Goal: Task Accomplishment & Management: Manage account settings

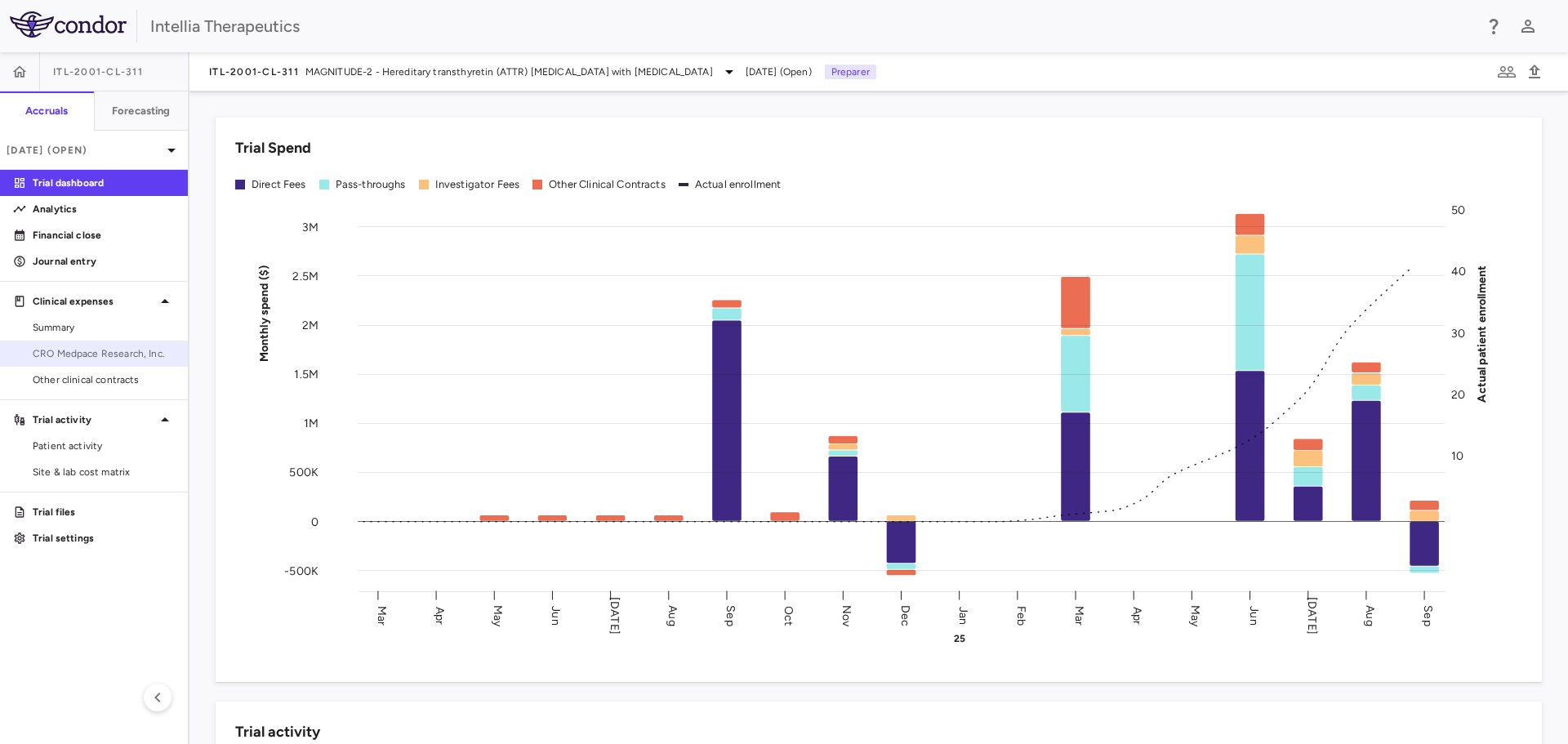
click at [115, 360] on span "CRO Medpace Research, Inc." at bounding box center [104, 353] width 142 height 15
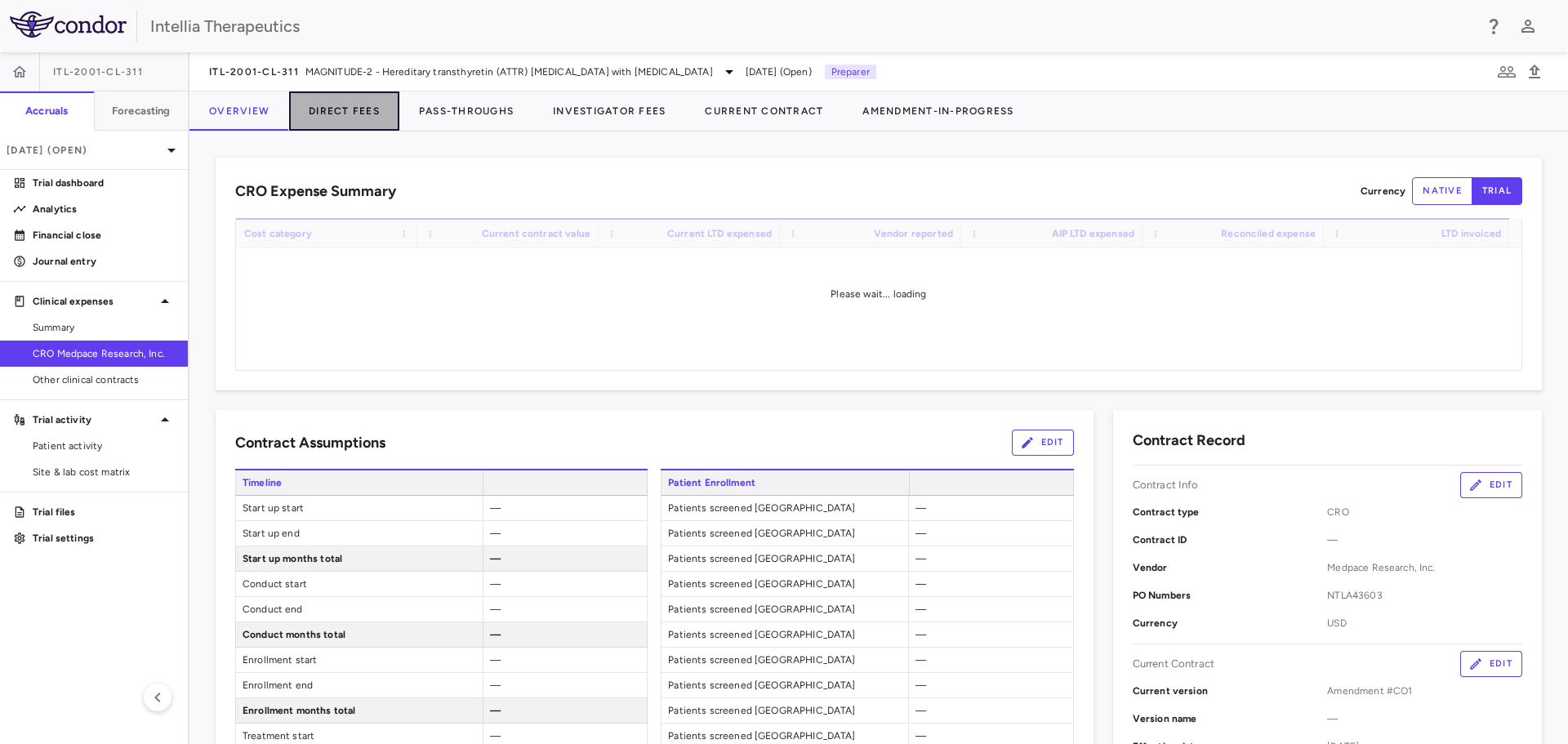
click at [358, 106] on button "Direct Fees" at bounding box center [344, 112] width 111 height 40
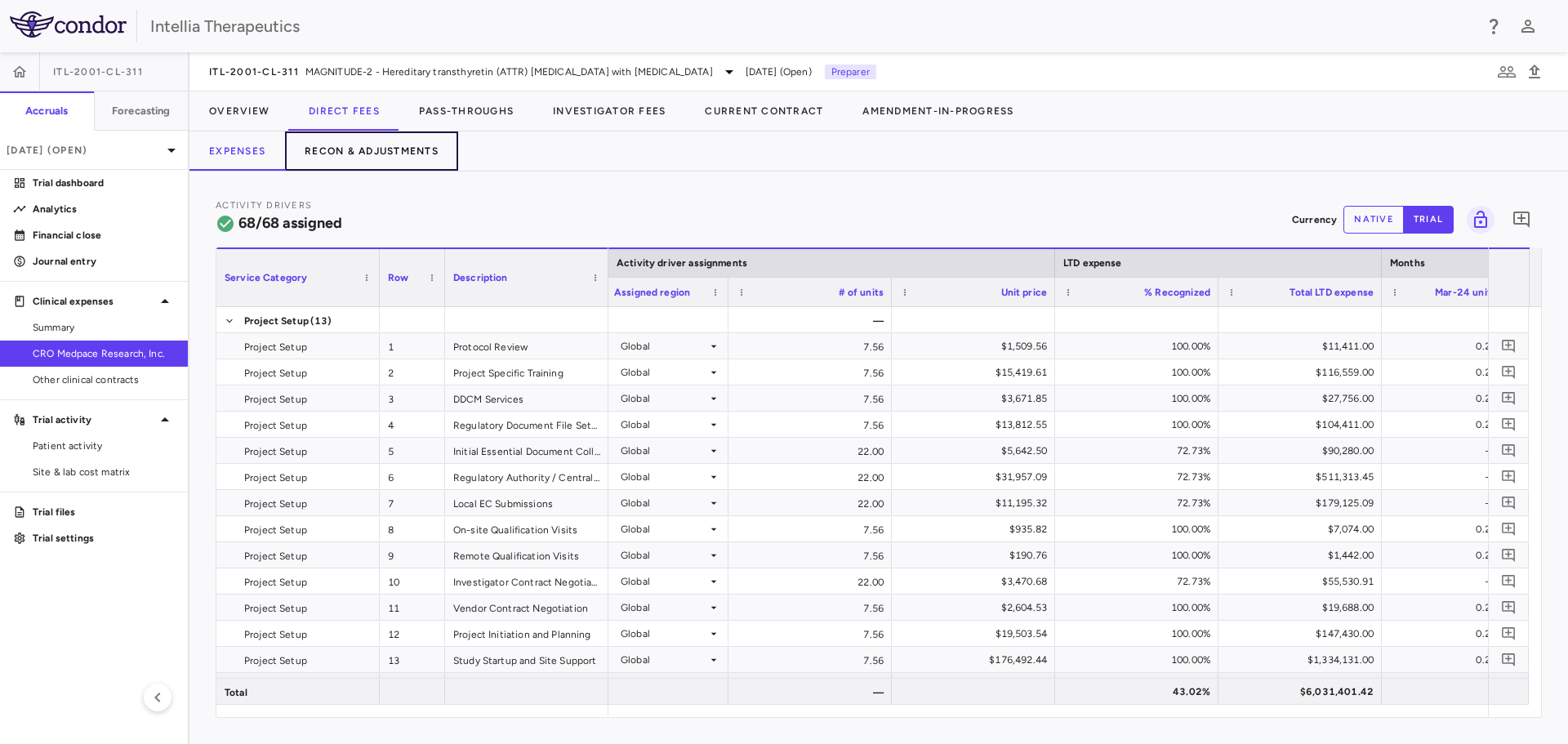
click at [400, 159] on button "Recon & Adjustments" at bounding box center [371, 151] width 173 height 40
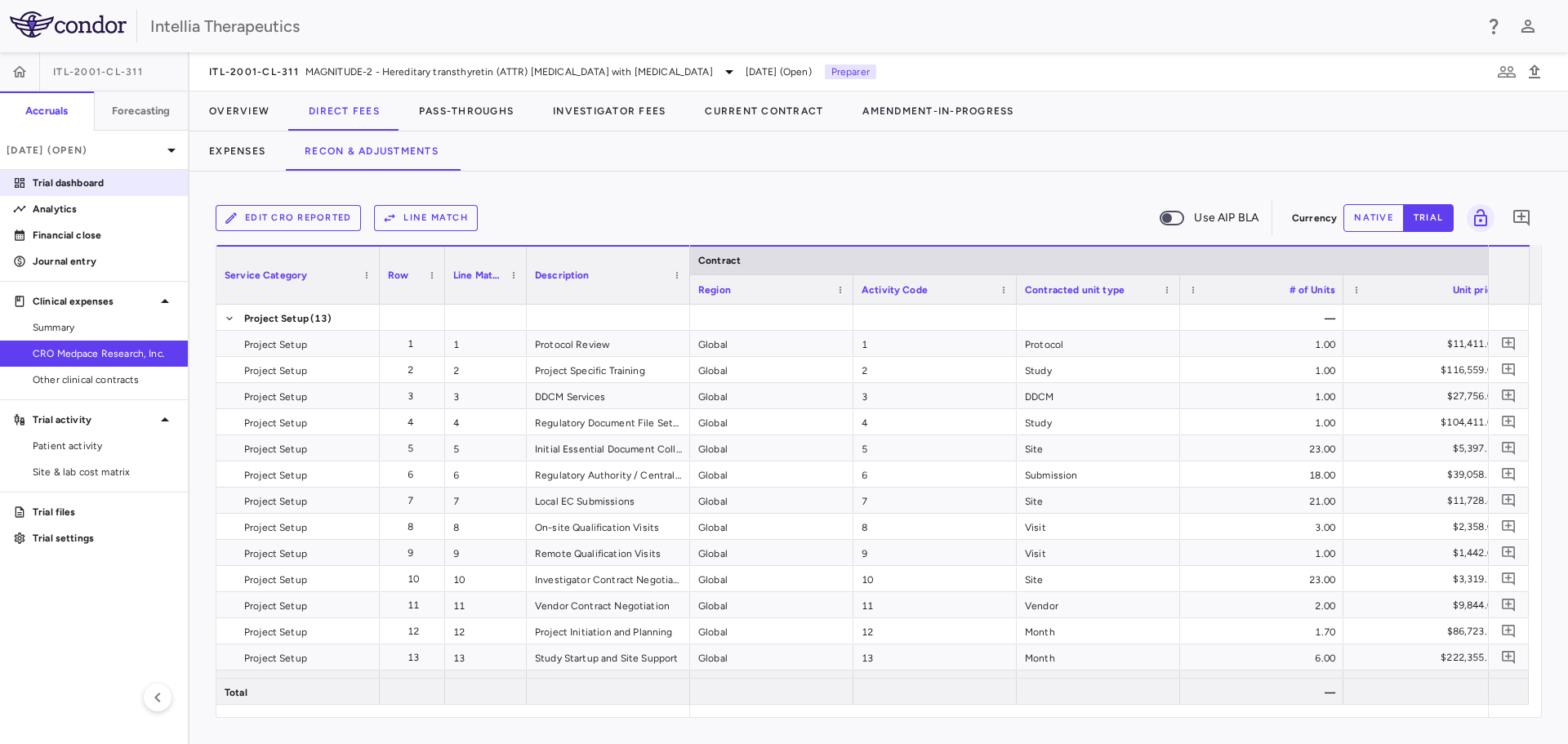
click at [111, 171] on link "Trial dashboard" at bounding box center [94, 183] width 188 height 25
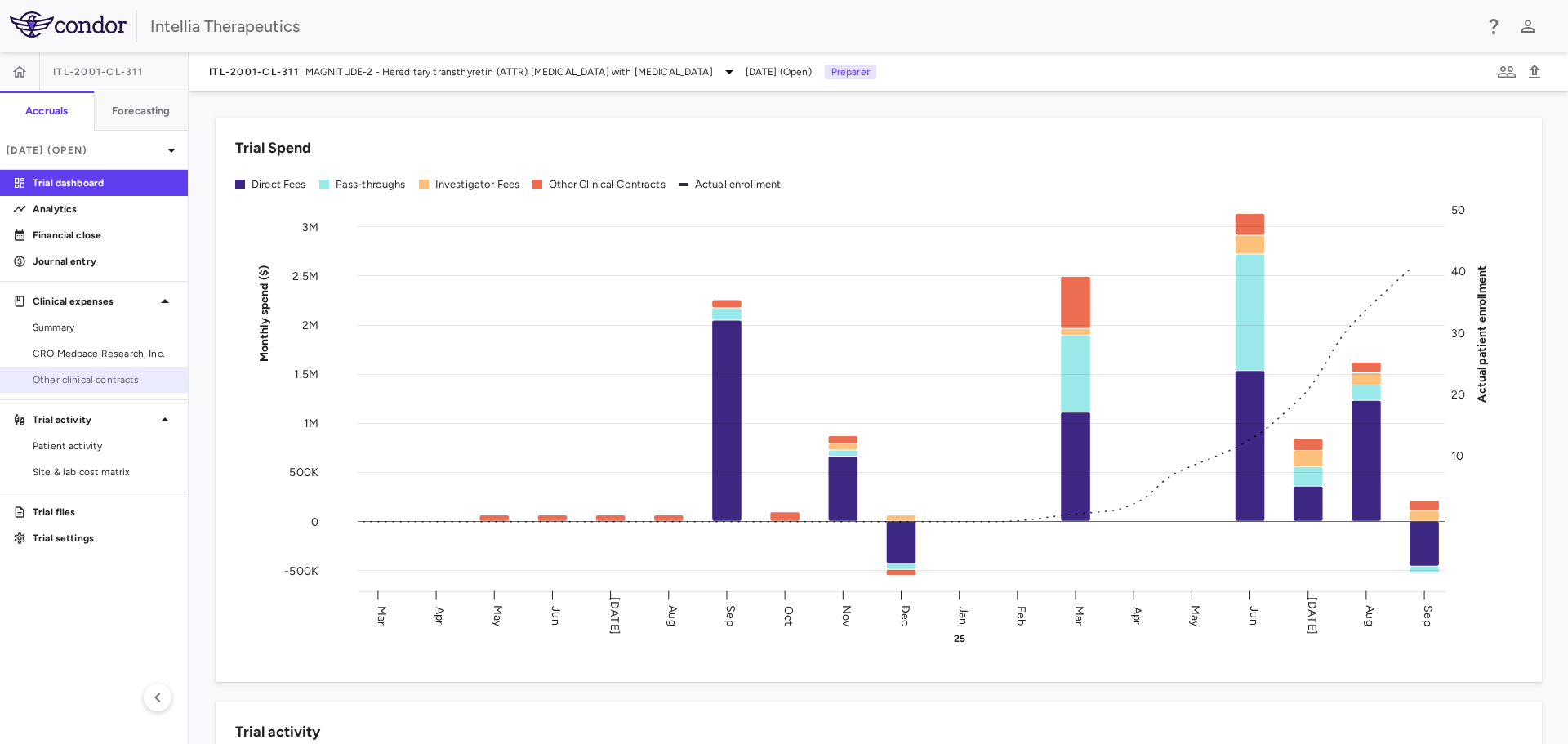
click at [71, 369] on link "Other clinical contracts" at bounding box center [94, 379] width 188 height 25
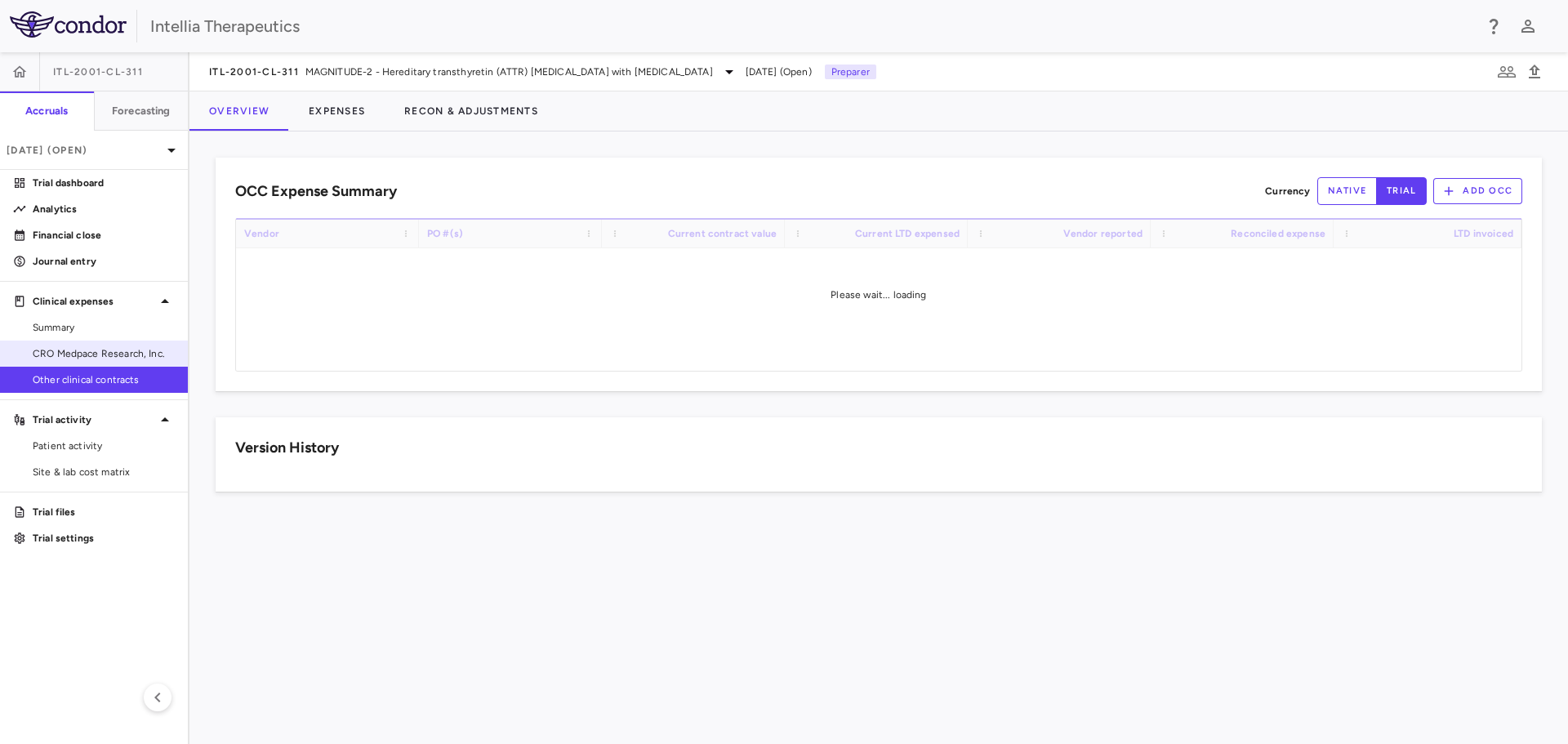
click at [90, 350] on span "CRO Medpace Research, Inc." at bounding box center [104, 353] width 142 height 15
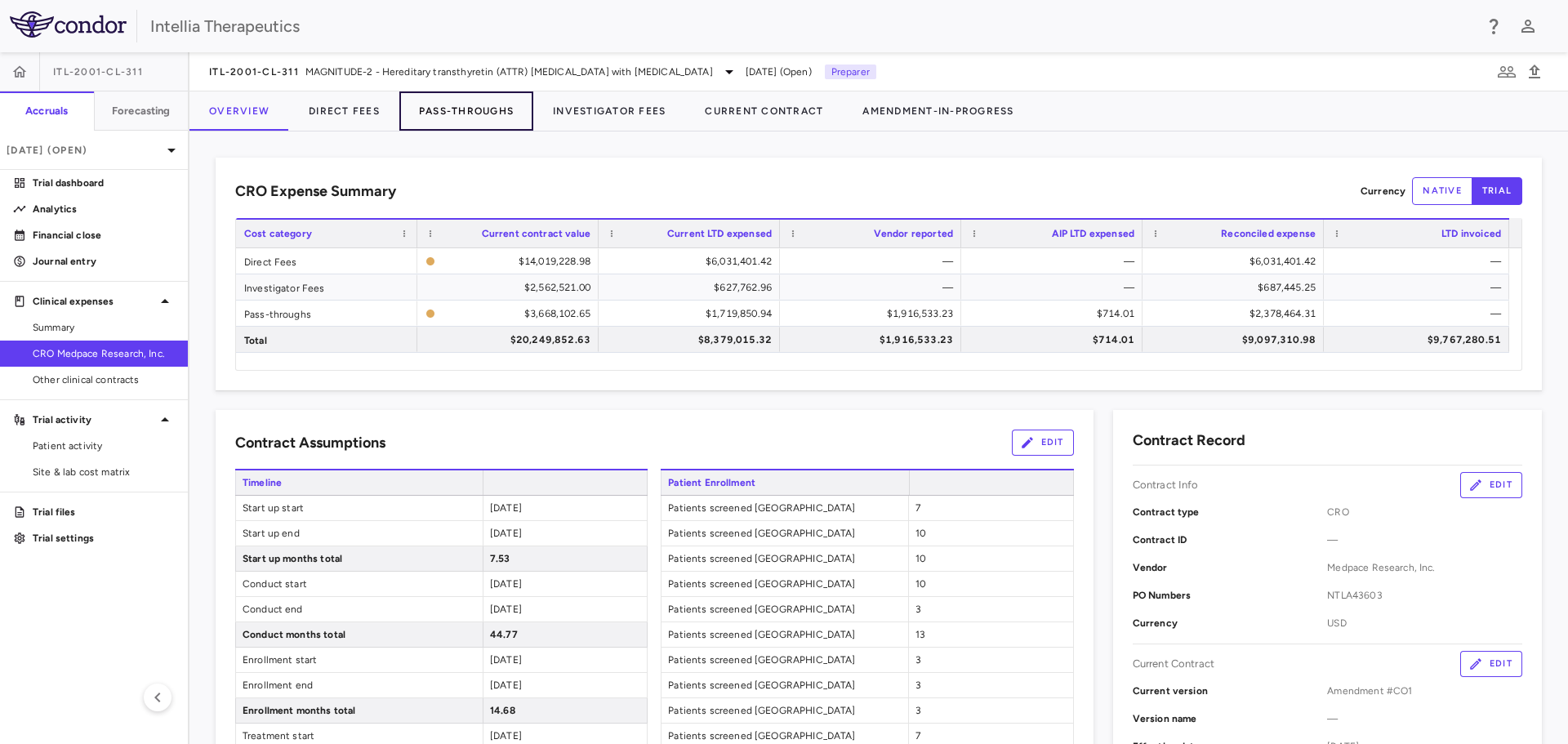
click at [435, 105] on button "Pass-Throughs" at bounding box center [466, 112] width 133 height 40
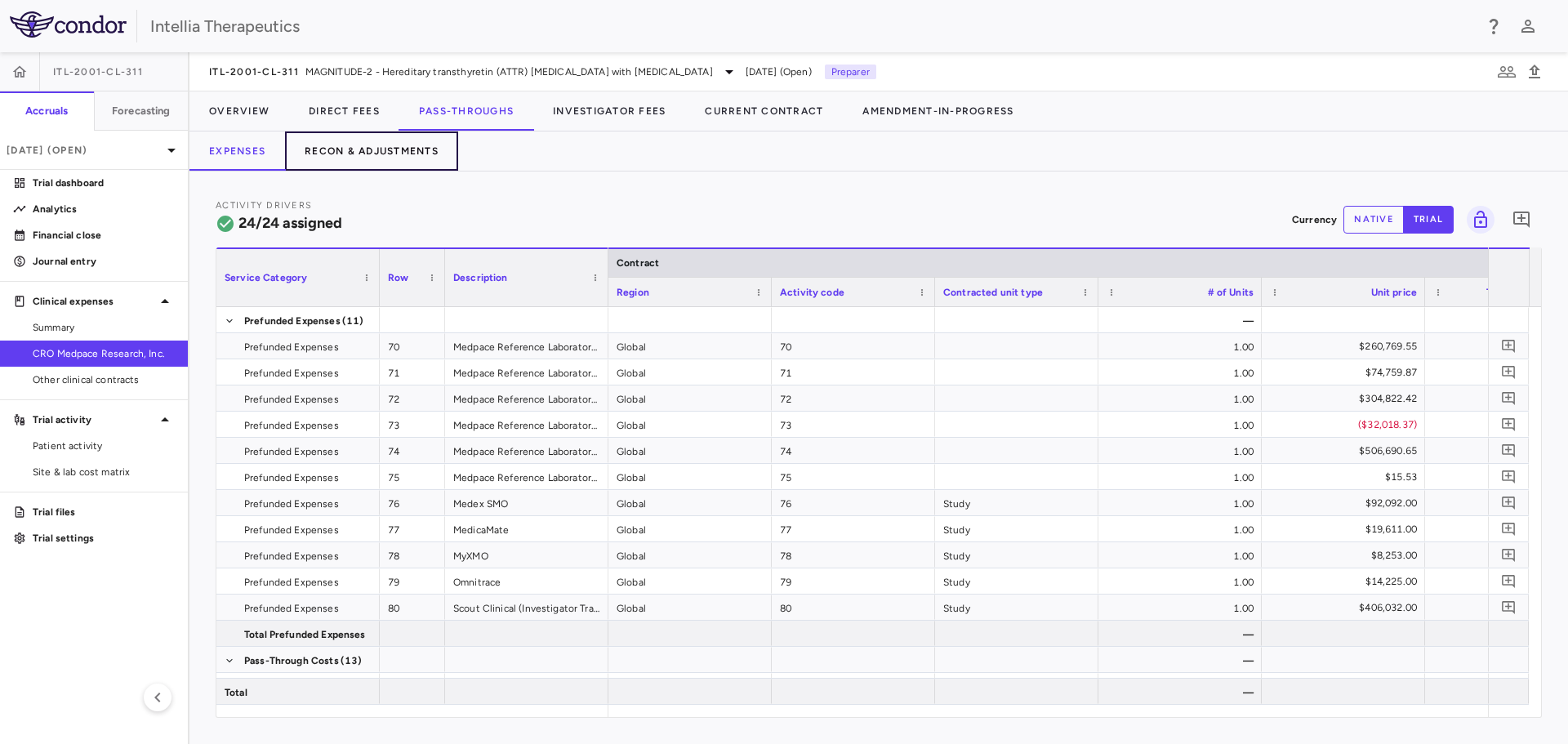
click at [429, 152] on button "Recon & Adjustments" at bounding box center [371, 151] width 173 height 40
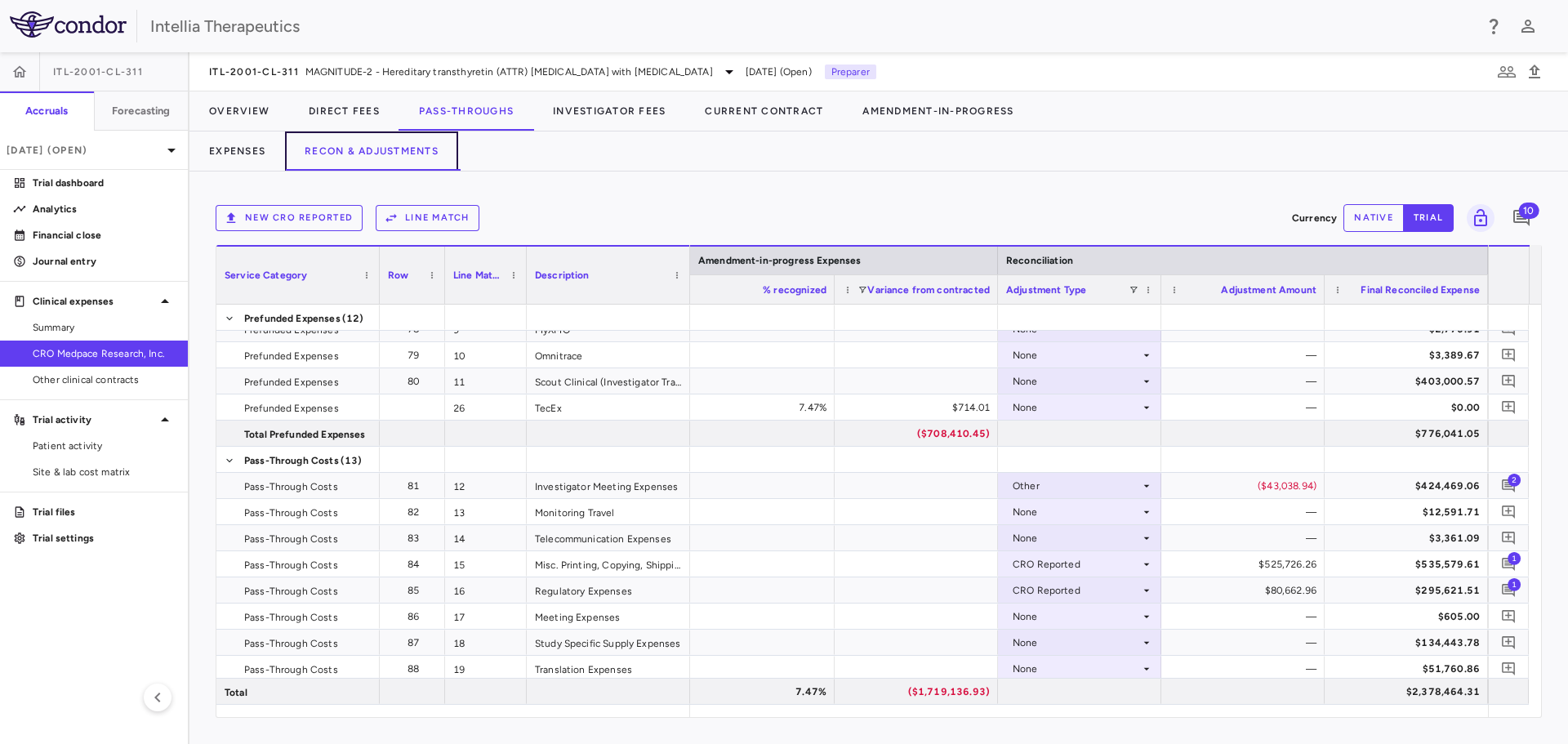
scroll to position [232, 0]
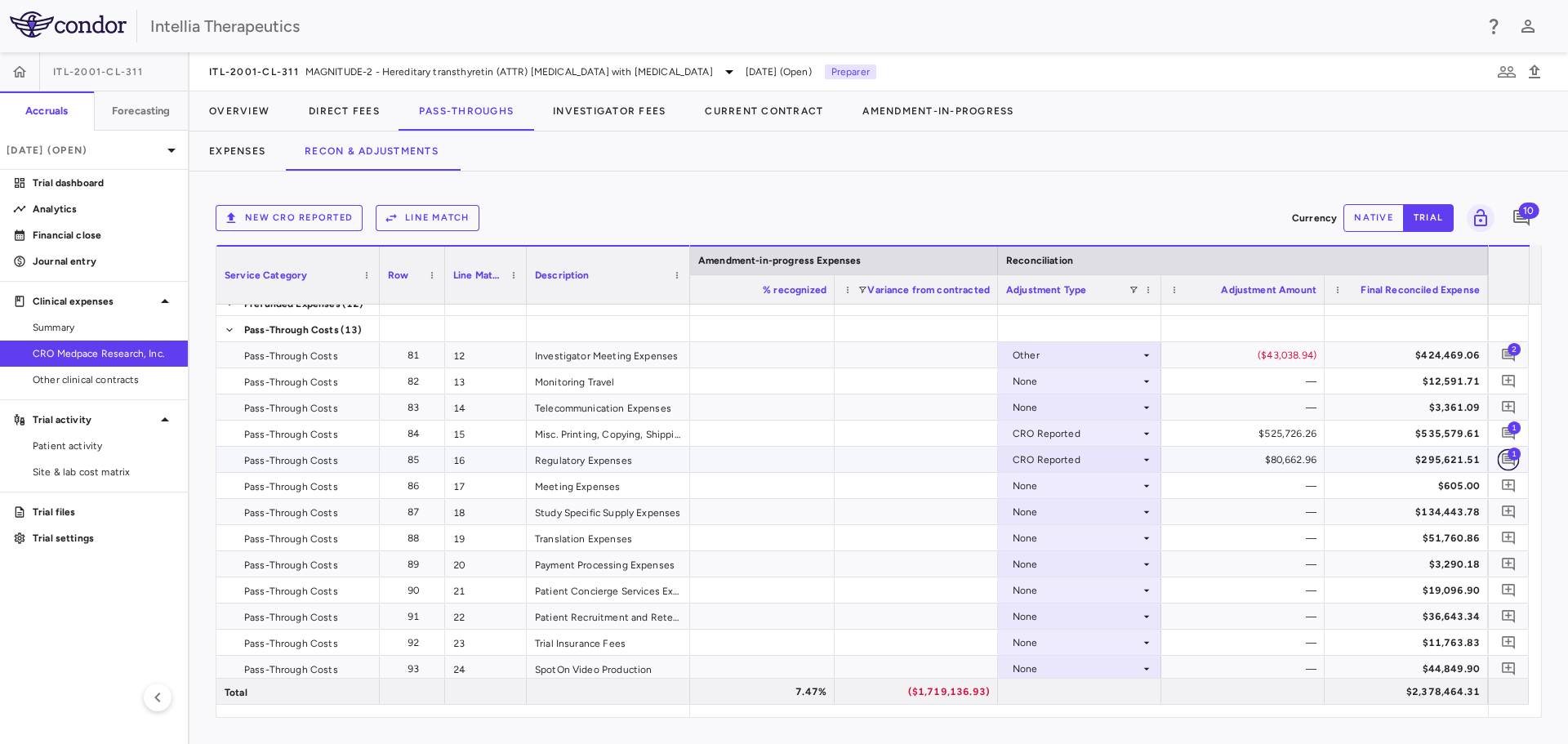
click at [1507, 460] on icon "Add comment" at bounding box center [1508, 459] width 13 height 13
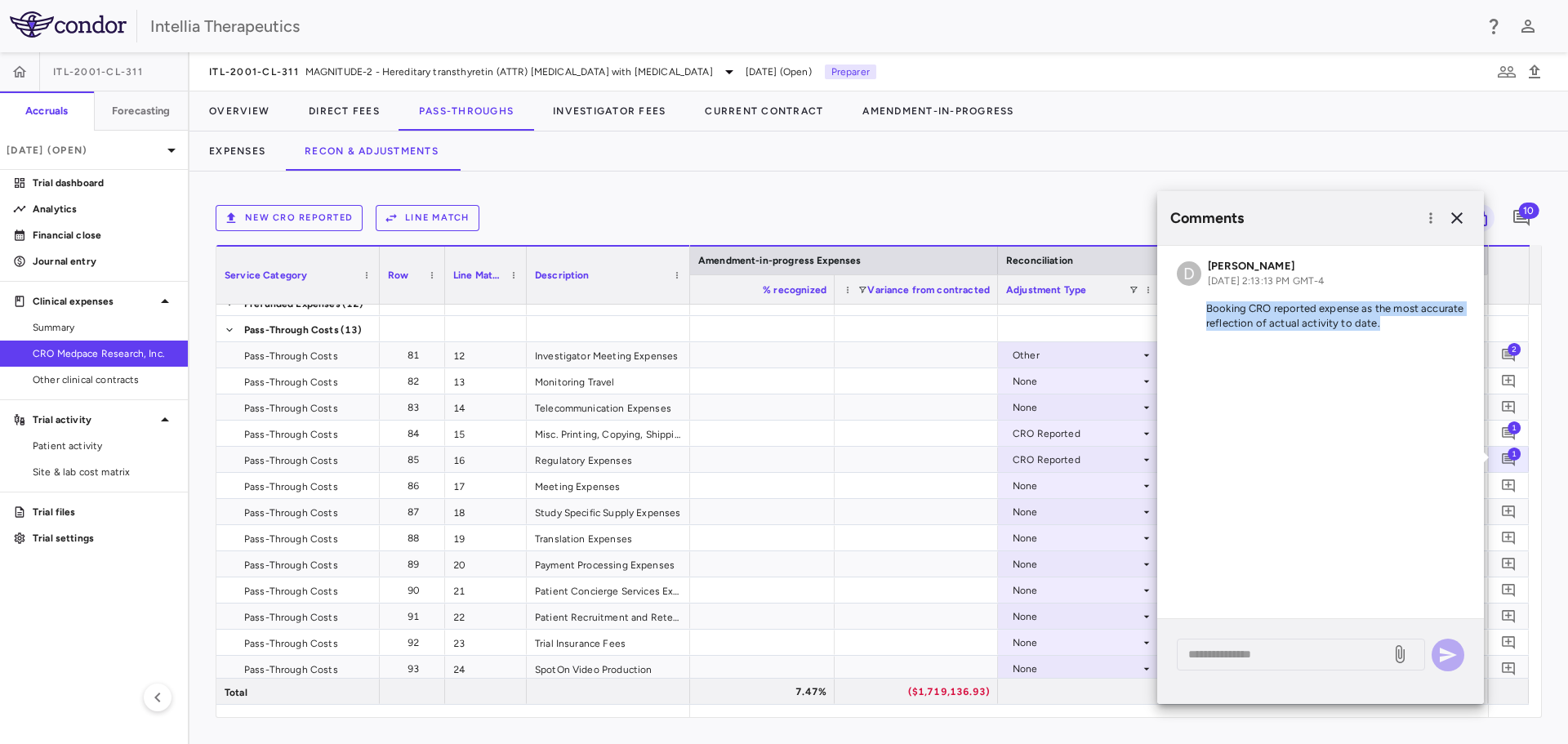
drag, startPoint x: 1386, startPoint y: 328, endPoint x: 1166, endPoint y: 308, distance: 220.9
click at [1166, 308] on div "D David Towslee Oct 07, 2025, 2:13:13 PM GMT-4 Booking CRO reported expense as …" at bounding box center [1321, 298] width 326 height 105
copy p "Booking CRO reported expense as the most accurate reflection of actual activity…"
click at [1116, 180] on div "New CRO reported Line Match Currency native trial 10 Service Category Drag here…" at bounding box center [879, 456] width 1379 height 572
click at [1092, 541] on div "None" at bounding box center [1076, 537] width 128 height 26
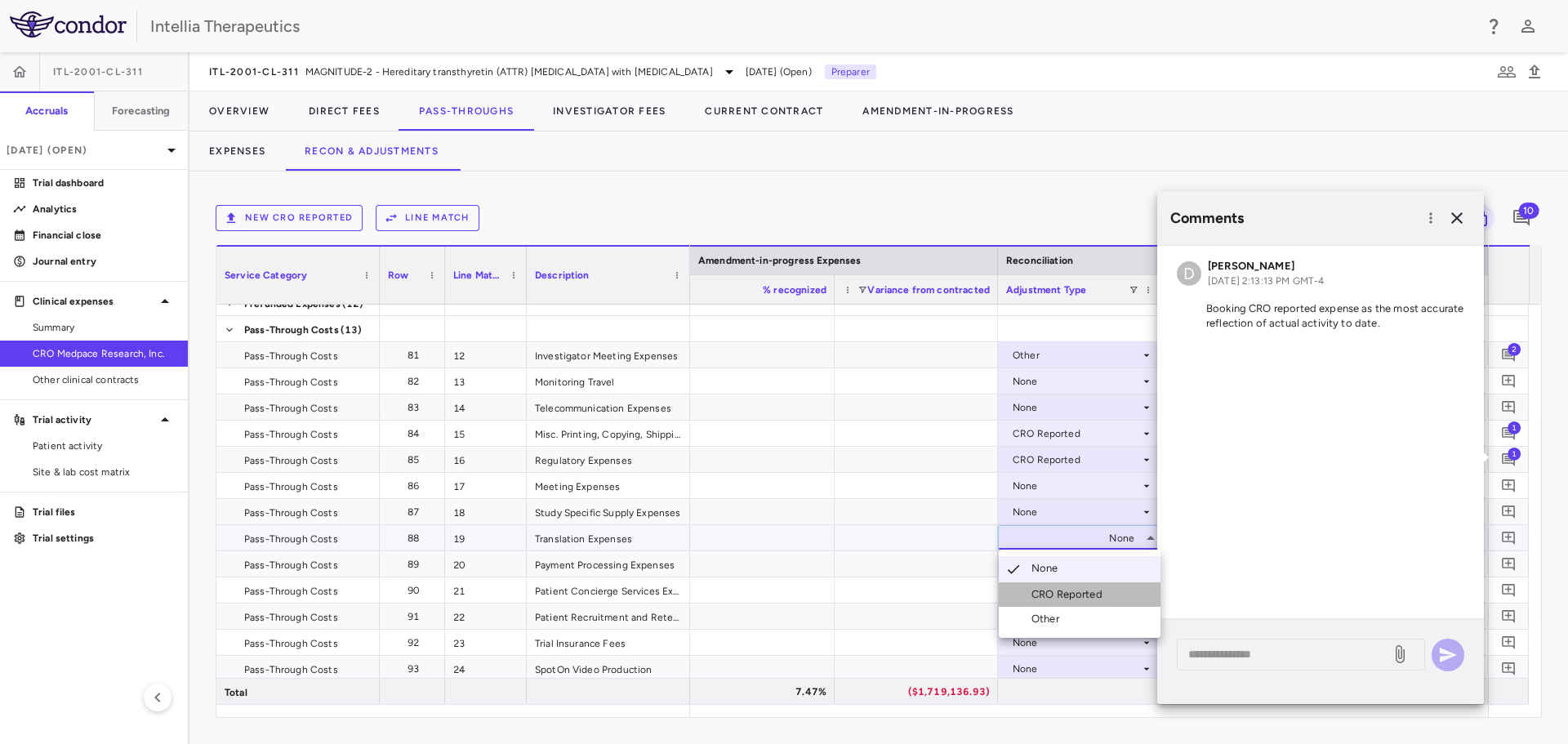
click at [1090, 590] on div "CRO Reported" at bounding box center [1070, 594] width 77 height 15
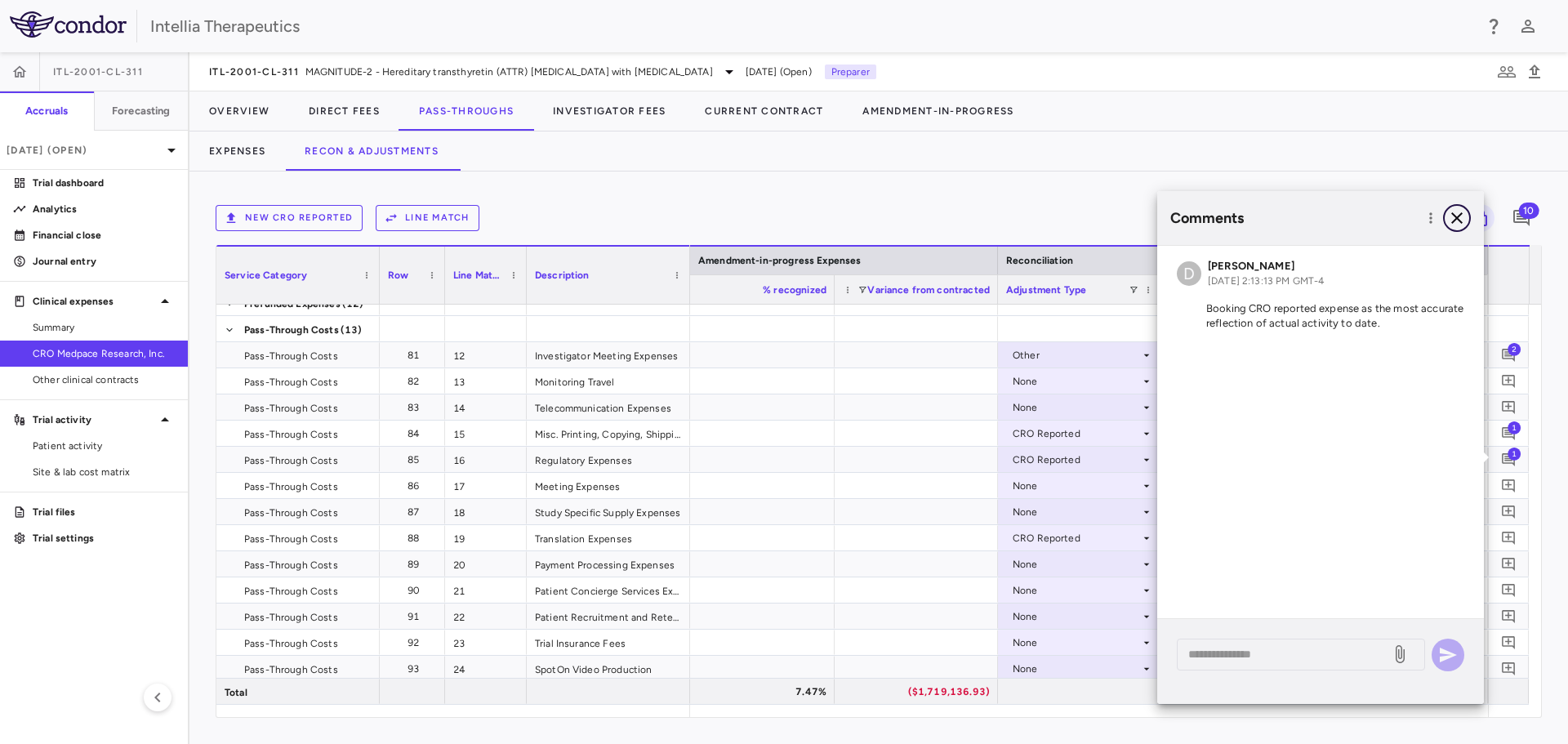
click at [1454, 213] on icon "button" at bounding box center [1457, 218] width 20 height 20
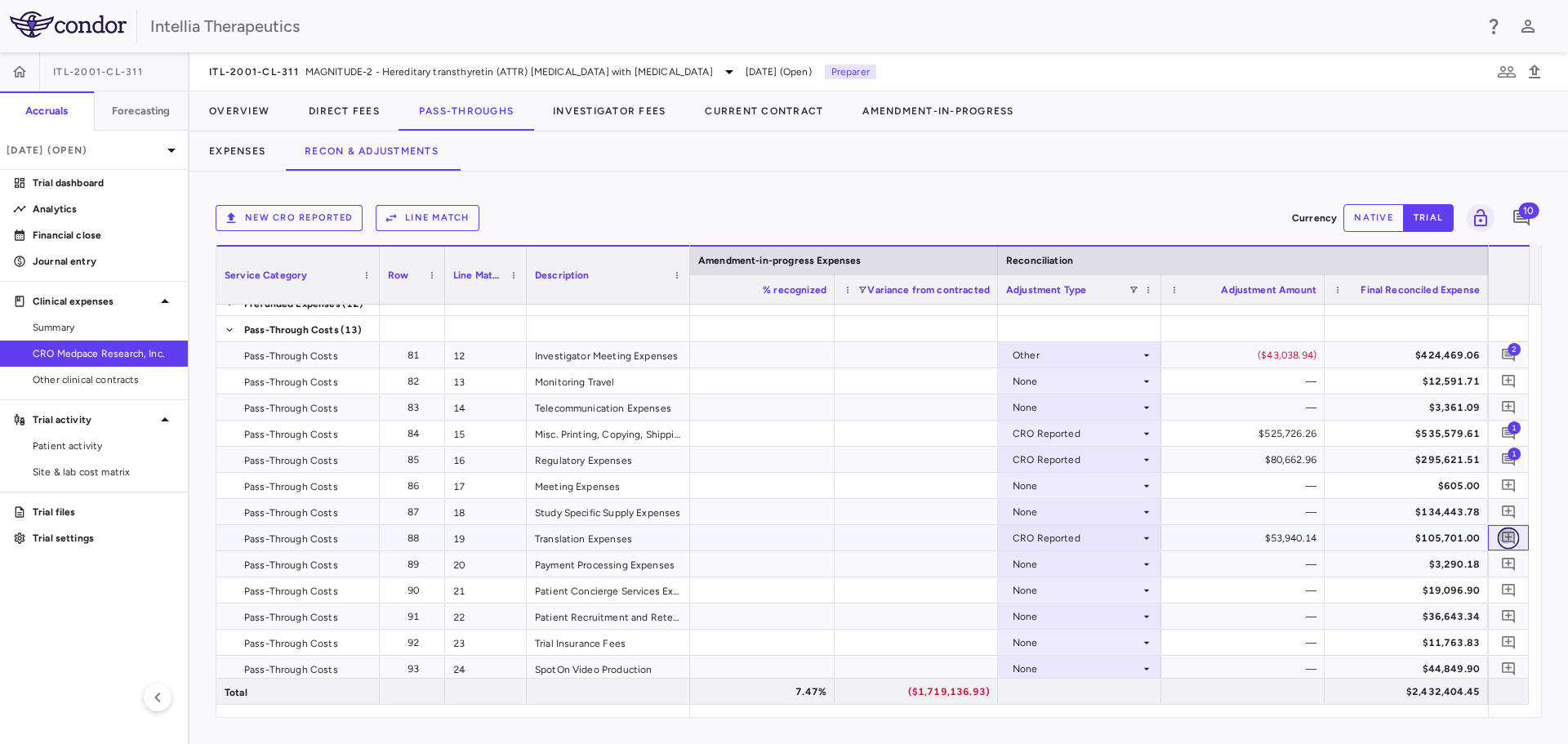
click at [1509, 536] on icon "Add comment" at bounding box center [1508, 537] width 13 height 13
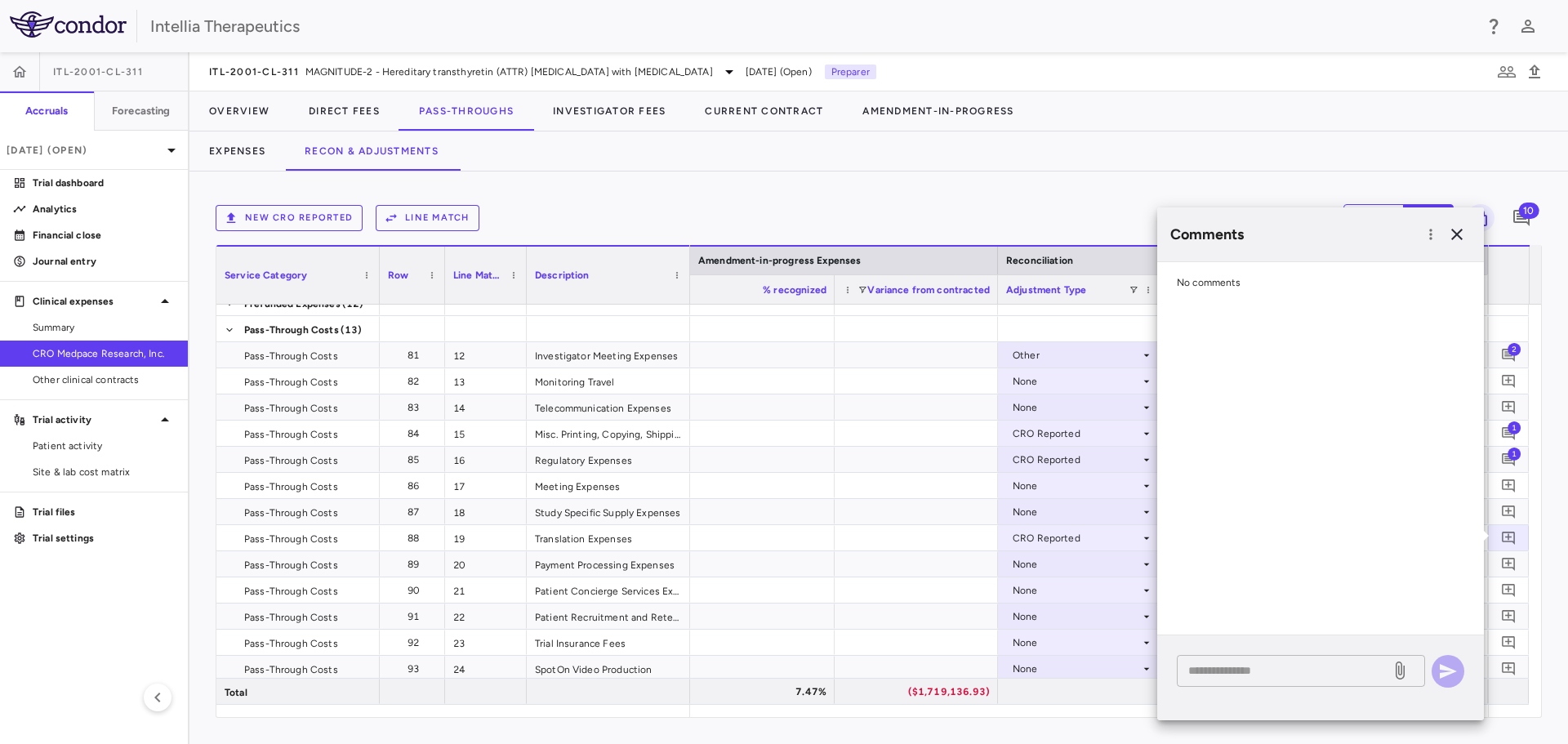
click at [1230, 680] on div "* ​" at bounding box center [1301, 671] width 248 height 32
paste textarea "**********"
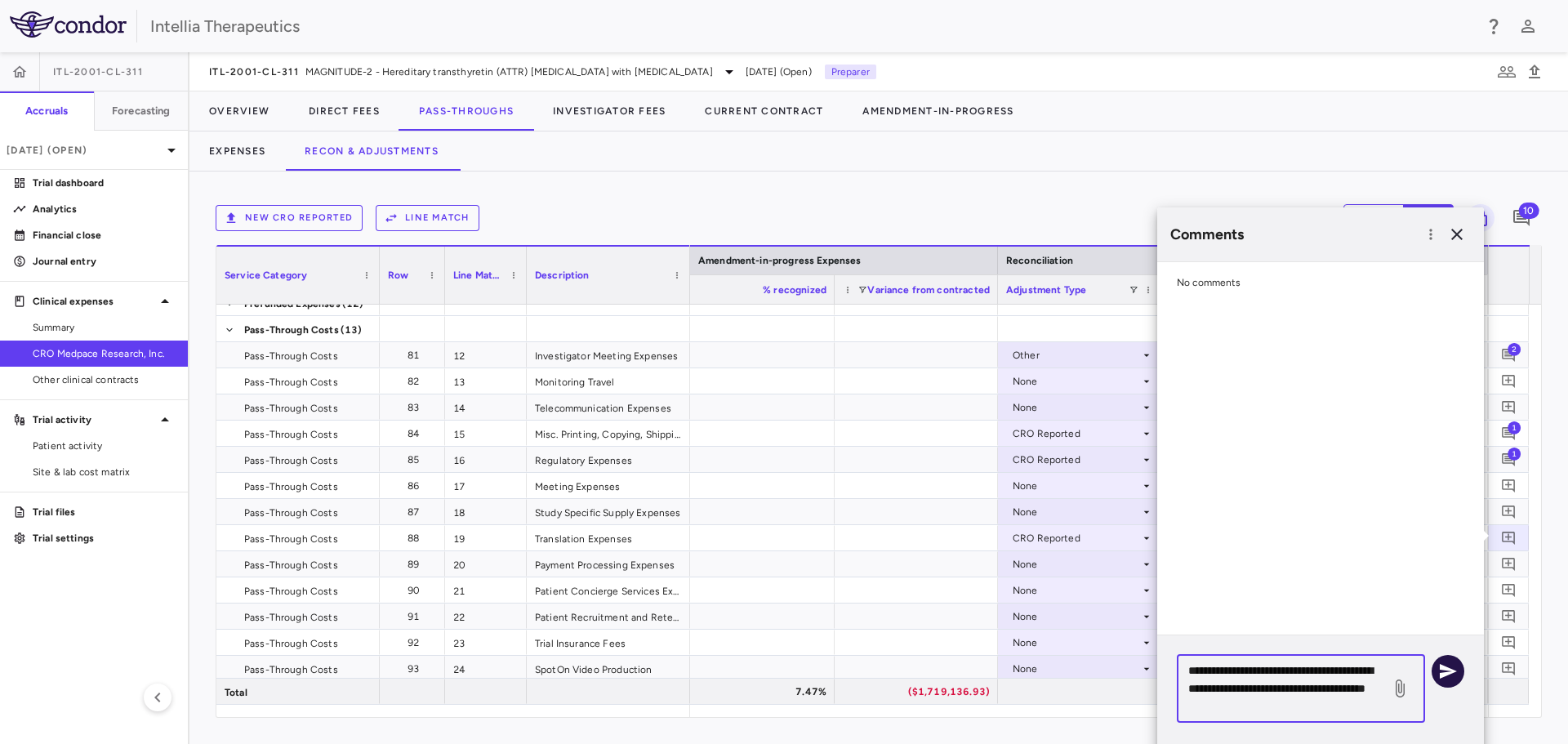
type textarea "**********"
click at [1439, 673] on icon "button" at bounding box center [1448, 671] width 20 height 20
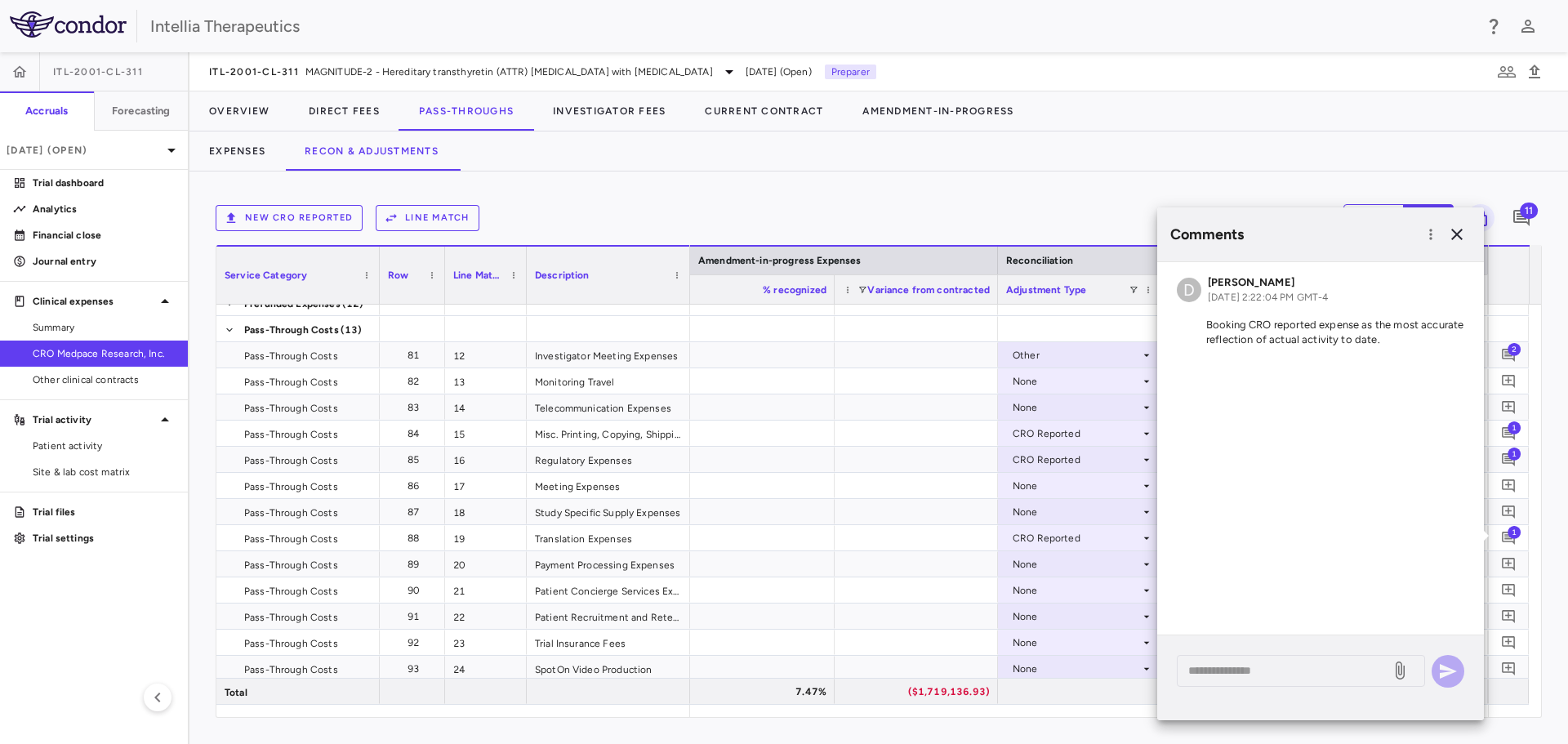
click at [1134, 175] on div "New CRO reported Line Match Currency native trial 11 Service Category Drag here…" at bounding box center [879, 456] width 1379 height 572
click at [1451, 232] on icon "button" at bounding box center [1457, 234] width 20 height 20
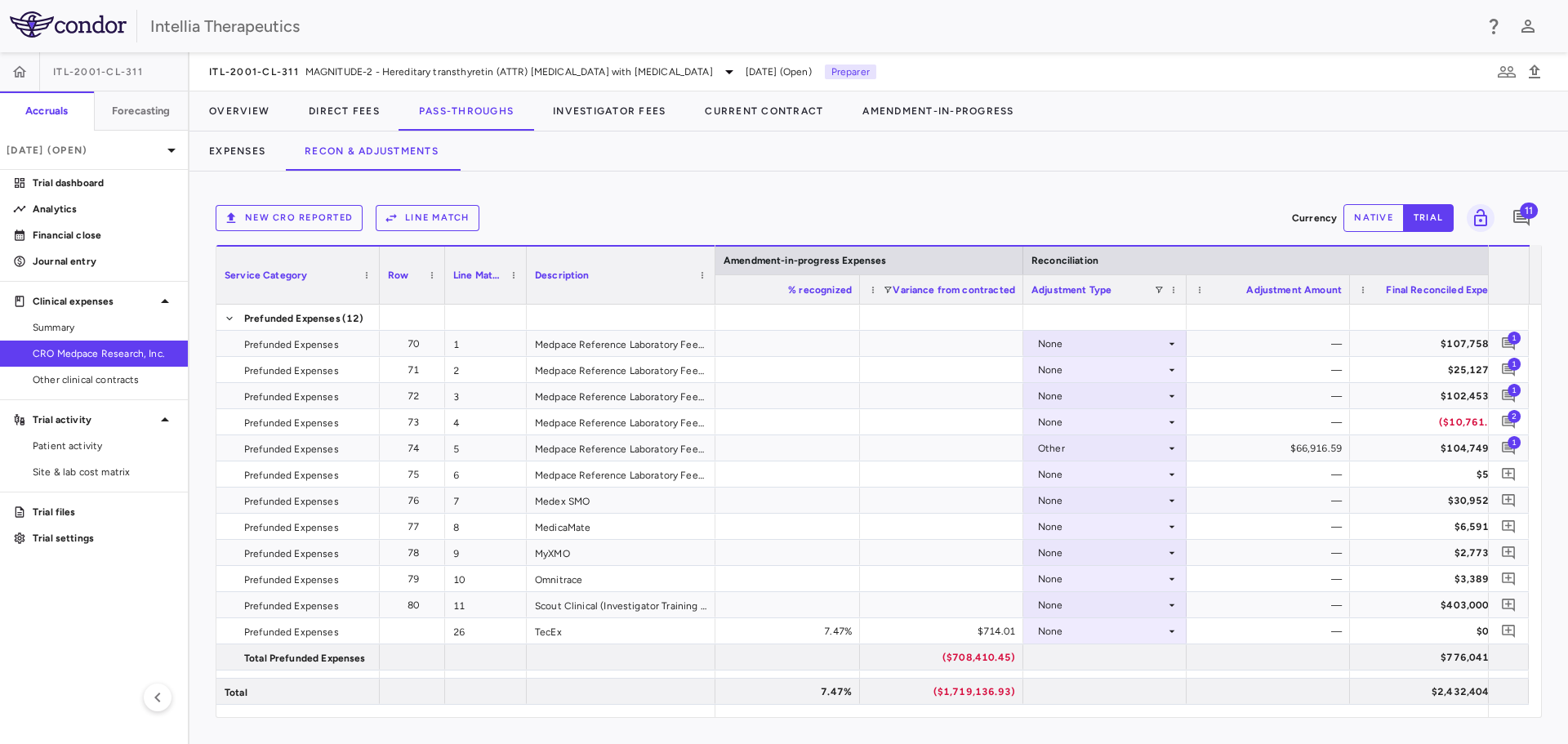
drag, startPoint x: 688, startPoint y: 264, endPoint x: 714, endPoint y: 273, distance: 27.5
click at [714, 273] on div at bounding box center [715, 276] width 7 height 57
click at [1512, 371] on icon "Add comment" at bounding box center [1508, 370] width 13 height 13
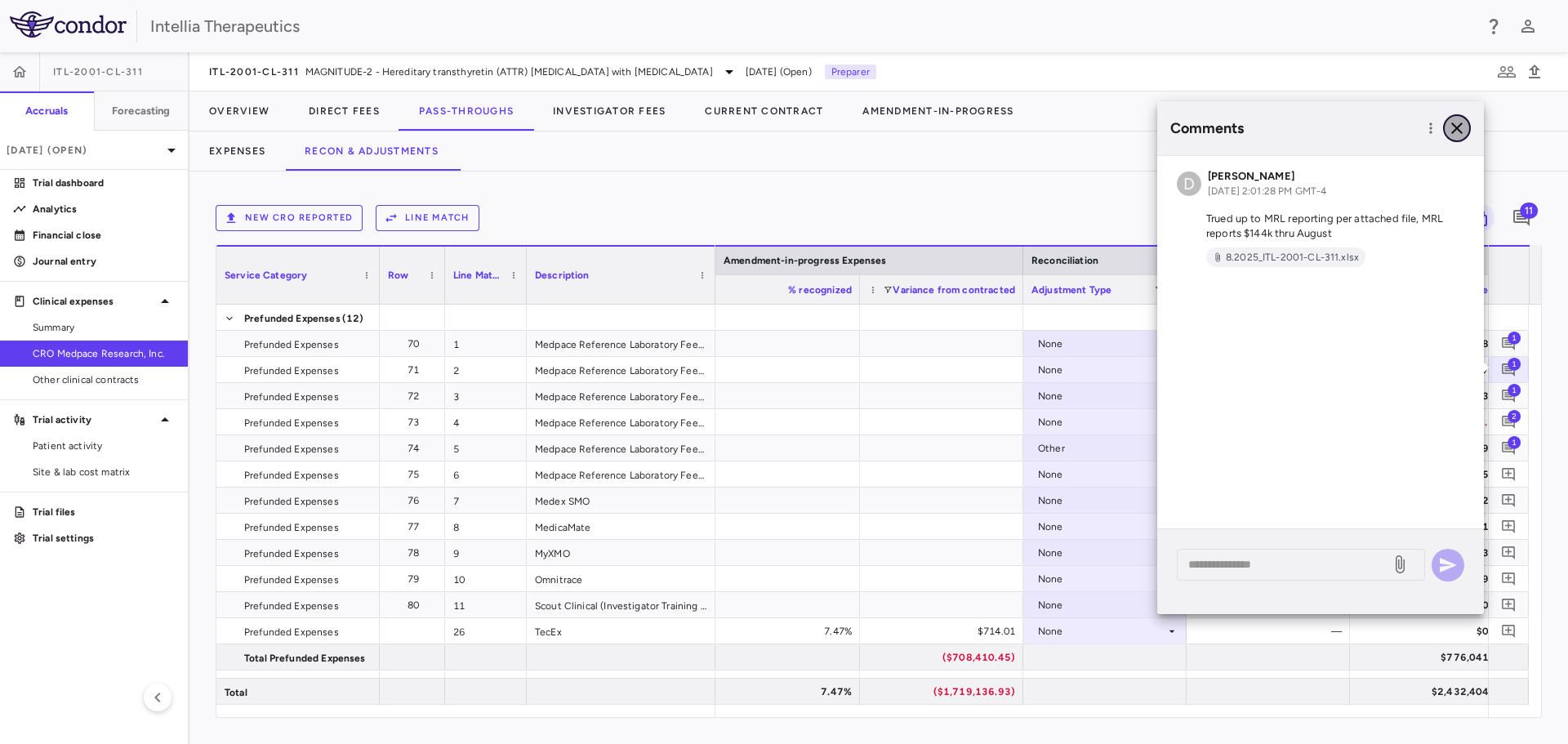
click at [1462, 134] on icon "button" at bounding box center [1457, 128] width 20 height 20
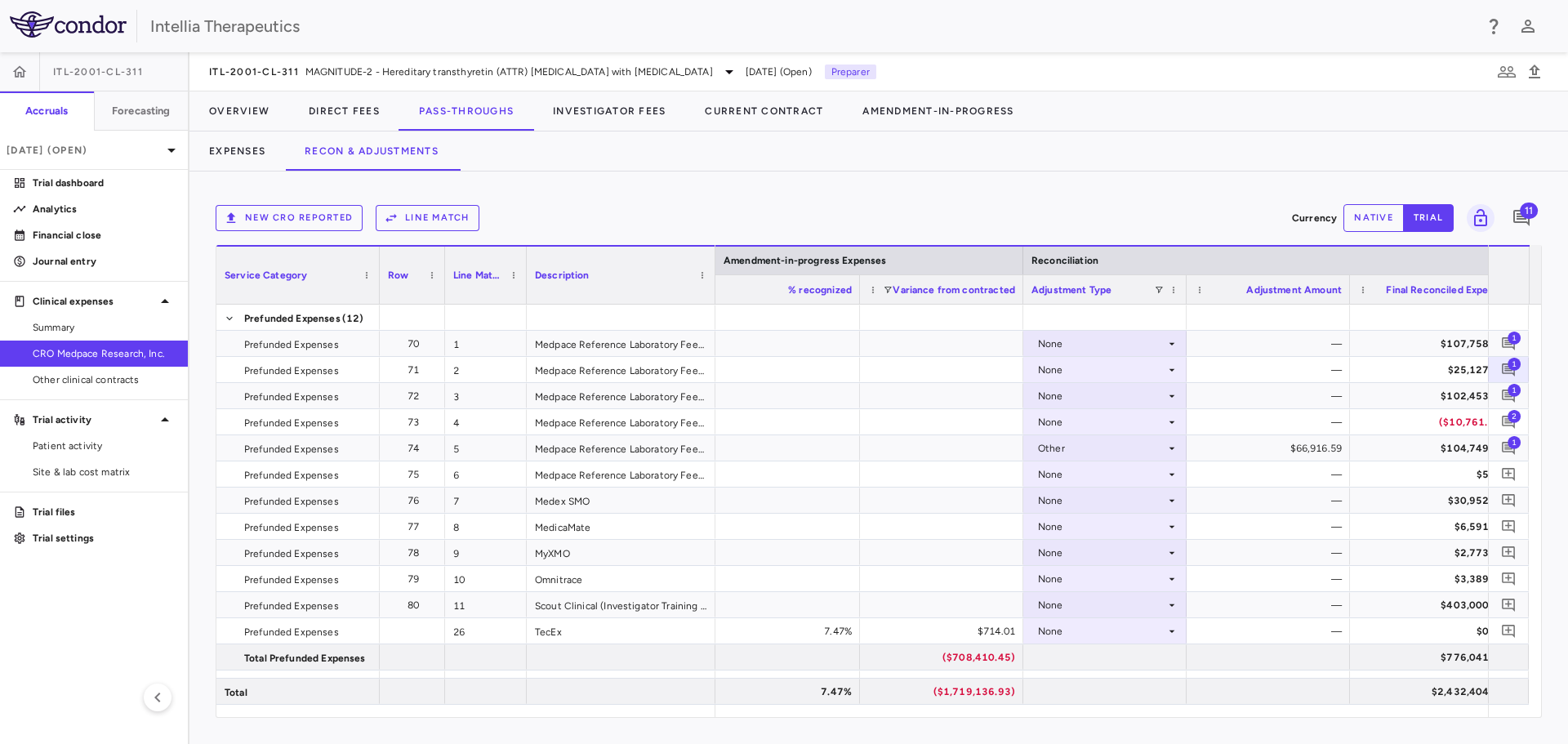
scroll to position [0, 4373]
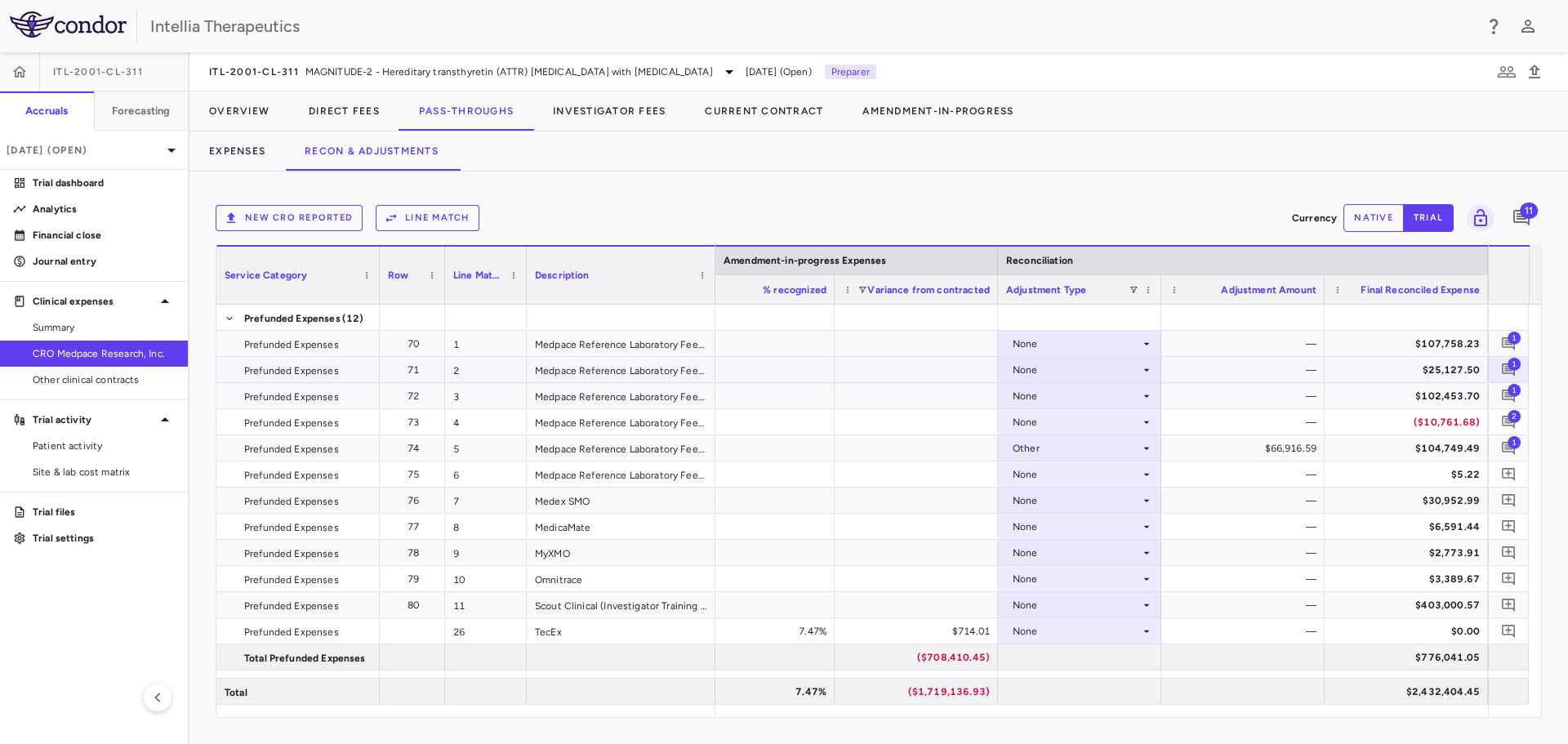
click at [1116, 373] on div "None" at bounding box center [1076, 370] width 128 height 26
click at [1084, 420] on li "Other" at bounding box center [1080, 426] width 162 height 25
click at [1263, 374] on div "—" at bounding box center [1247, 370] width 140 height 26
click at [1364, 207] on button "native" at bounding box center [1373, 218] width 60 height 28
click at [1285, 376] on div "$0.00" at bounding box center [1247, 370] width 140 height 26
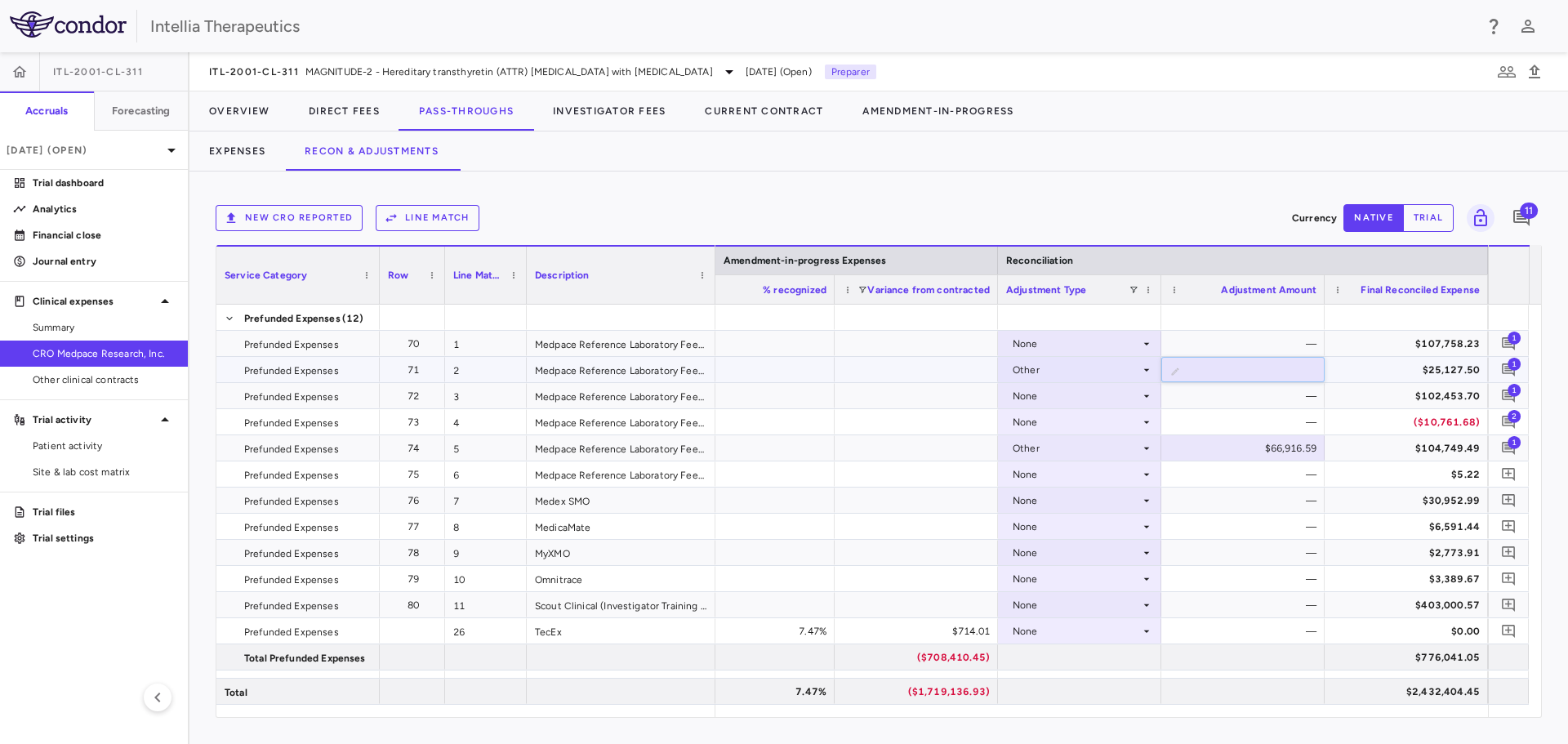
drag, startPoint x: 1289, startPoint y: 368, endPoint x: 1306, endPoint y: 366, distance: 17.1
click at [1306, 366] on input "*" at bounding box center [1255, 371] width 137 height 27
type input "*********"
click at [1217, 218] on div "New CRO reported Line Match" at bounding box center [750, 217] width 1070 height 26
click at [952, 376] on div at bounding box center [915, 370] width 163 height 26
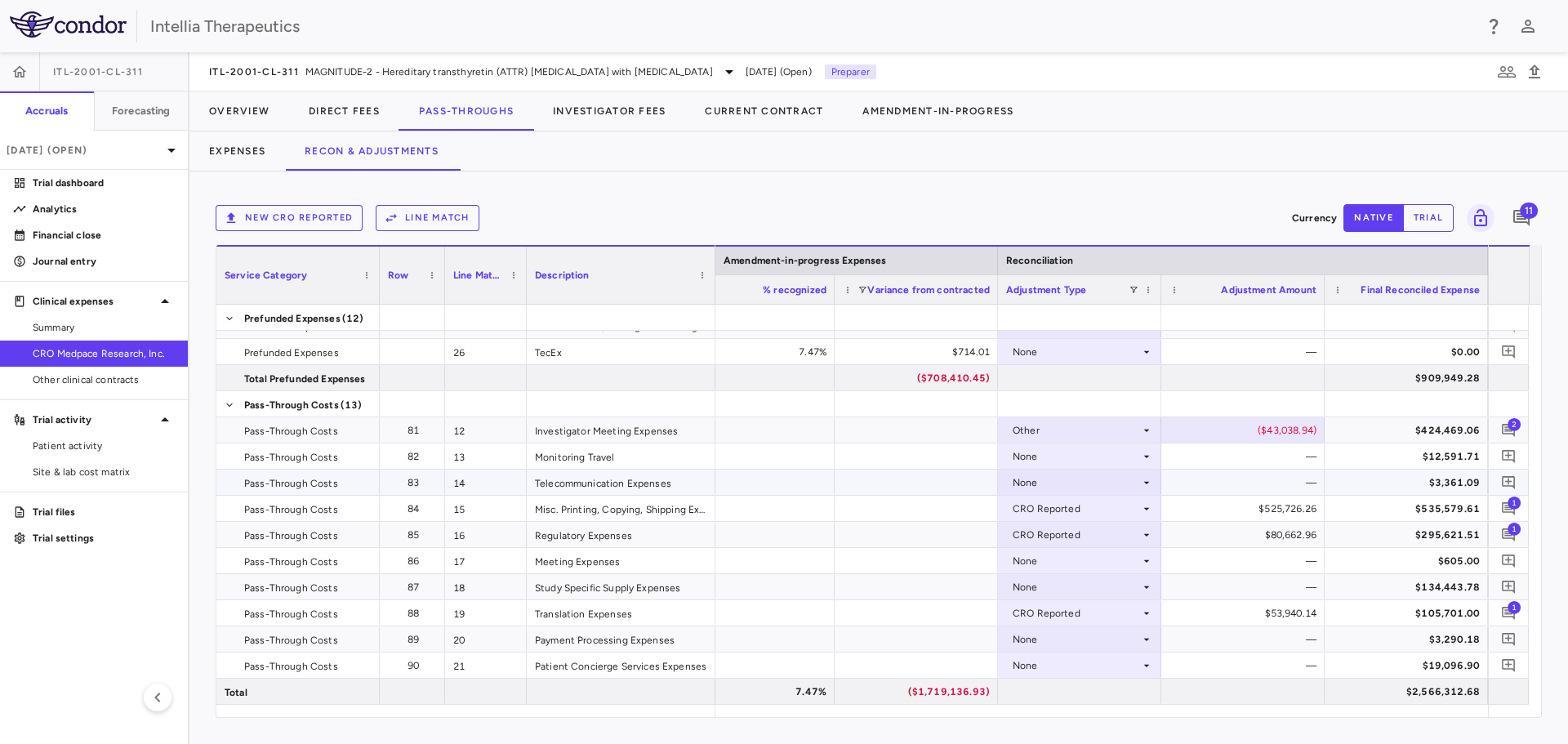
scroll to position [326, 0]
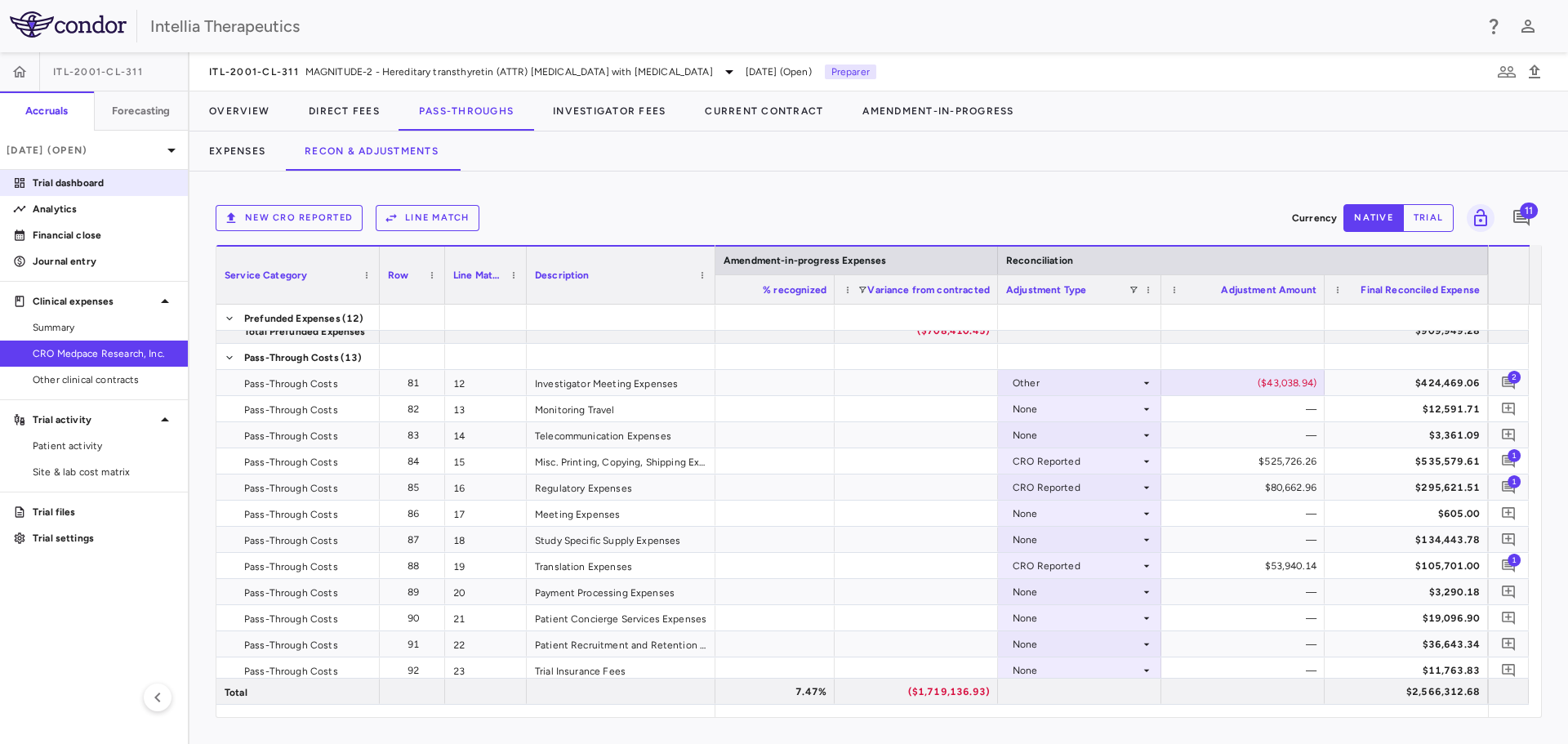
click at [99, 180] on p "Trial dashboard" at bounding box center [104, 183] width 142 height 15
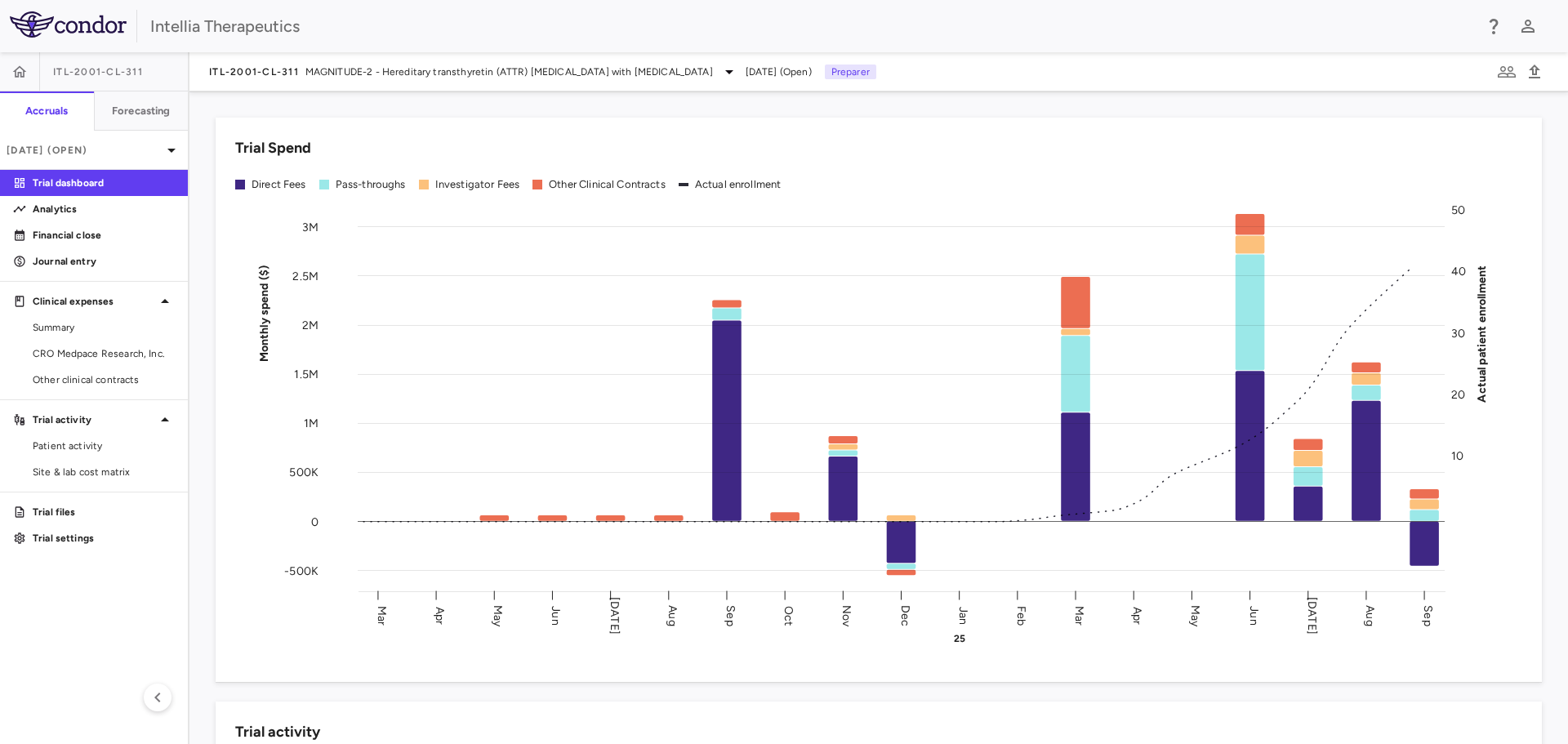
click at [331, 60] on div "ITL-2001-CL-311 MAGNITUDE-2 - Hereditary transthyretin (ATTR) amyloidosis with …" at bounding box center [879, 72] width 1379 height 40
click at [325, 64] on span "MAGNITUDE-2 - Hereditary transthyretin (ATTR) [MEDICAL_DATA] with [MEDICAL_DATA]" at bounding box center [509, 71] width 407 height 15
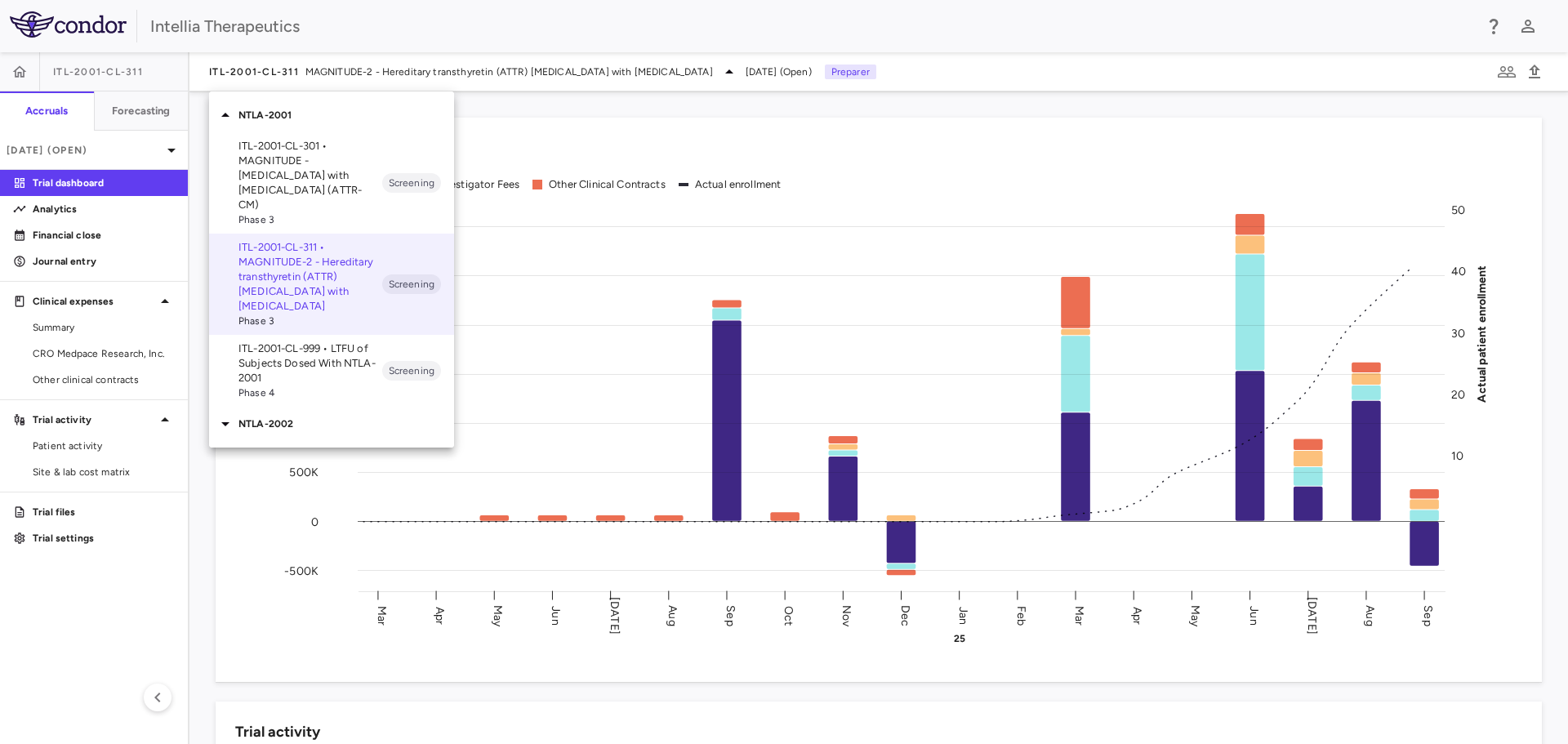
click at [276, 416] on div "NTLA-2002" at bounding box center [332, 423] width 245 height 35
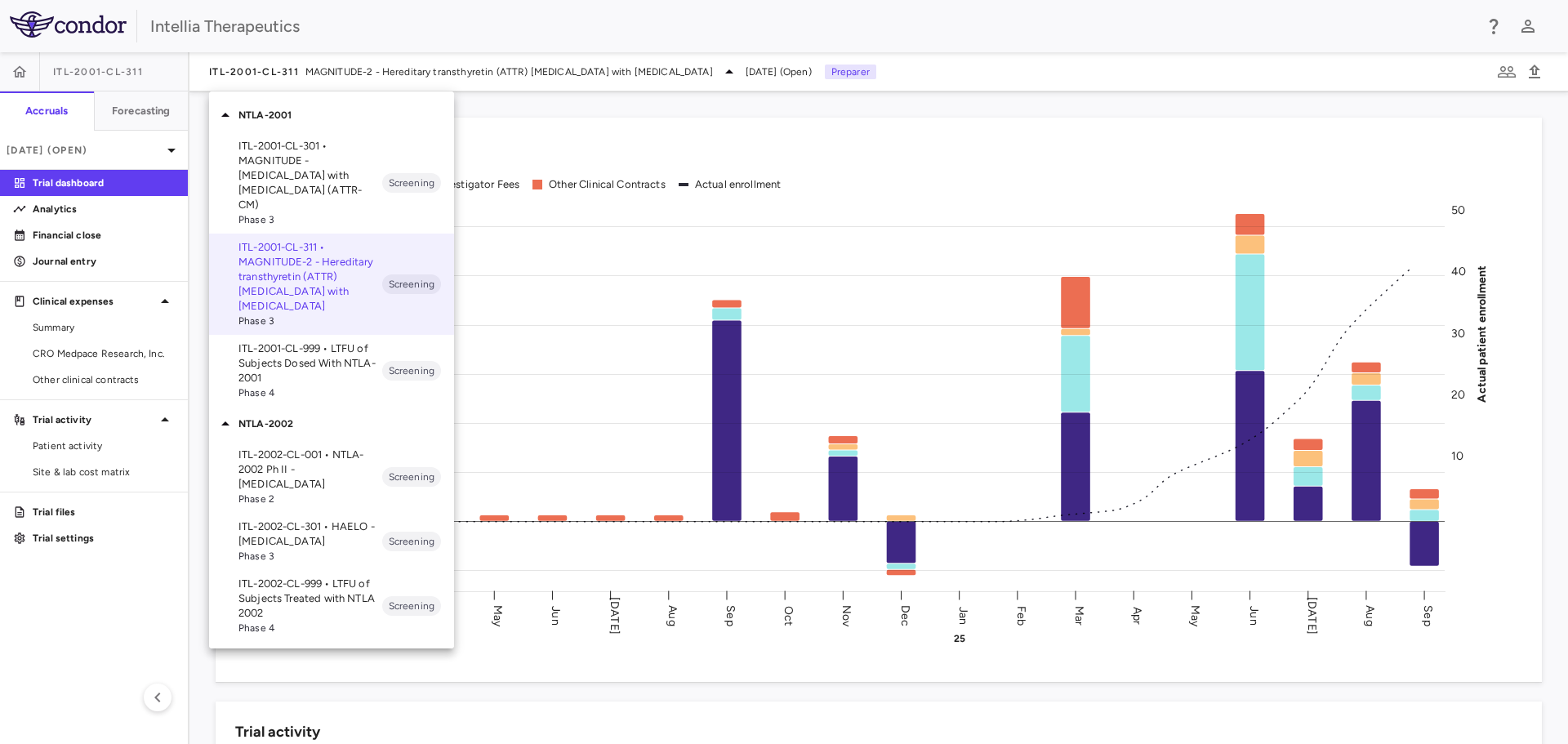
click at [323, 519] on p "ITL-2002-CL-301 • HAELO - Hereditary Angioedema" at bounding box center [309, 534] width 143 height 30
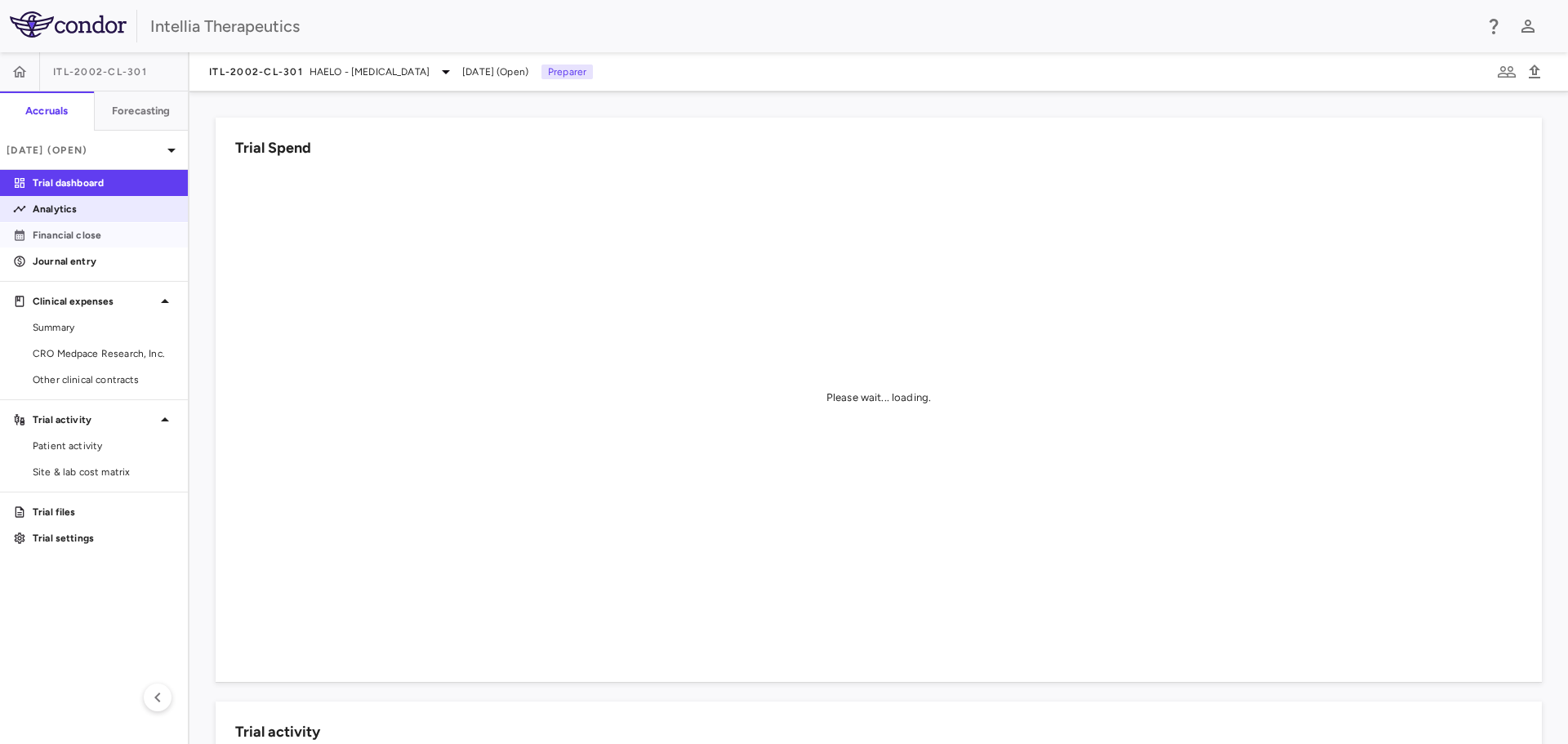
drag, startPoint x: 70, startPoint y: 231, endPoint x: 144, endPoint y: 209, distance: 77.2
click at [70, 231] on p "Financial close" at bounding box center [104, 235] width 142 height 15
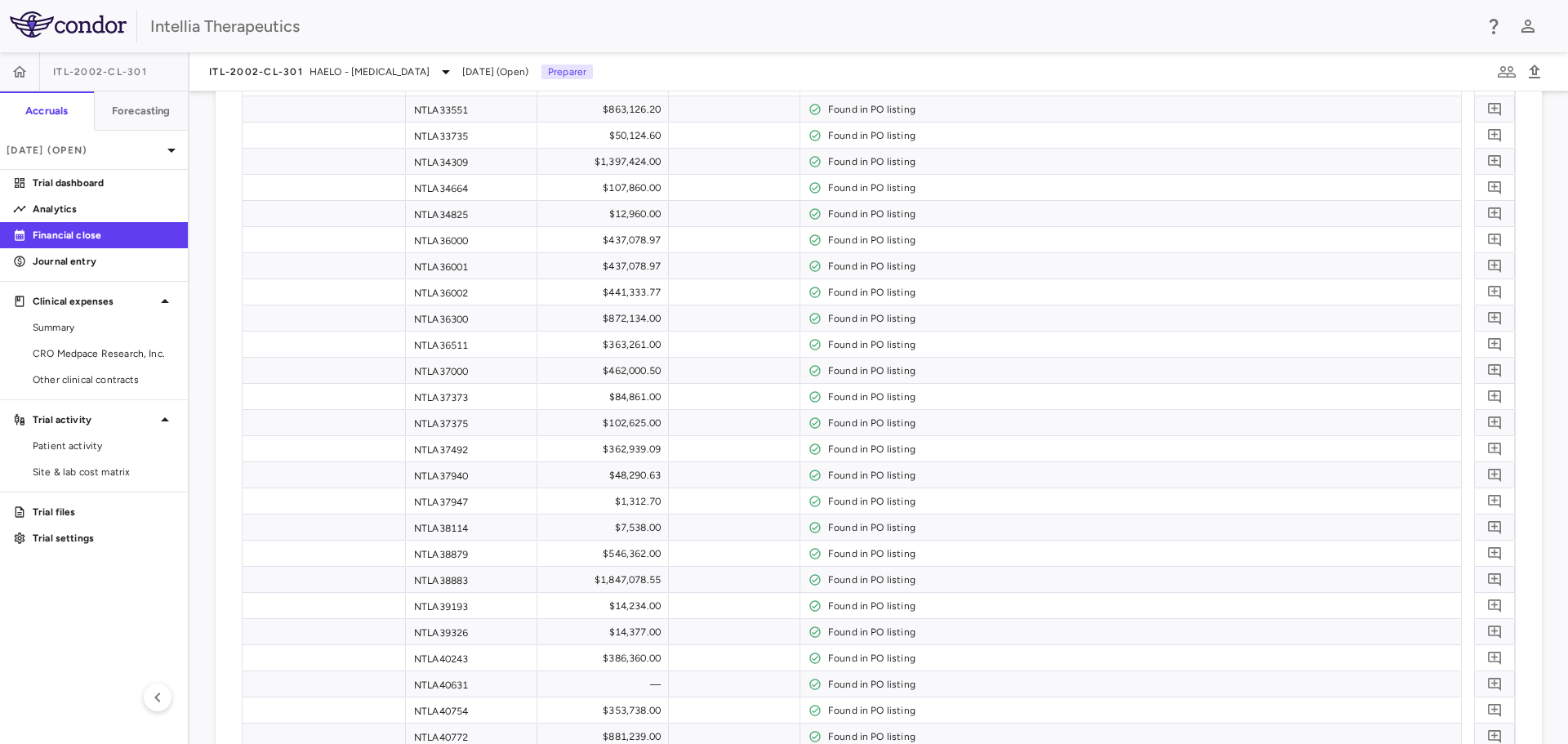
scroll to position [7244, 0]
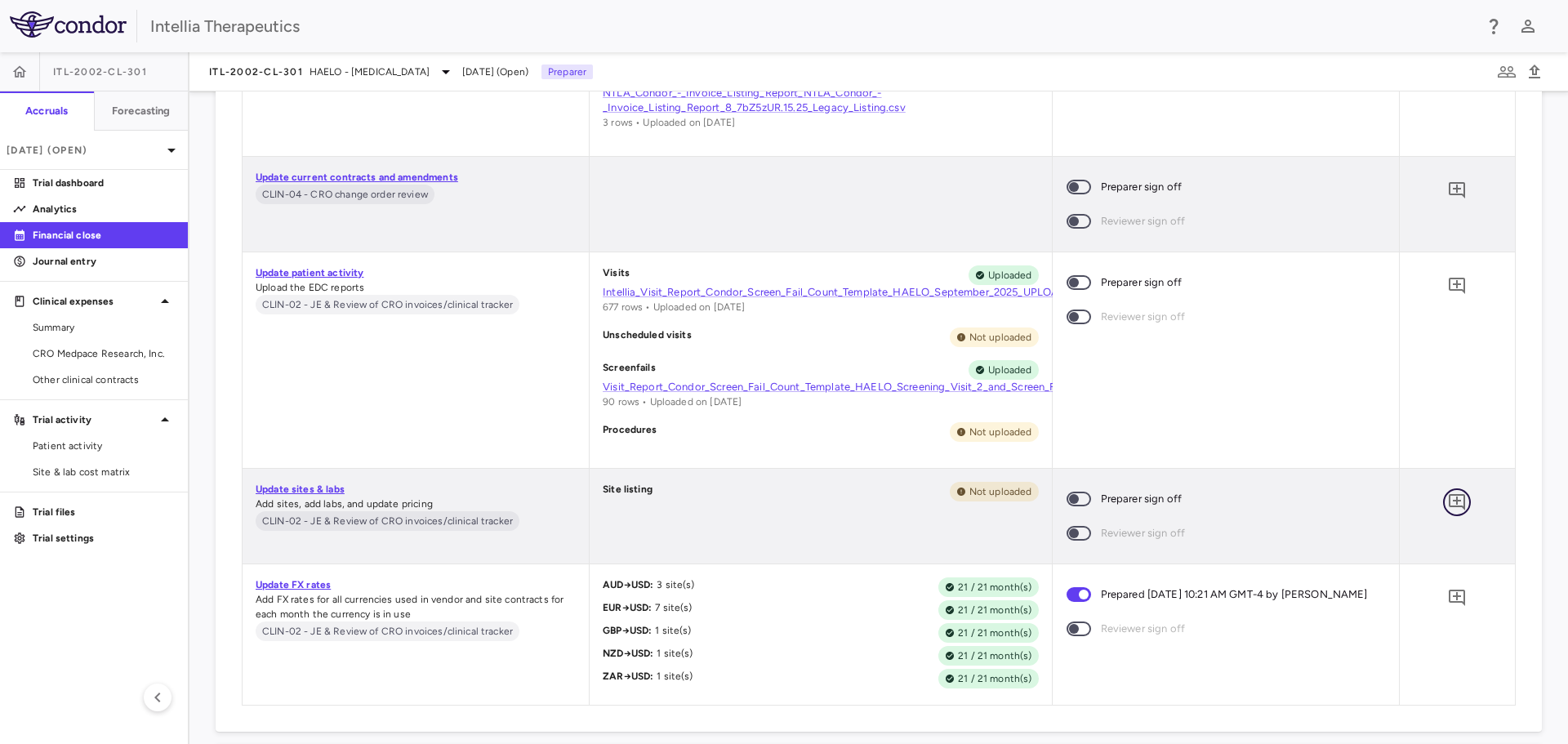
click at [1449, 507] on icon "Add comment" at bounding box center [1457, 502] width 17 height 17
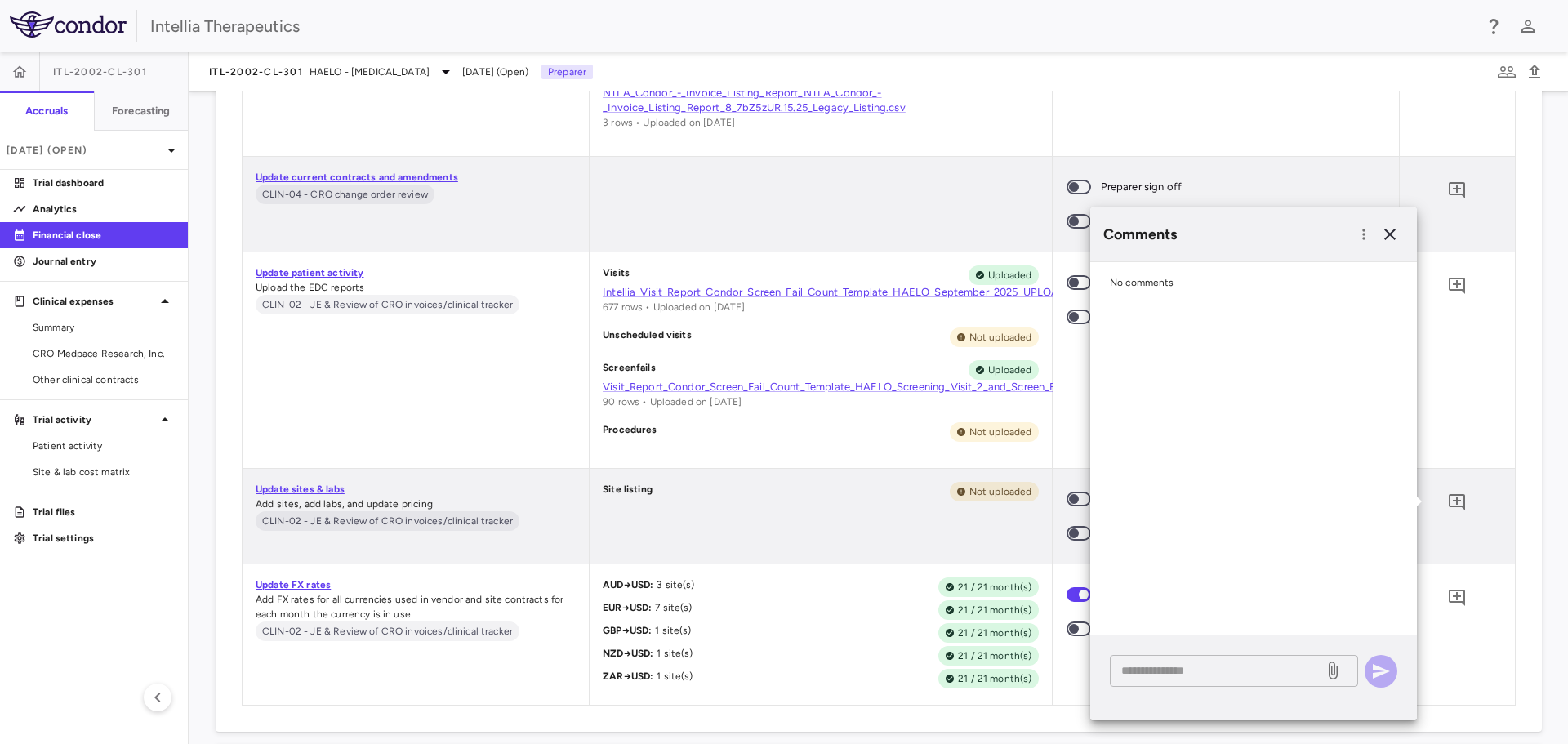
click at [1201, 677] on textarea at bounding box center [1216, 670] width 191 height 18
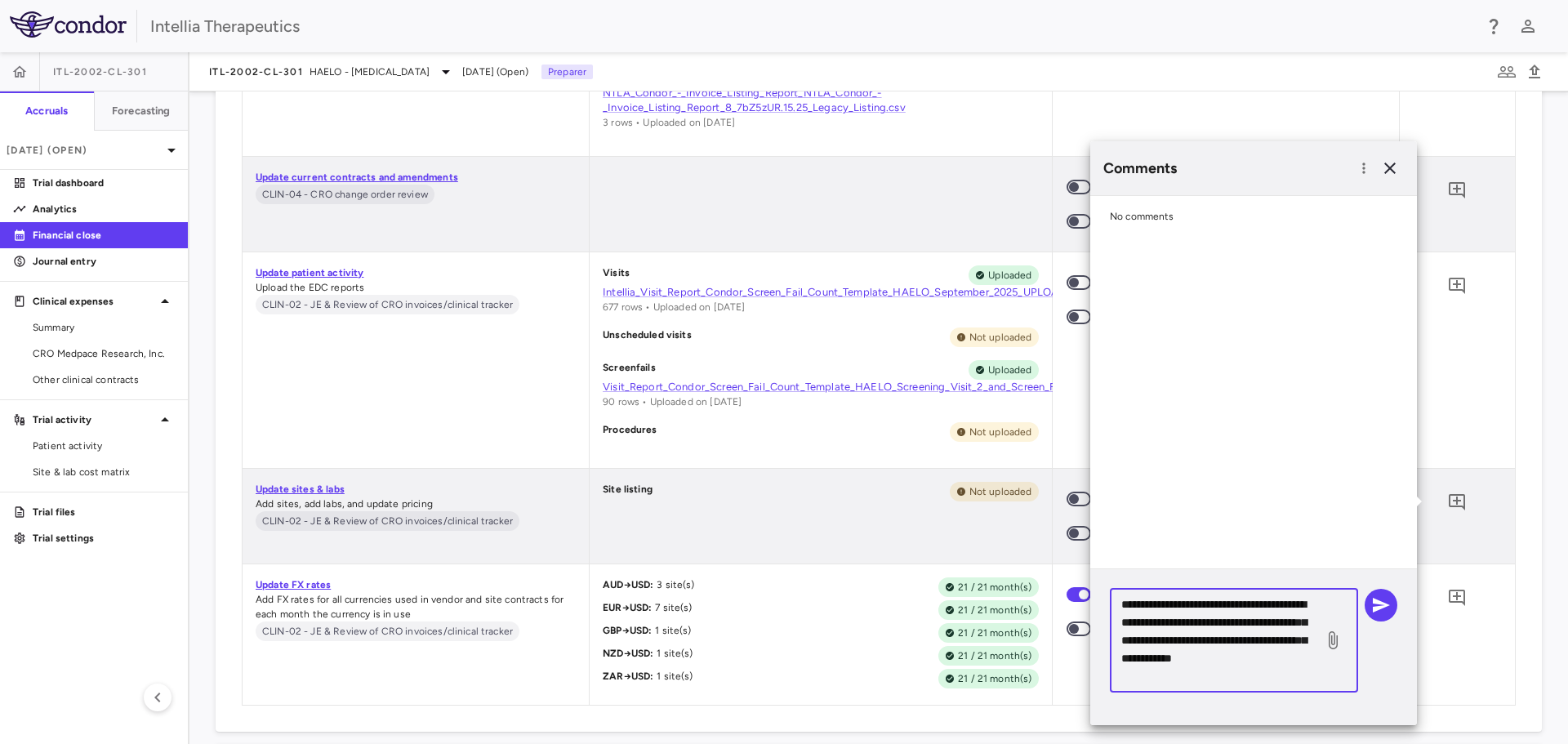
scroll to position [5, 0]
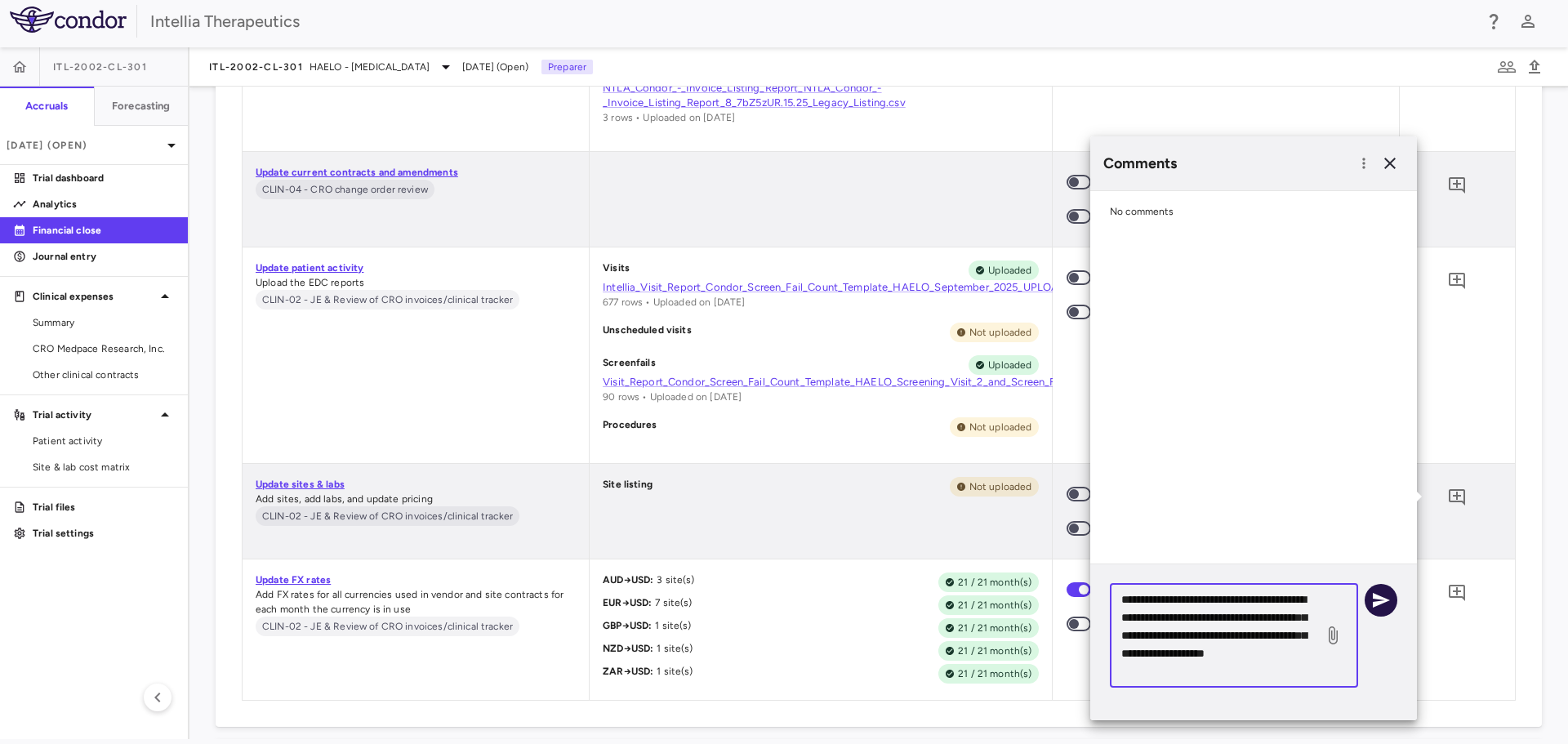
type textarea "**********"
click at [1381, 600] on icon "button" at bounding box center [1381, 600] width 20 height 20
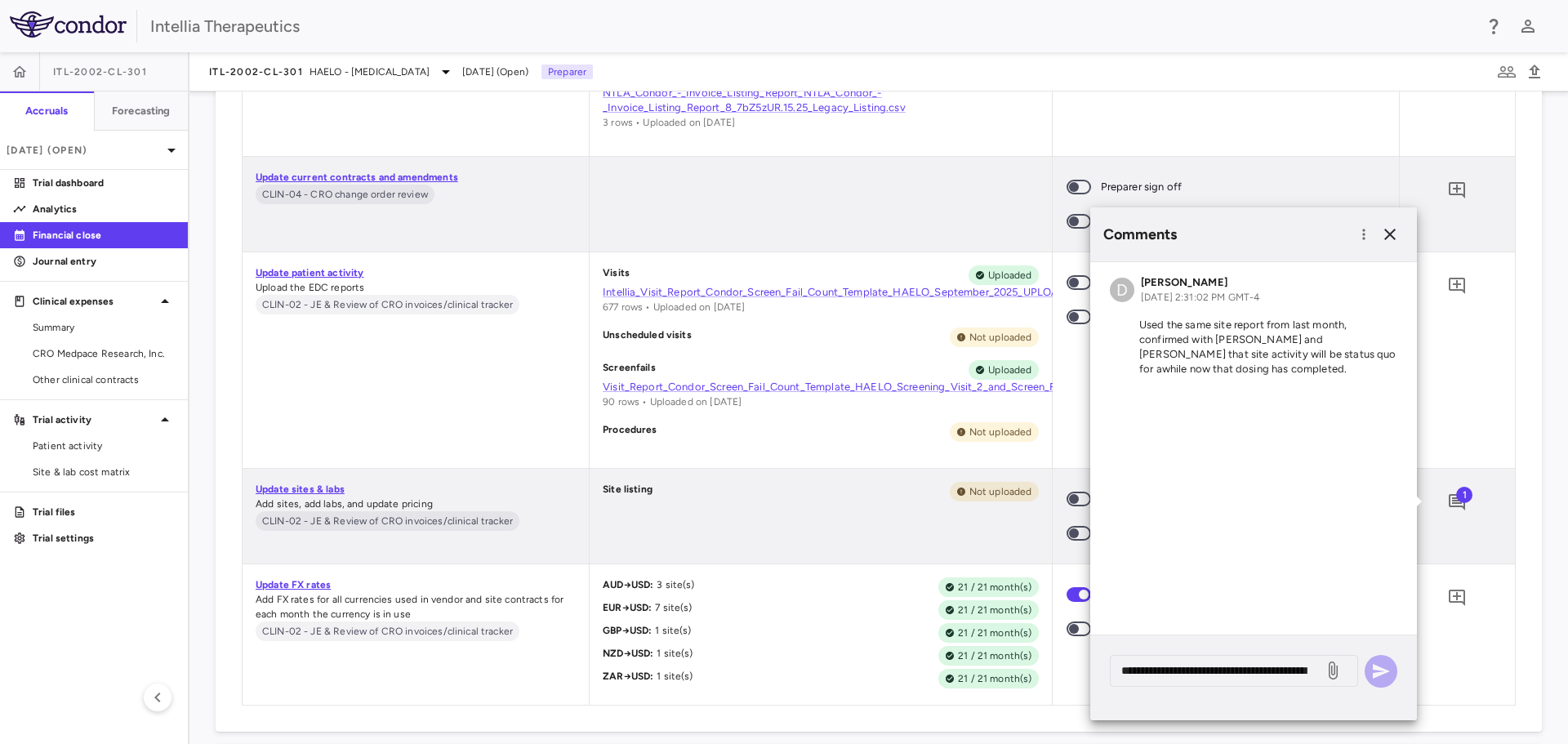
click at [900, 213] on div at bounding box center [821, 205] width 462 height 95
click at [1394, 228] on icon "button" at bounding box center [1390, 234] width 20 height 20
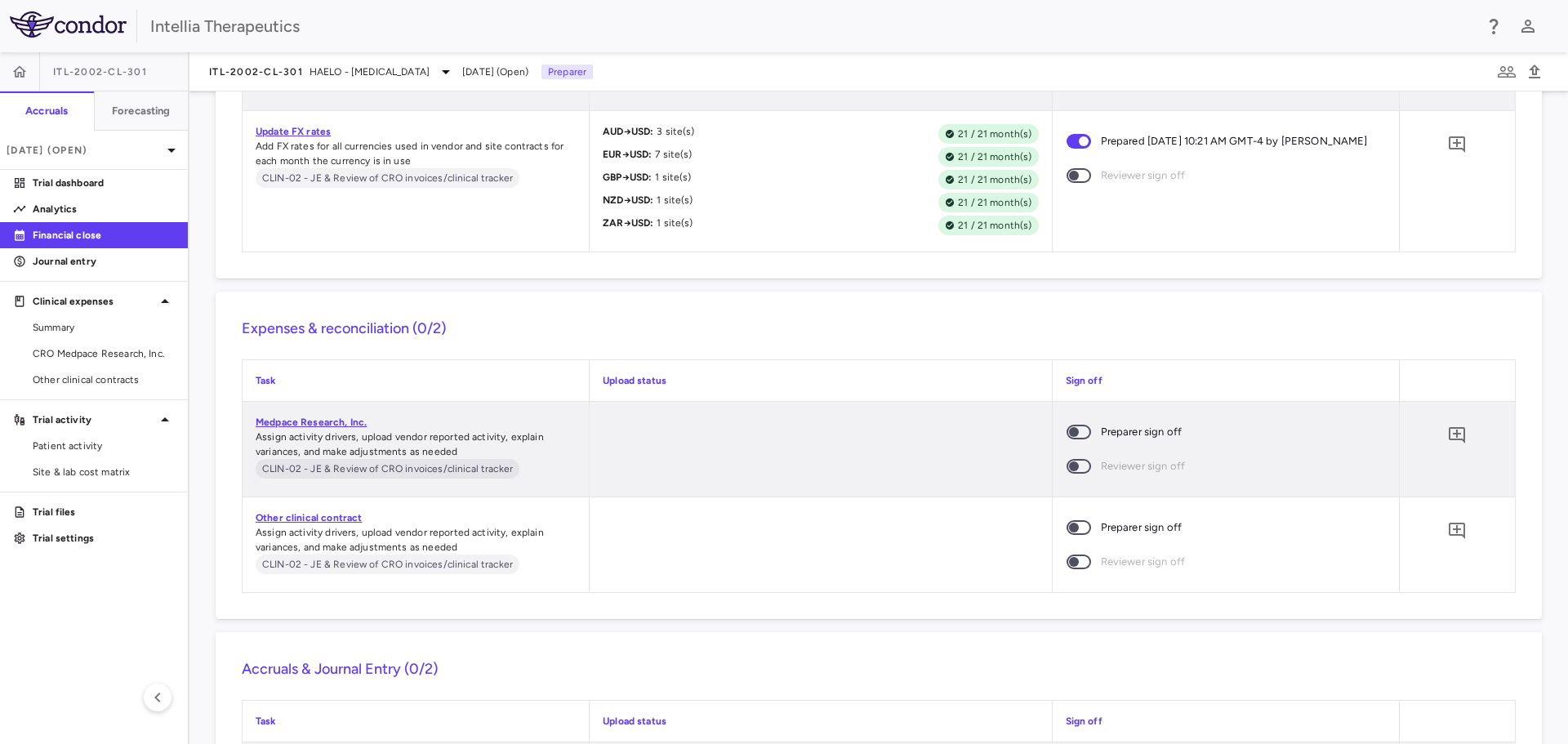
scroll to position [7733, 0]
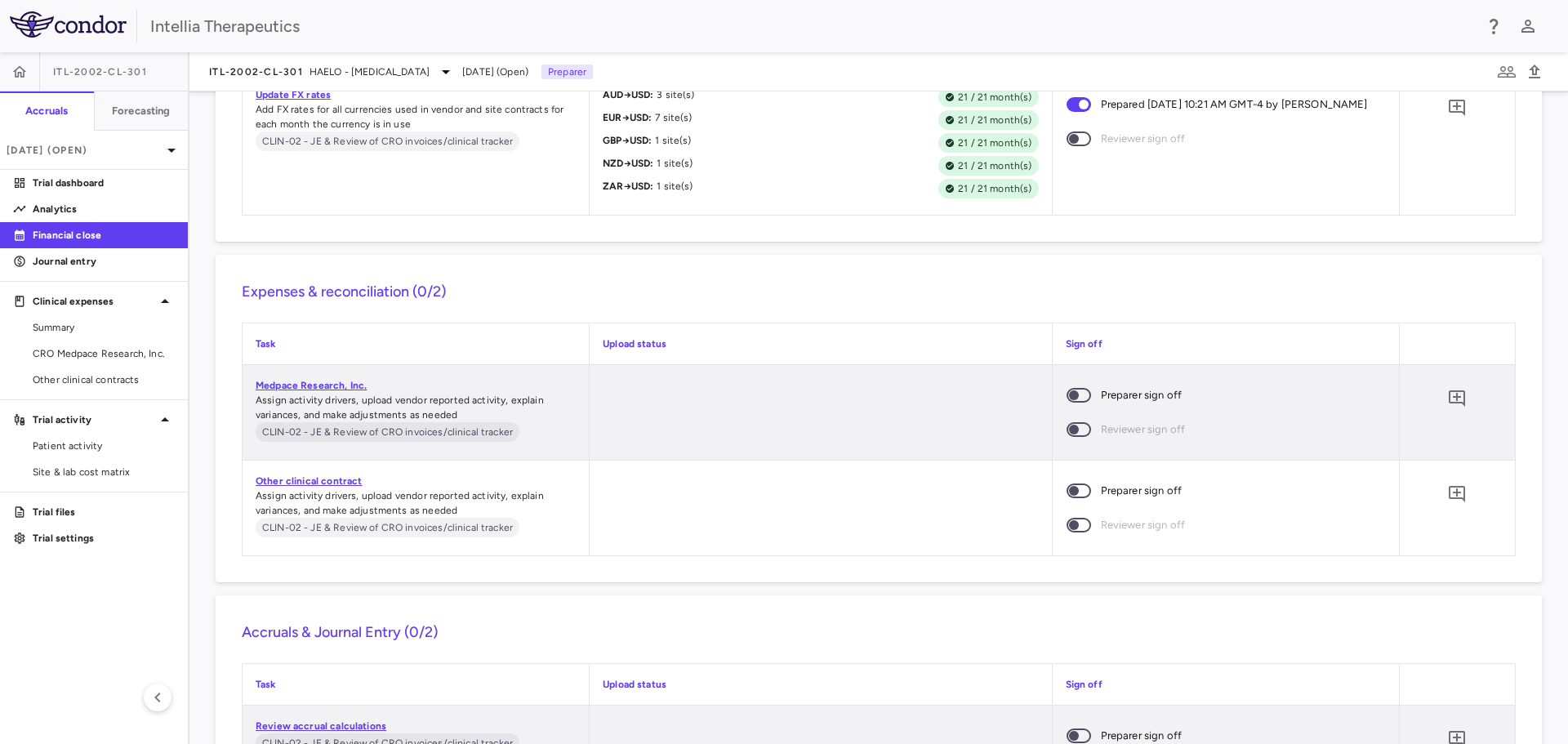
click at [1076, 486] on span at bounding box center [1079, 490] width 25 height 15
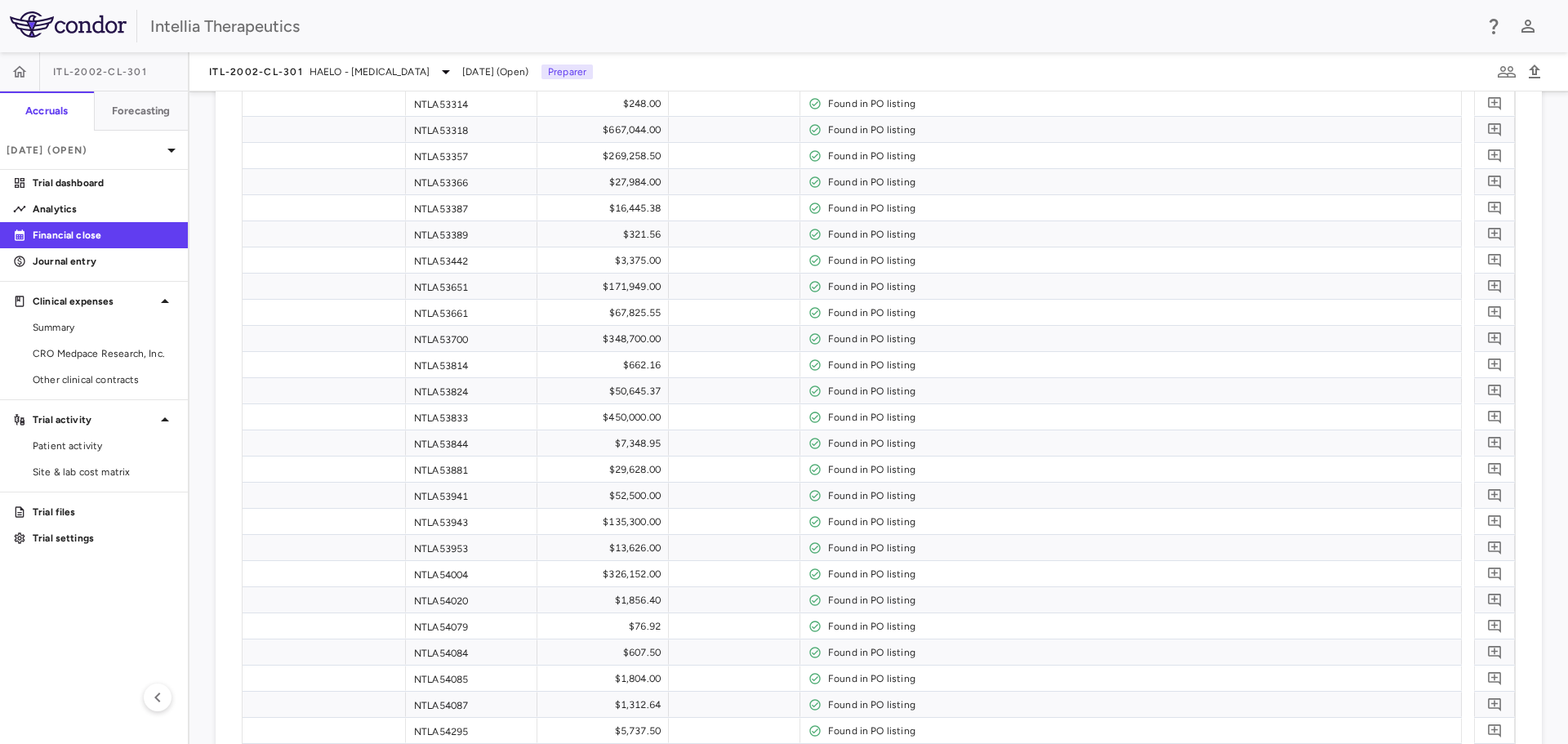
scroll to position [6101, 0]
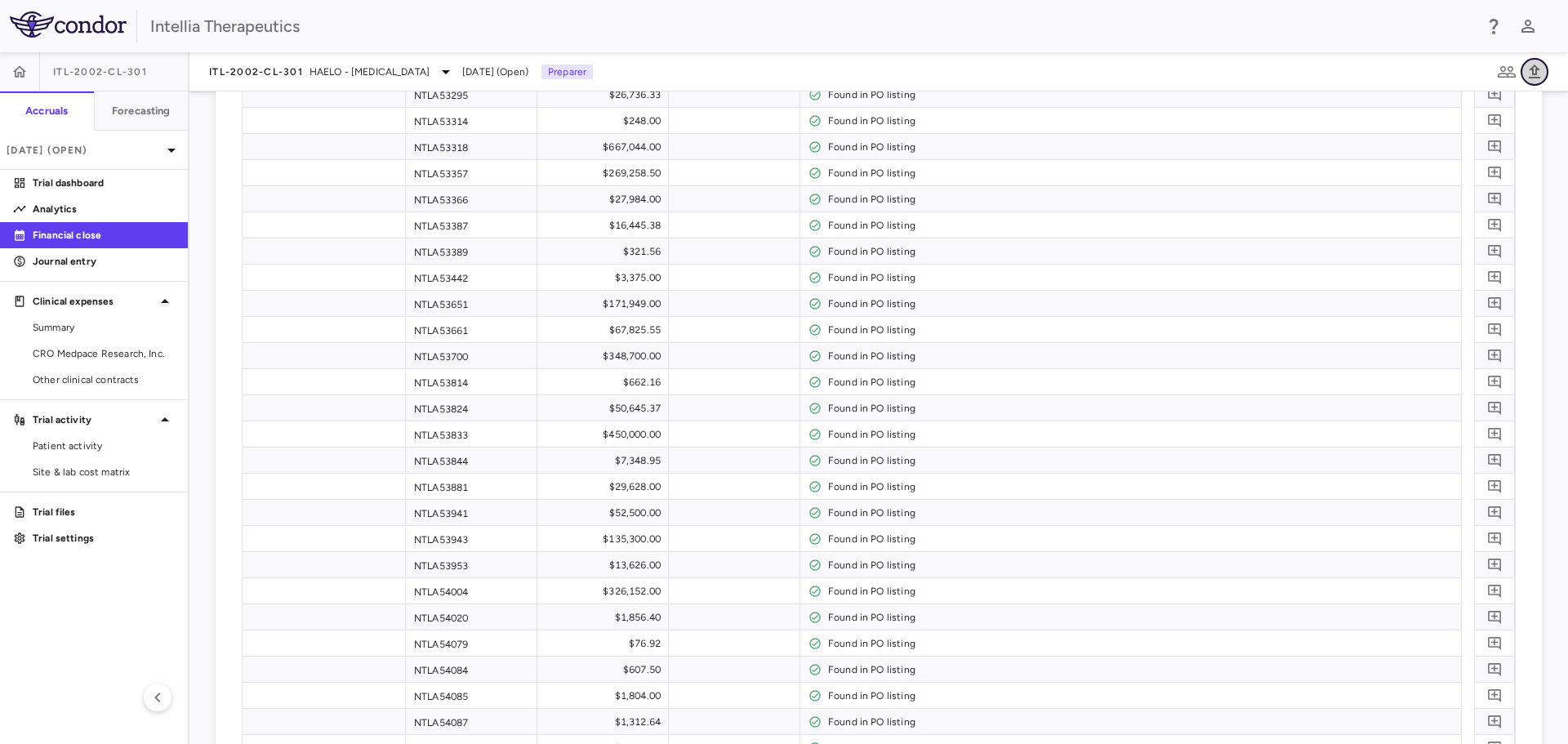
click at [1539, 67] on icon "button" at bounding box center [1534, 72] width 20 height 20
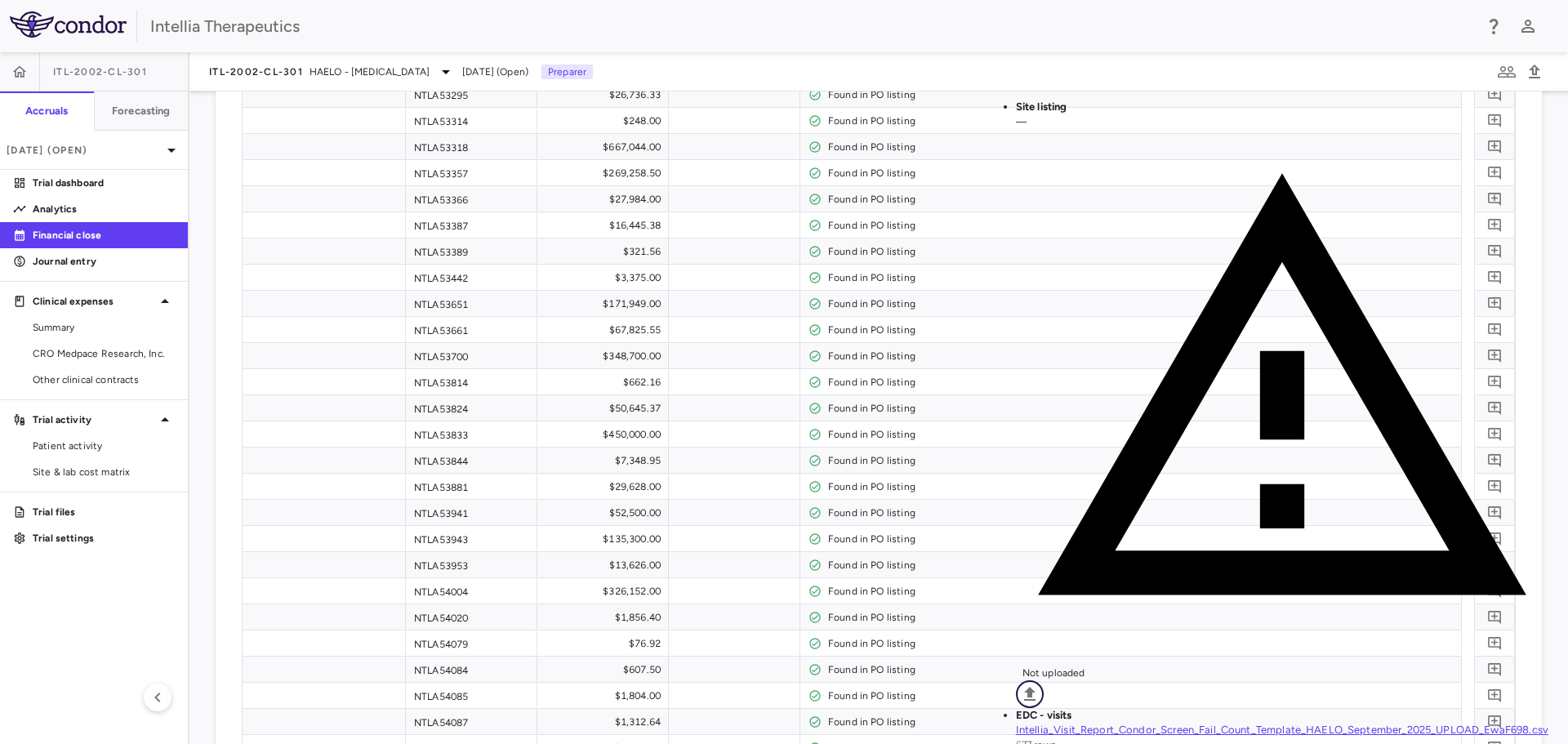
click at [1036, 687] on icon "Upload" at bounding box center [1030, 694] width 12 height 14
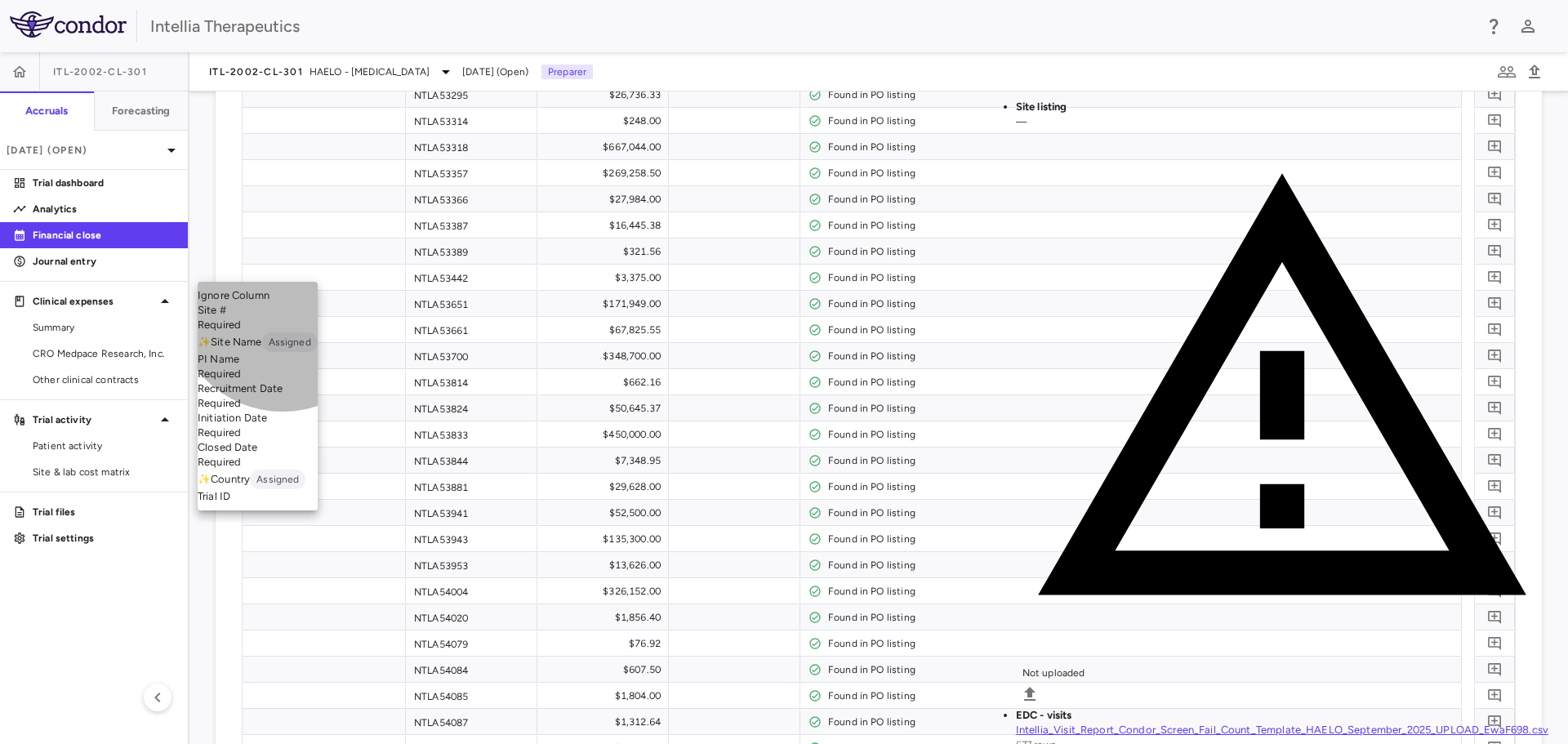
click at [283, 332] on li "Site # Required" at bounding box center [257, 318] width 120 height 30
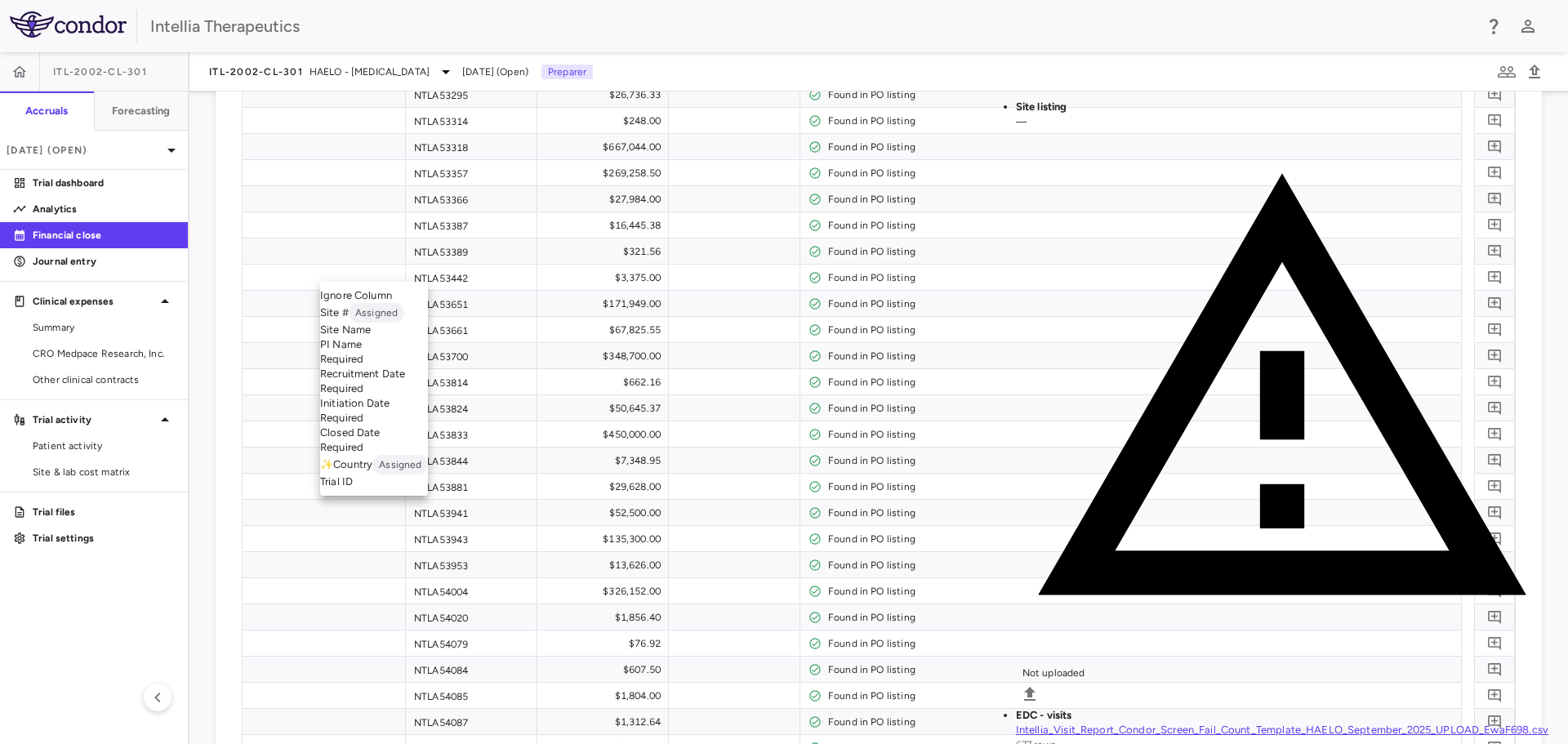
click at [418, 367] on li "PI Name Required" at bounding box center [374, 352] width 108 height 30
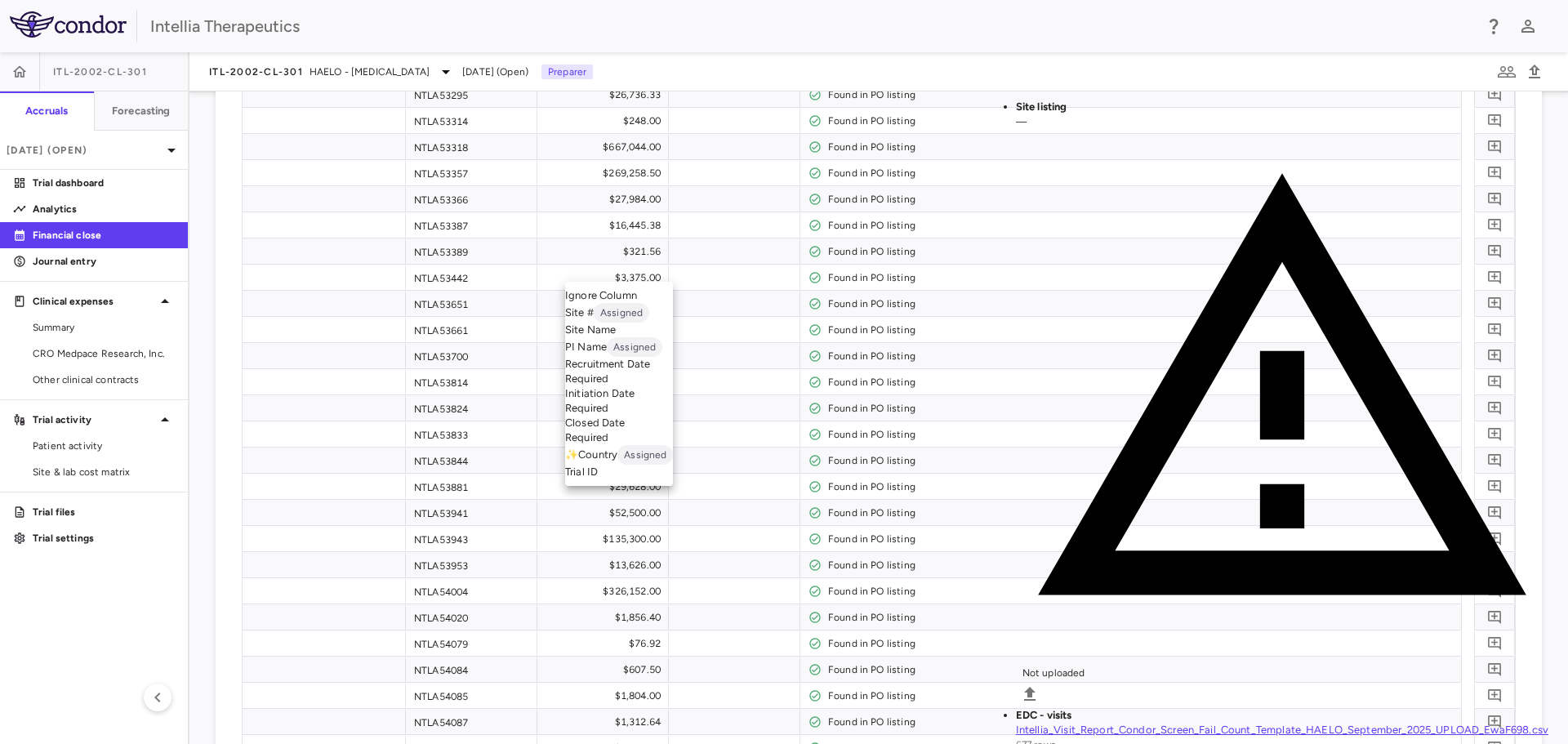
click at [647, 386] on li "Recruitment Date Required" at bounding box center [619, 372] width 108 height 30
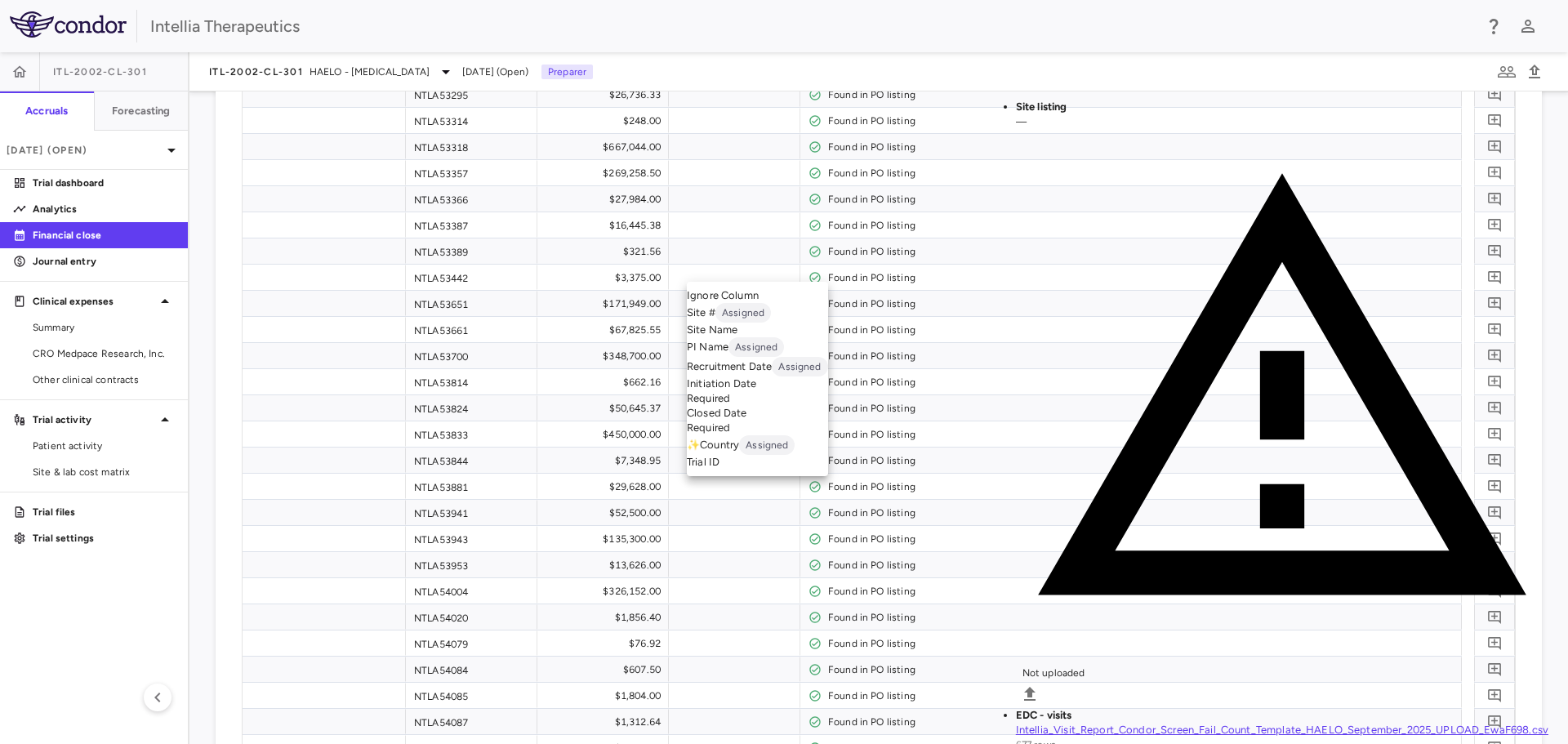
click at [771, 406] on li "Initiation Date Required" at bounding box center [757, 391] width 141 height 30
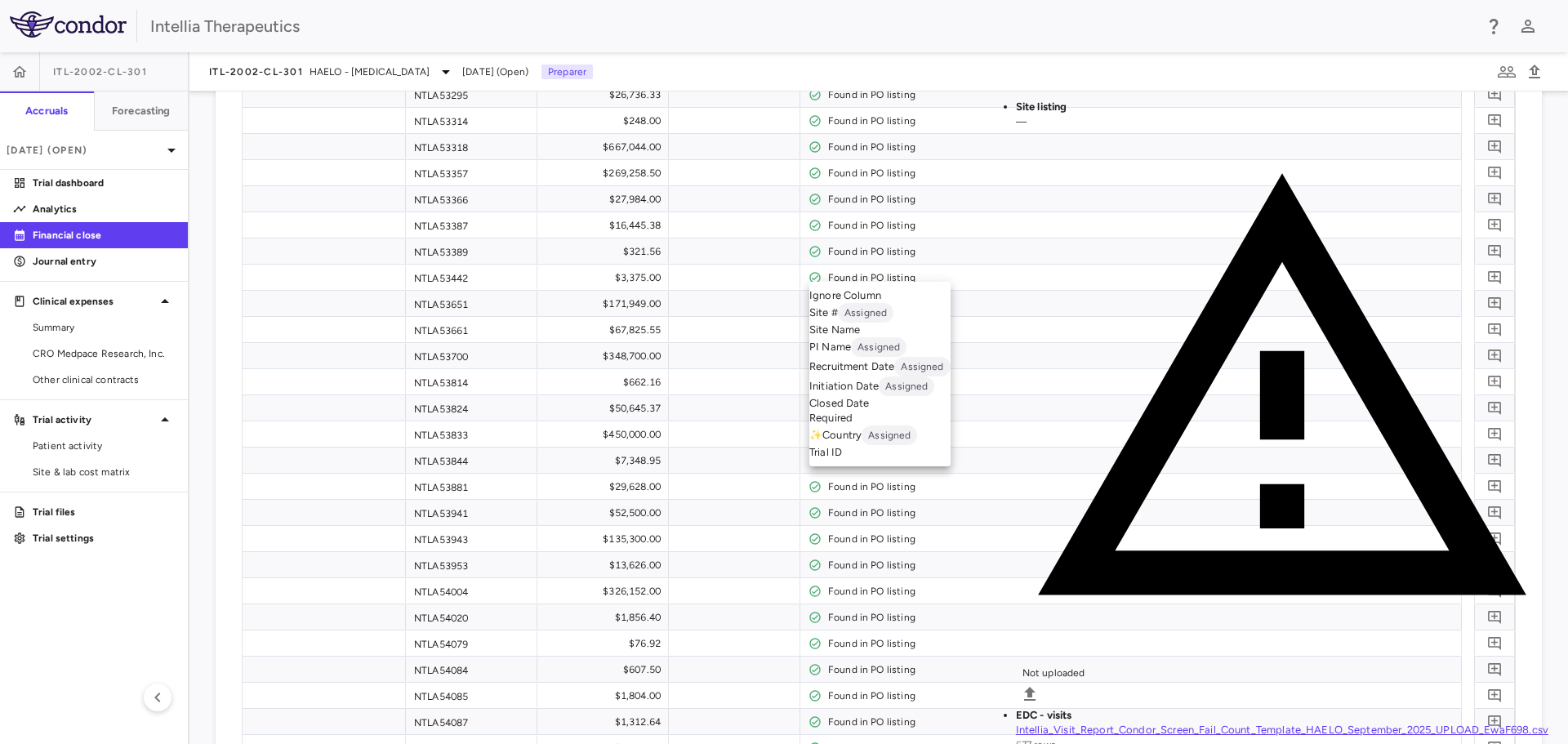
click at [871, 425] on li "Closed Date Required" at bounding box center [880, 411] width 141 height 30
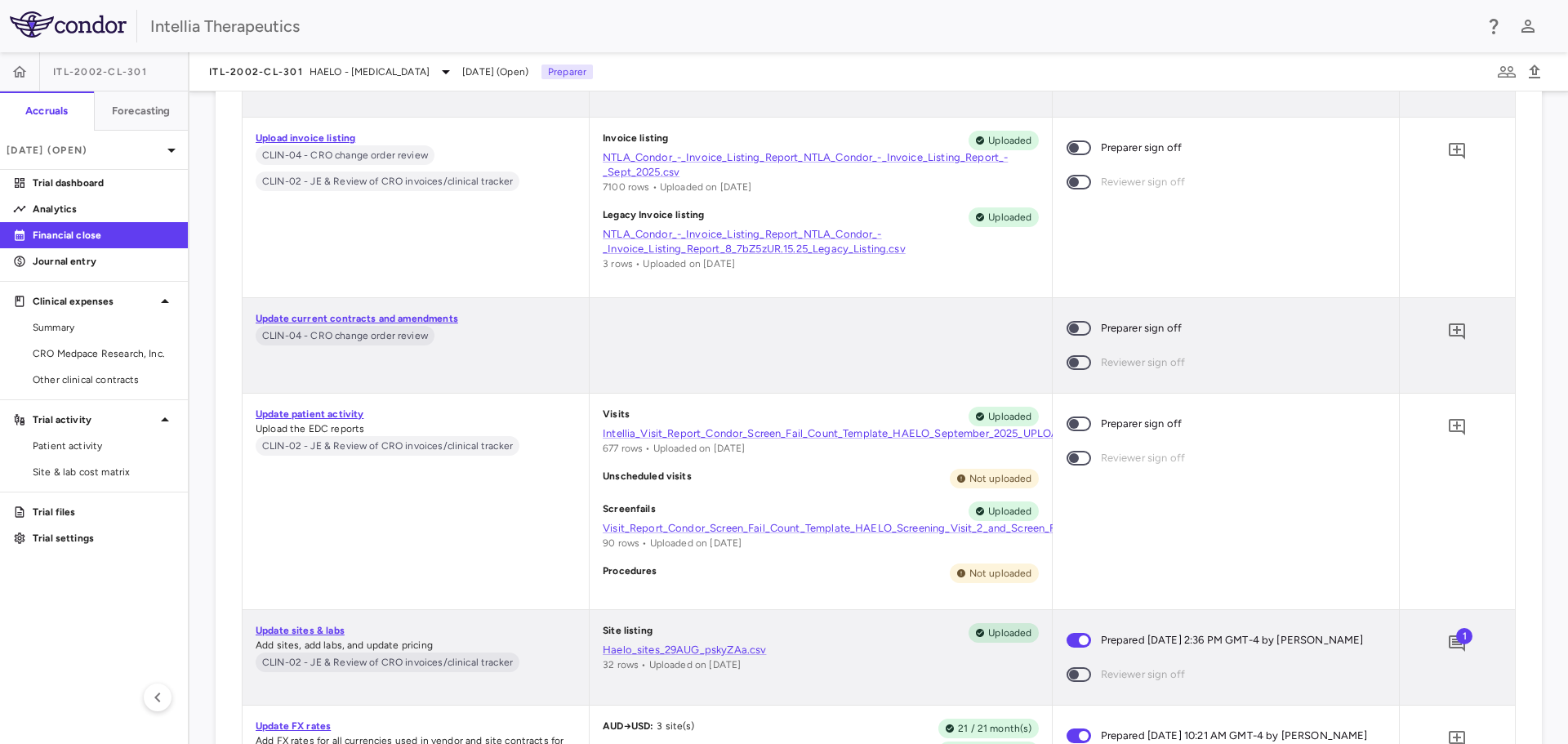
scroll to position [6917, 0]
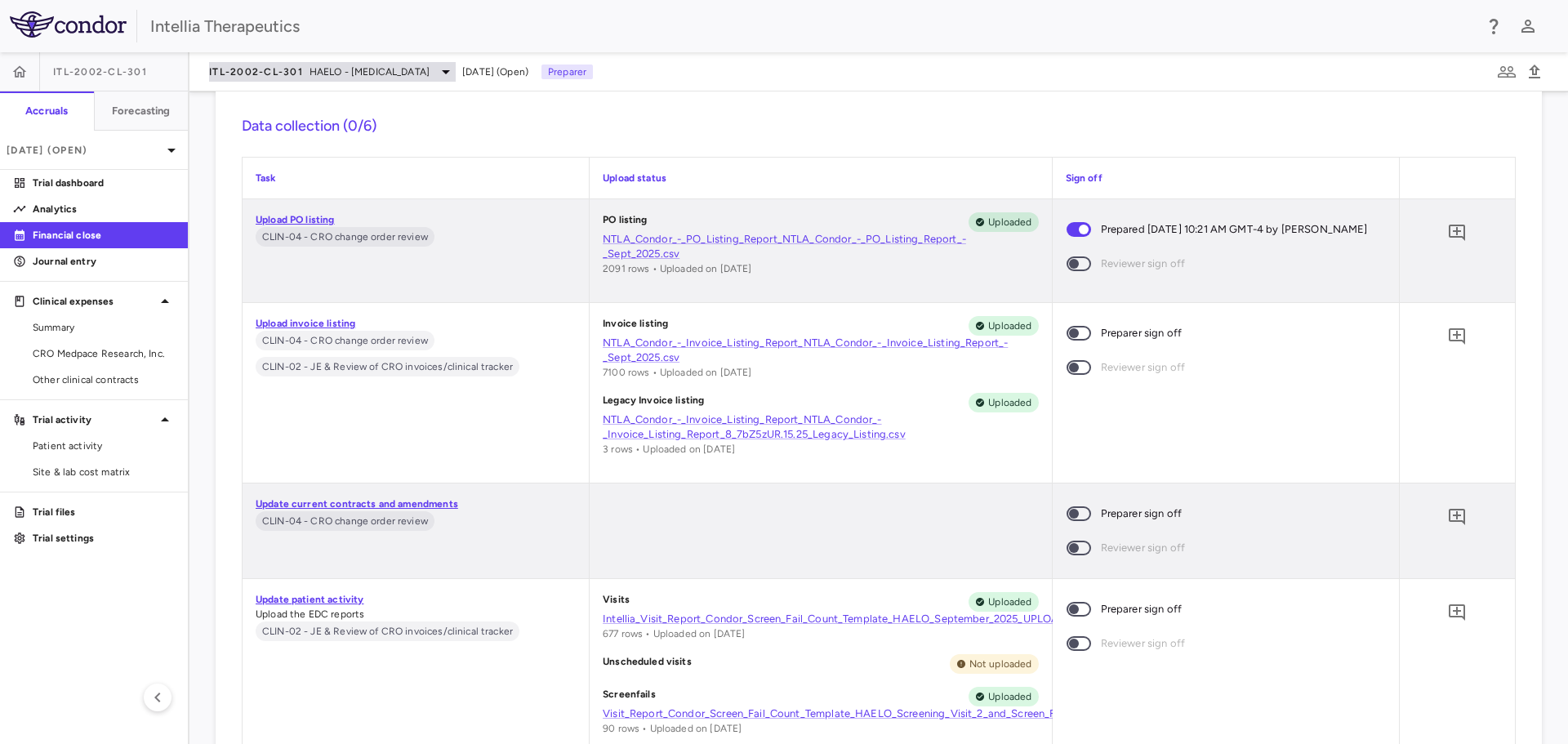
click at [354, 64] on span "HAELO - Hereditary Angioedema" at bounding box center [369, 71] width 120 height 15
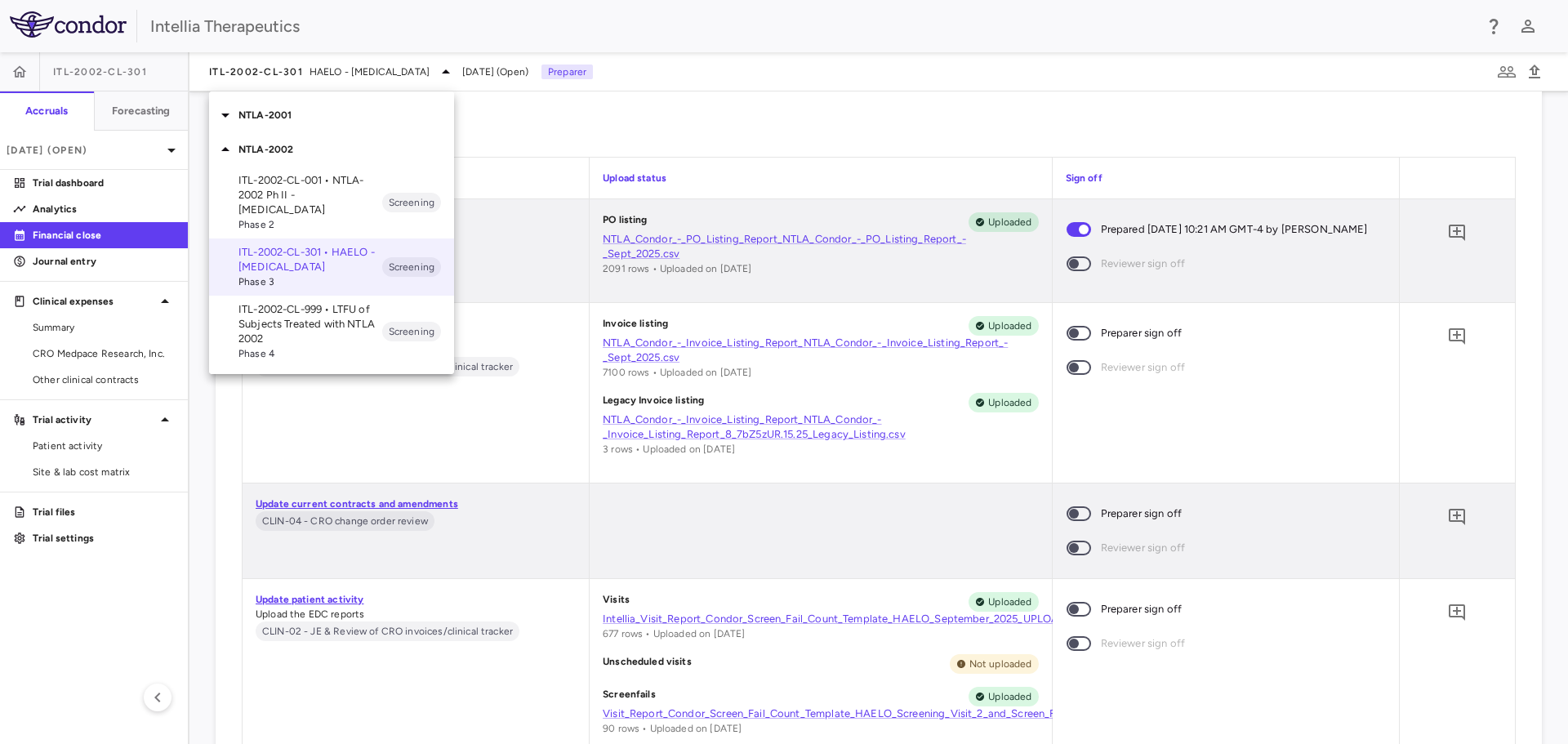
click at [297, 123] on div "NTLA-2001" at bounding box center [332, 115] width 245 height 35
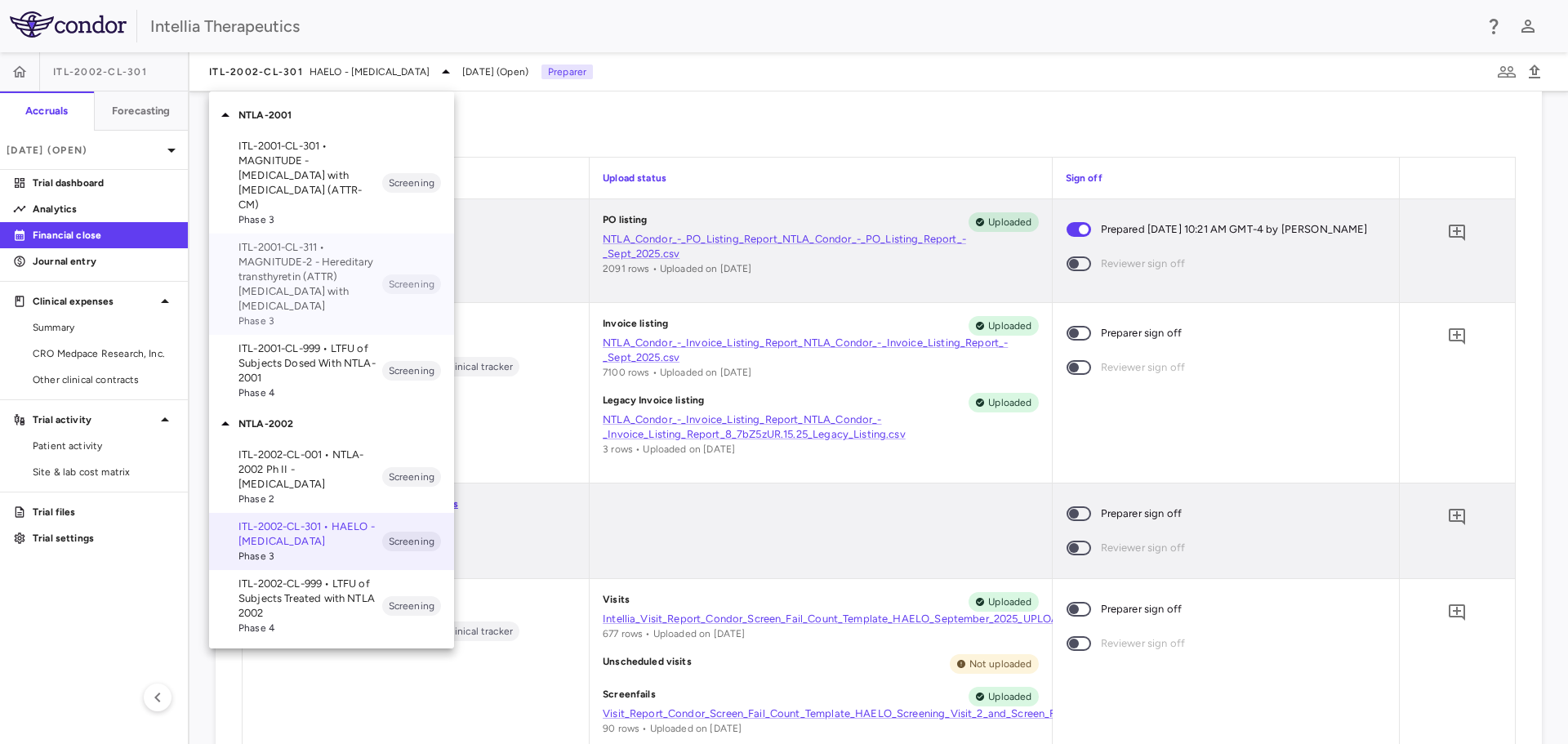
click at [336, 273] on p "ITL-2001-CL-311 • MAGNITUDE-2 - Hereditary transthyretin (ATTR) amyloidosis wit…" at bounding box center [309, 277] width 143 height 73
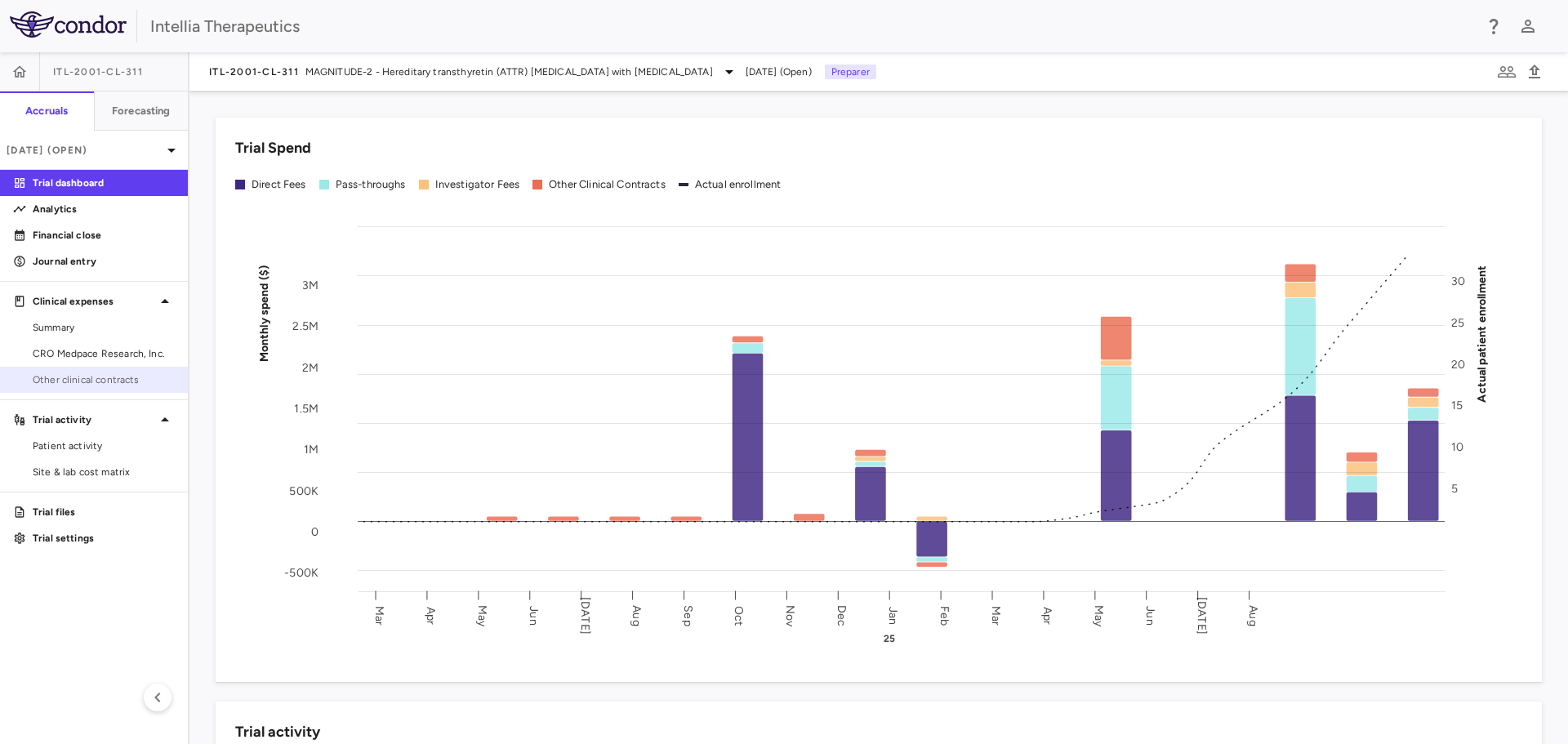
click at [73, 369] on link "Other clinical contracts" at bounding box center [94, 379] width 188 height 25
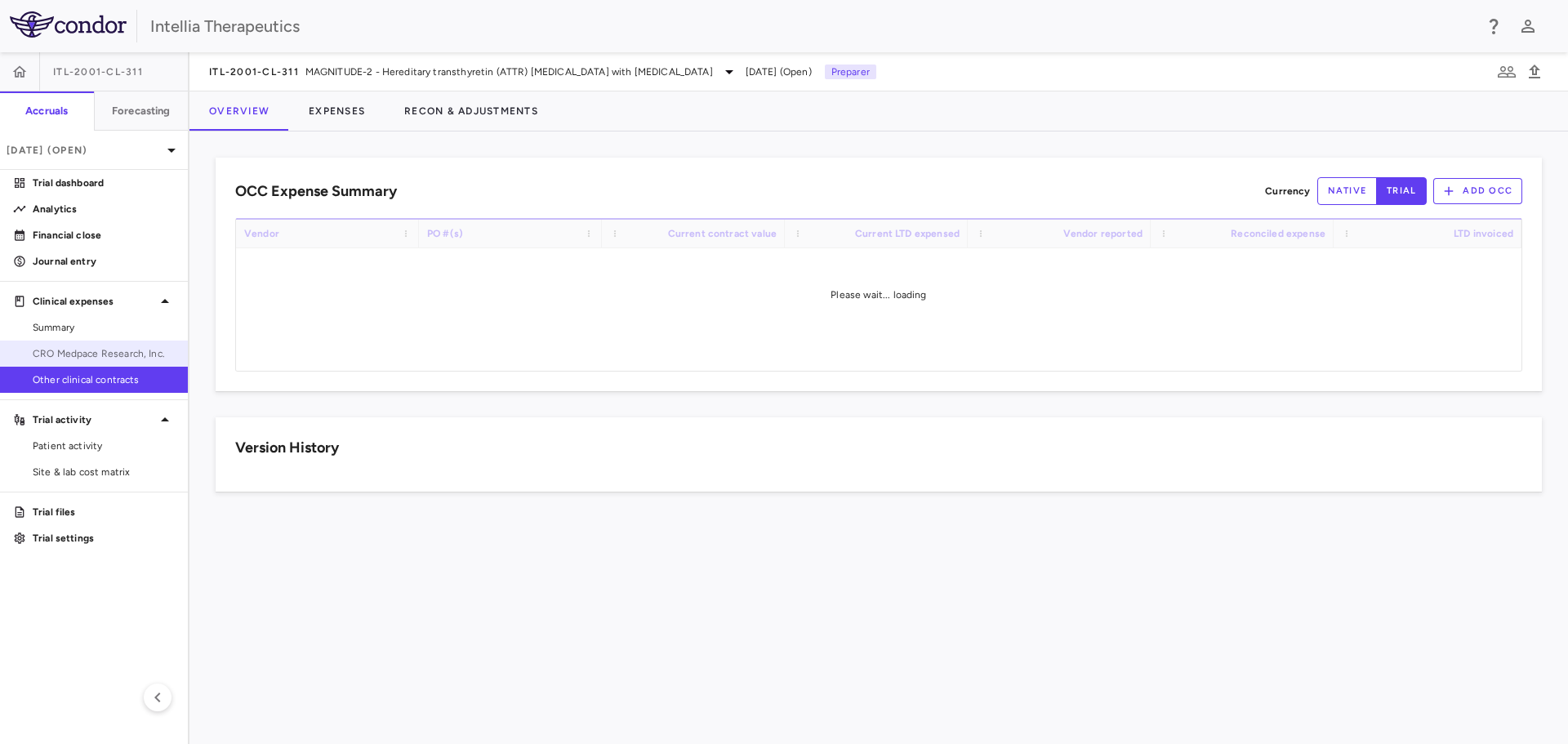
click at [83, 359] on span "CRO Medpace Research, Inc." at bounding box center [104, 353] width 142 height 15
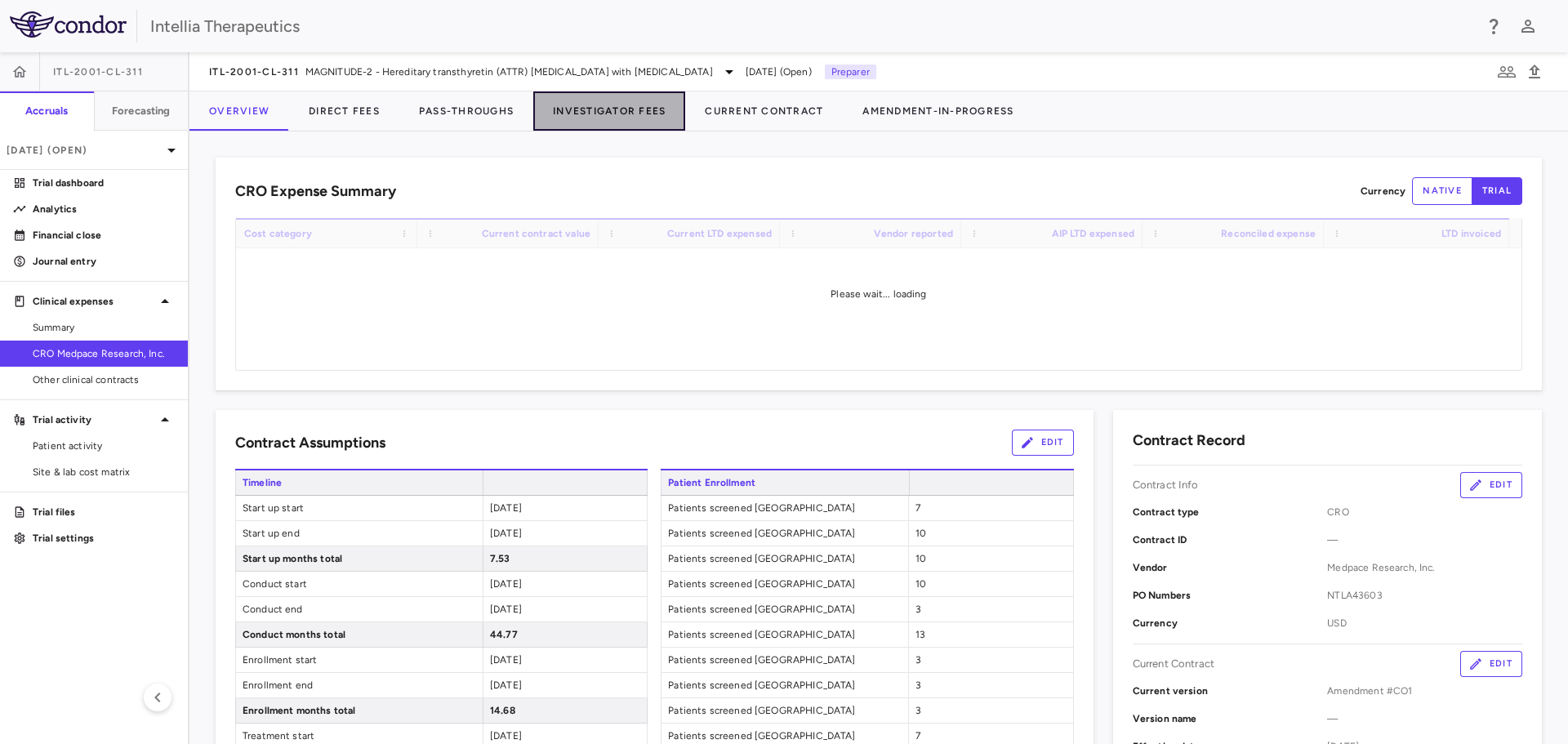
click at [566, 125] on button "Investigator Fees" at bounding box center [609, 112] width 152 height 40
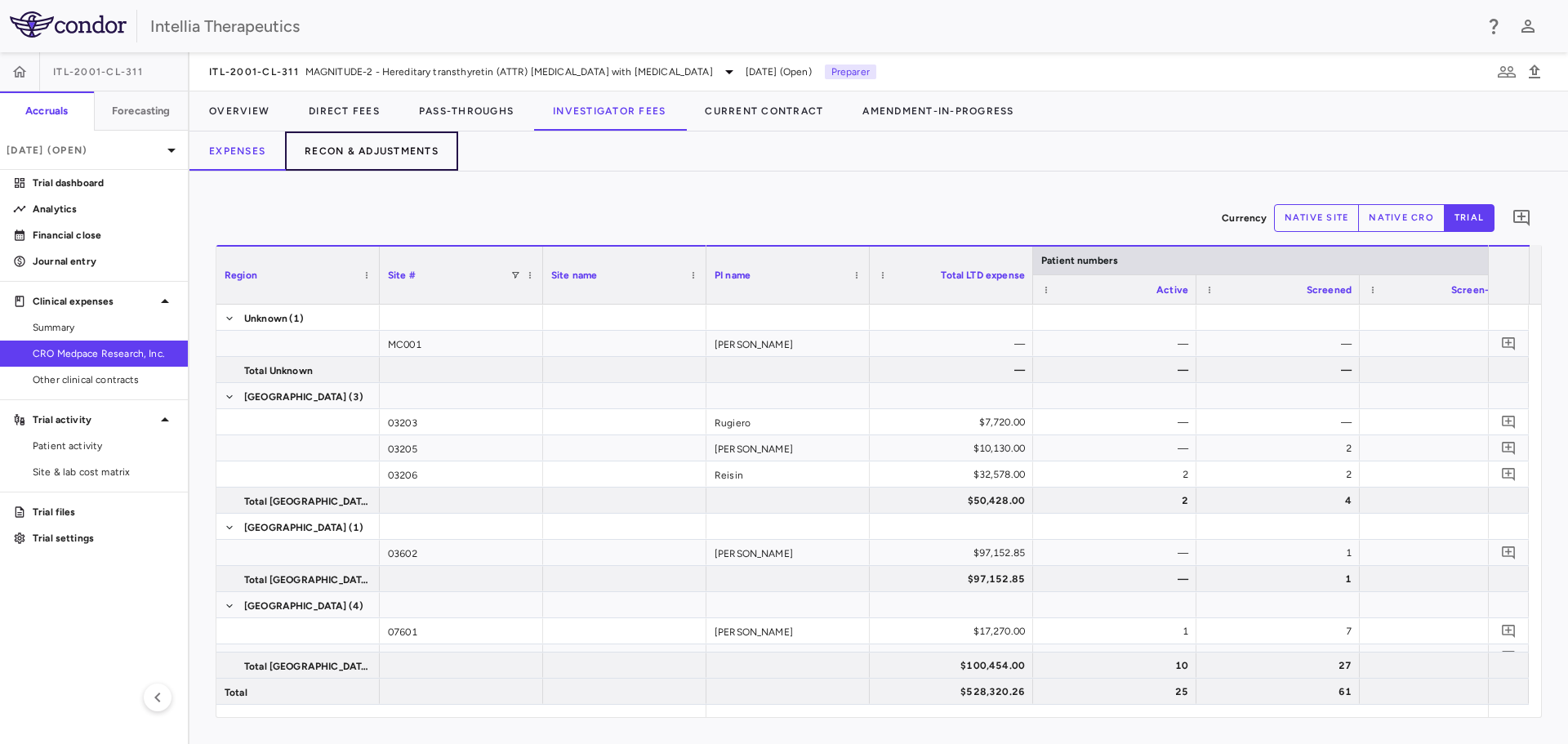
click at [406, 160] on button "Recon & Adjustments" at bounding box center [371, 151] width 173 height 40
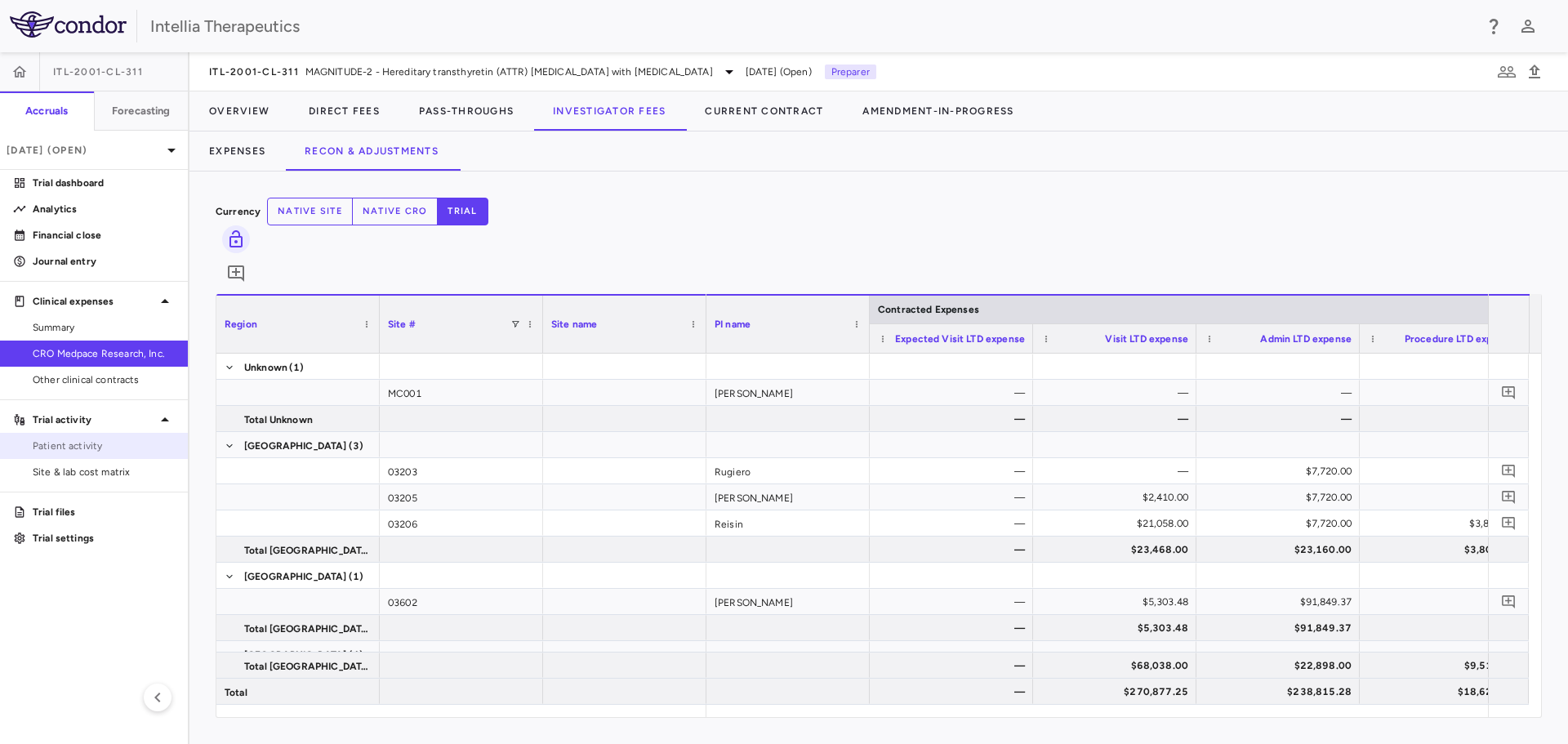
click at [144, 440] on span "Patient activity" at bounding box center [104, 446] width 142 height 15
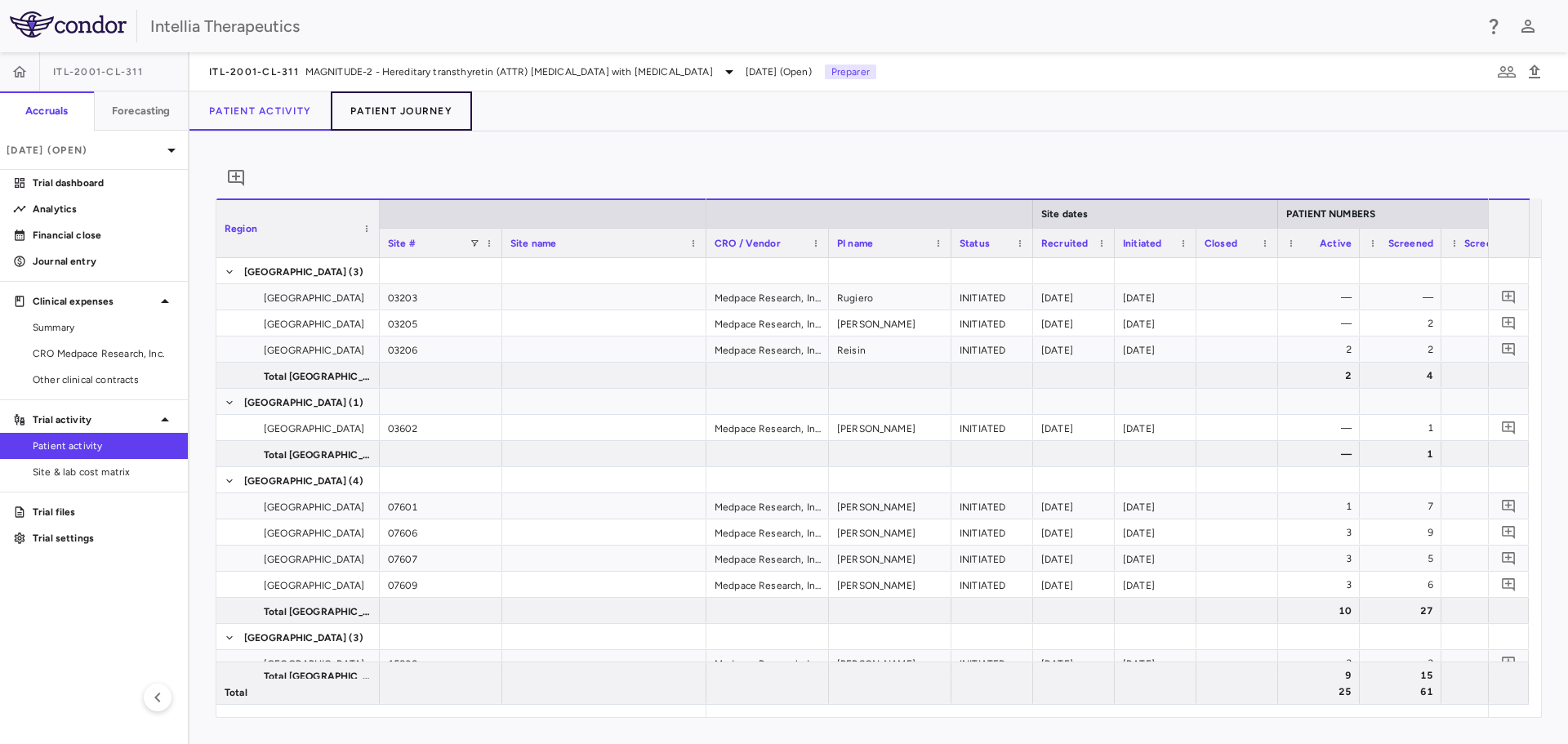
click at [417, 124] on button "Patient Journey" at bounding box center [401, 112] width 141 height 40
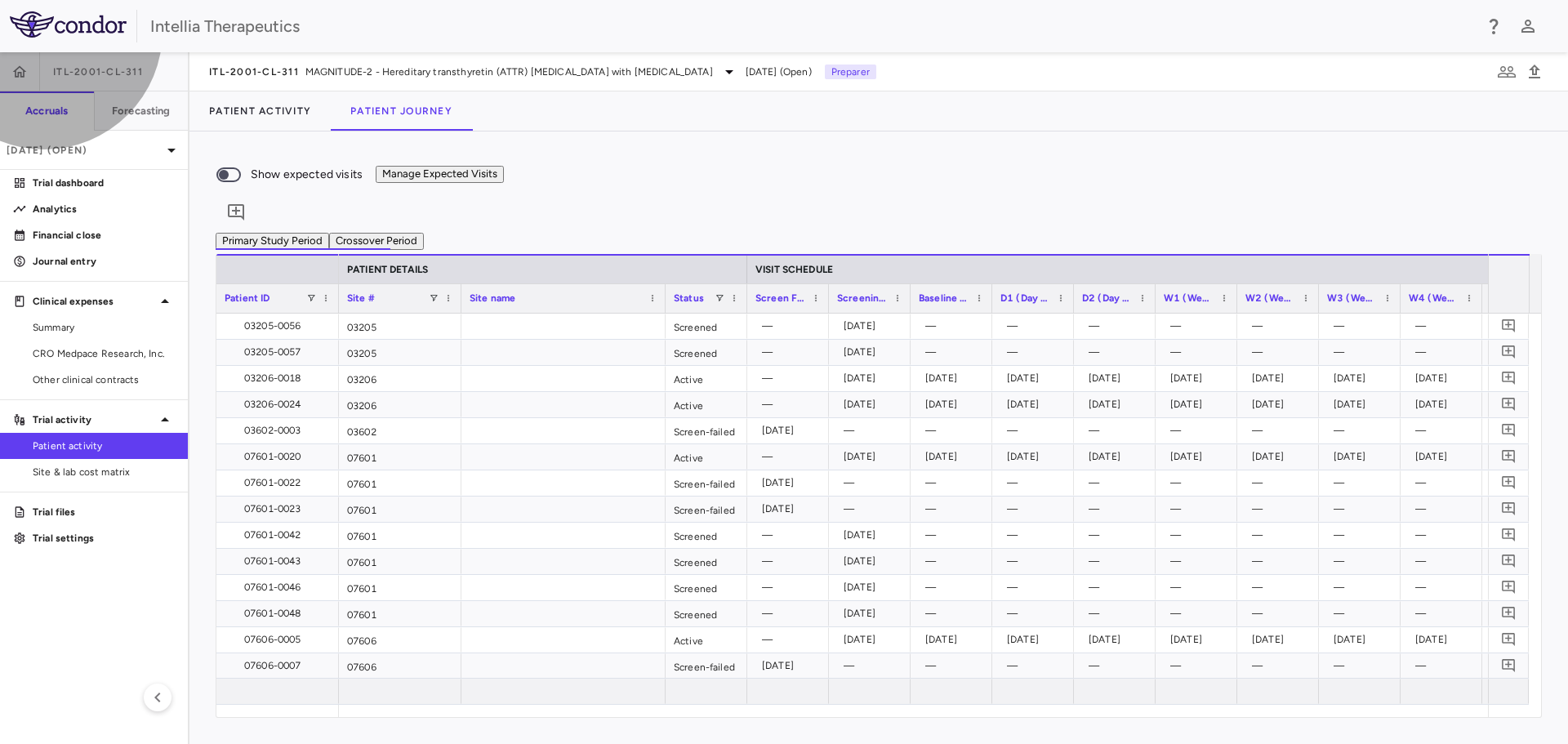
click at [504, 183] on button "Manage Expected Visits" at bounding box center [440, 174] width 129 height 17
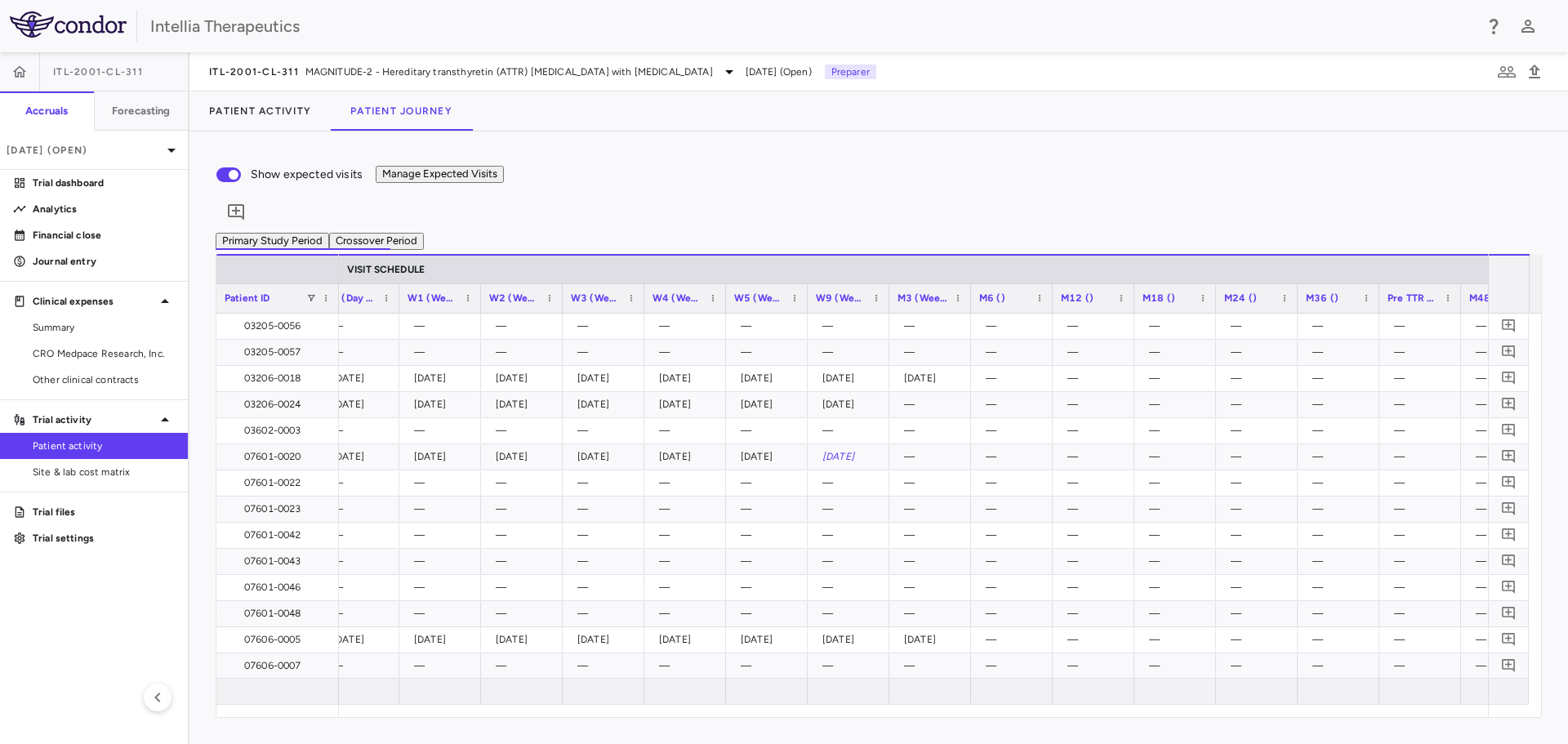
scroll to position [0, 633]
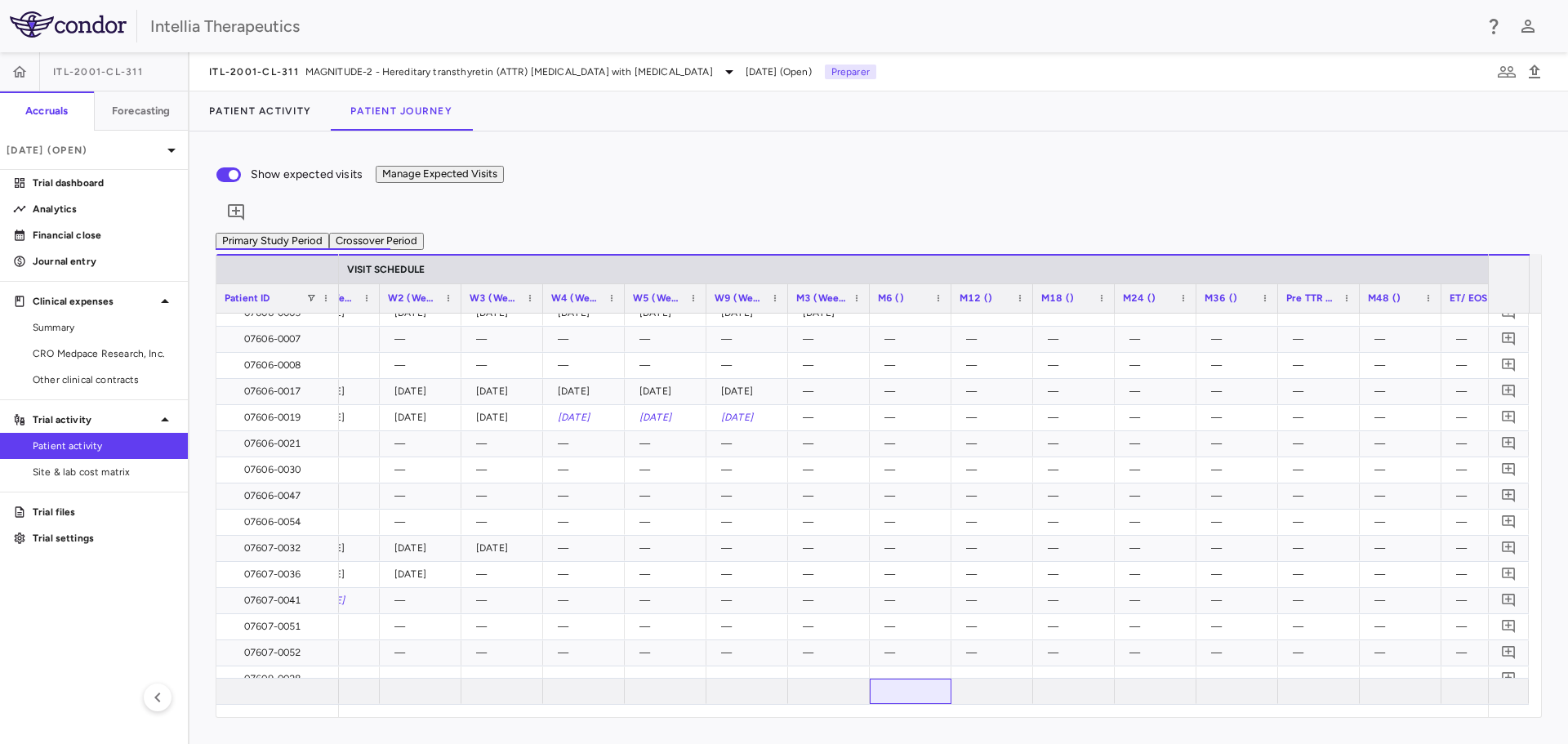
drag, startPoint x: 900, startPoint y: 695, endPoint x: 853, endPoint y: 707, distance: 48.5
click at [853, 707] on div "Patient ID VISIT SCHEDULE D2 (Day 2) W1 (Week 1) 1" at bounding box center [879, 485] width 1325 height 462
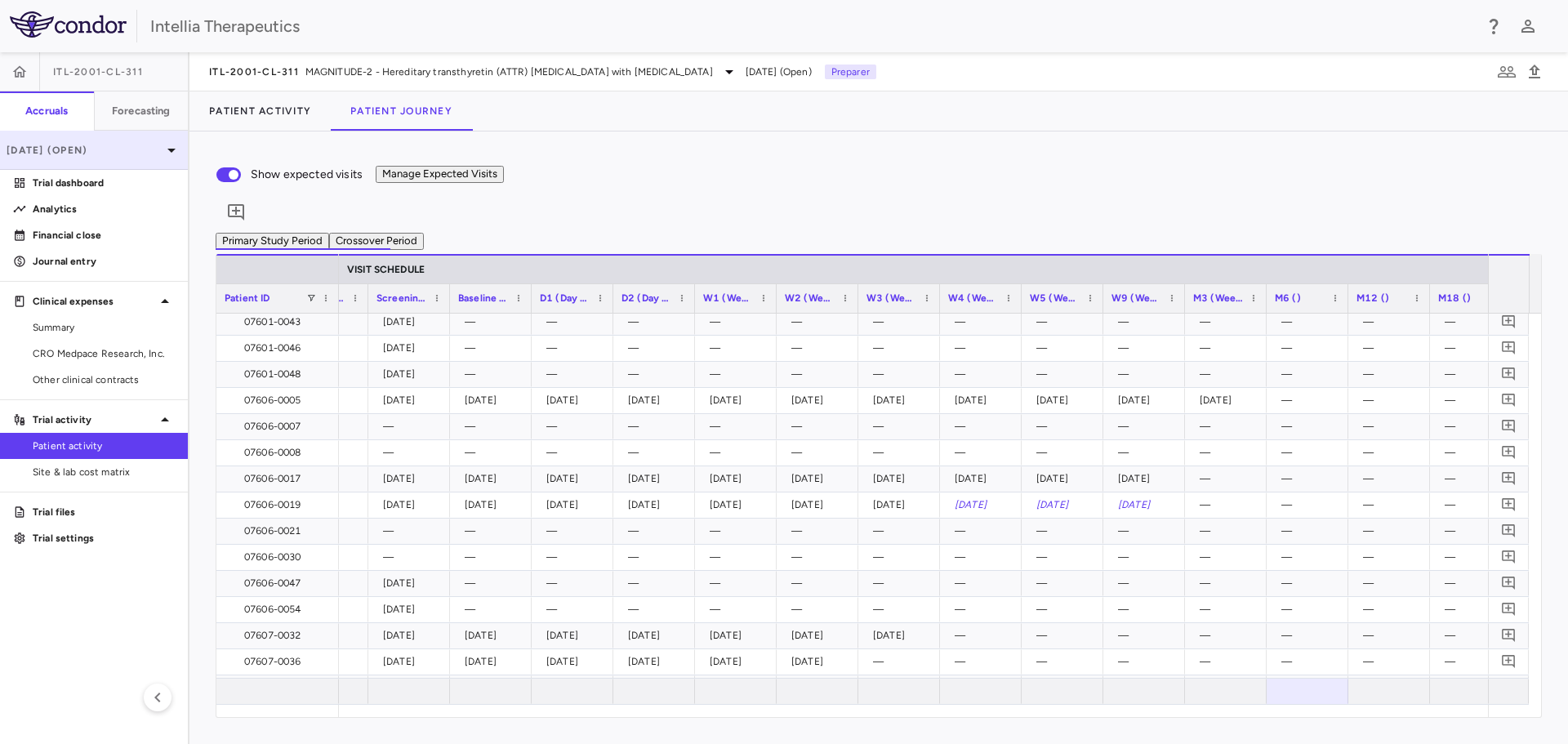
click at [159, 143] on p "Aug 2025 (Open)" at bounding box center [84, 150] width 155 height 15
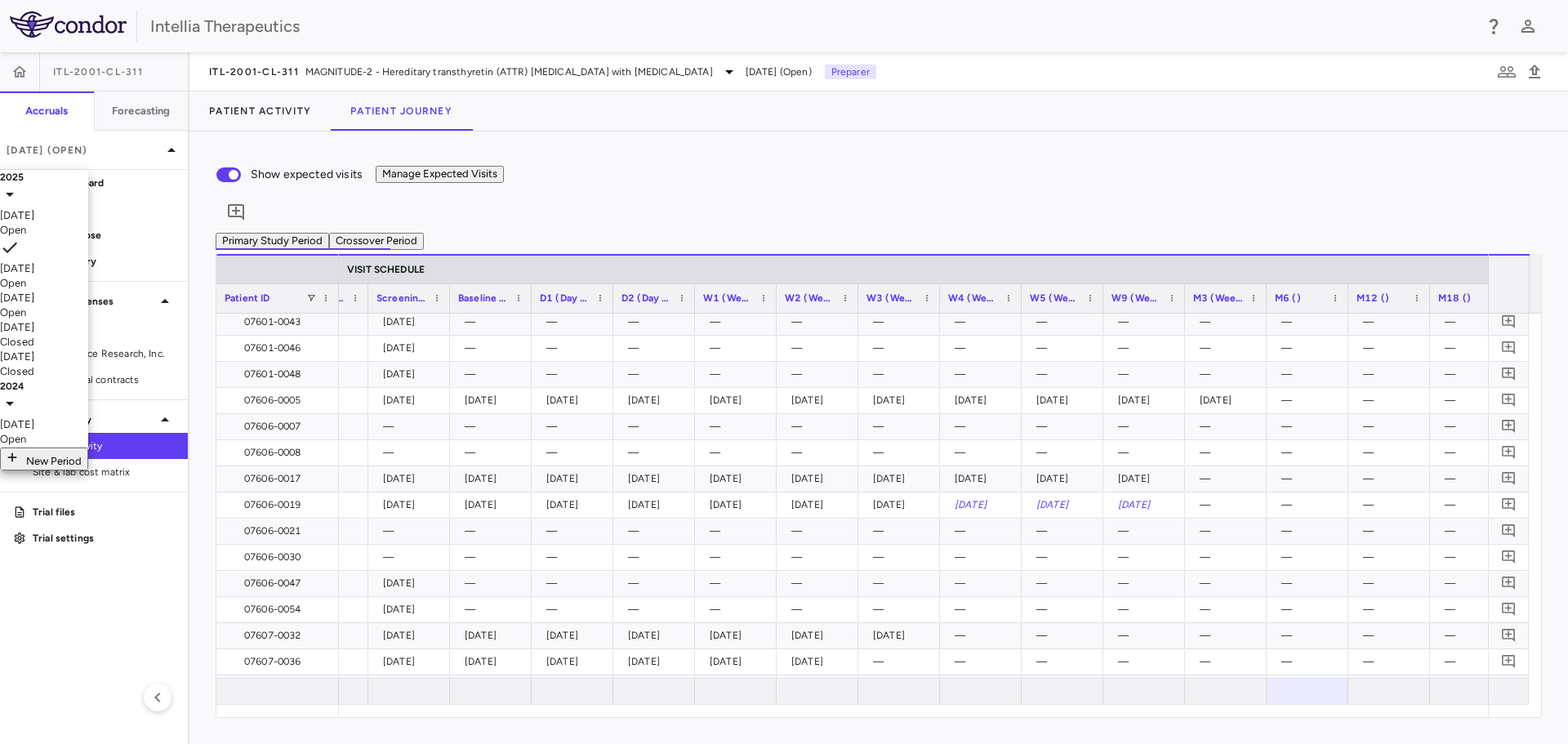
click at [88, 222] on div "Sep 2025 Open" at bounding box center [44, 223] width 88 height 30
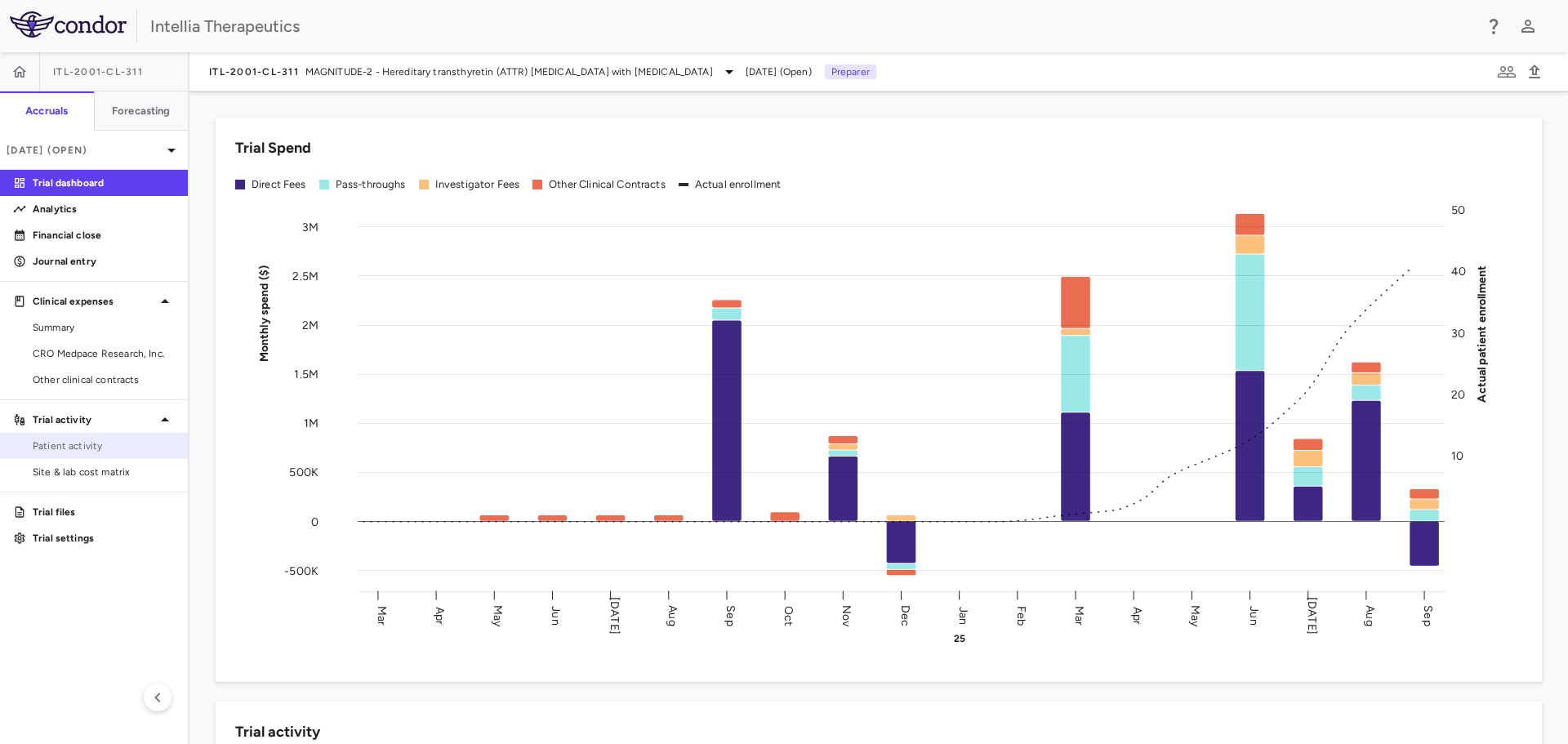
click at [87, 444] on span "Patient activity" at bounding box center [104, 446] width 142 height 15
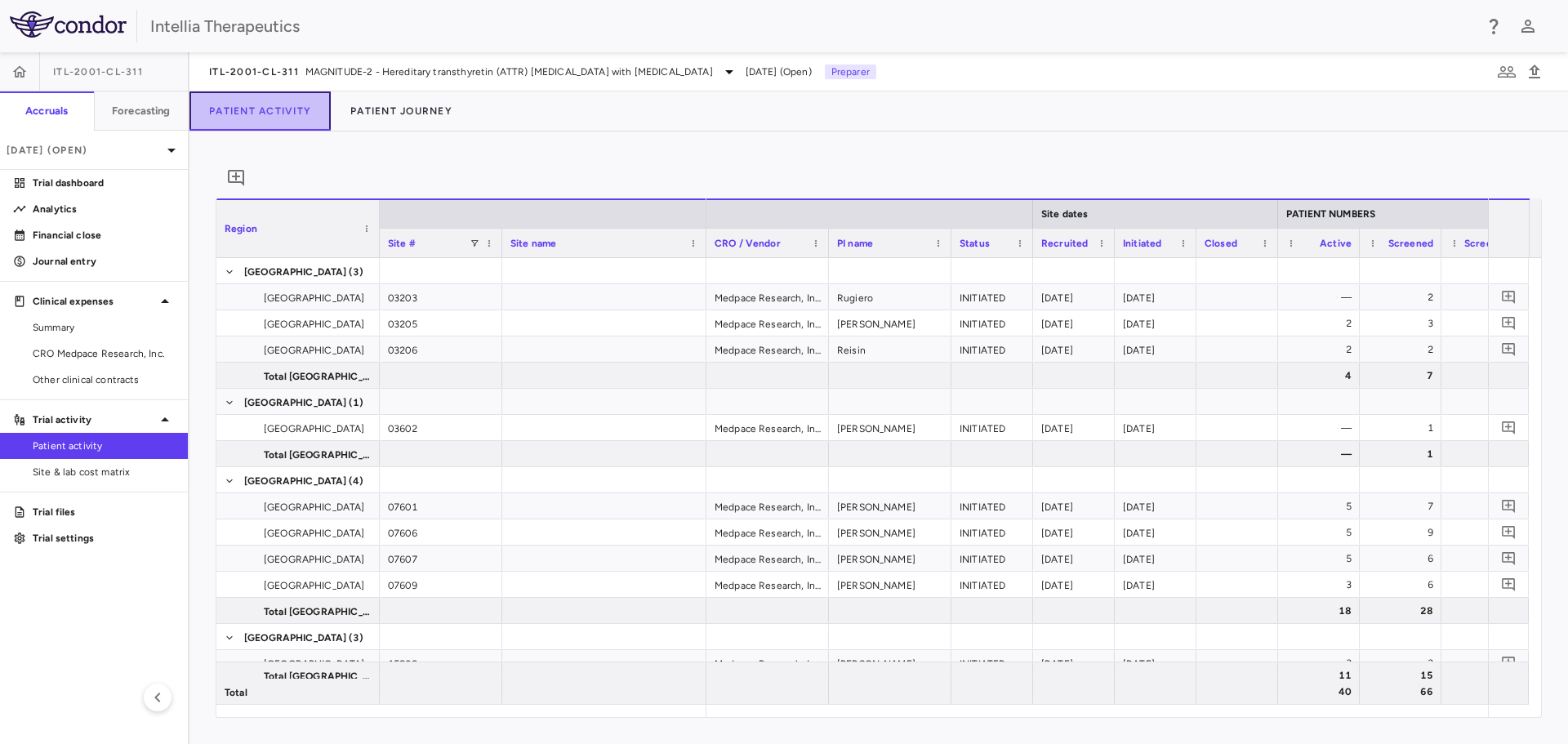
click at [312, 109] on button "Patient Activity" at bounding box center [260, 112] width 141 height 40
drag, startPoint x: 374, startPoint y: 107, endPoint x: 420, endPoint y: 115, distance: 46.7
click at [374, 107] on button "Patient Journey" at bounding box center [401, 112] width 141 height 40
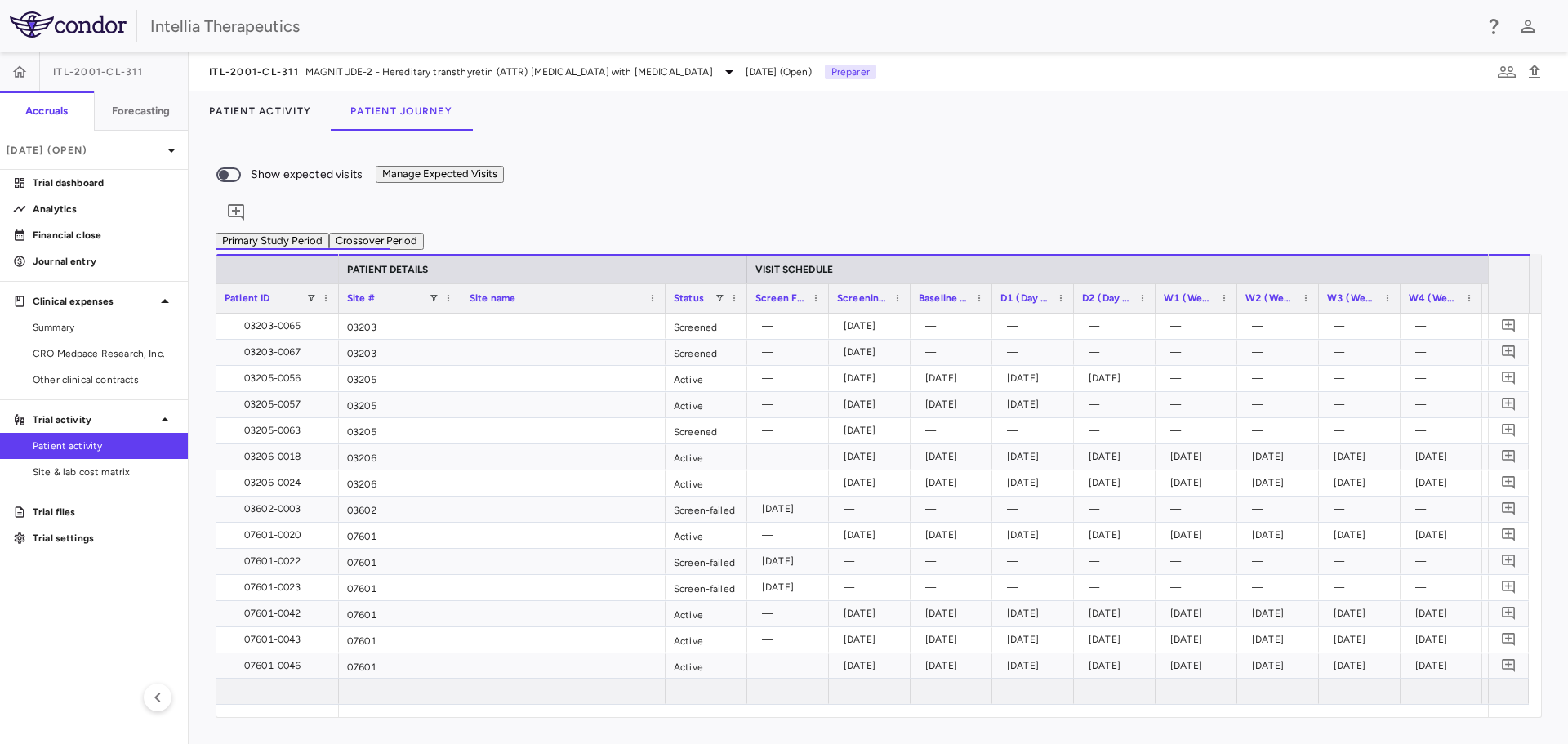
click at [504, 174] on button "Manage Expected Visits" at bounding box center [440, 174] width 129 height 17
click at [363, 167] on span "Show expected visits" at bounding box center [306, 175] width 112 height 18
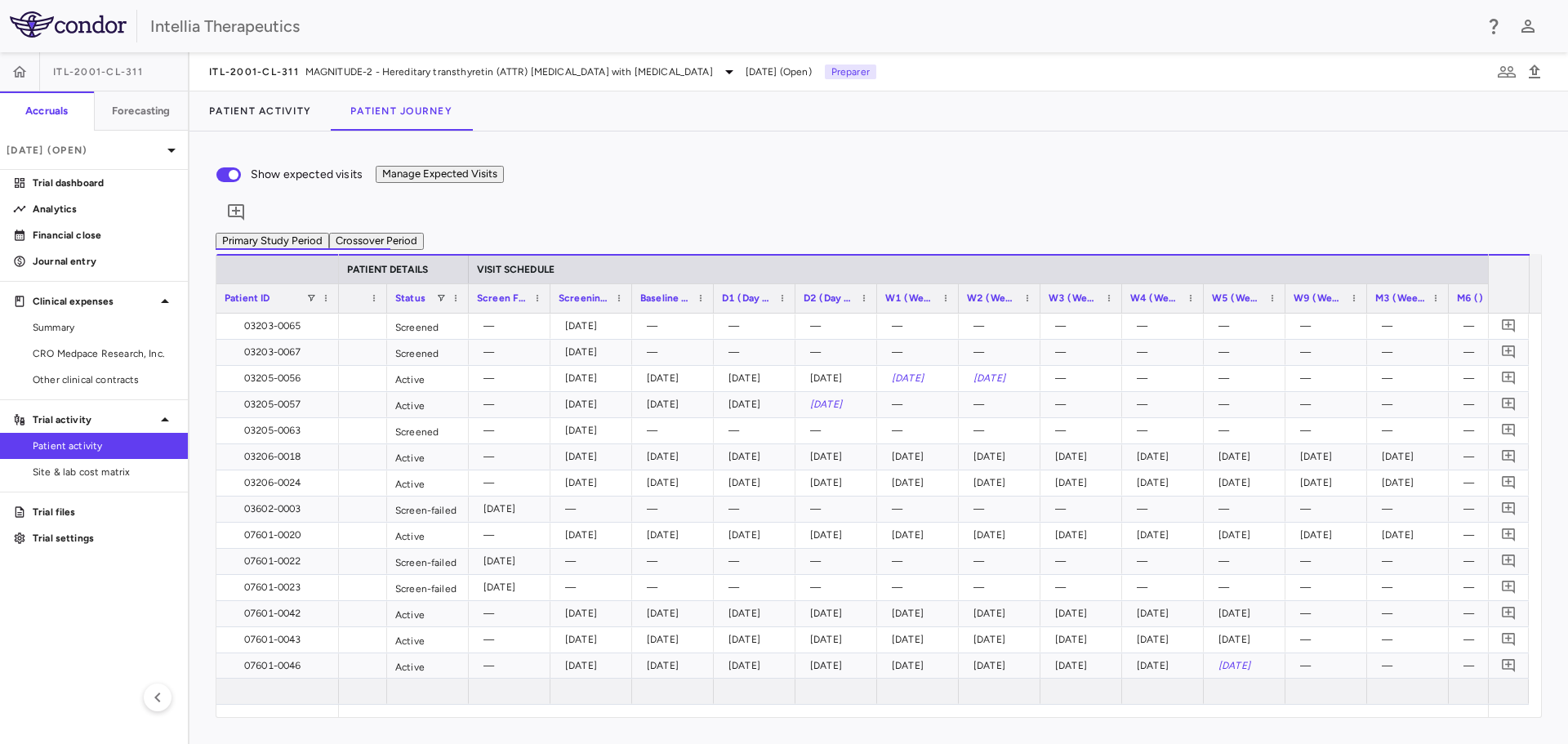
click at [504, 183] on button "Manage Expected Visits" at bounding box center [440, 174] width 129 height 17
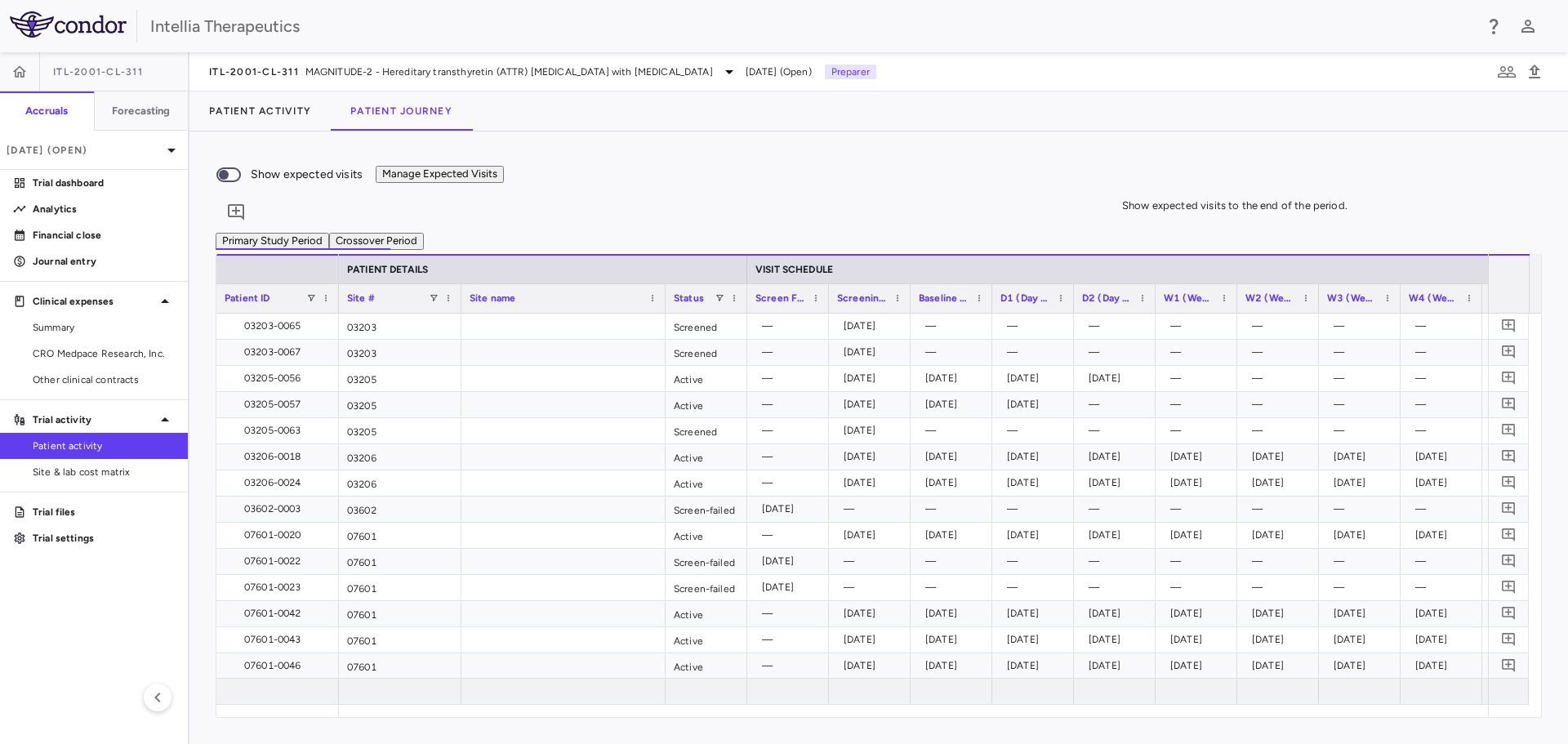
click at [363, 165] on label "Show expected visits" at bounding box center [285, 174] width 156 height 35
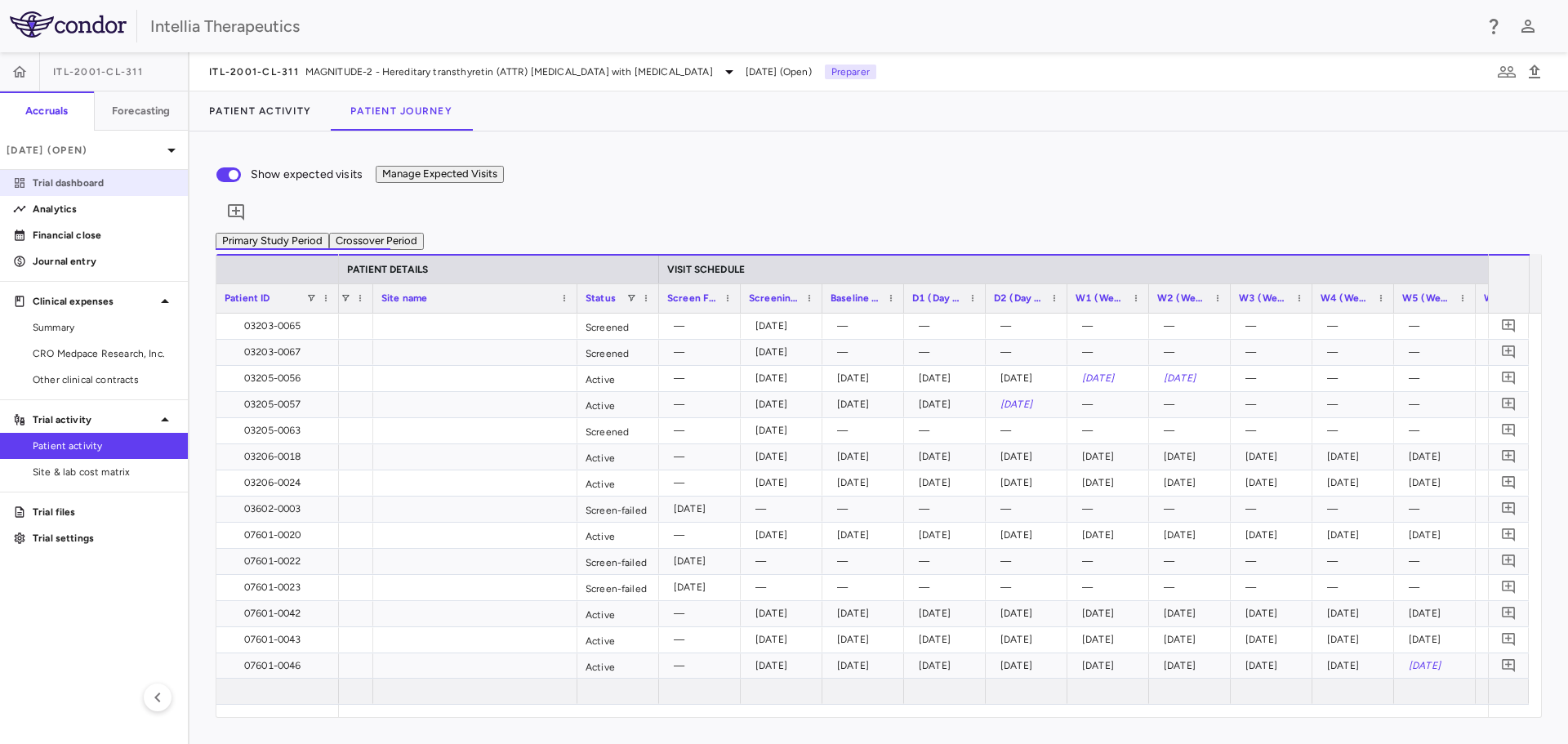
click at [166, 184] on p "Trial dashboard" at bounding box center [104, 183] width 142 height 15
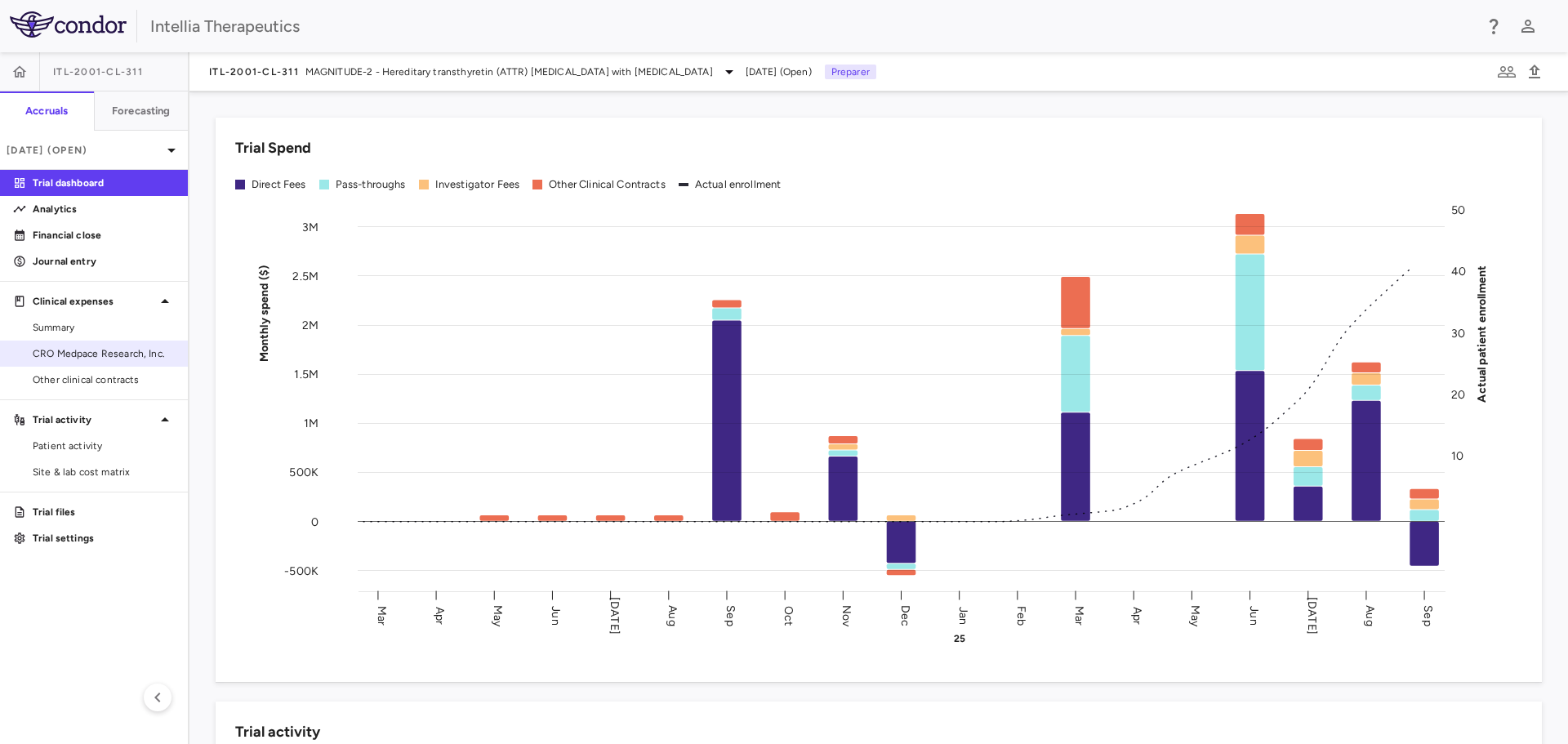
drag, startPoint x: 115, startPoint y: 364, endPoint x: 124, endPoint y: 358, distance: 10.8
click at [115, 364] on link "CRO Medpace Research, Inc." at bounding box center [94, 353] width 188 height 25
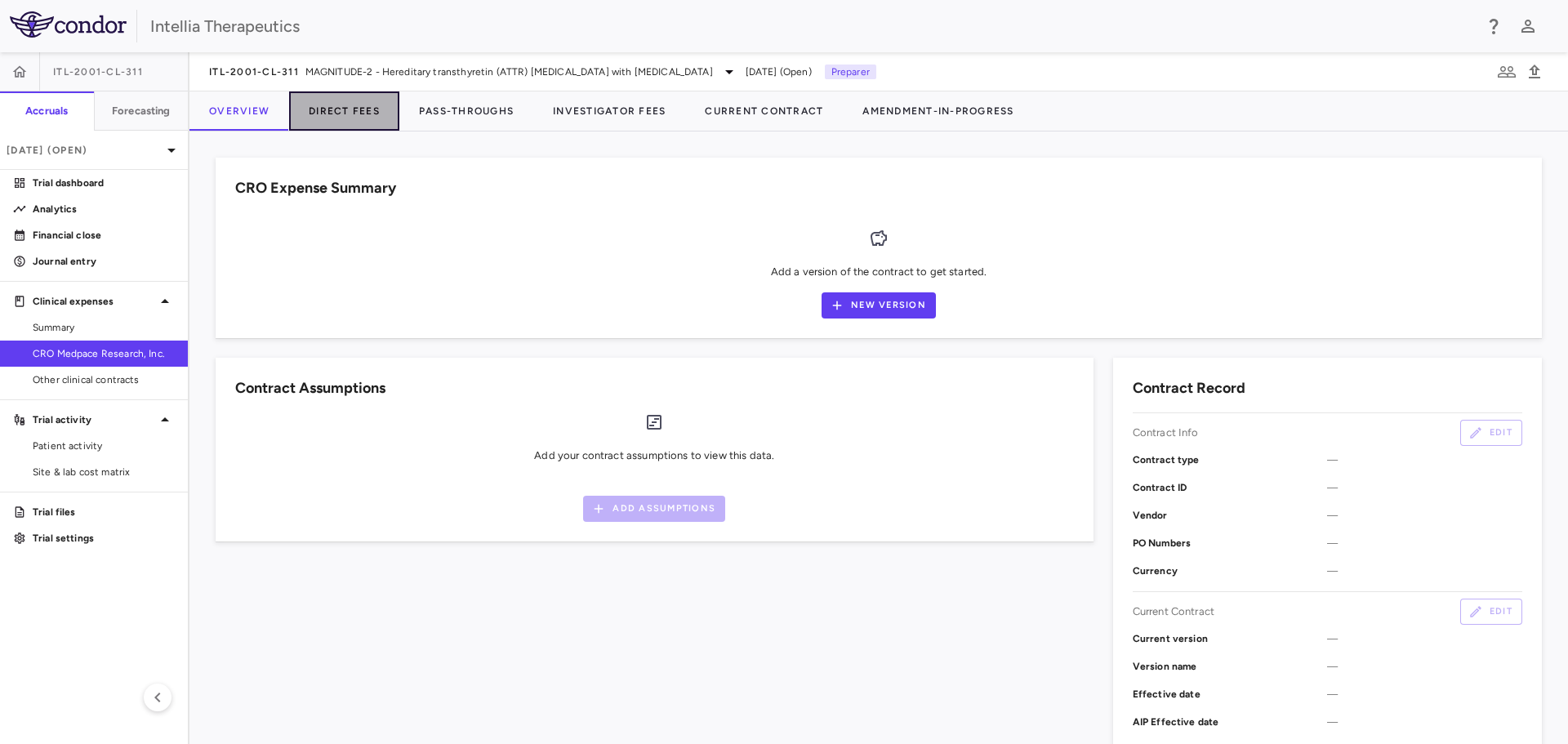
click at [373, 121] on button "Direct Fees" at bounding box center [344, 112] width 111 height 40
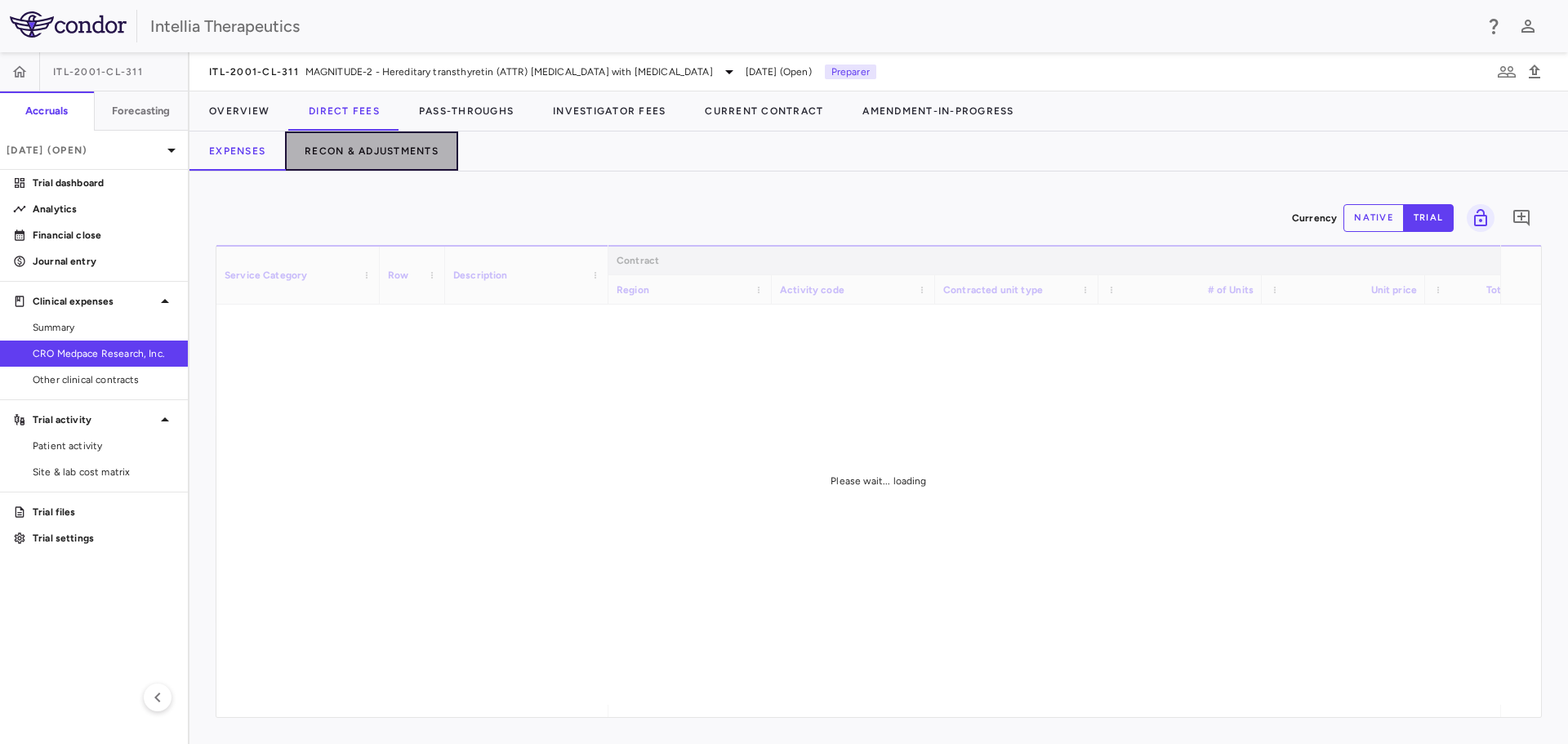
click at [389, 149] on button "Recon & Adjustments" at bounding box center [371, 151] width 173 height 40
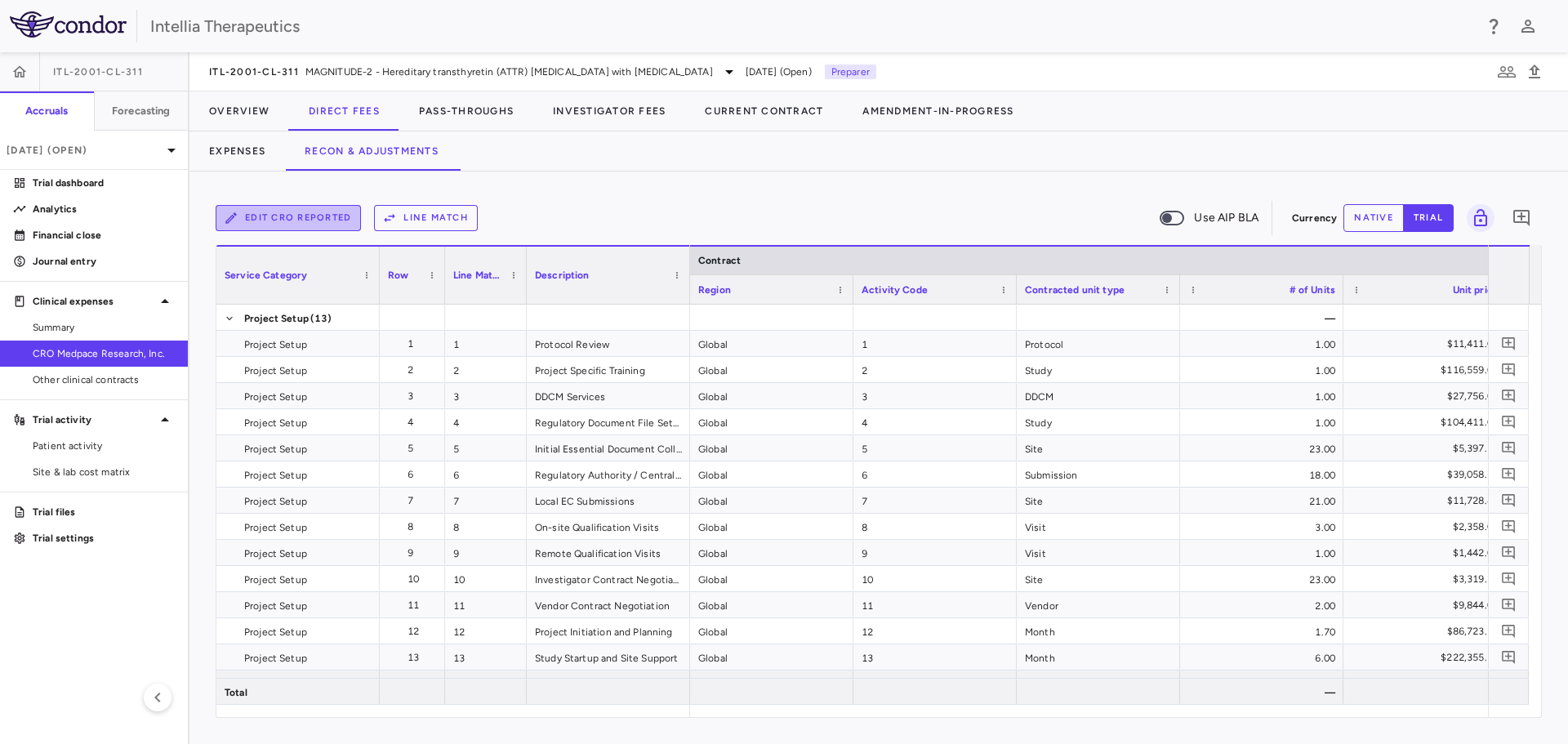
click at [333, 218] on button "Edit CRO reported" at bounding box center [288, 217] width 145 height 26
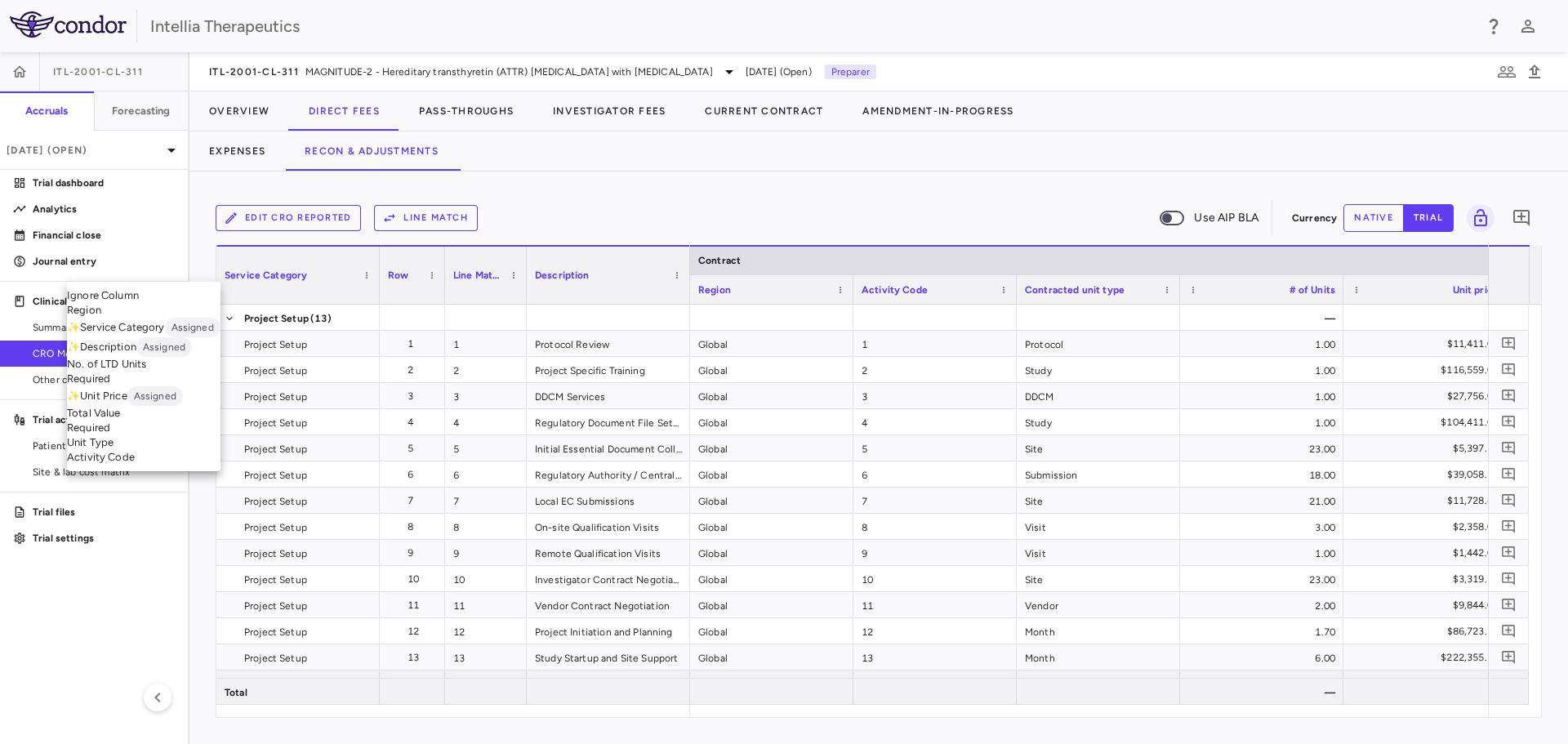
click at [285, 276] on div at bounding box center [784, 372] width 1568 height 744
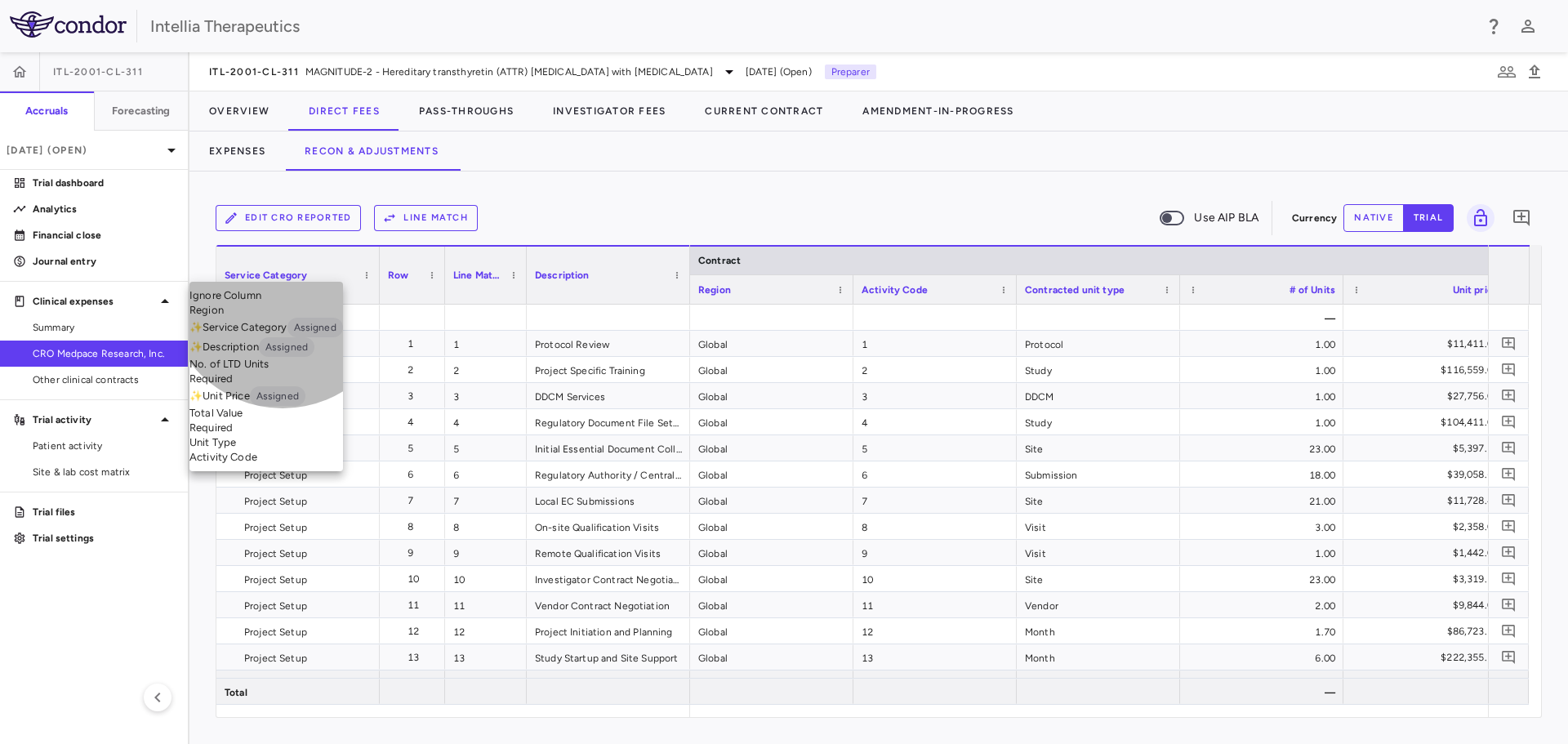
click at [283, 357] on li "✨ Description Assigned" at bounding box center [266, 347] width 153 height 20
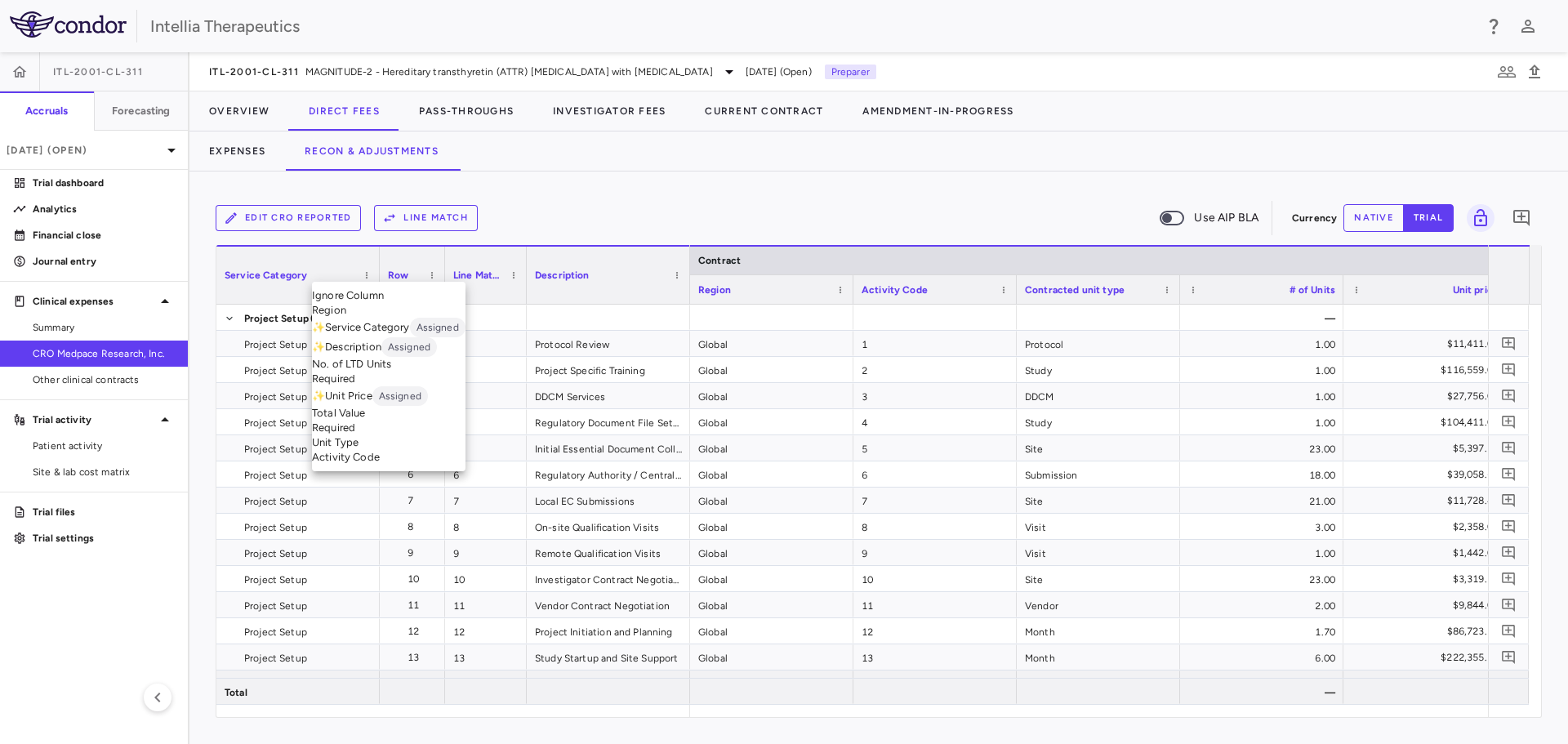
click at [648, 613] on div at bounding box center [784, 372] width 1568 height 744
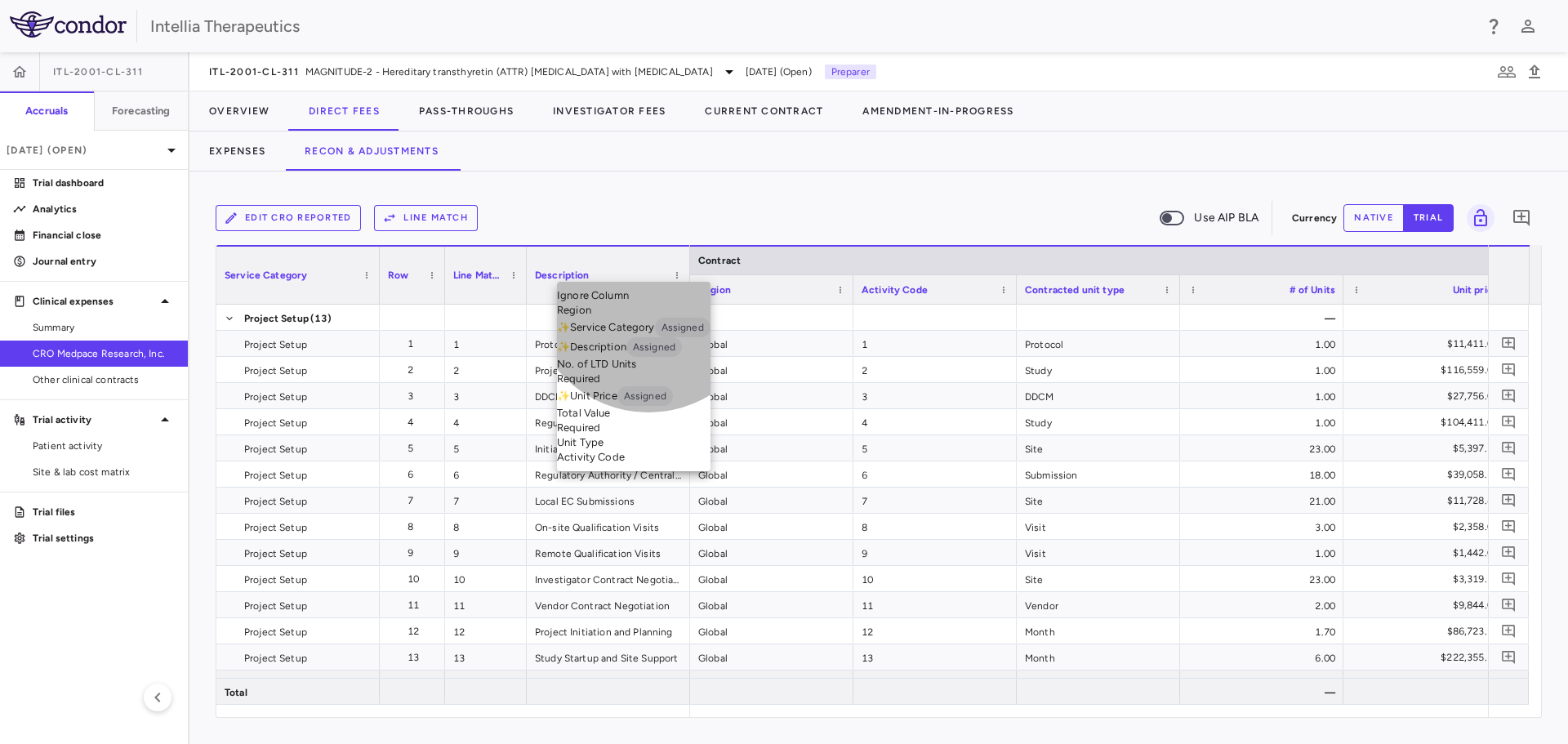
click at [649, 386] on li "No. of LTD Units Required" at bounding box center [633, 372] width 153 height 30
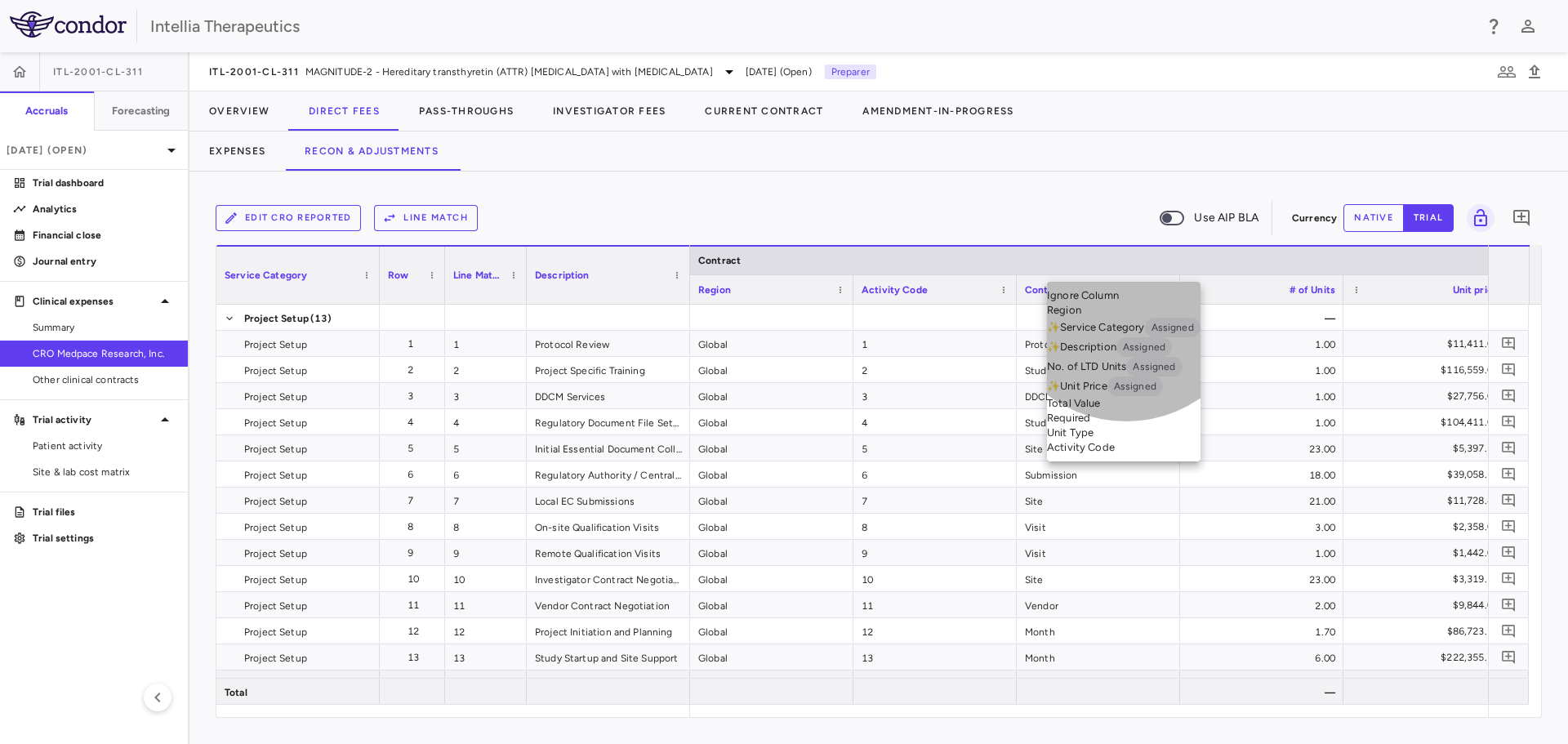
click at [1126, 425] on li "Total Value Required" at bounding box center [1123, 411] width 153 height 30
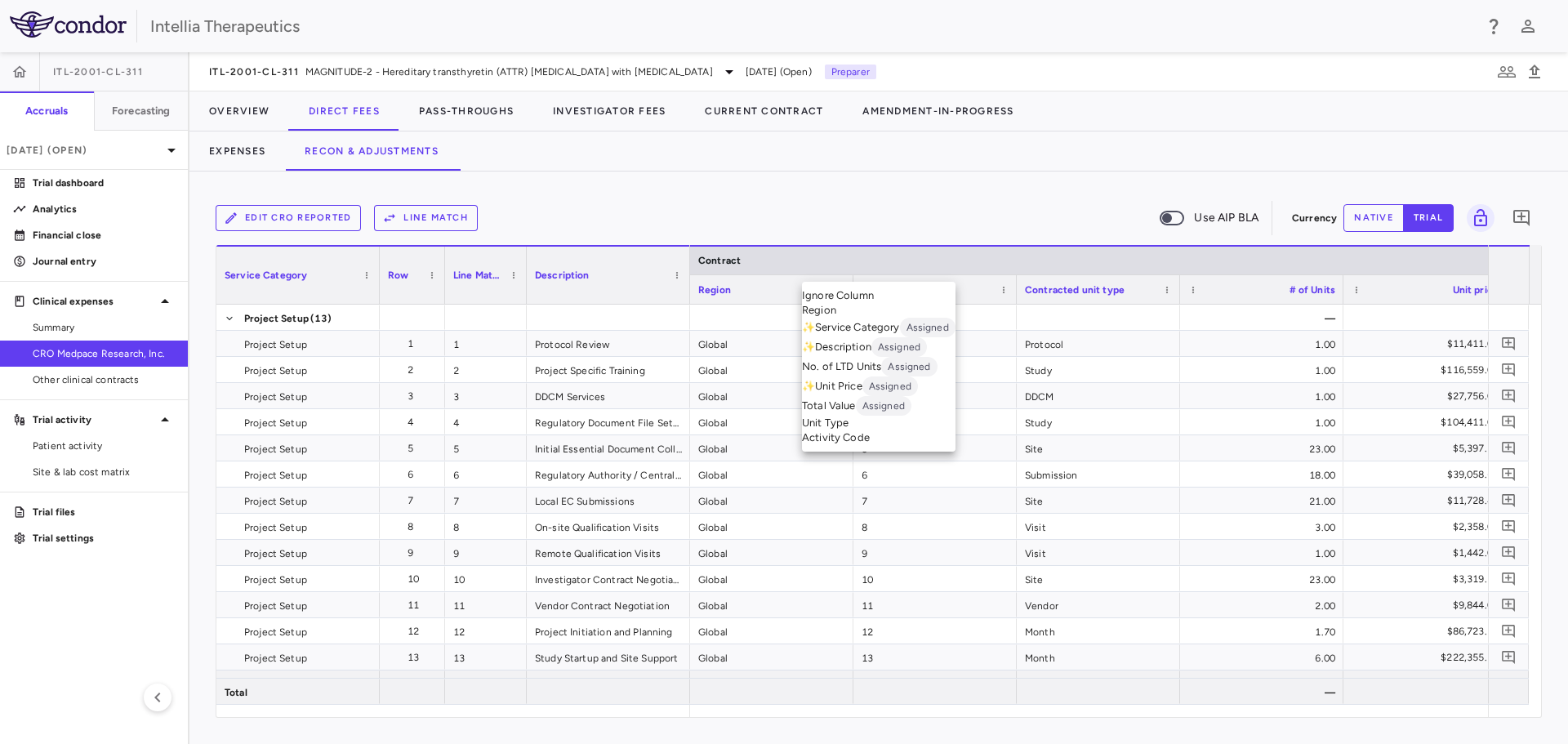
click at [613, 250] on div at bounding box center [784, 372] width 1568 height 744
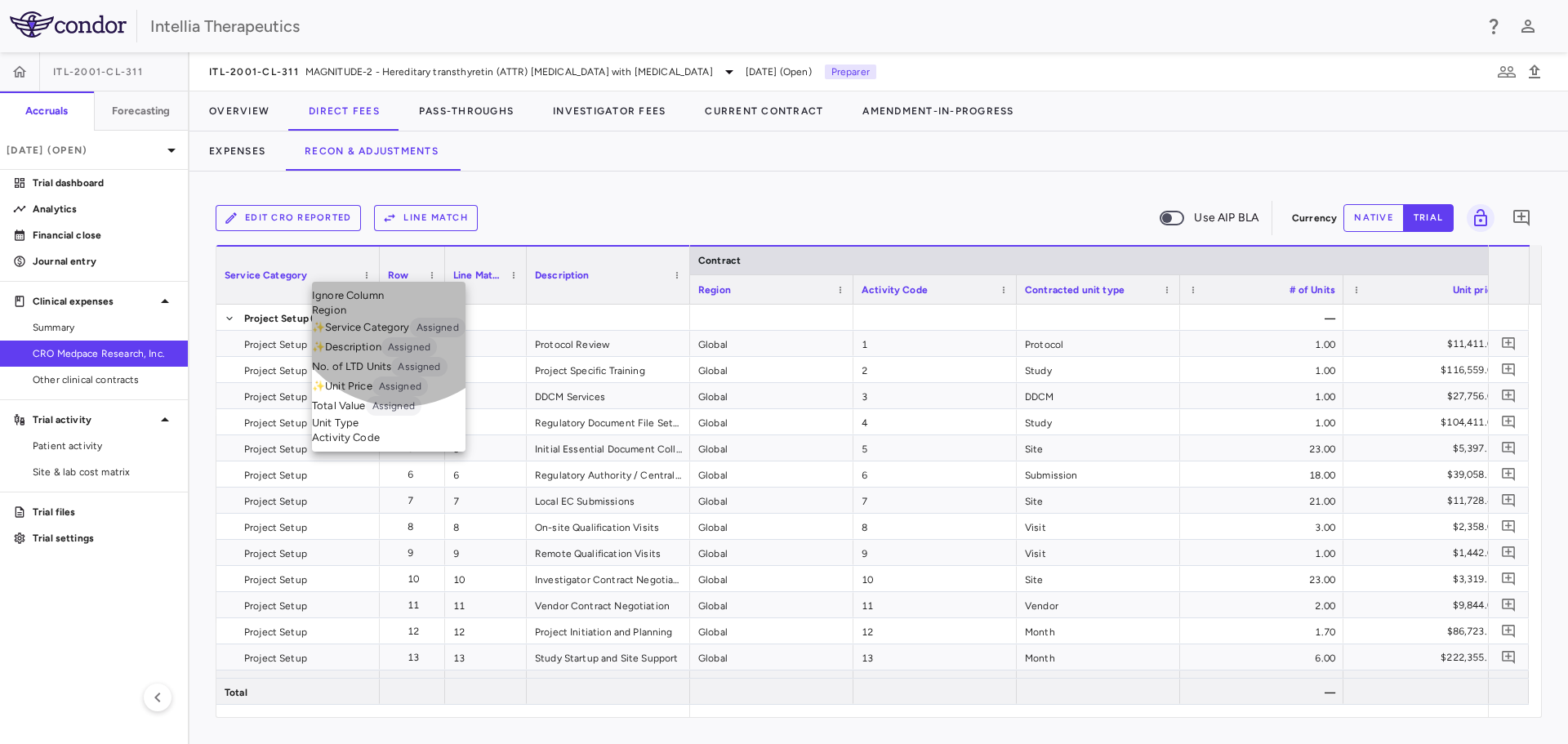
click at [401, 430] on li "Unit Type" at bounding box center [389, 423] width 153 height 15
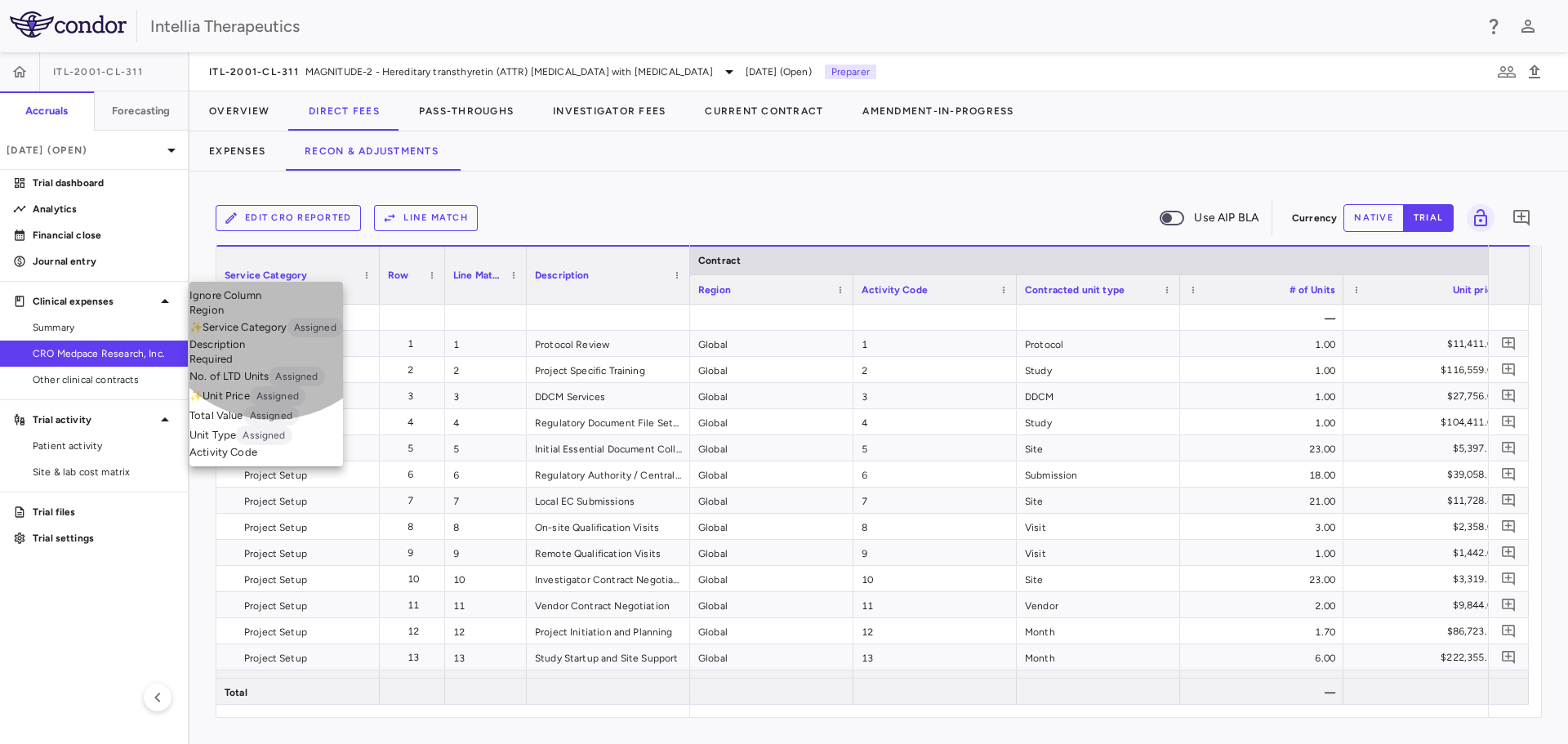
click at [273, 367] on li "Description Required" at bounding box center [266, 352] width 153 height 30
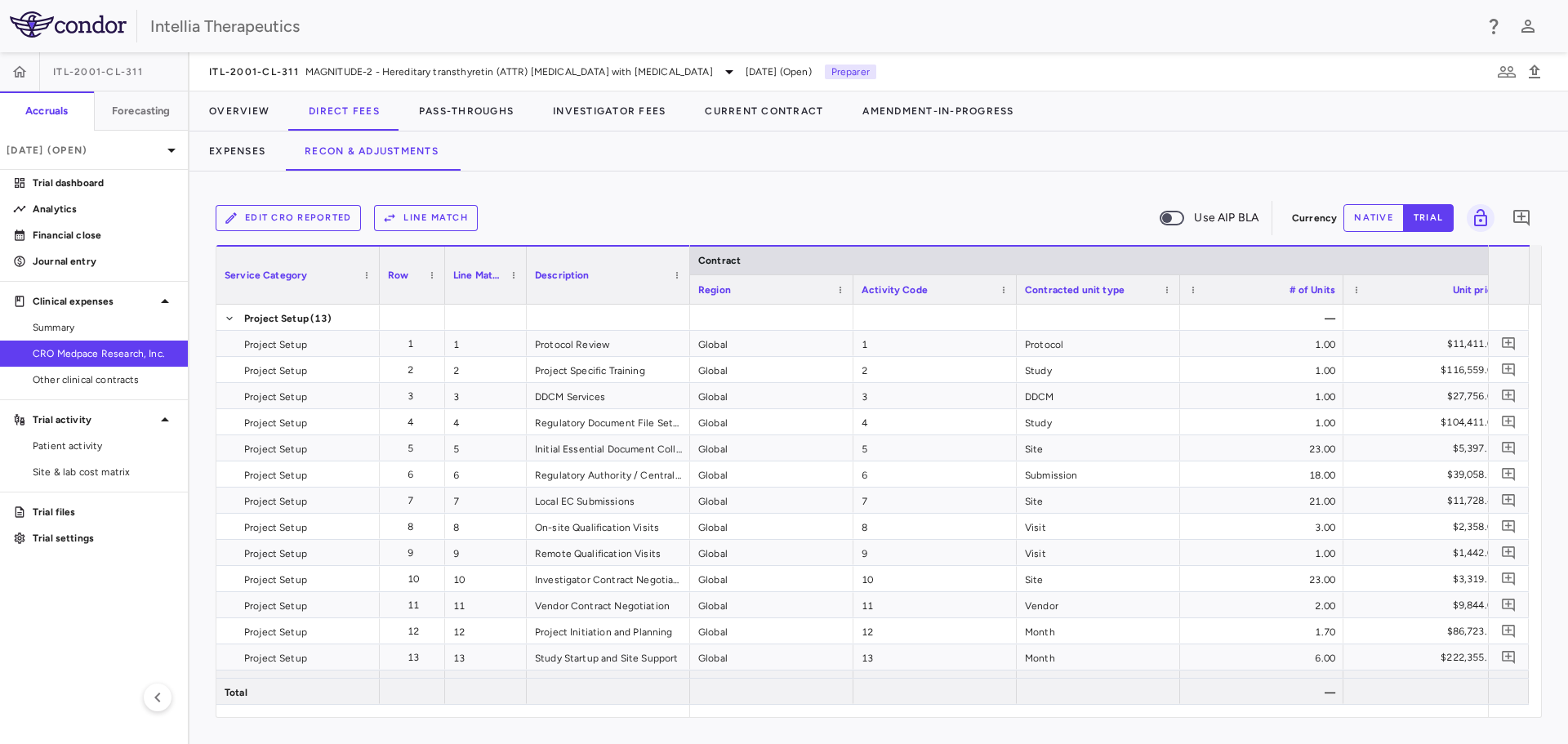
drag, startPoint x: 1157, startPoint y: 193, endPoint x: 1172, endPoint y: 193, distance: 15.0
click at [560, 444] on span "Export" at bounding box center [544, 452] width 49 height 23
click at [612, 477] on span "Excel Export" at bounding box center [646, 480] width 77 height 23
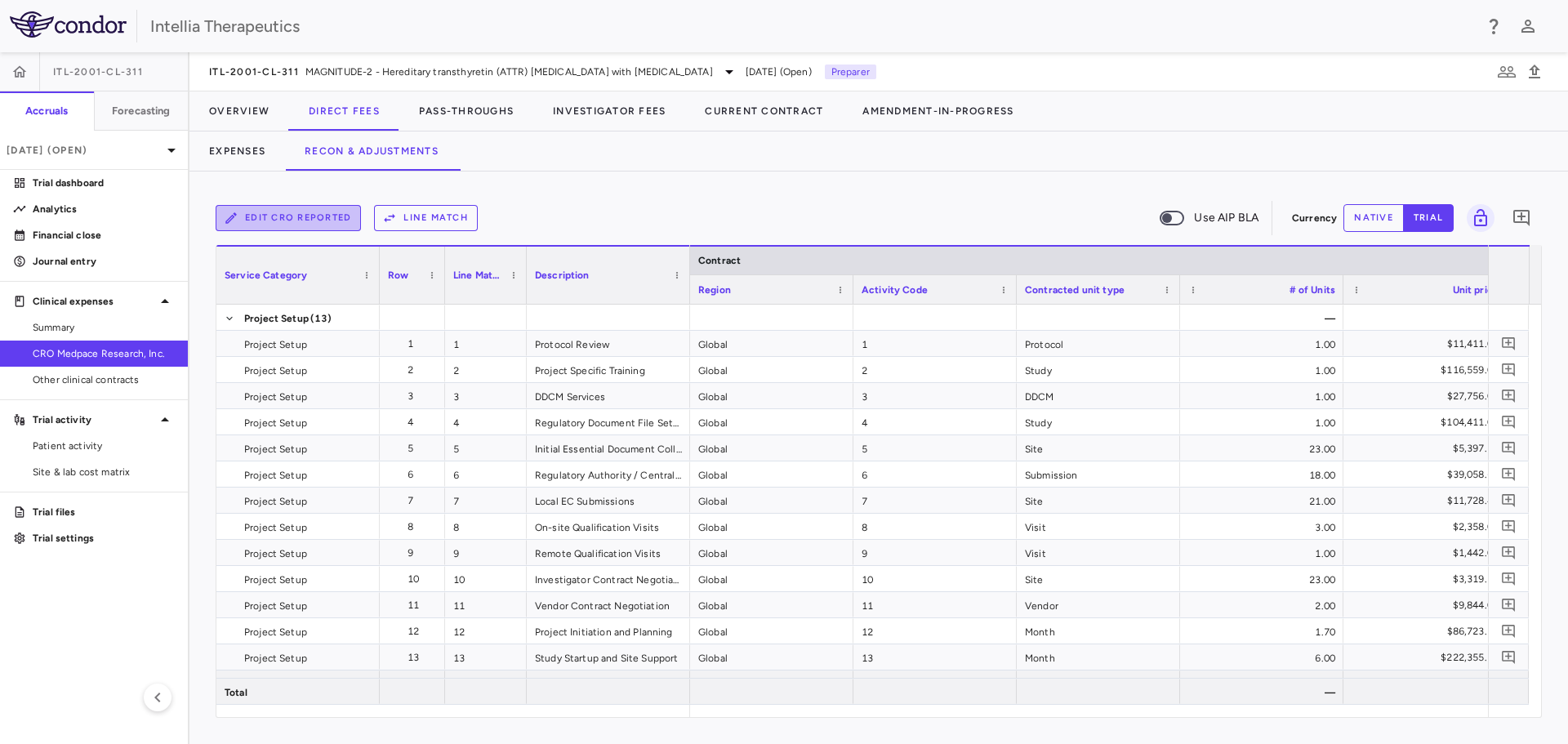
click at [318, 210] on button "Edit CRO reported" at bounding box center [288, 217] width 145 height 26
drag, startPoint x: 1500, startPoint y: 660, endPoint x: 1494, endPoint y: 674, distance: 15.2
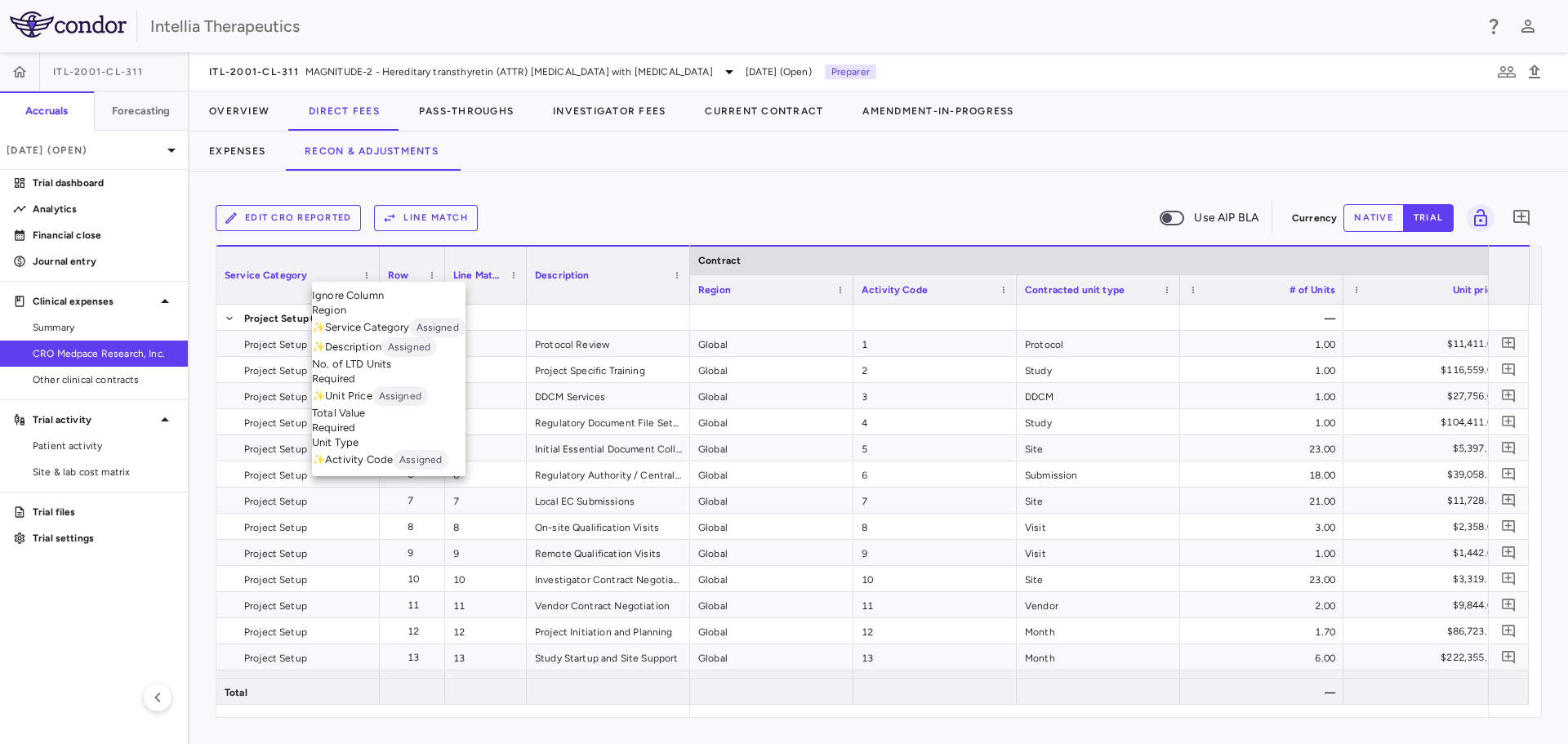
click at [382, 357] on li "✨ Description Assigned" at bounding box center [389, 347] width 153 height 20
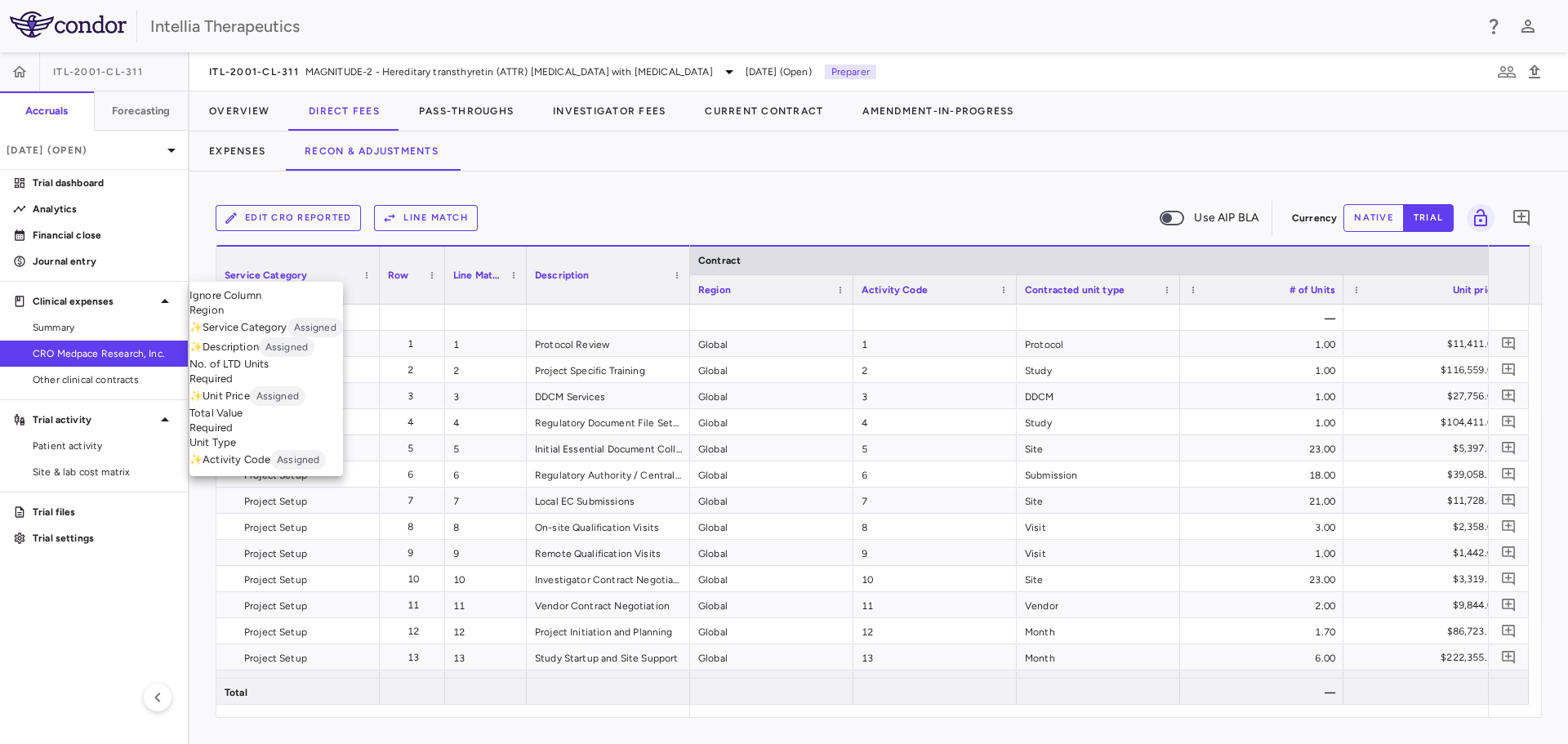
click at [560, 268] on div at bounding box center [784, 372] width 1568 height 744
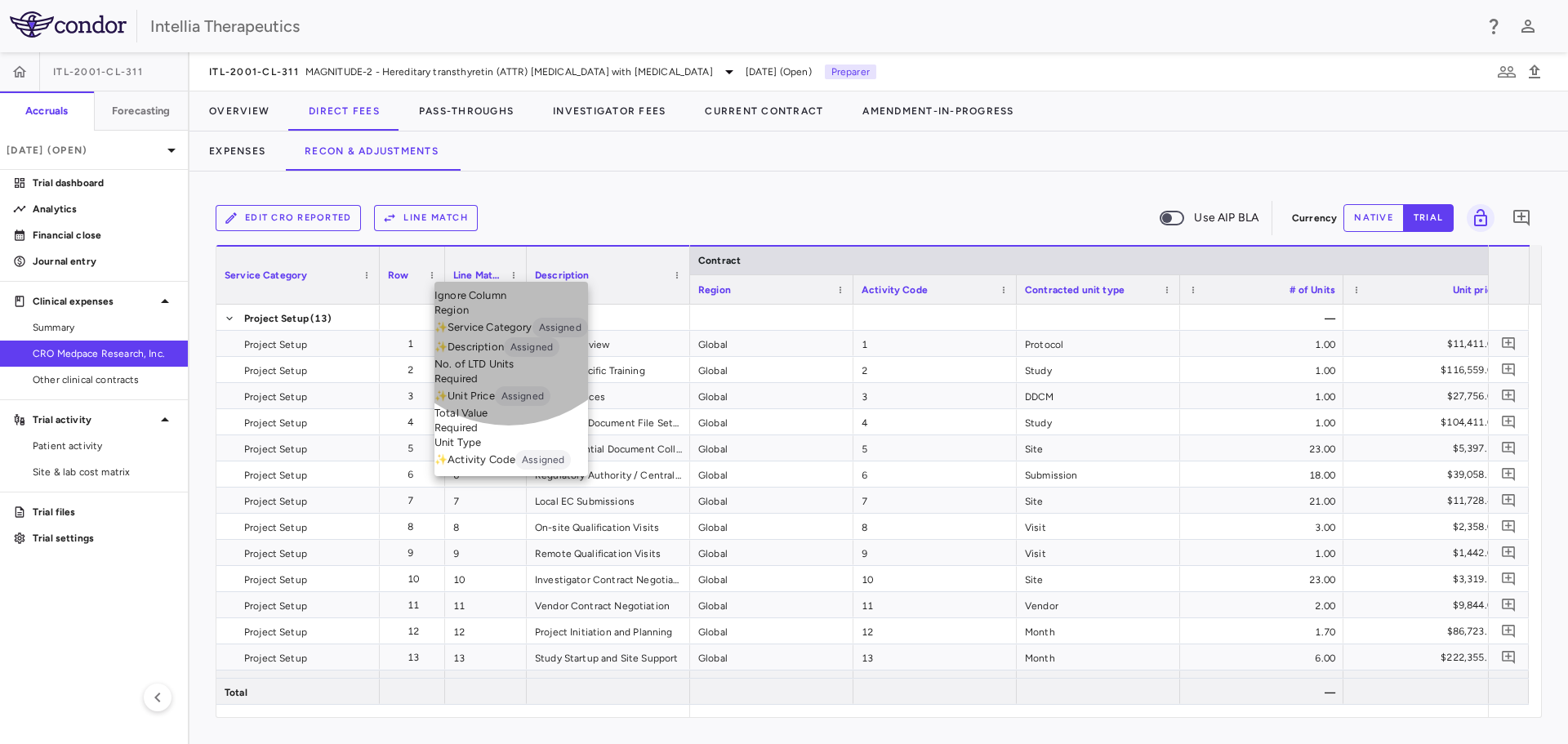
click at [509, 450] on li "Unit Type" at bounding box center [511, 442] width 153 height 15
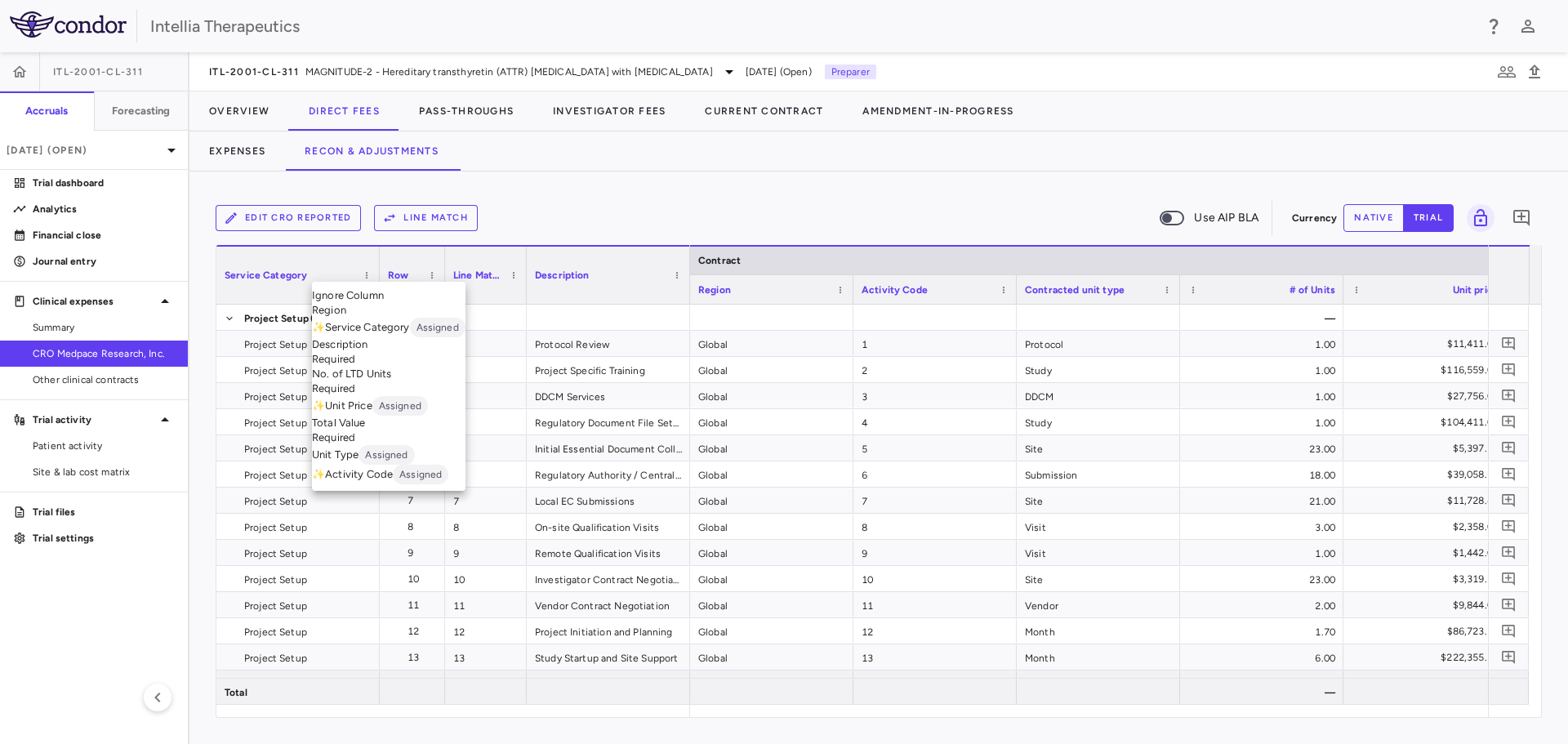
click at [402, 367] on li "Description Required" at bounding box center [389, 352] width 153 height 30
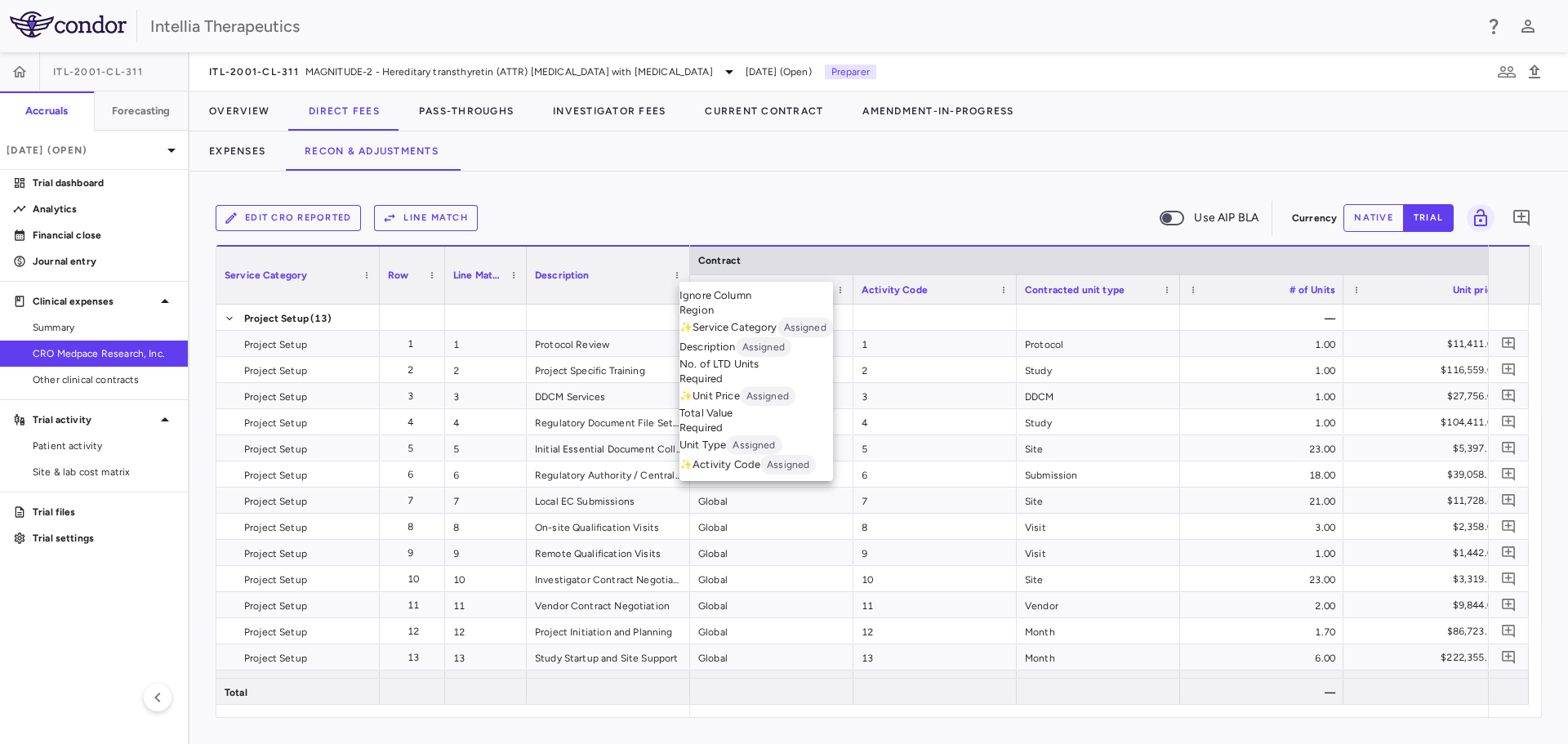
click at [762, 386] on li "No. of LTD Units Required" at bounding box center [755, 372] width 153 height 30
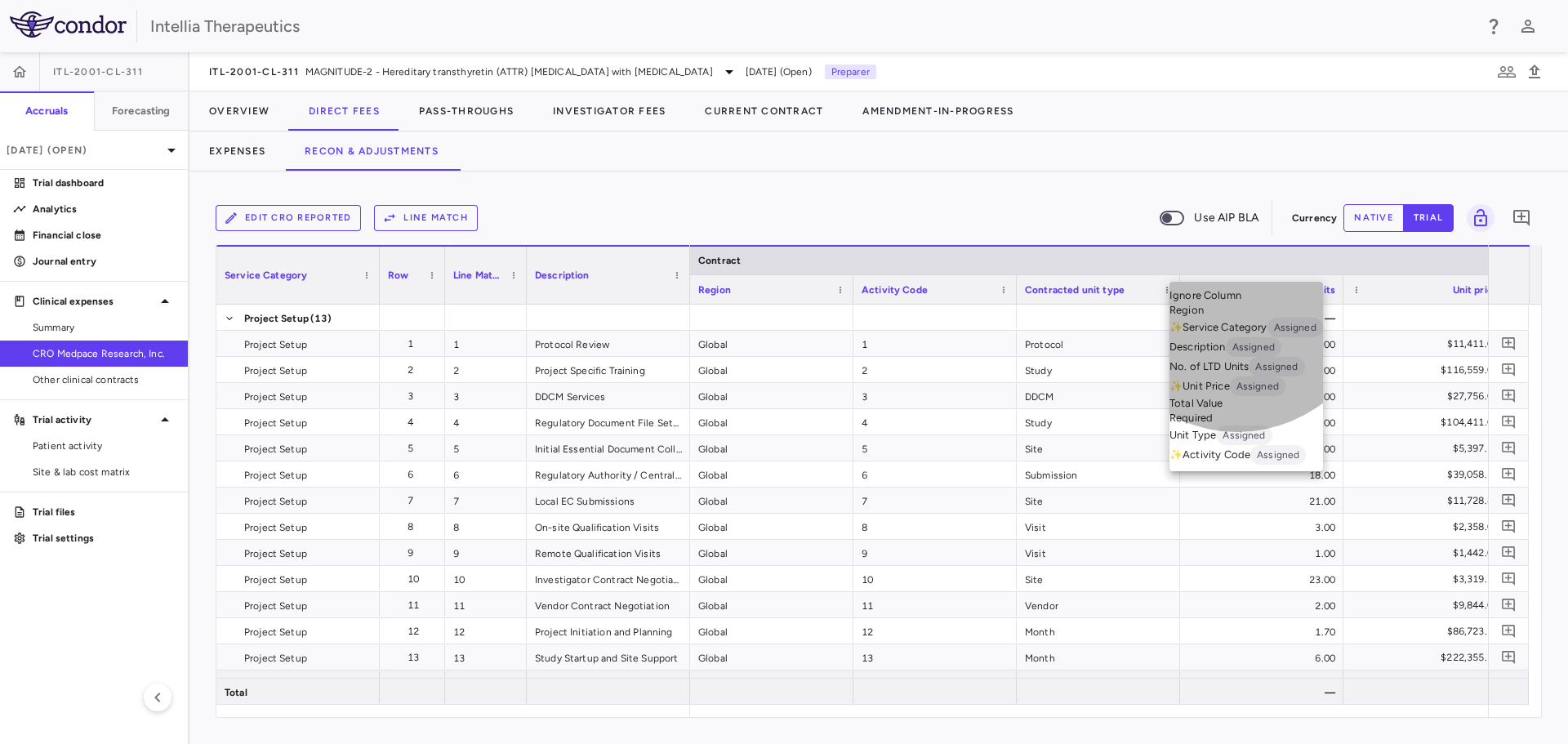
click at [1238, 425] on li "Total Value Required" at bounding box center [1246, 411] width 153 height 30
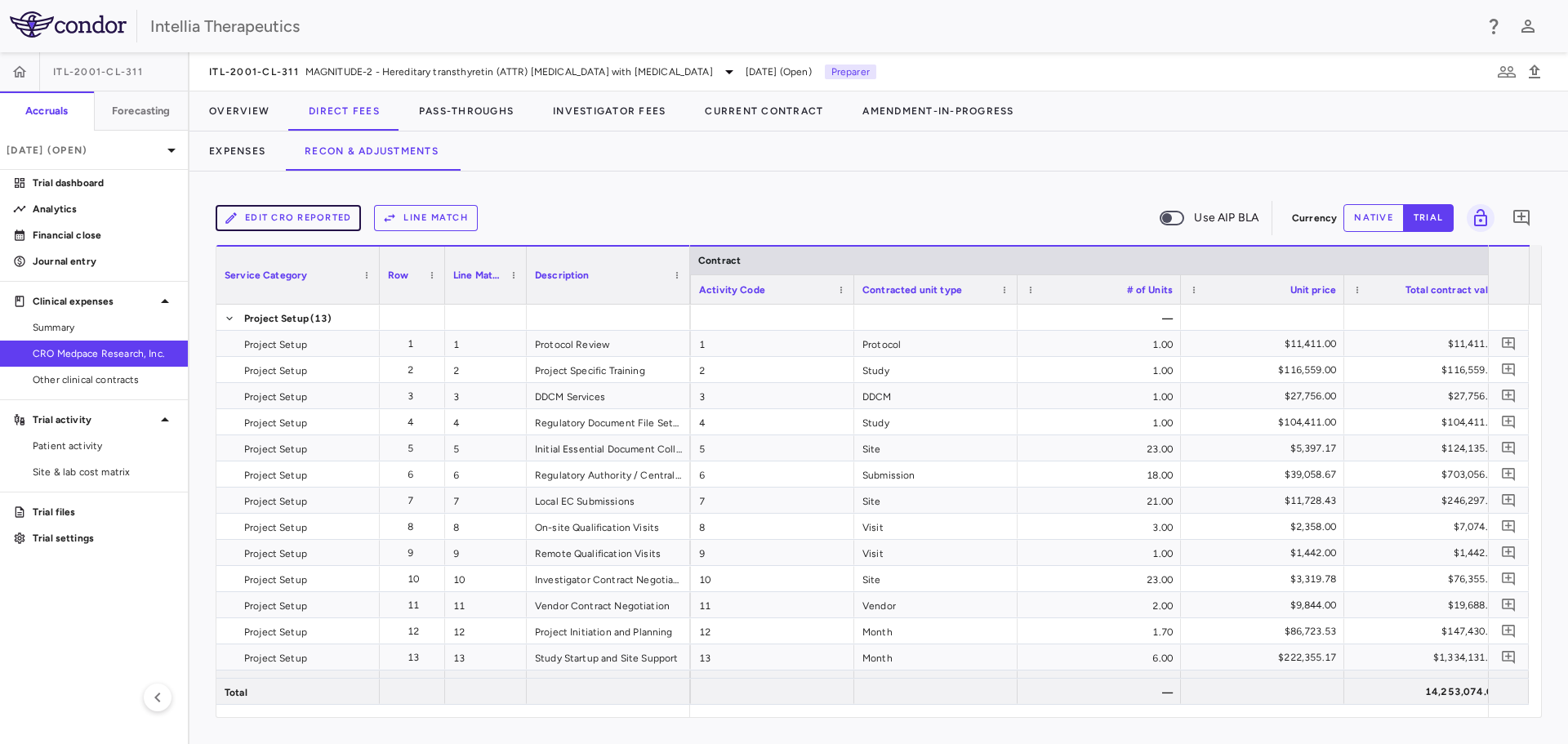
scroll to position [0, 201]
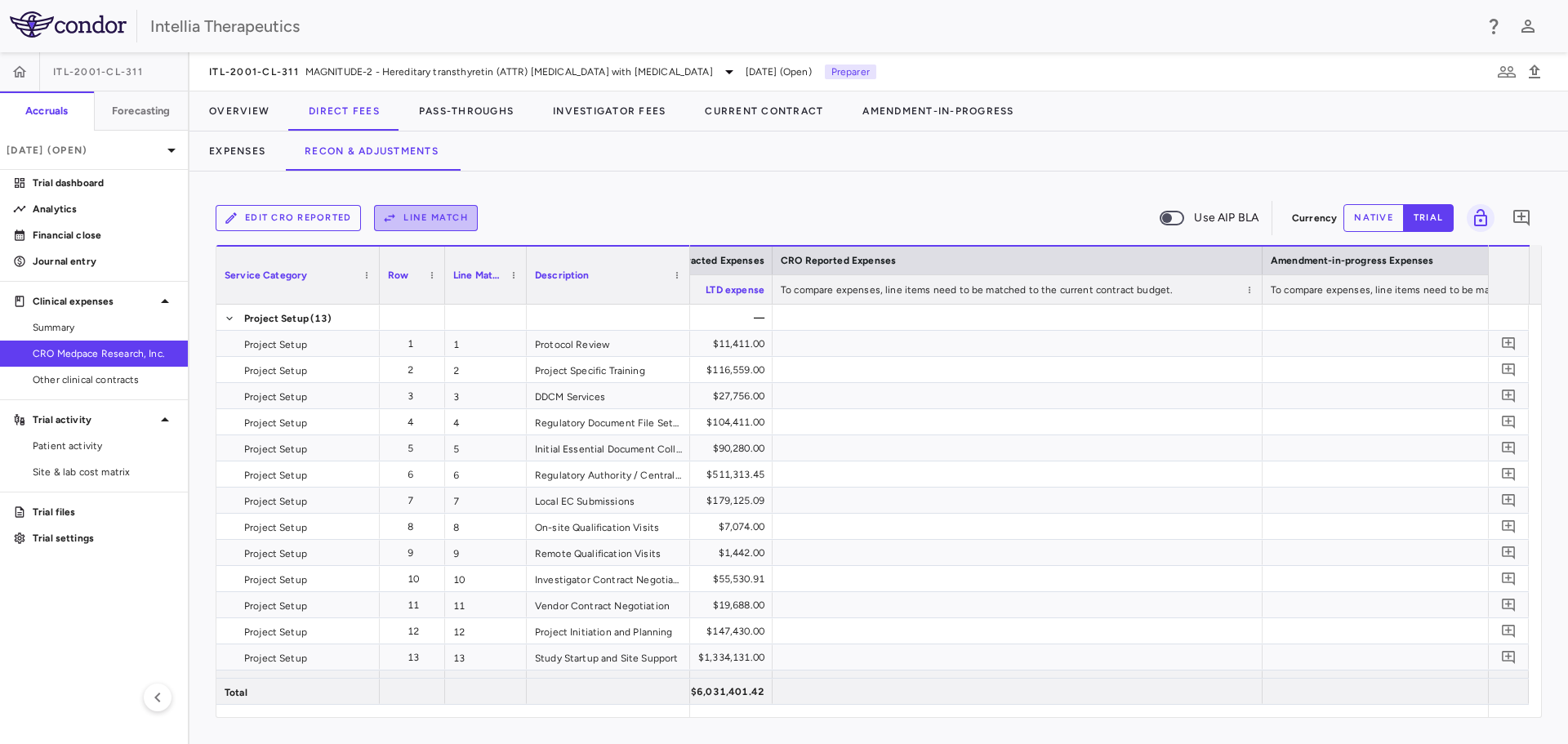
click at [458, 214] on button "Line Match" at bounding box center [425, 217] width 104 height 26
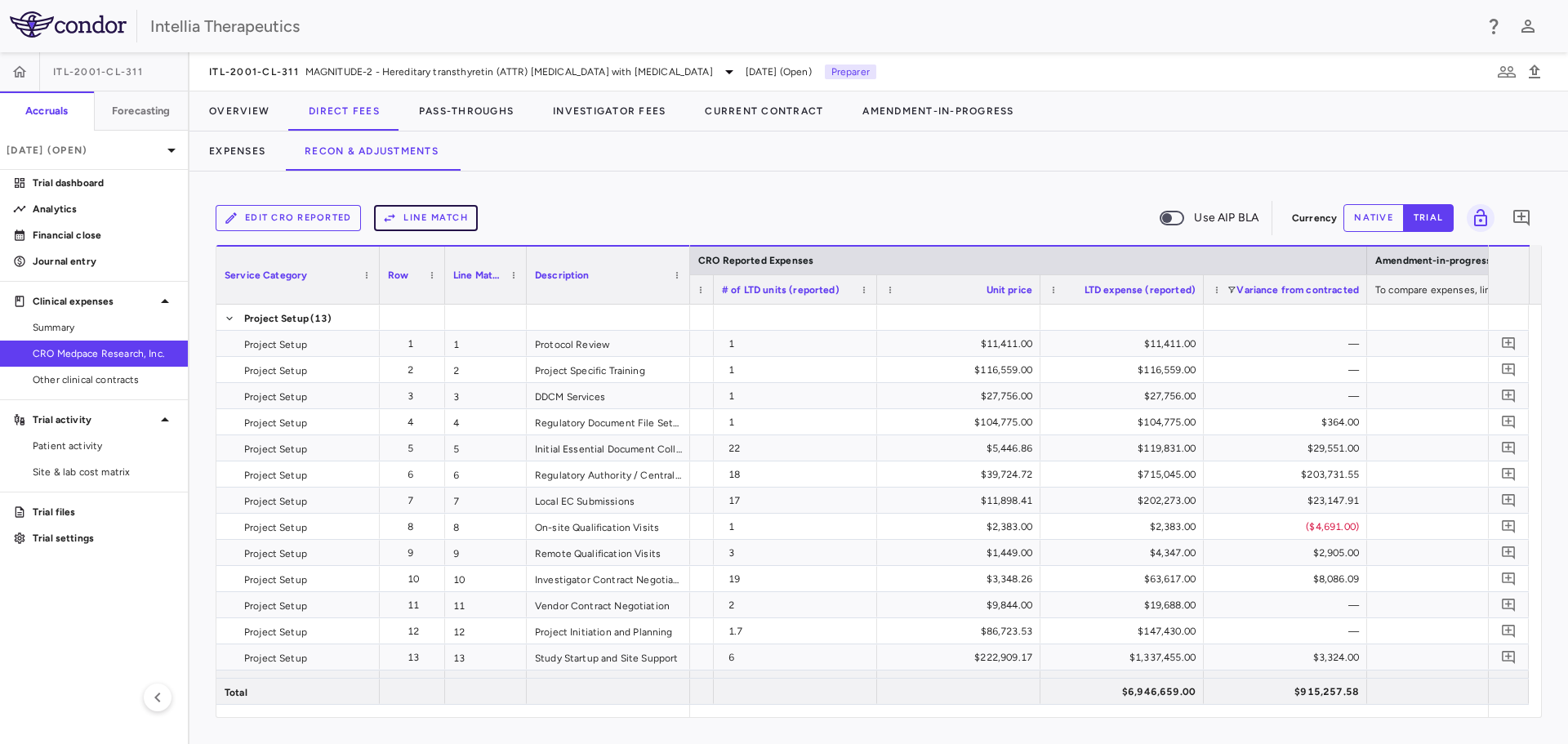
scroll to position [0, 2545]
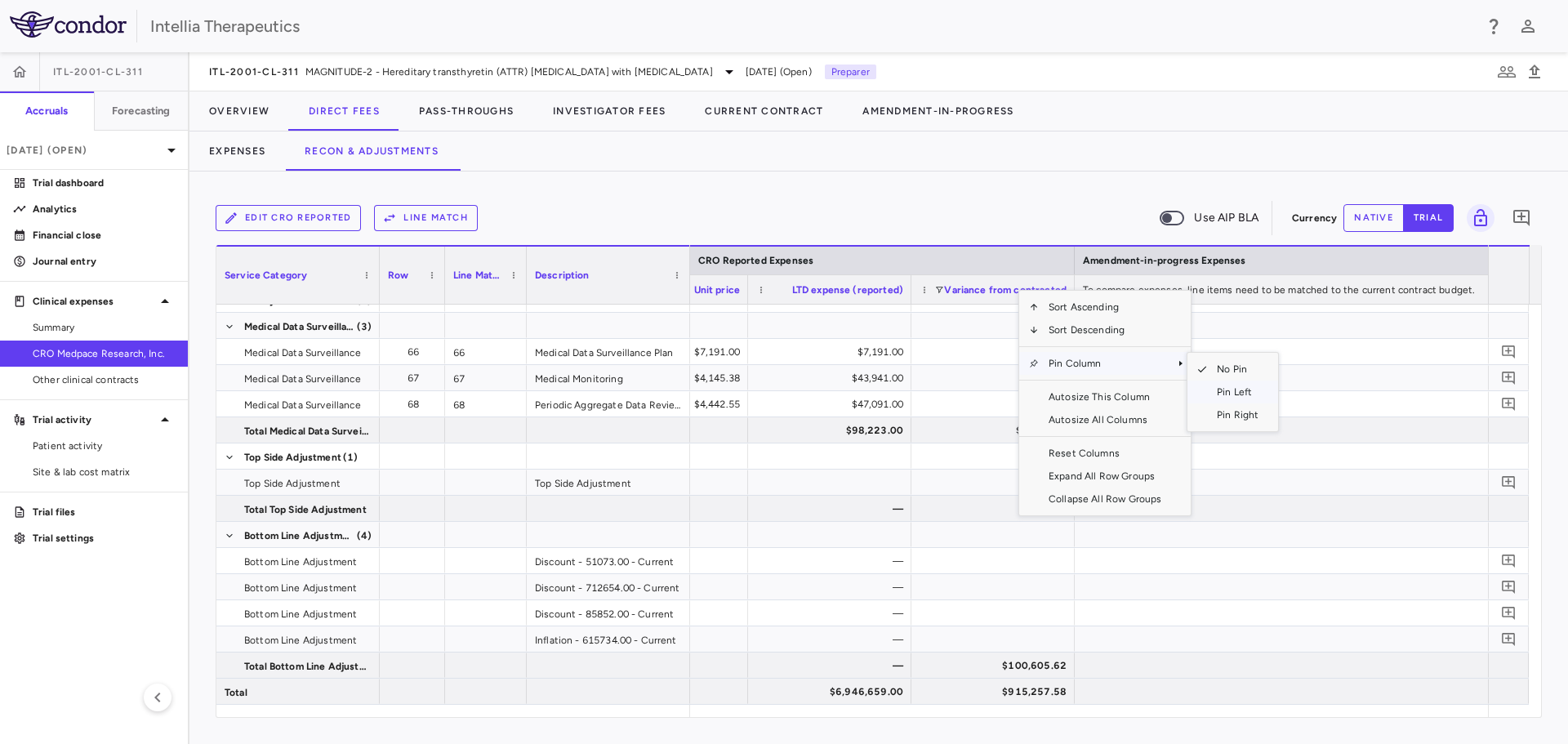
click at [1216, 387] on span "Pin Left" at bounding box center [1238, 391] width 61 height 23
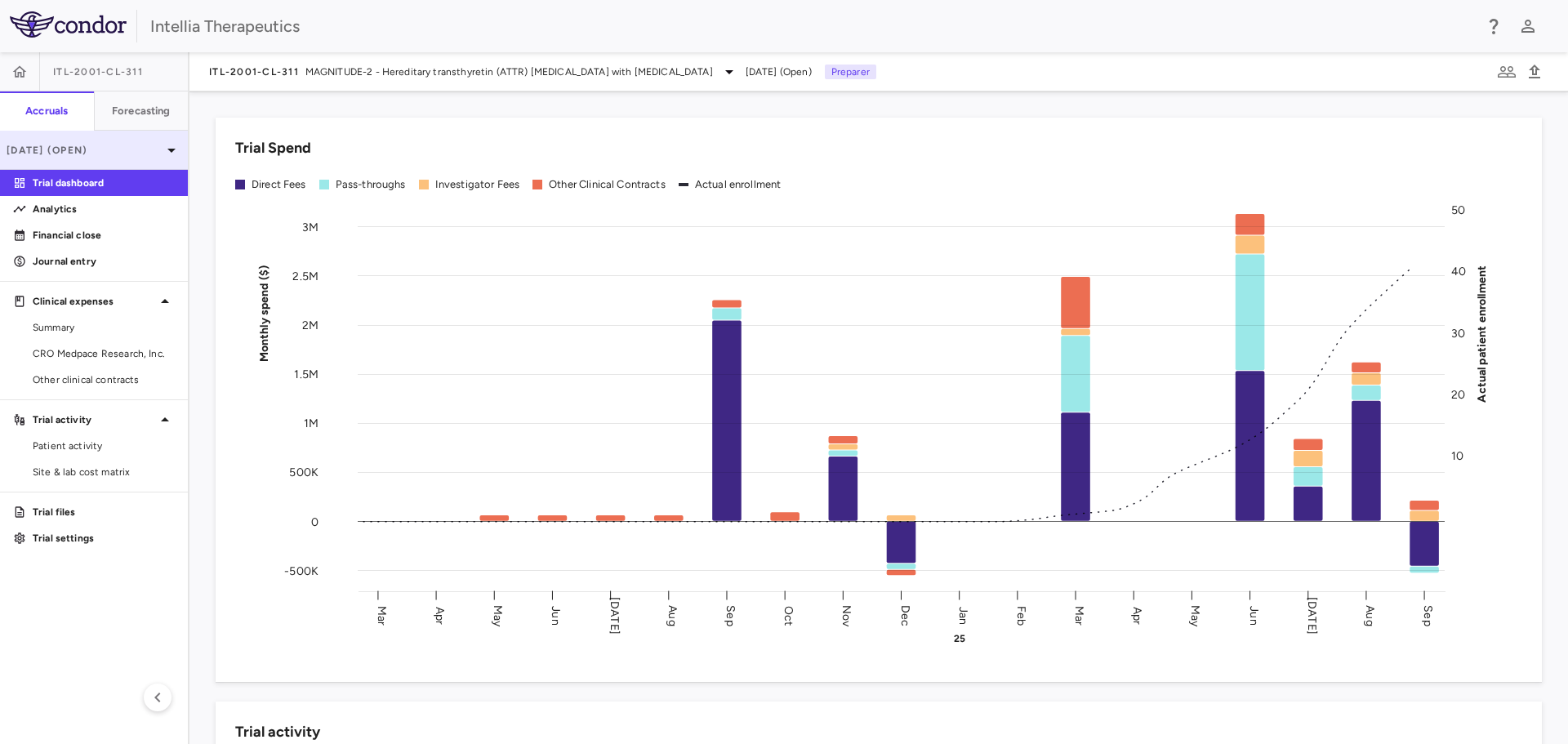
click at [154, 141] on div "Sep 2025 (Open)" at bounding box center [94, 150] width 188 height 40
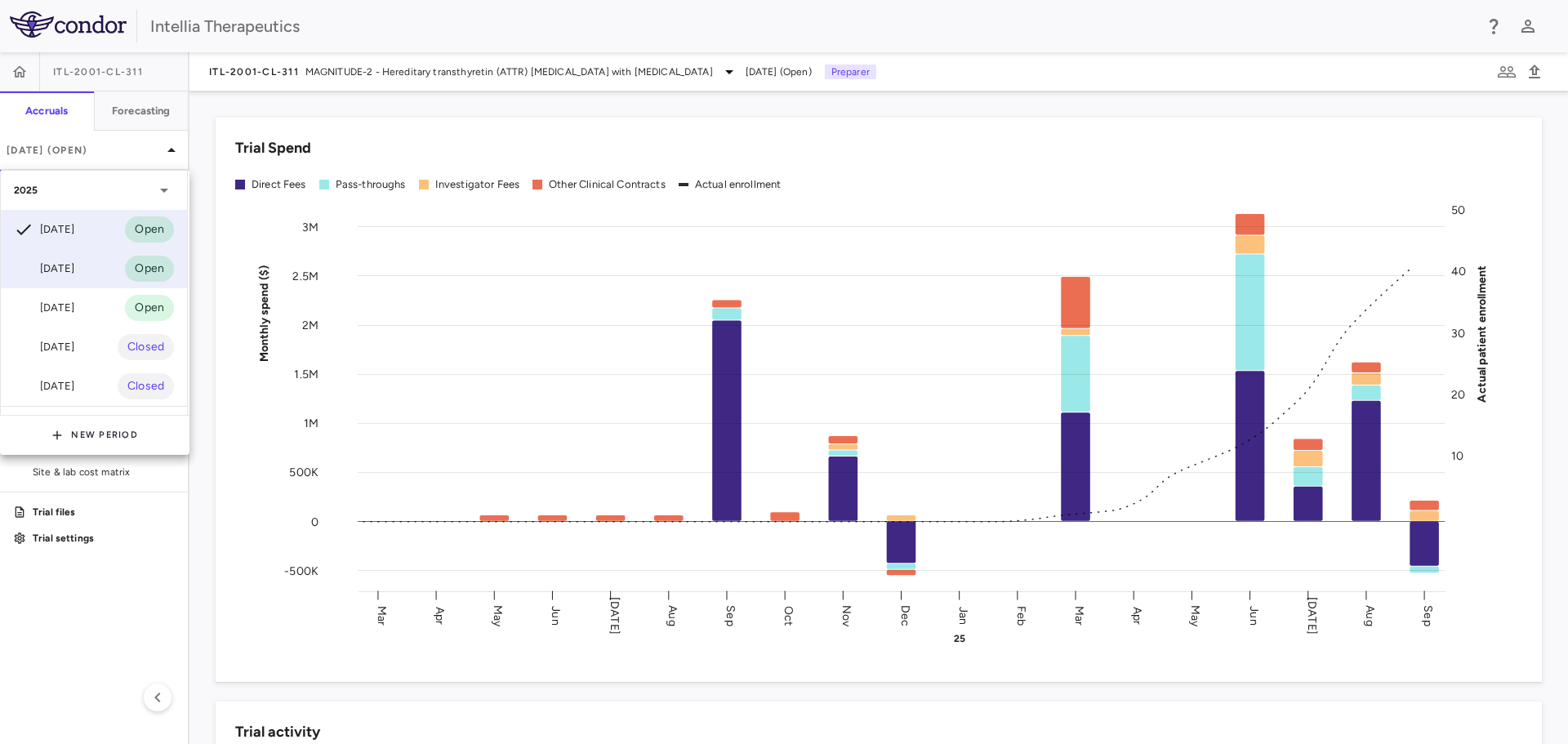
click at [103, 270] on div "Aug 2025 Open" at bounding box center [94, 269] width 186 height 40
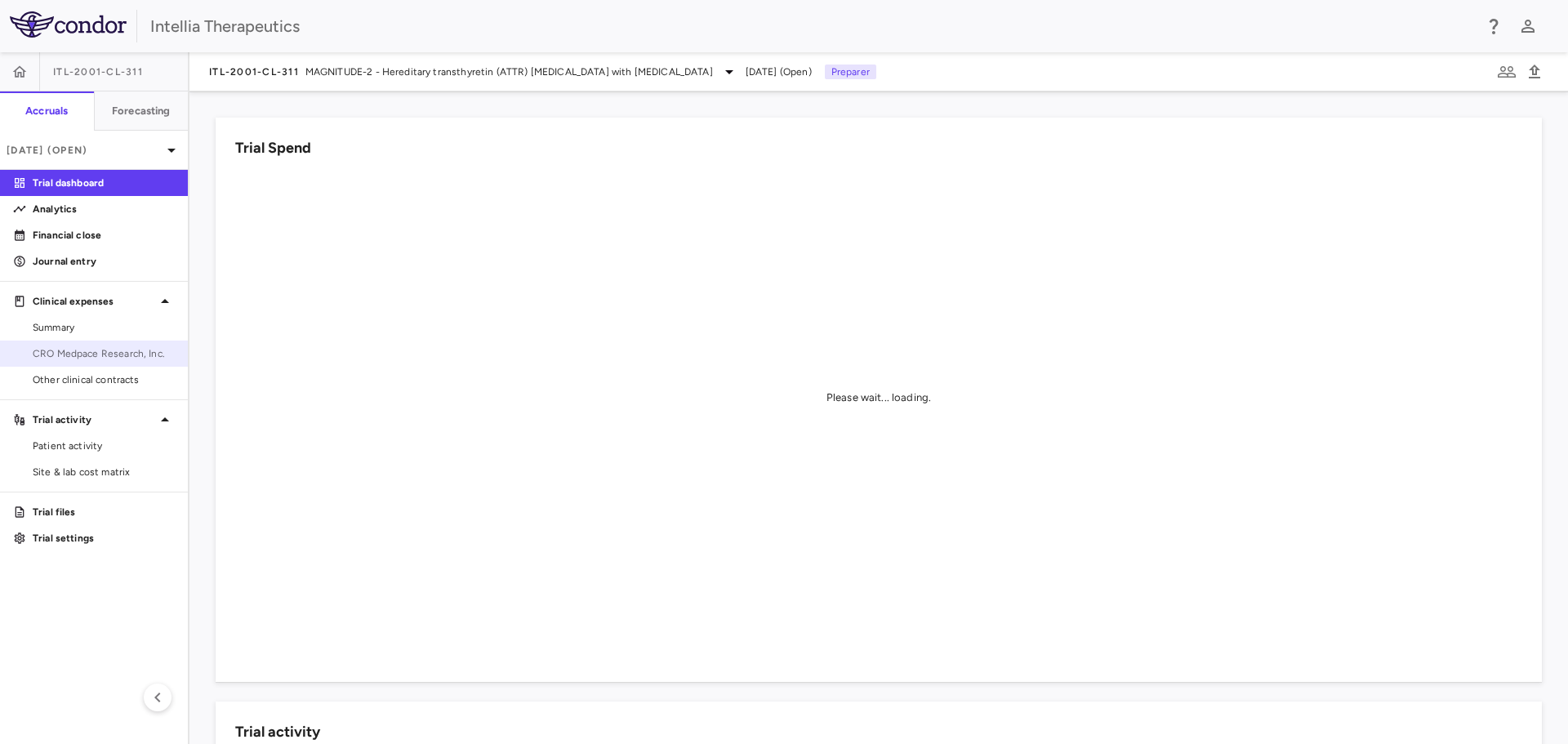
click at [117, 343] on link "CRO Medpace Research, Inc." at bounding box center [94, 353] width 188 height 25
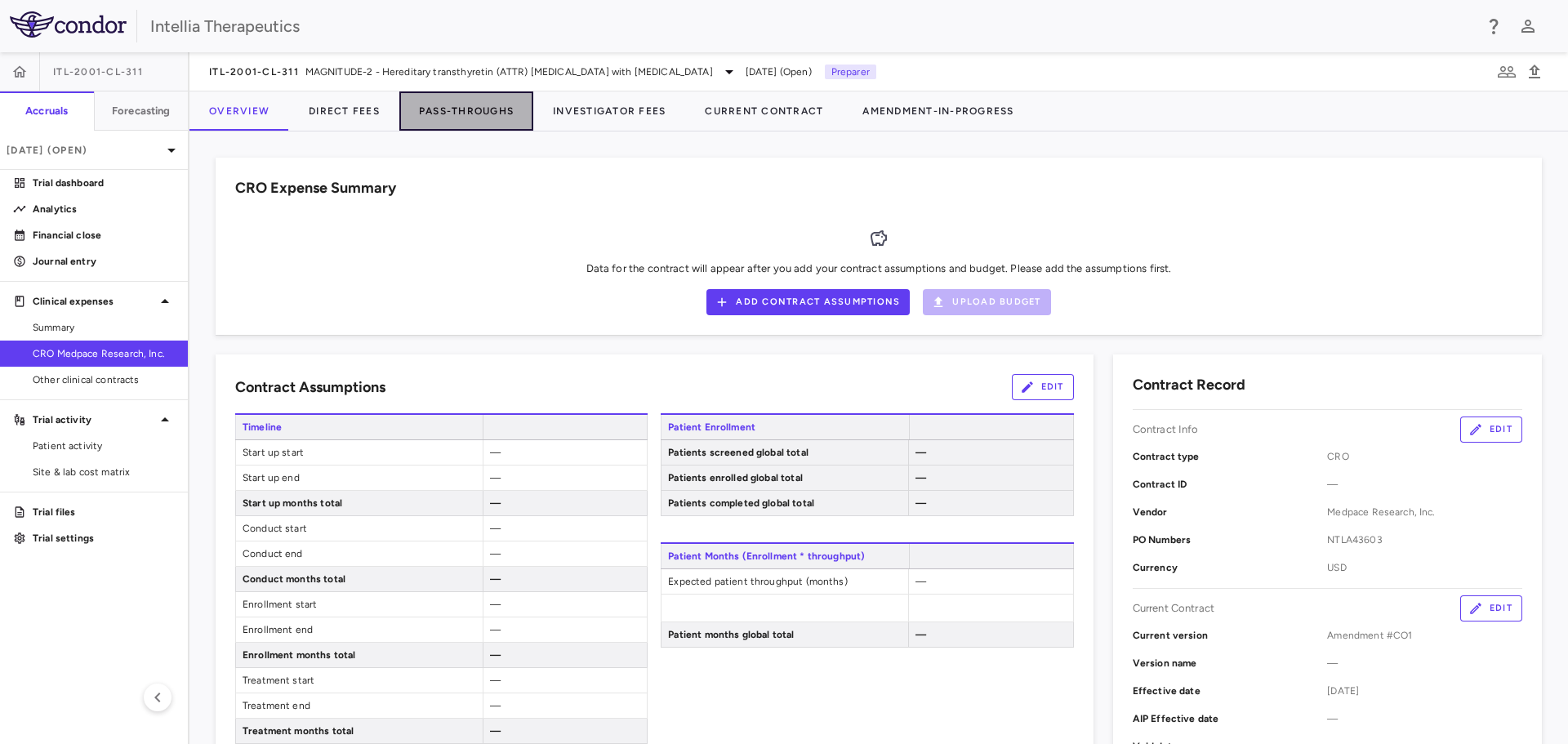
click at [416, 105] on button "Pass-Throughs" at bounding box center [466, 112] width 133 height 40
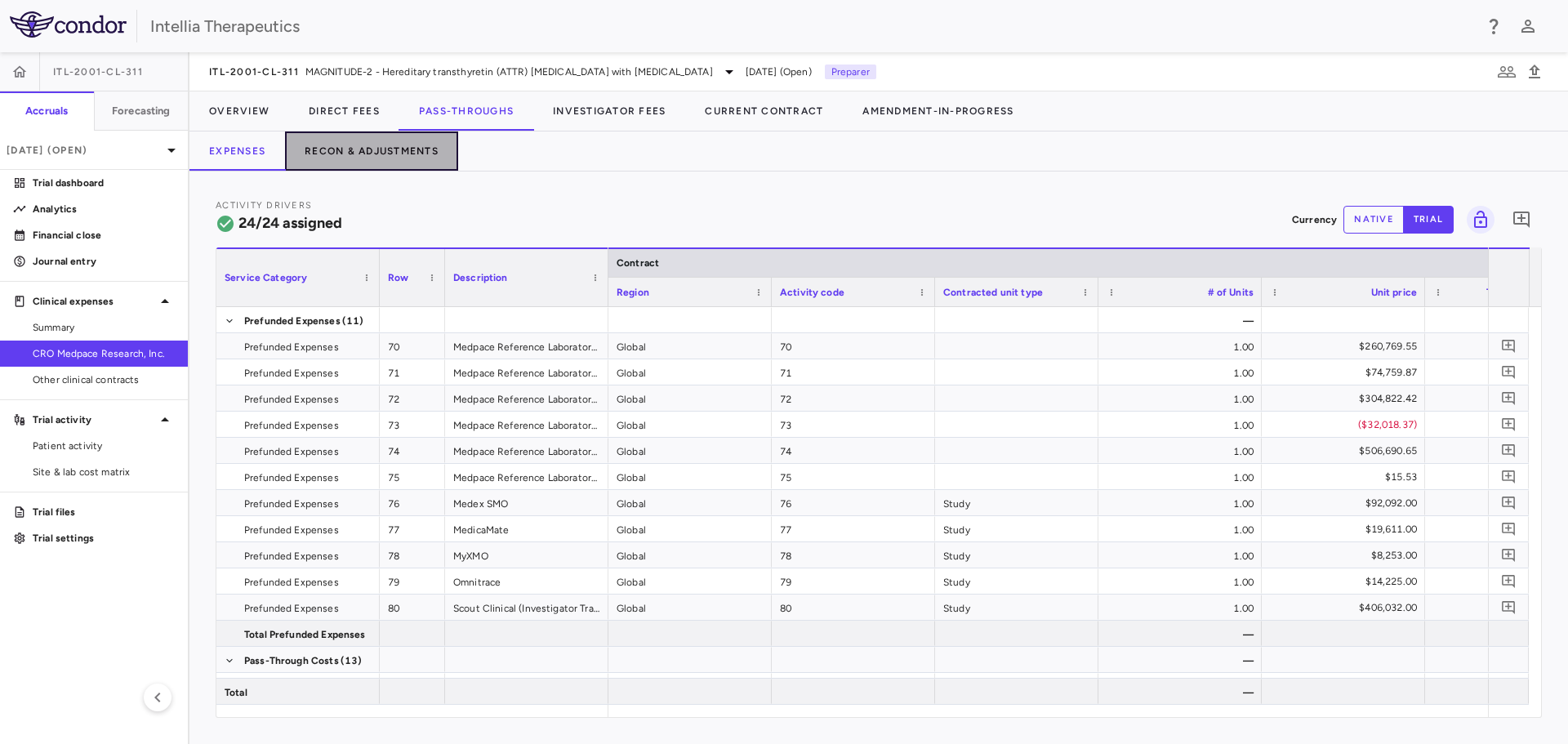
click at [404, 160] on button "Recon & Adjustments" at bounding box center [371, 151] width 173 height 40
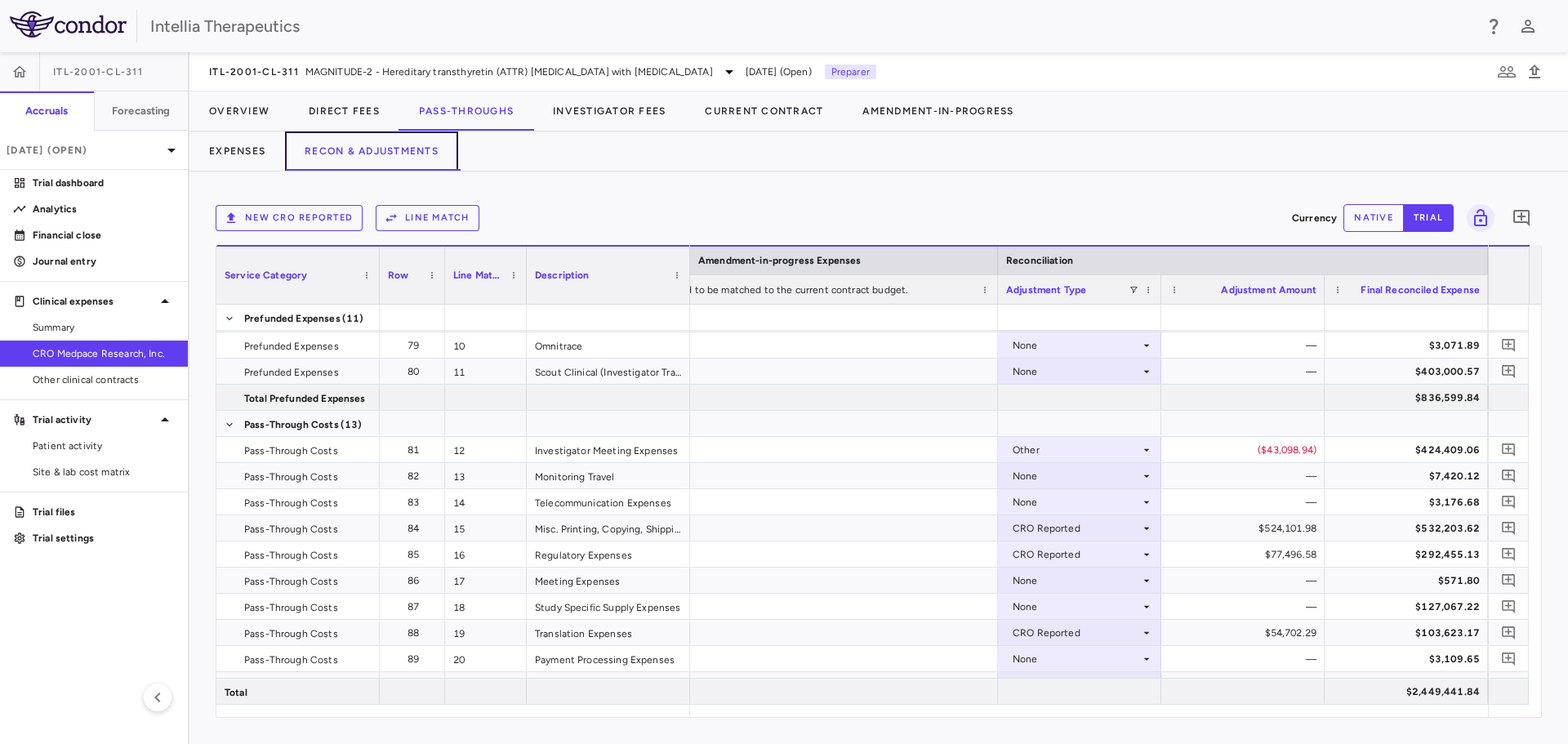
scroll to position [230, 0]
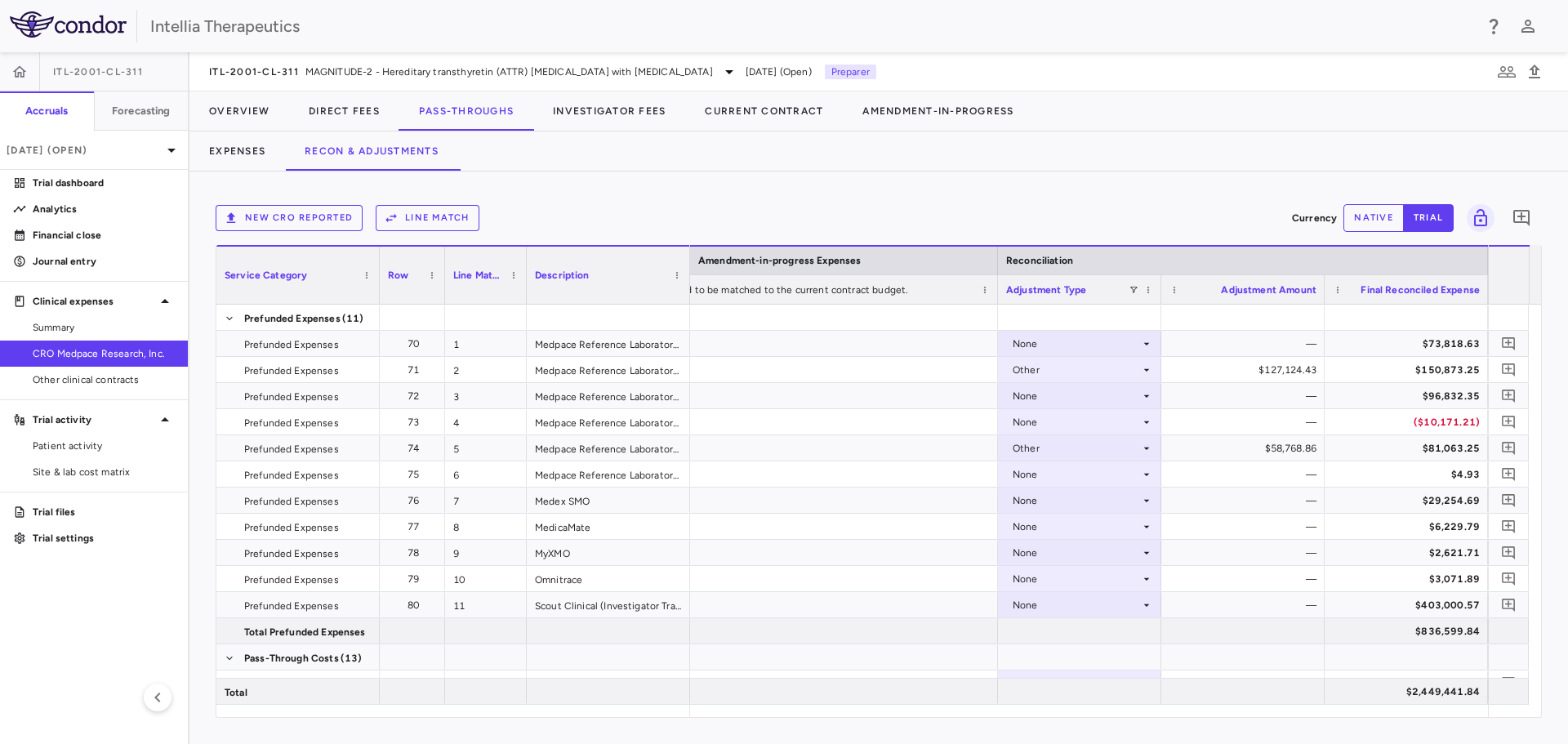
click at [1468, 125] on div at bounding box center [1301, 112] width 535 height 40
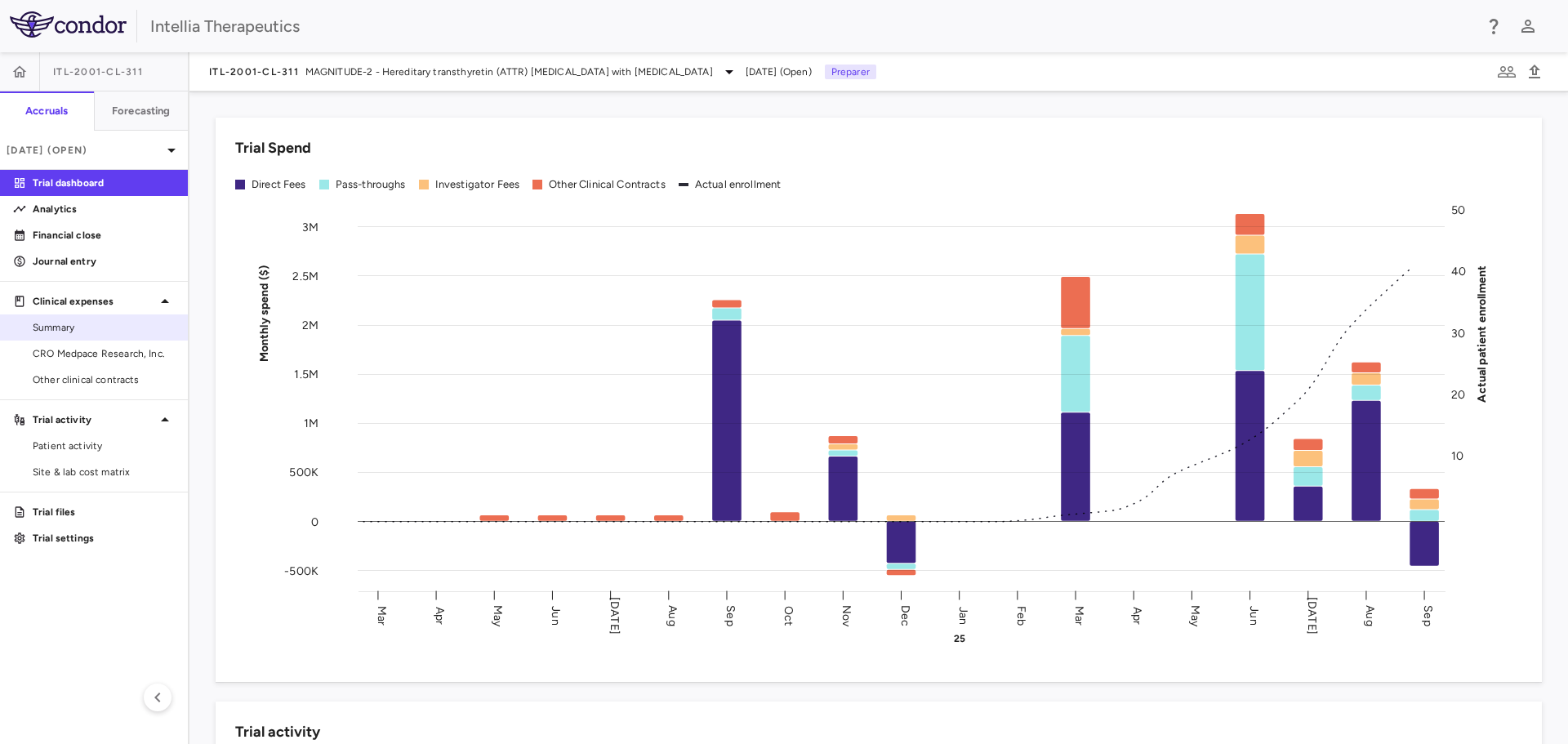
drag, startPoint x: 95, startPoint y: 353, endPoint x: 159, endPoint y: 321, distance: 71.6
click at [95, 353] on span "CRO Medpace Research, Inc." at bounding box center [104, 353] width 142 height 15
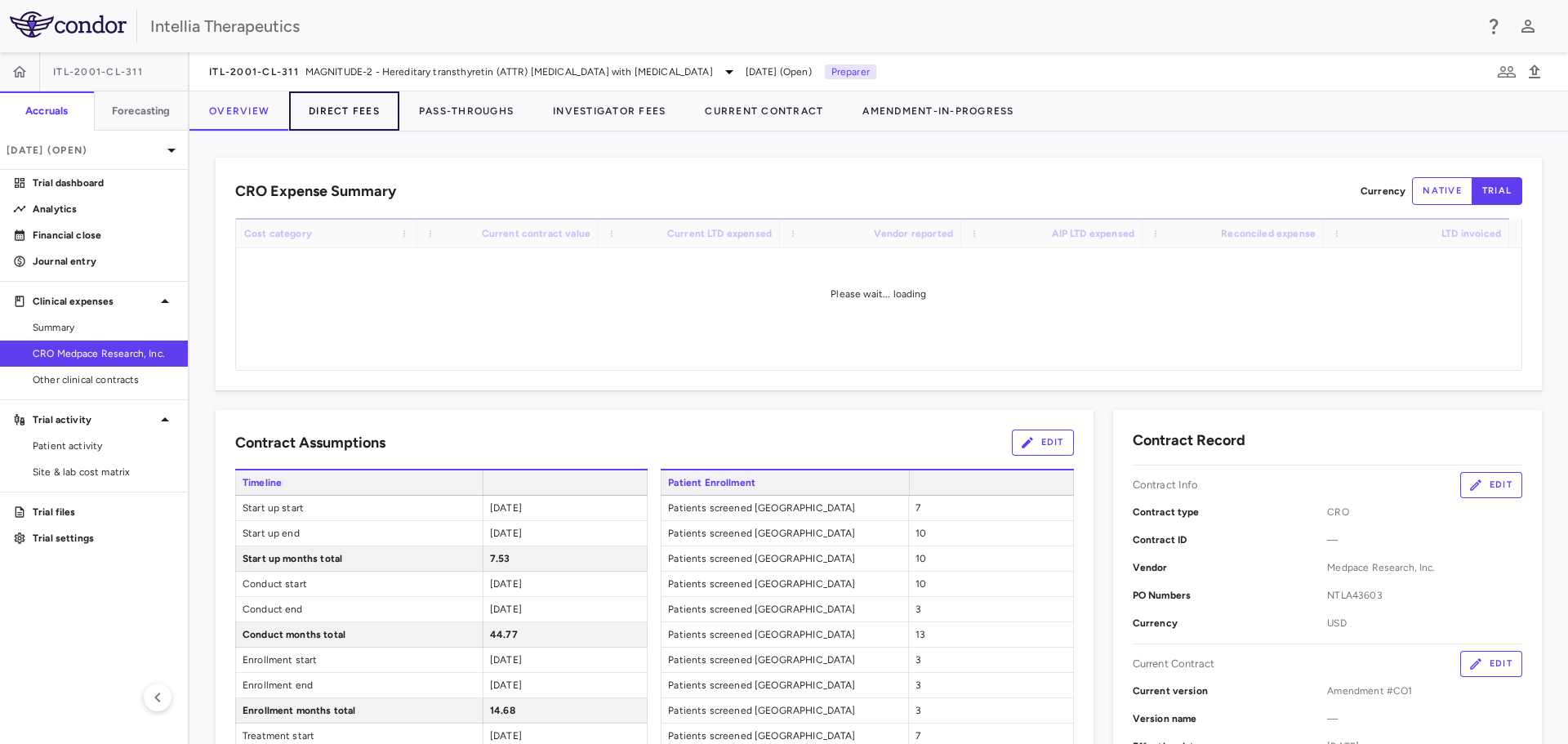
click at [346, 115] on button "Direct Fees" at bounding box center [344, 112] width 111 height 40
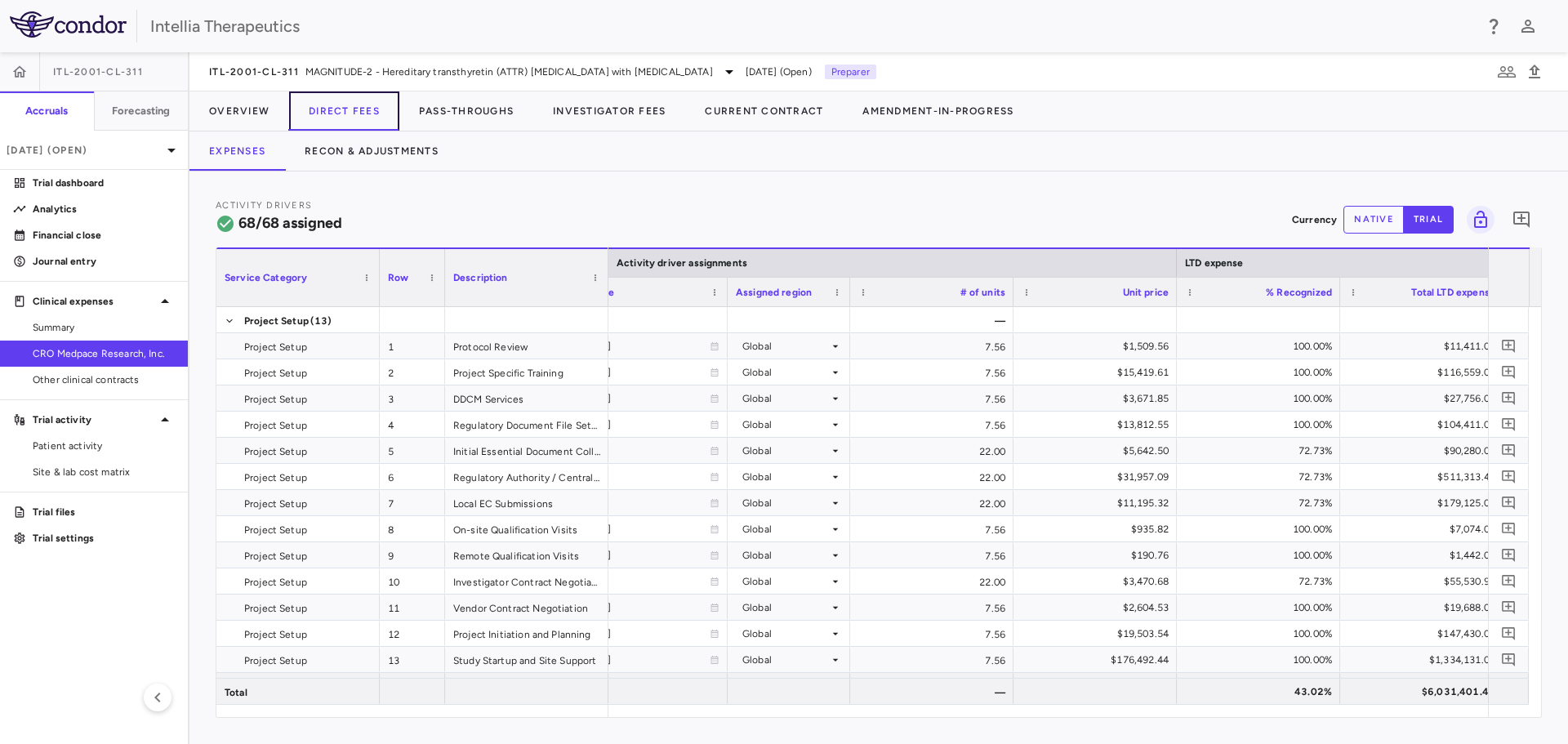
scroll to position [0, 1861]
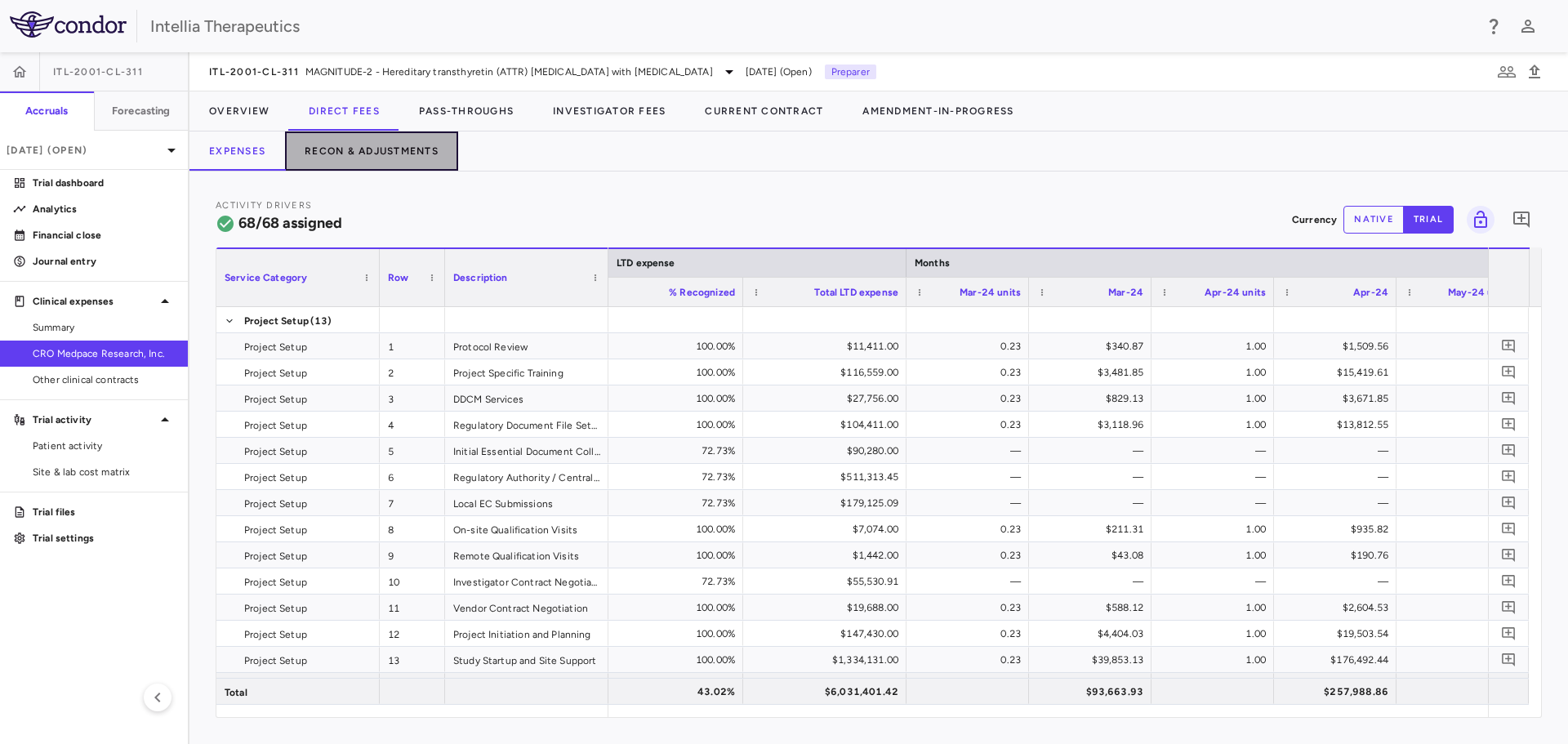
click at [433, 145] on button "Recon & Adjustments" at bounding box center [371, 151] width 173 height 40
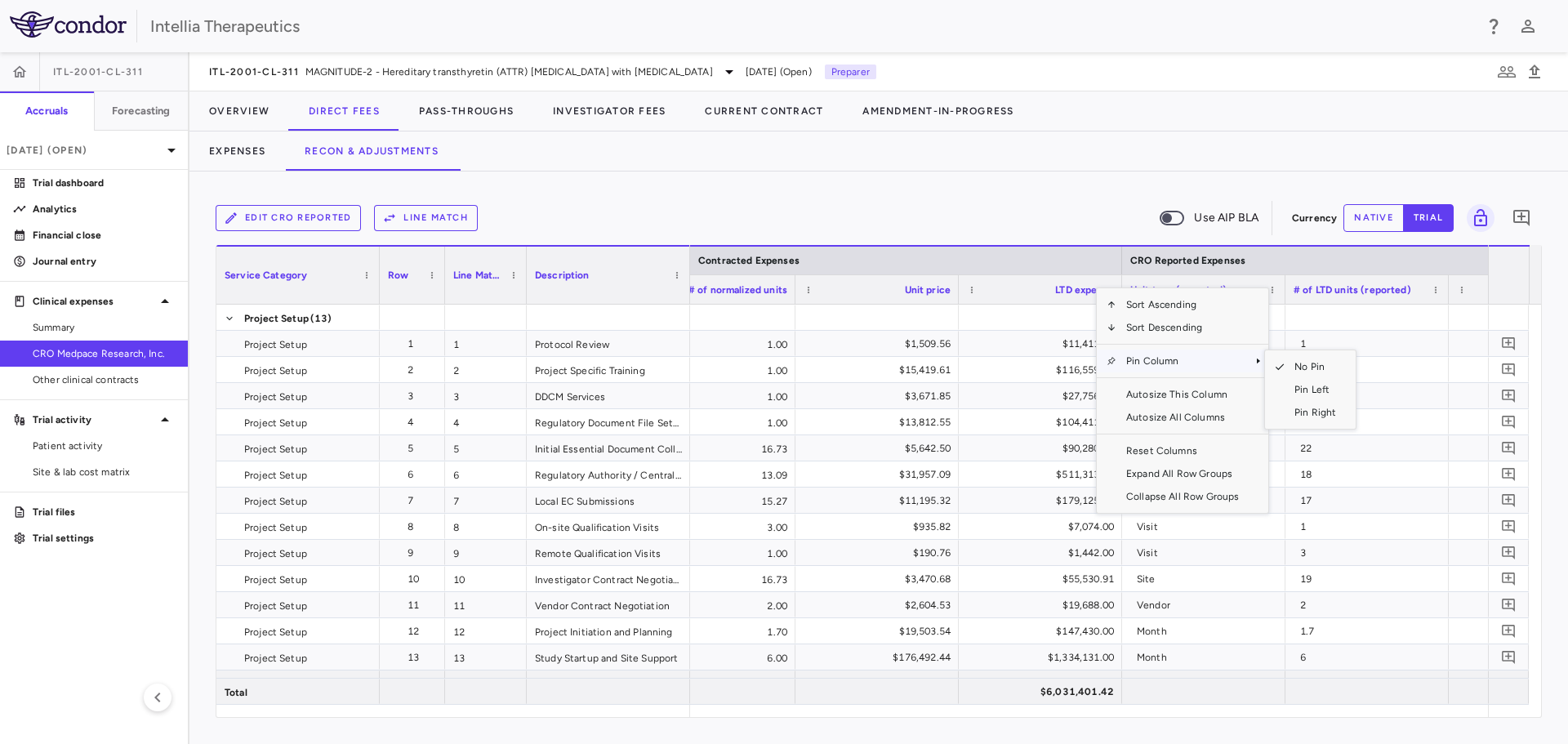
click at [1207, 360] on span "Pin Column" at bounding box center [1182, 361] width 132 height 23
click at [1298, 387] on span "Pin Left" at bounding box center [1316, 389] width 61 height 23
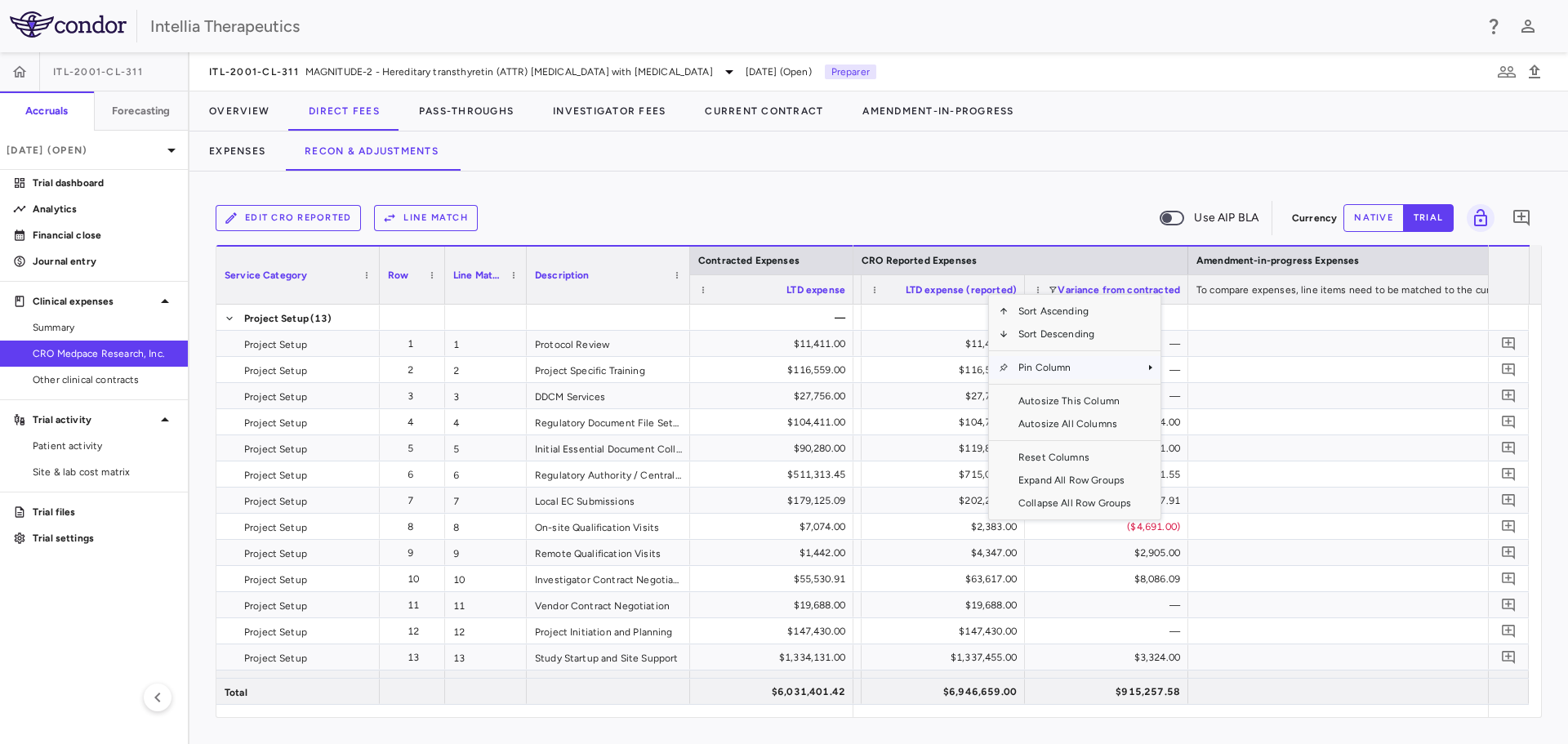
click at [1084, 370] on span "Pin Column" at bounding box center [1075, 367] width 132 height 23
click at [1179, 392] on span "Pin Left" at bounding box center [1208, 395] width 61 height 23
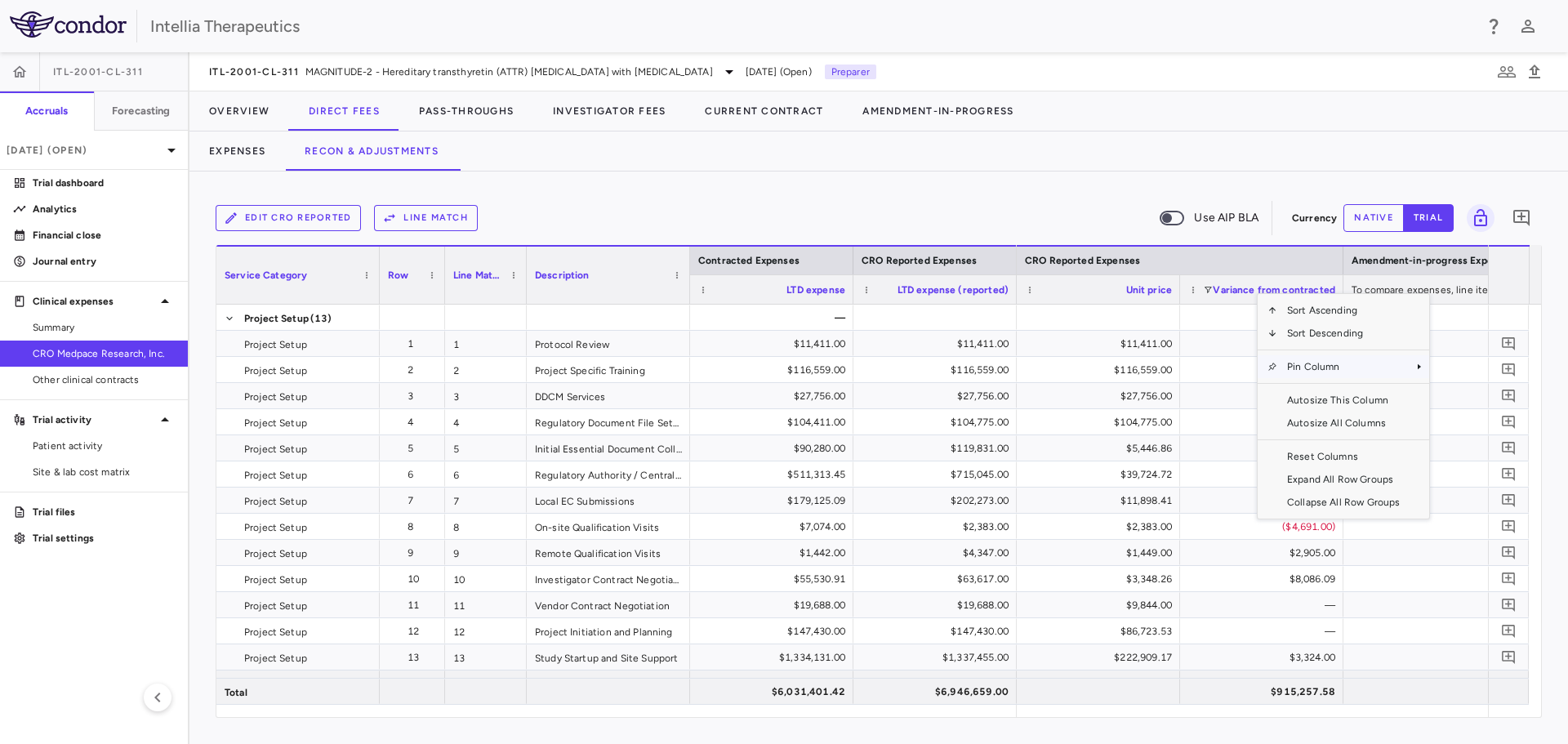
click at [1311, 368] on span "Pin Column" at bounding box center [1344, 366] width 132 height 23
click at [1374, 375] on span "Pin Column" at bounding box center [1344, 366] width 132 height 23
click at [1448, 396] on span "Pin Left" at bounding box center [1476, 394] width 61 height 23
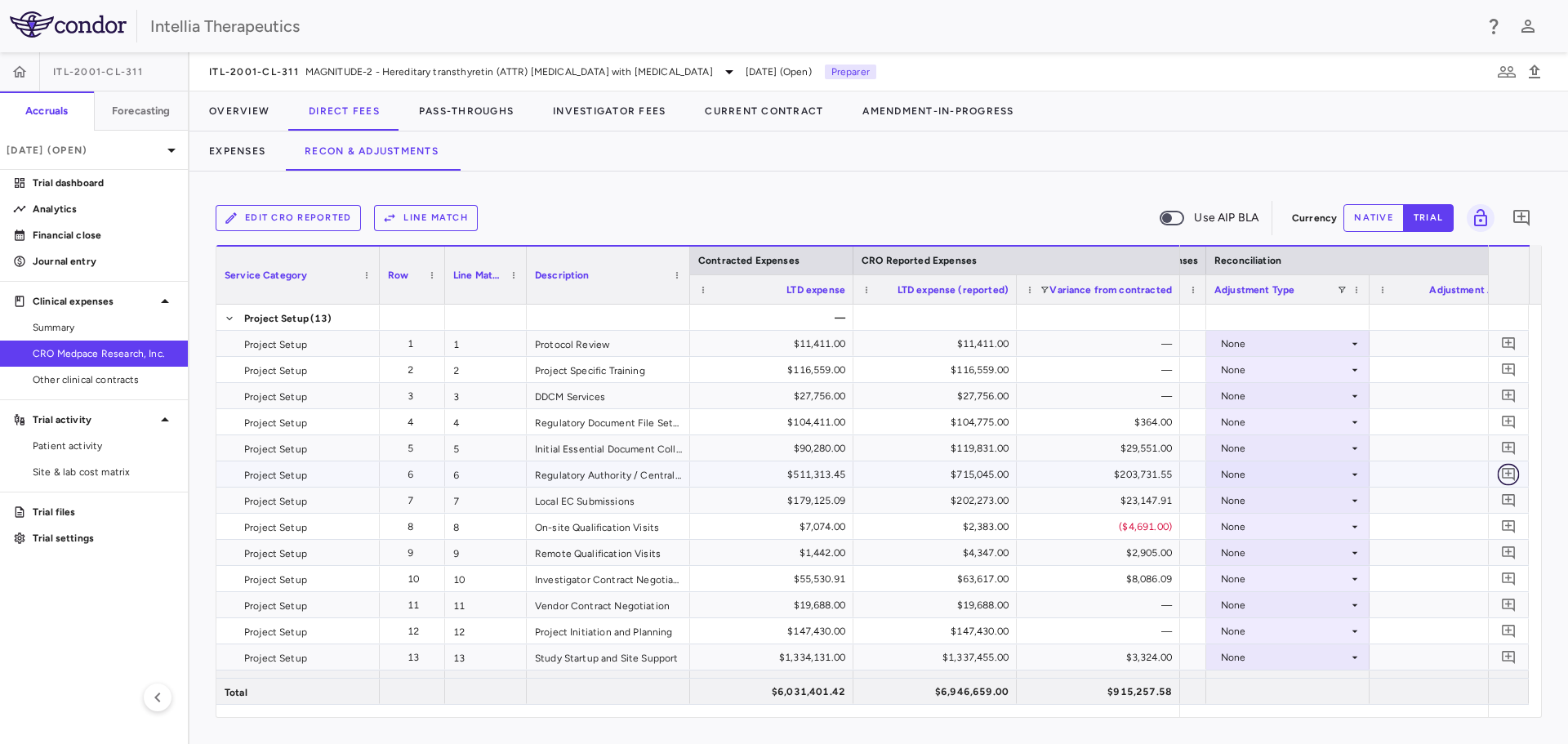
drag, startPoint x: 1508, startPoint y: 480, endPoint x: 1494, endPoint y: 485, distance: 14.9
click at [1508, 479] on icon "Add comment" at bounding box center [1510, 474] width 16 height 16
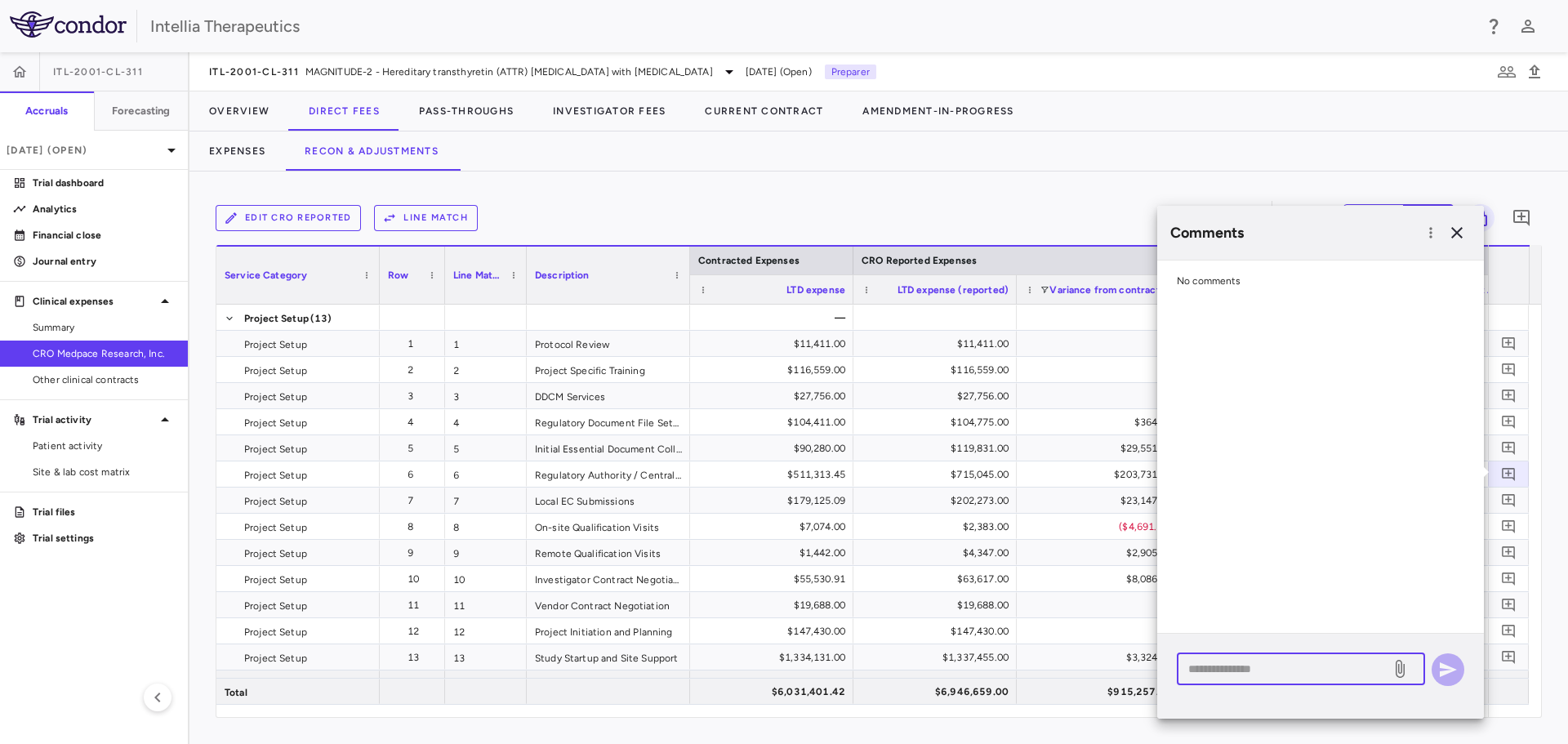
click at [1257, 671] on textarea at bounding box center [1283, 669] width 191 height 18
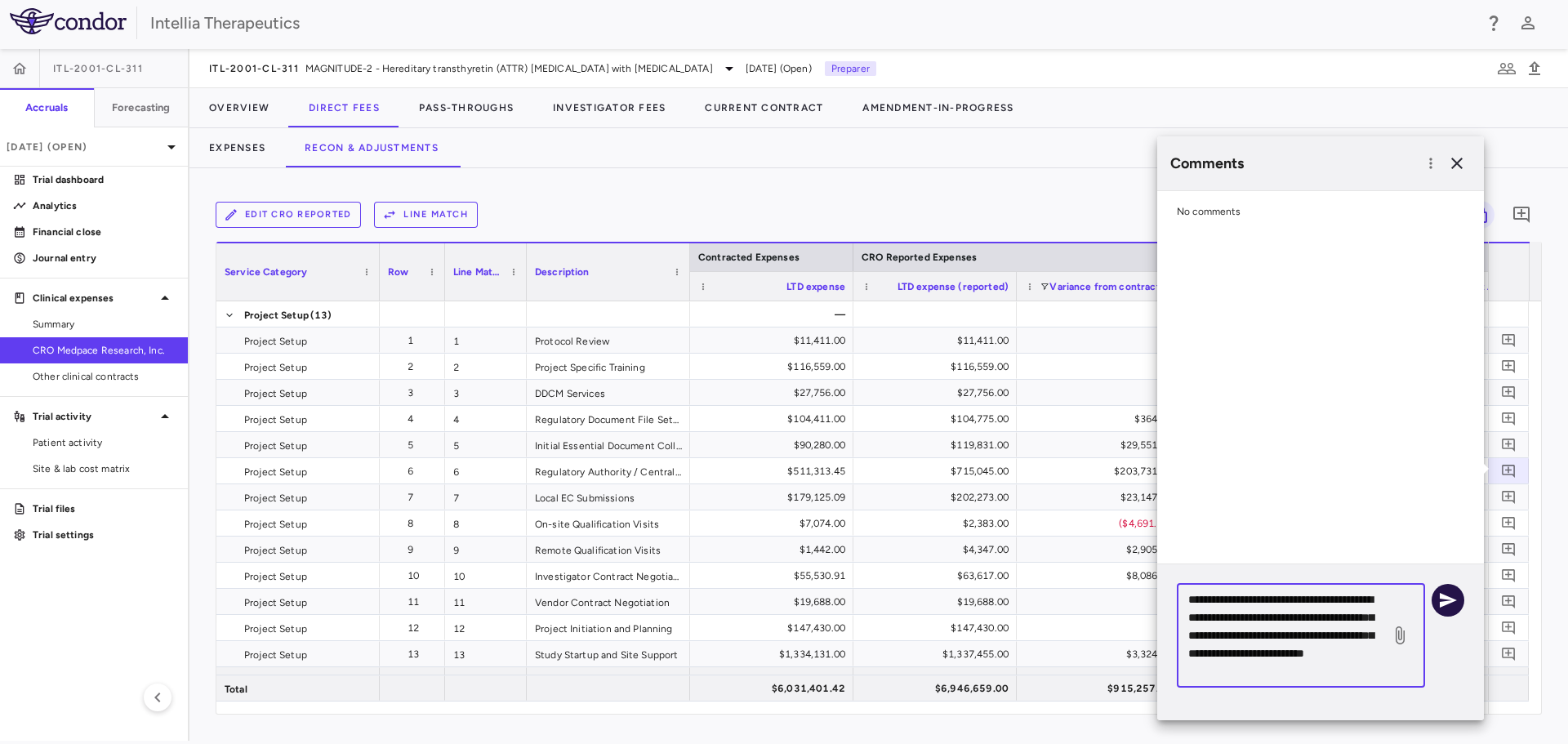
type textarea "**********"
click at [1454, 597] on icon "button" at bounding box center [1448, 600] width 20 height 20
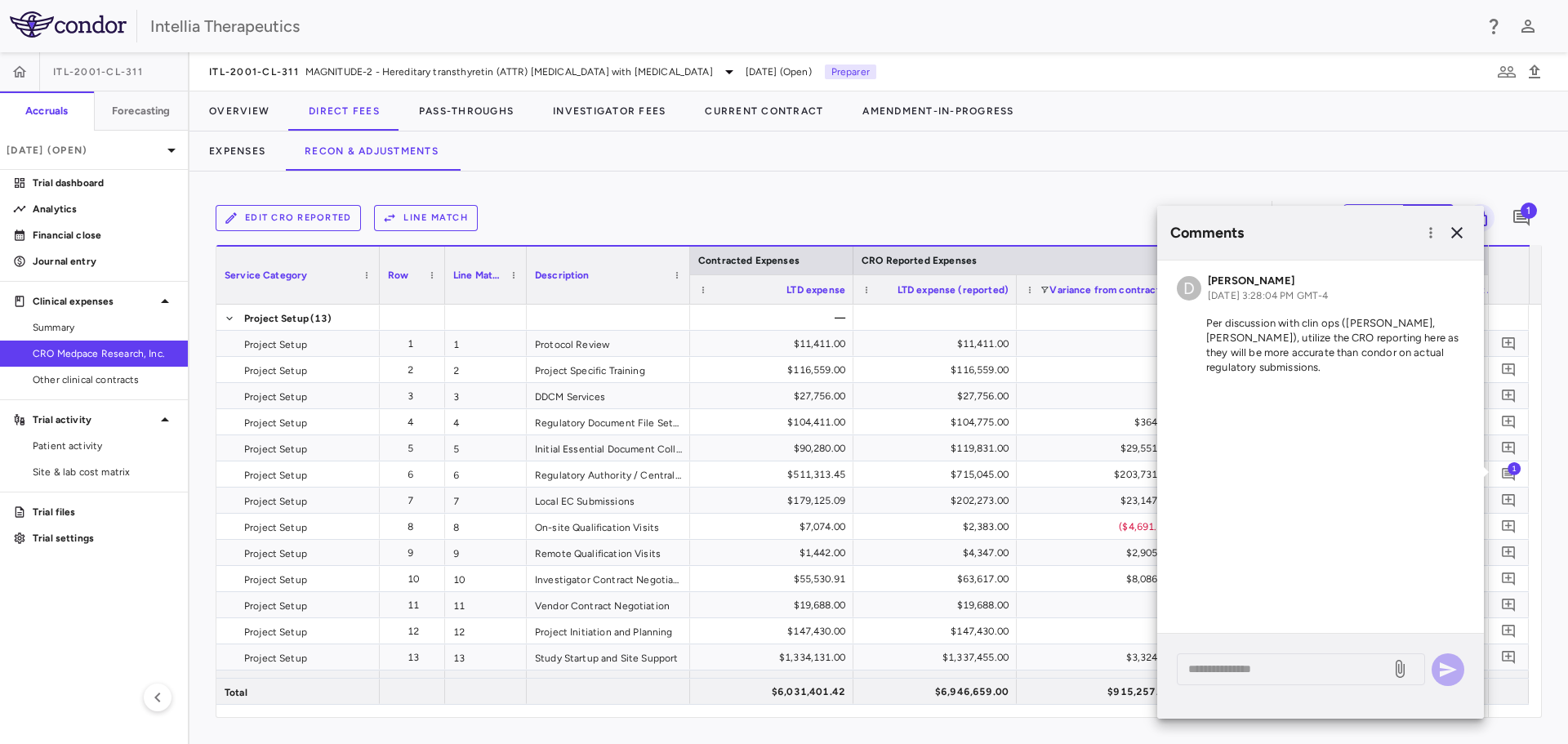
click at [1557, 462] on div "Edit CRO reported Line Match Use AIP BLA Currency native trial 1 Press ENTER to…" at bounding box center [879, 456] width 1379 height 572
click at [1461, 232] on icon "button" at bounding box center [1457, 233] width 20 height 20
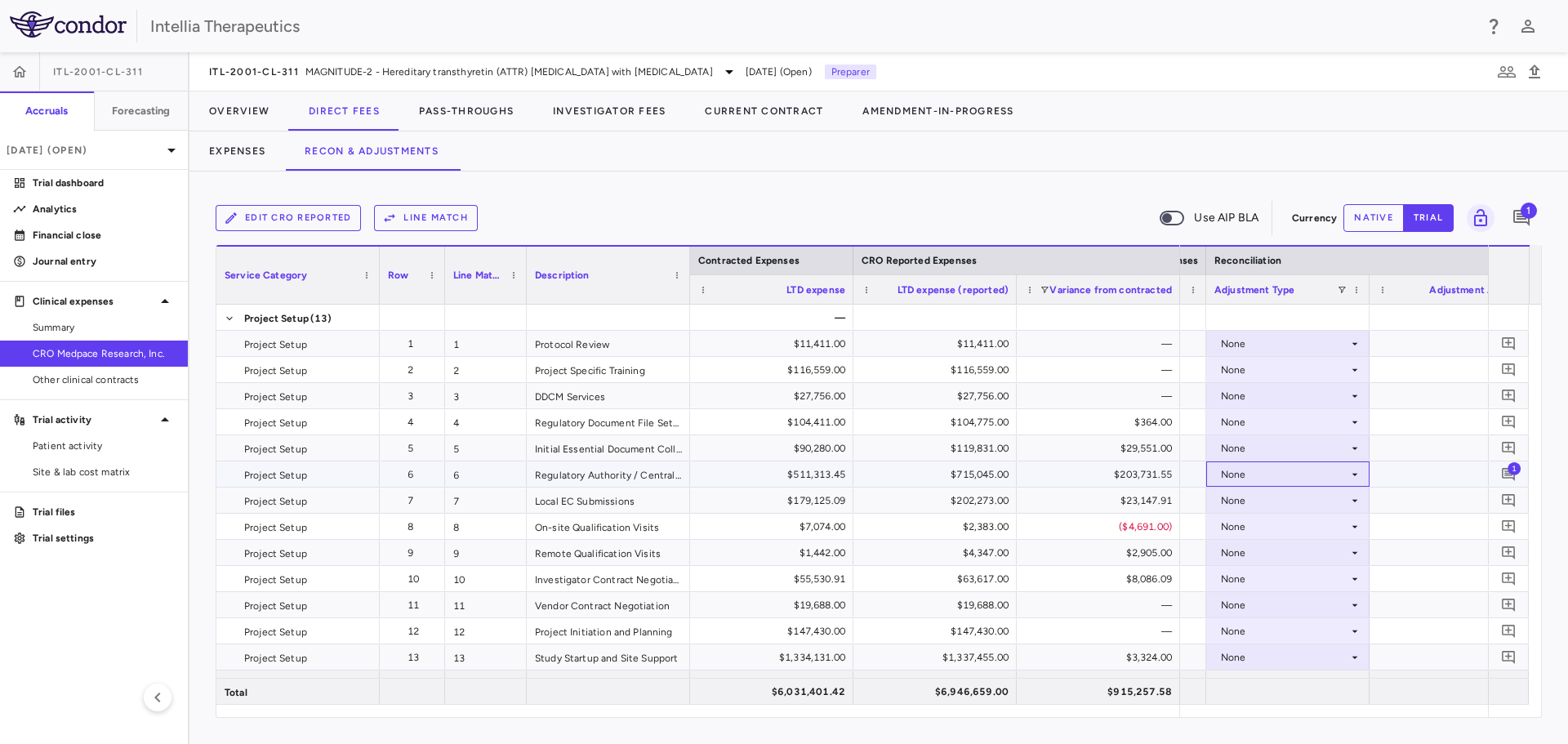
click at [1292, 474] on div "None" at bounding box center [1284, 474] width 128 height 26
drag, startPoint x: 1280, startPoint y: 525, endPoint x: 1526, endPoint y: 566, distance: 249.4
click at [1280, 526] on div "CRO Reported" at bounding box center [1278, 531] width 77 height 15
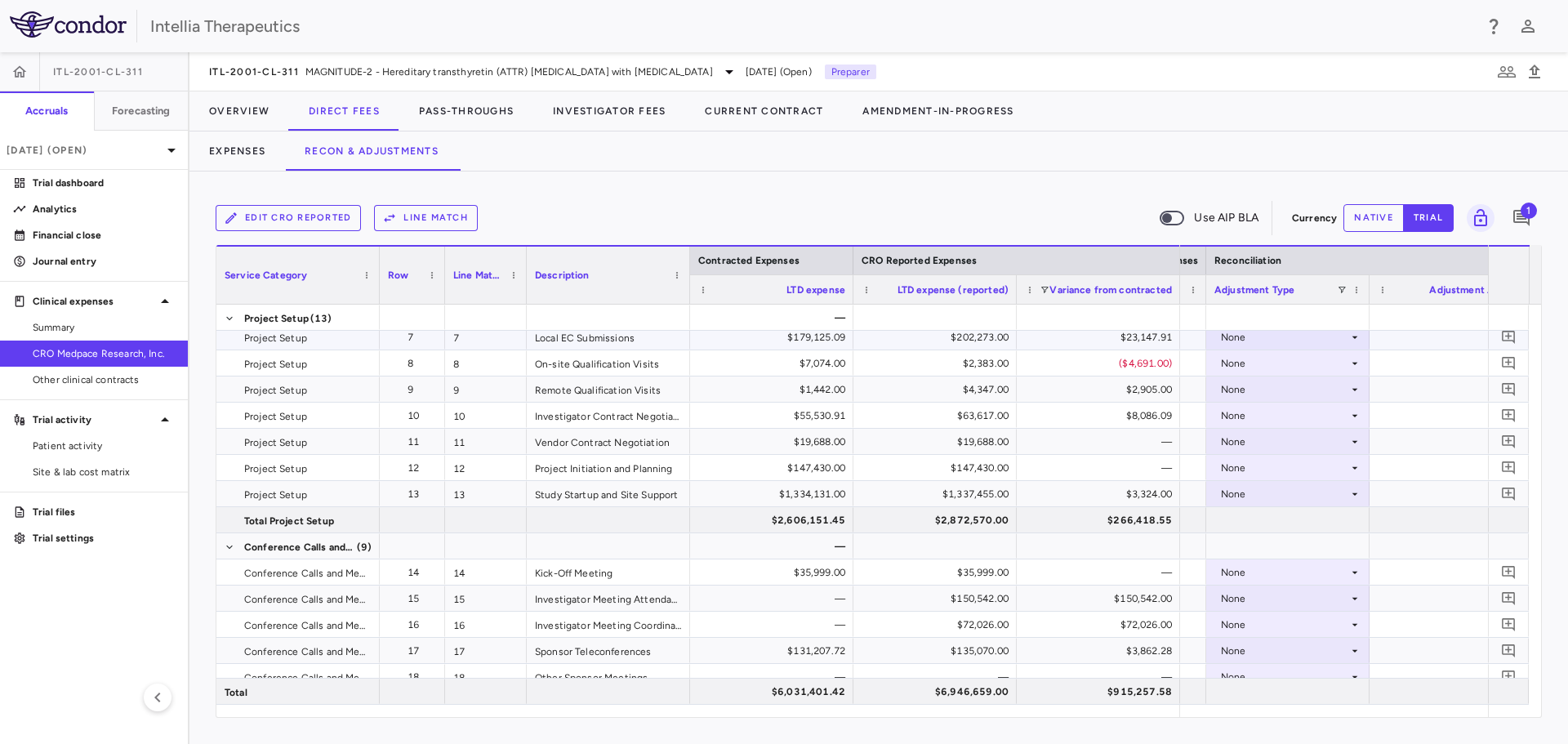
scroll to position [326, 0]
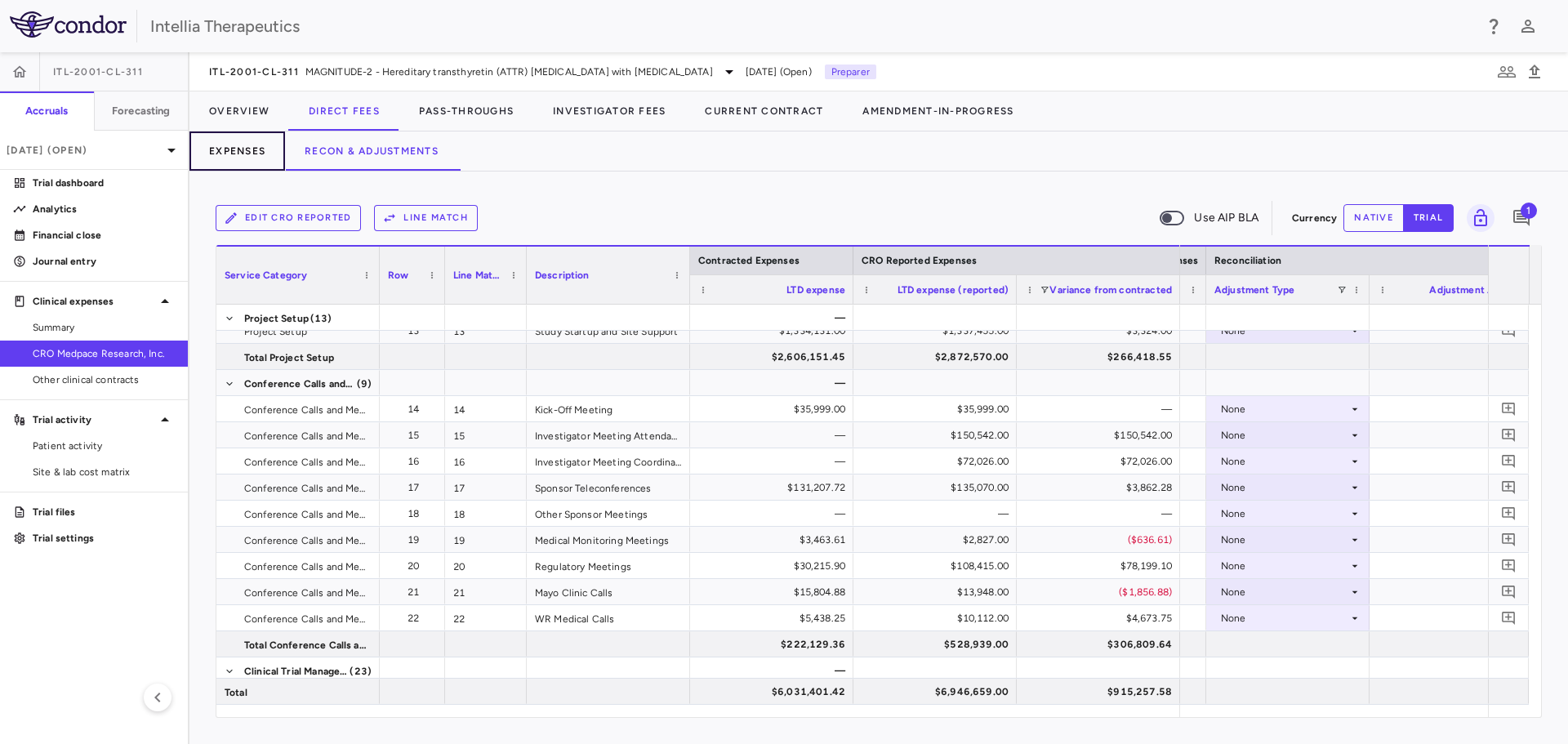
click at [247, 152] on button "Expenses" at bounding box center [237, 151] width 96 height 40
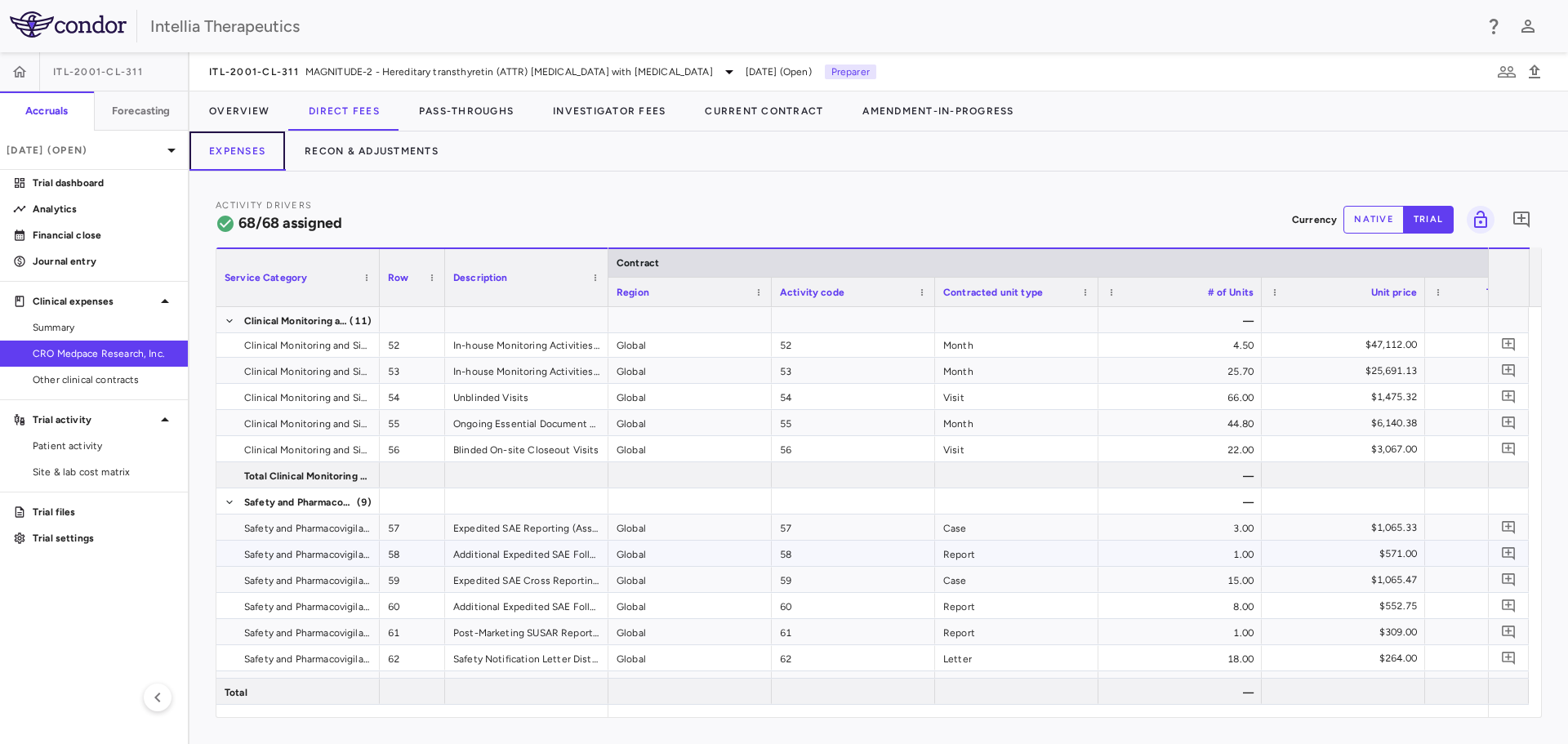
scroll to position [1491, 0]
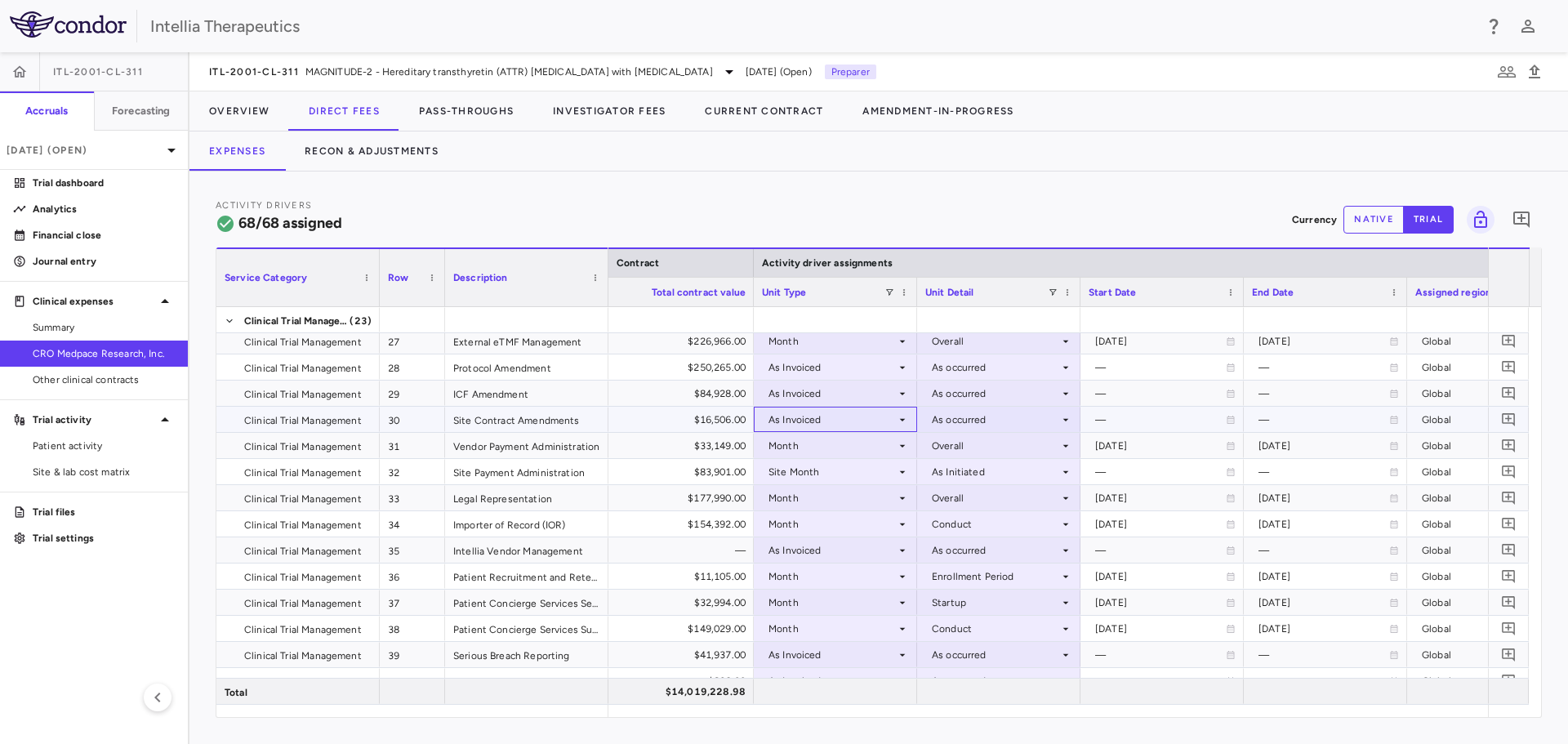
click at [875, 421] on div "As Invoiced" at bounding box center [831, 419] width 128 height 26
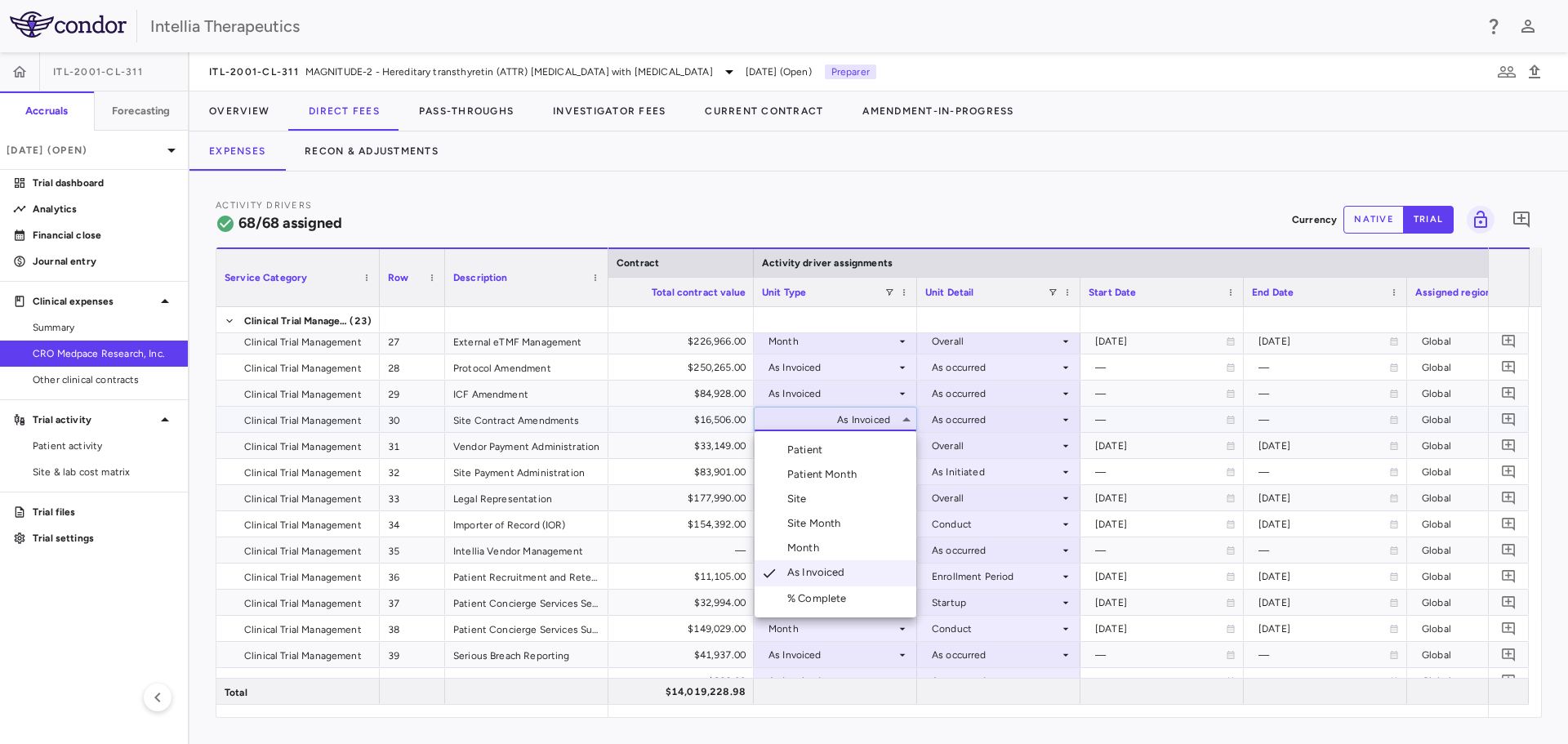
click at [827, 593] on div "% Complete" at bounding box center [820, 598] width 66 height 15
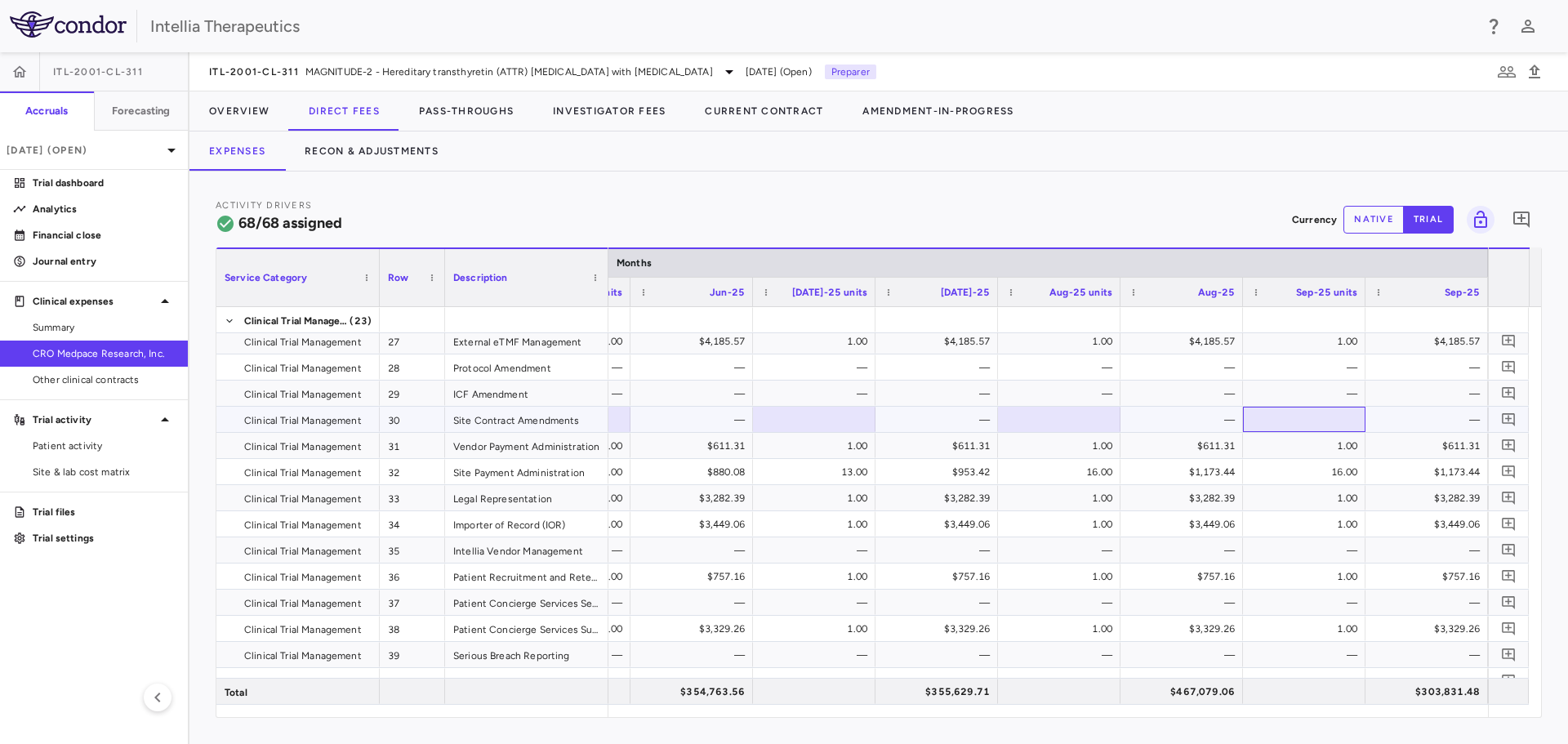
click at [1318, 422] on div at bounding box center [1304, 419] width 106 height 24
click at [1076, 414] on div at bounding box center [1059, 419] width 106 height 24
click at [1118, 222] on div "Activity Drivers 68/68 assigned Currency native trial 0" at bounding box center [879, 219] width 1327 height 43
click at [1143, 392] on div "—" at bounding box center [1184, 393] width 100 height 26
click at [1417, 155] on div "Expenses Recon & Adjustments" at bounding box center [879, 151] width 1379 height 40
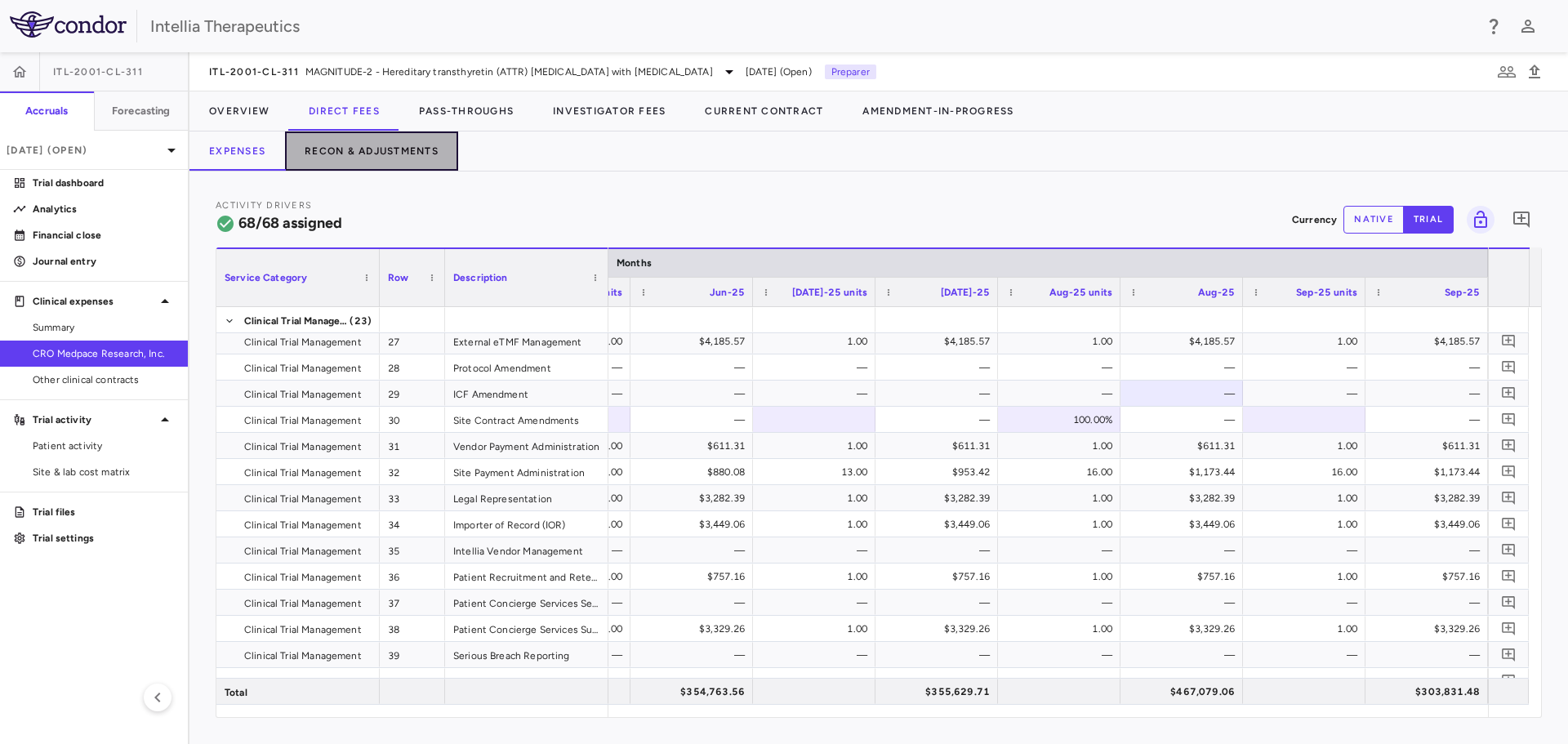
click at [397, 144] on button "Recon & Adjustments" at bounding box center [371, 151] width 173 height 40
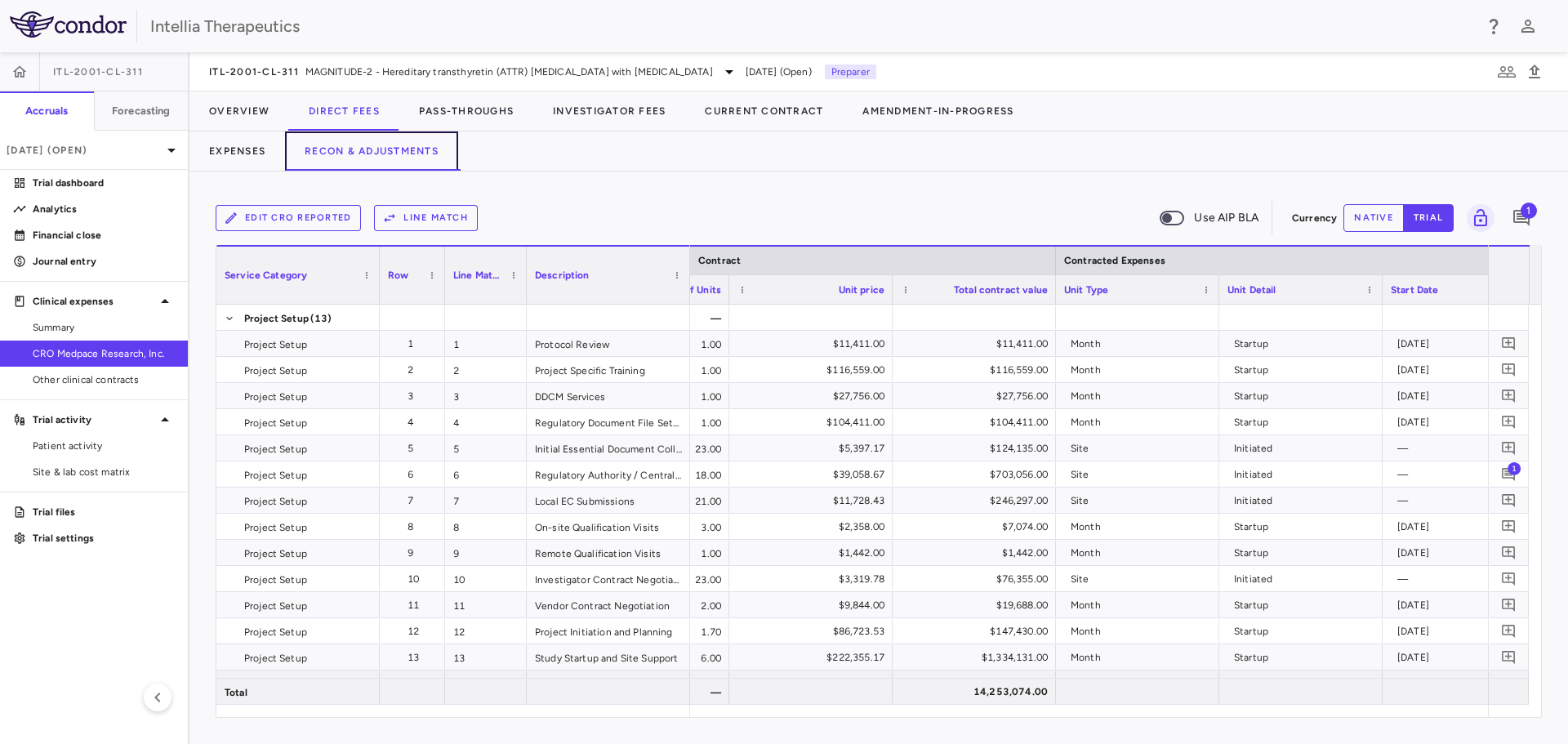
scroll to position [0, 662]
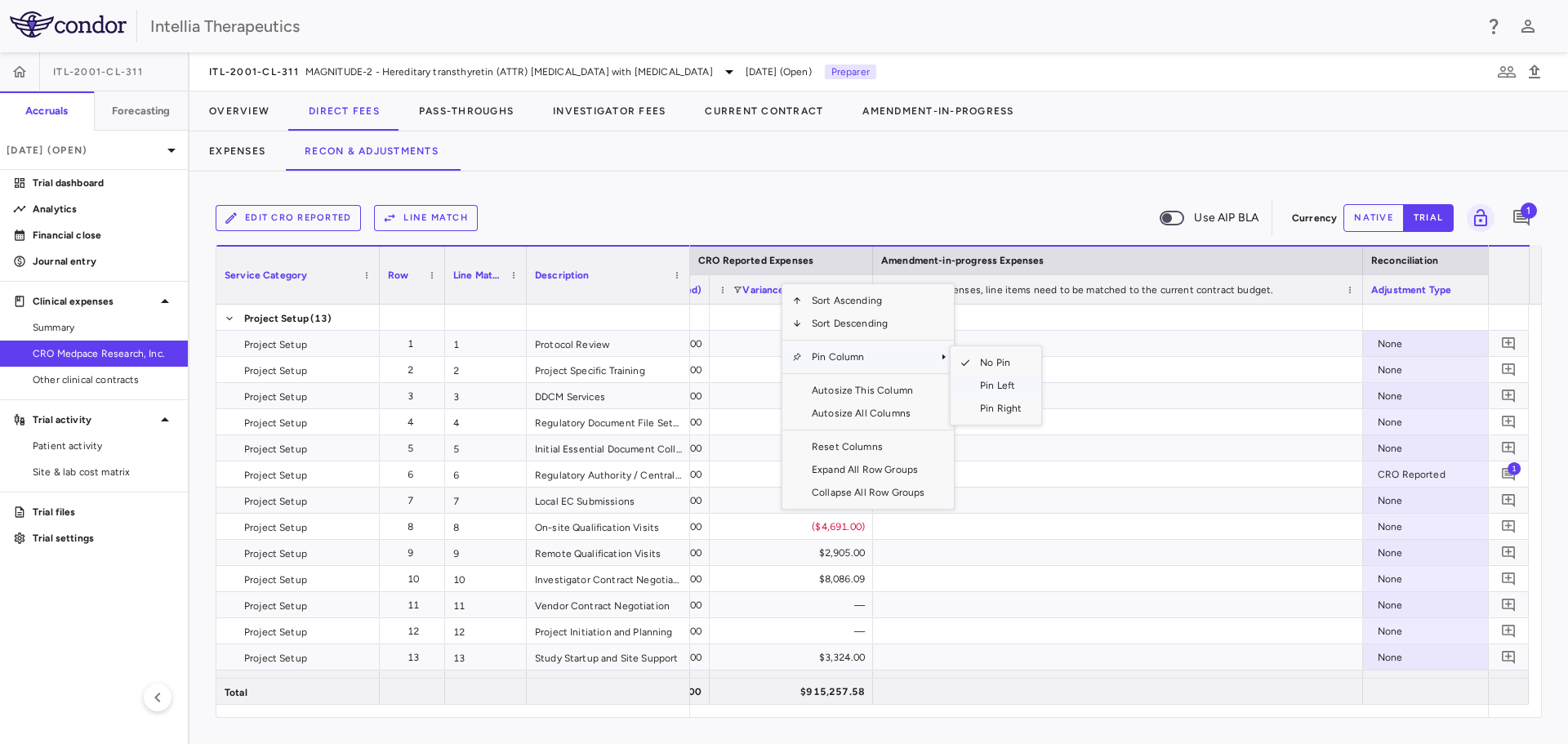
click at [994, 389] on span "Pin Left" at bounding box center [1002, 384] width 61 height 23
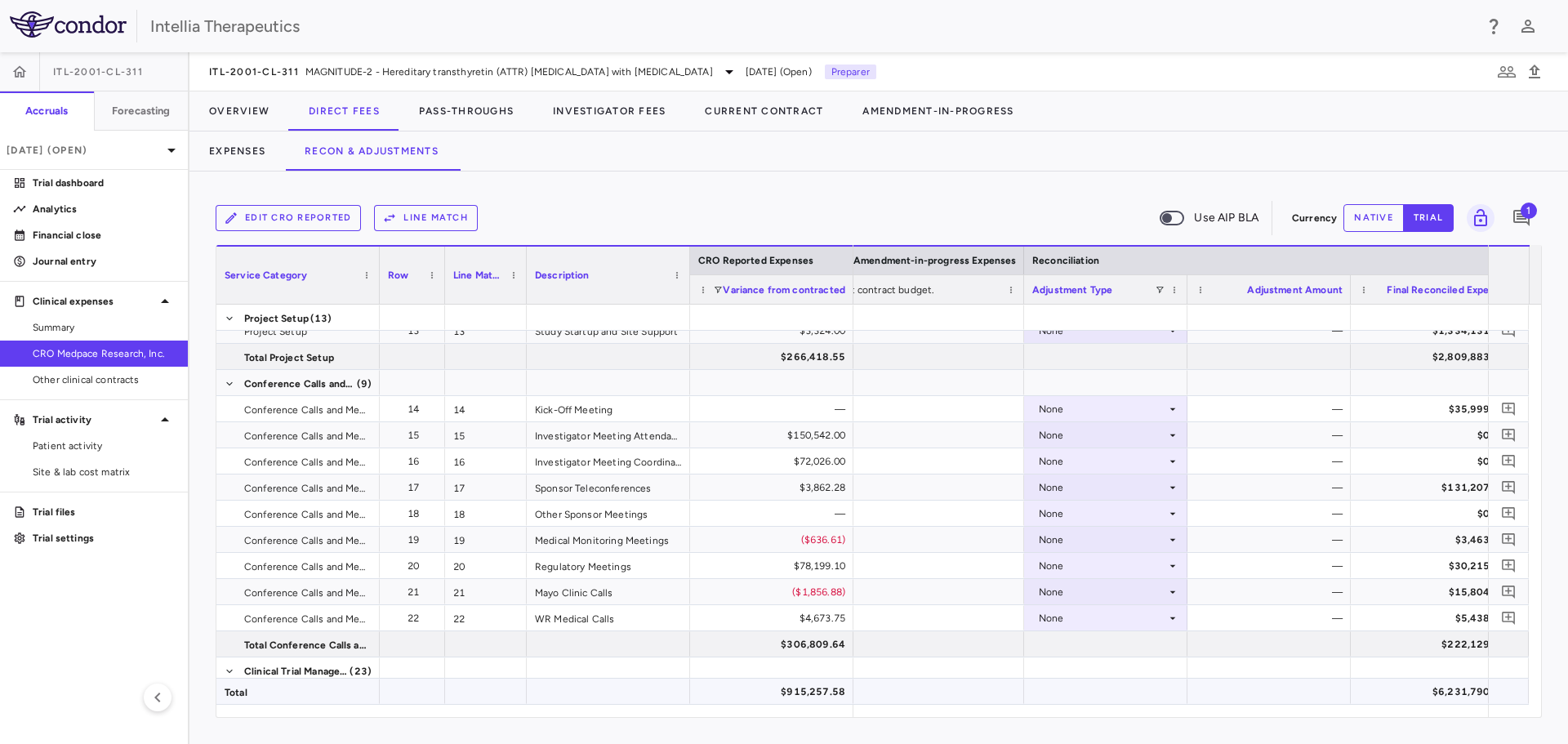
drag, startPoint x: 1340, startPoint y: 703, endPoint x: 1374, endPoint y: 701, distance: 34.1
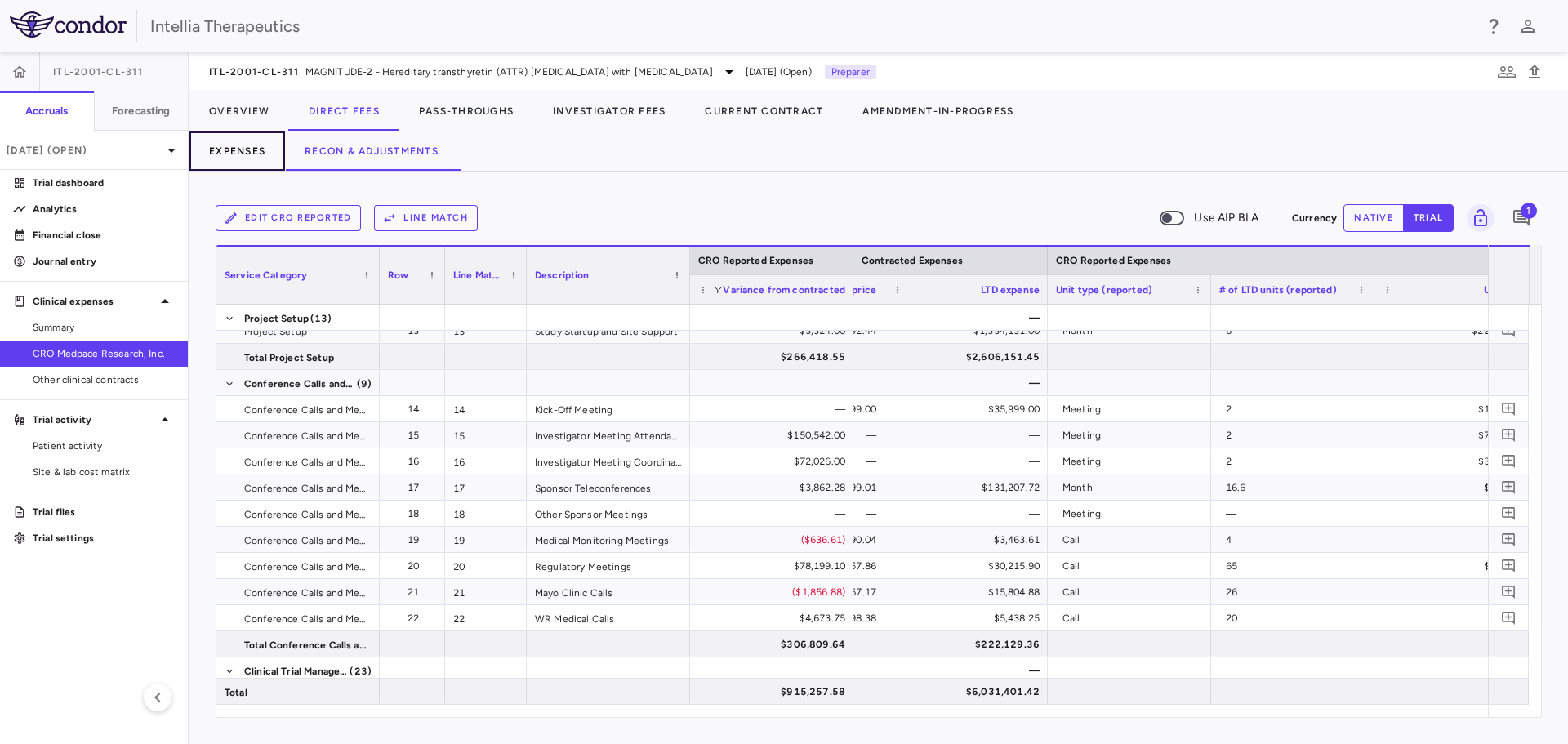
click at [260, 152] on button "Expenses" at bounding box center [237, 151] width 96 height 40
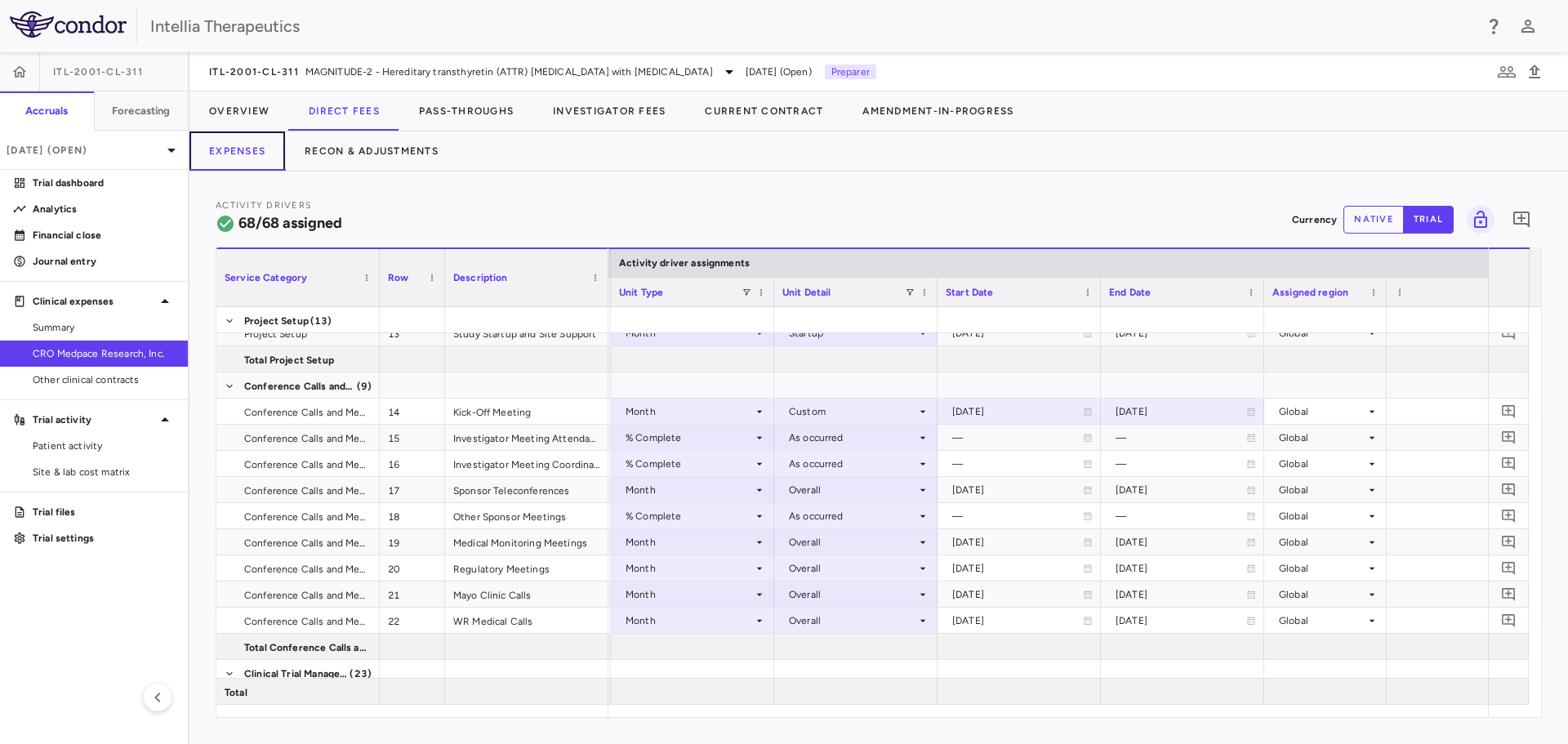
scroll to position [0, 1067]
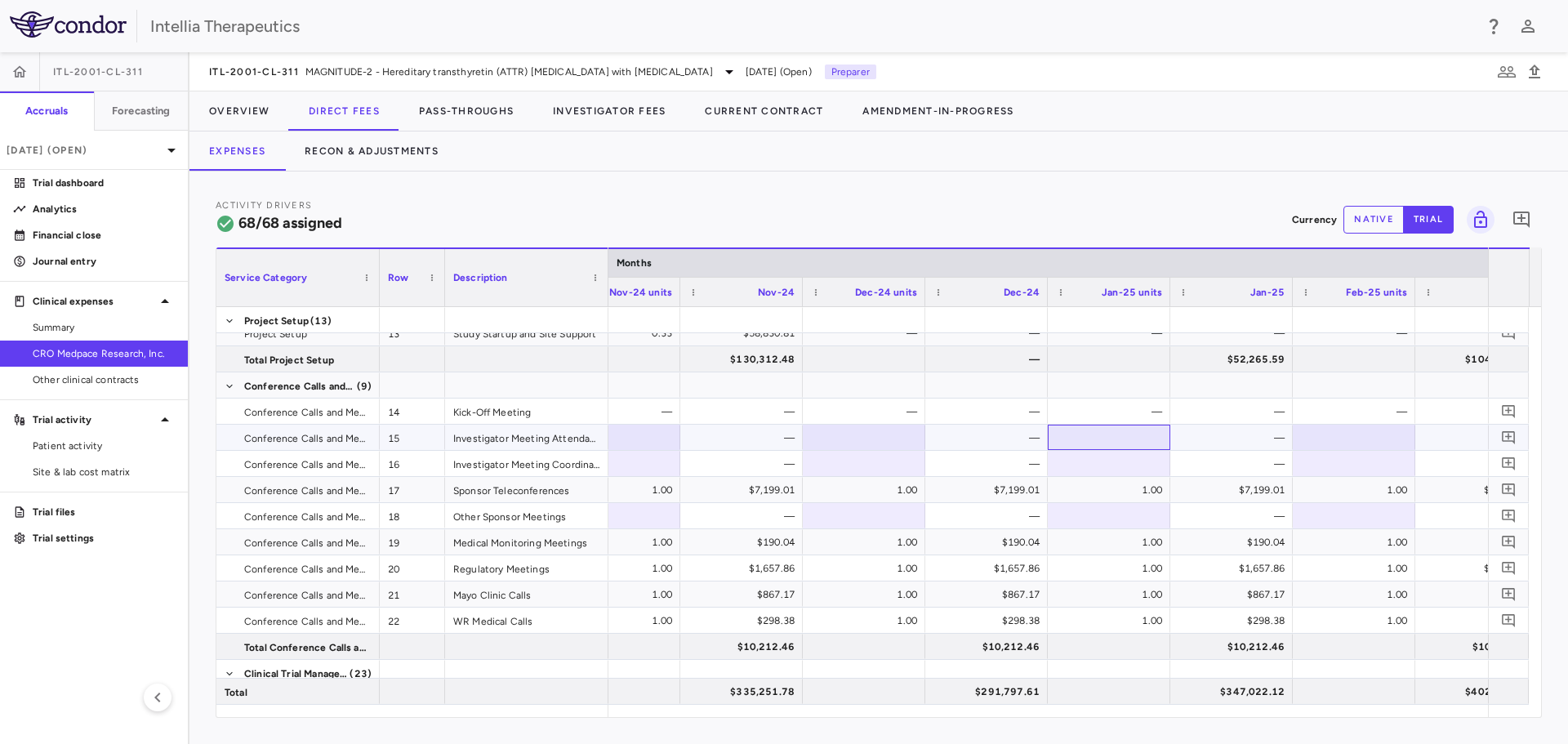
click at [1134, 448] on div at bounding box center [1108, 437] width 106 height 24
click at [1122, 455] on div at bounding box center [1108, 463] width 106 height 24
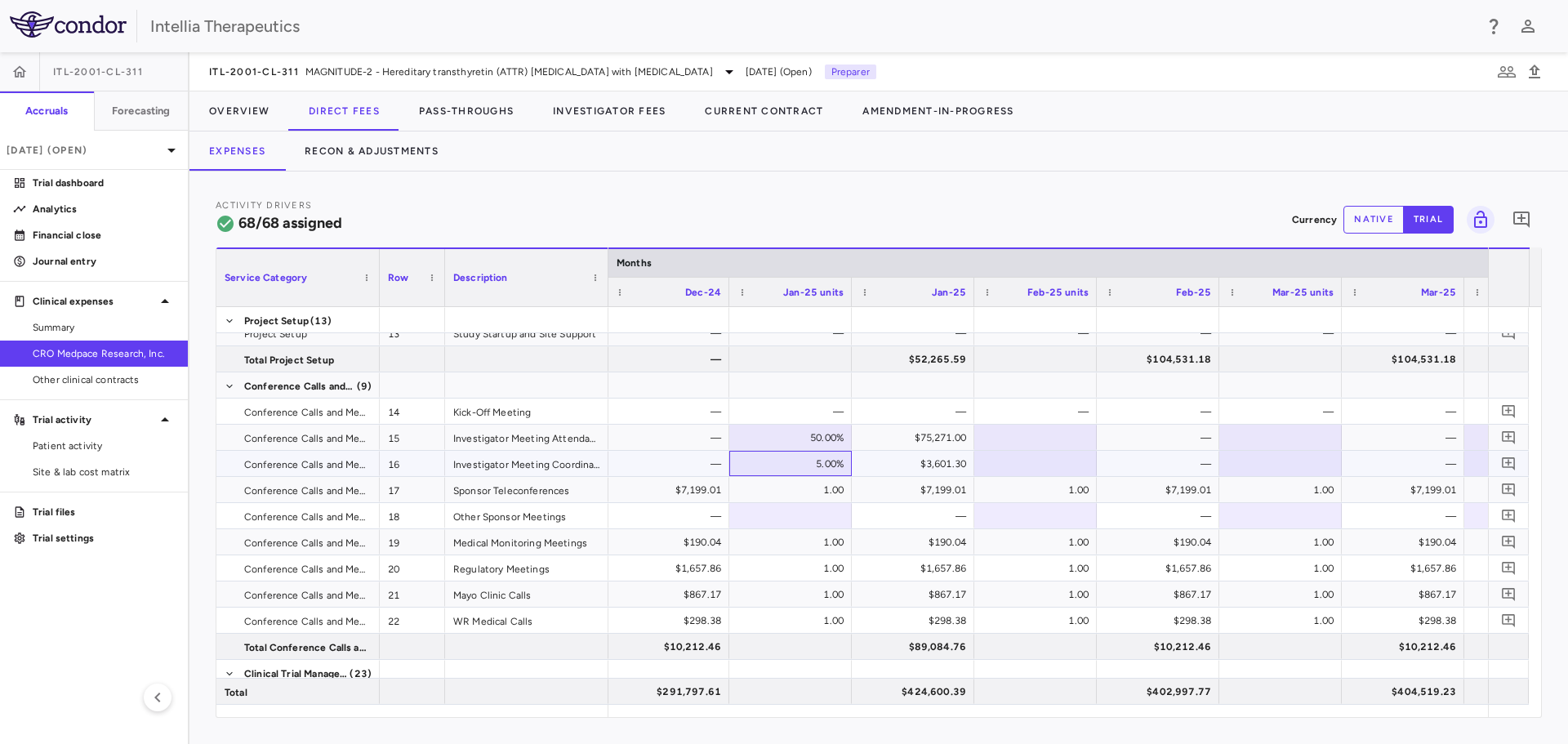
click at [821, 467] on div "5.00%" at bounding box center [794, 463] width 100 height 26
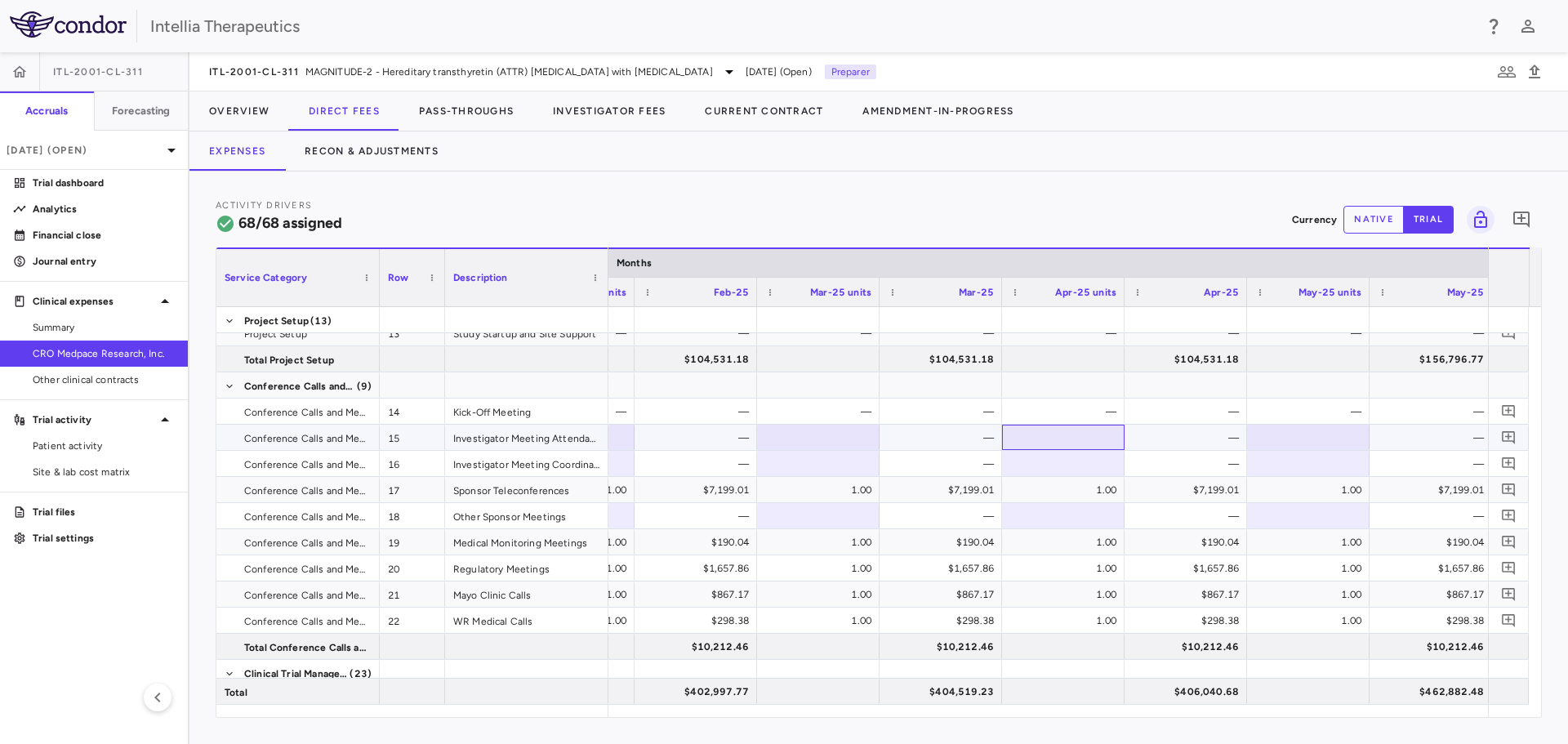
click at [1055, 441] on div at bounding box center [1063, 437] width 106 height 24
click at [1067, 462] on div at bounding box center [1063, 463] width 106 height 24
click at [1081, 446] on div "5.00%" at bounding box center [1067, 438] width 100 height 26
click at [1089, 436] on input "**" at bounding box center [1075, 438] width 96 height 27
click at [1083, 470] on div at bounding box center [1063, 463] width 106 height 24
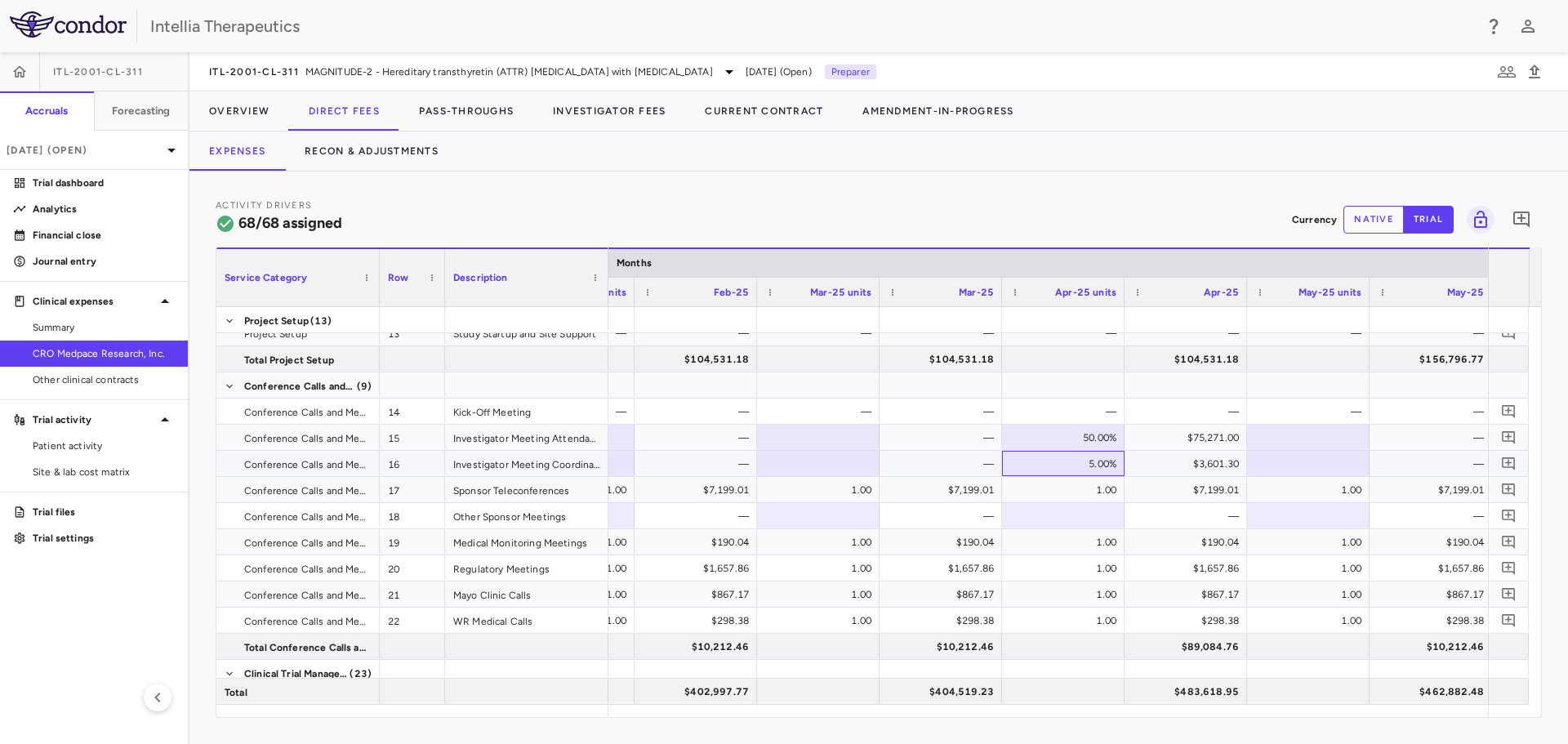
click at [1083, 470] on div "5.00%" at bounding box center [1067, 463] width 100 height 26
drag, startPoint x: 385, startPoint y: 156, endPoint x: 425, endPoint y: 162, distance: 40.4
click at [385, 156] on button "Recon & Adjustments" at bounding box center [371, 151] width 173 height 40
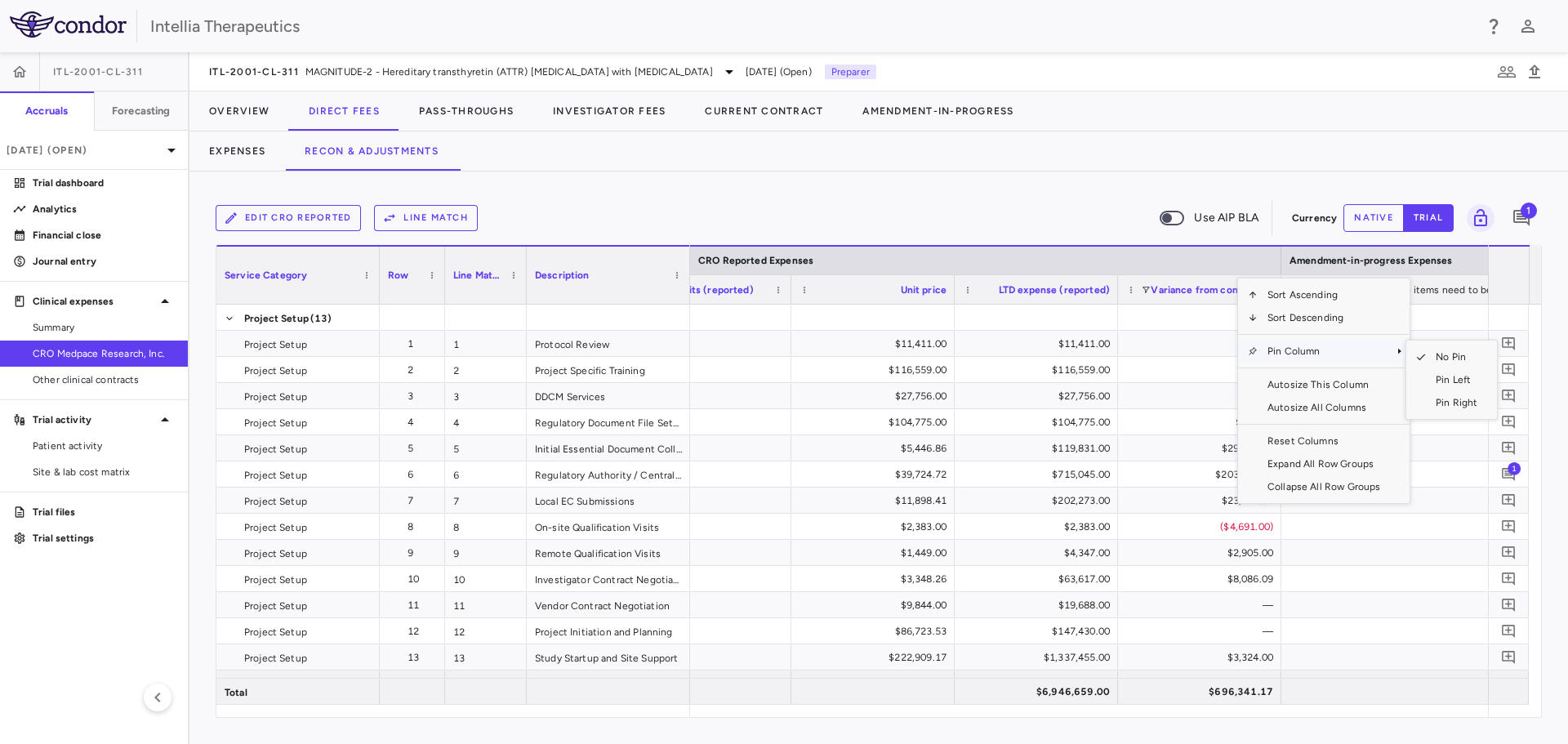
click at [1330, 349] on span "Pin Column" at bounding box center [1324, 351] width 132 height 23
click at [1436, 379] on span "Pin Left" at bounding box center [1457, 379] width 61 height 23
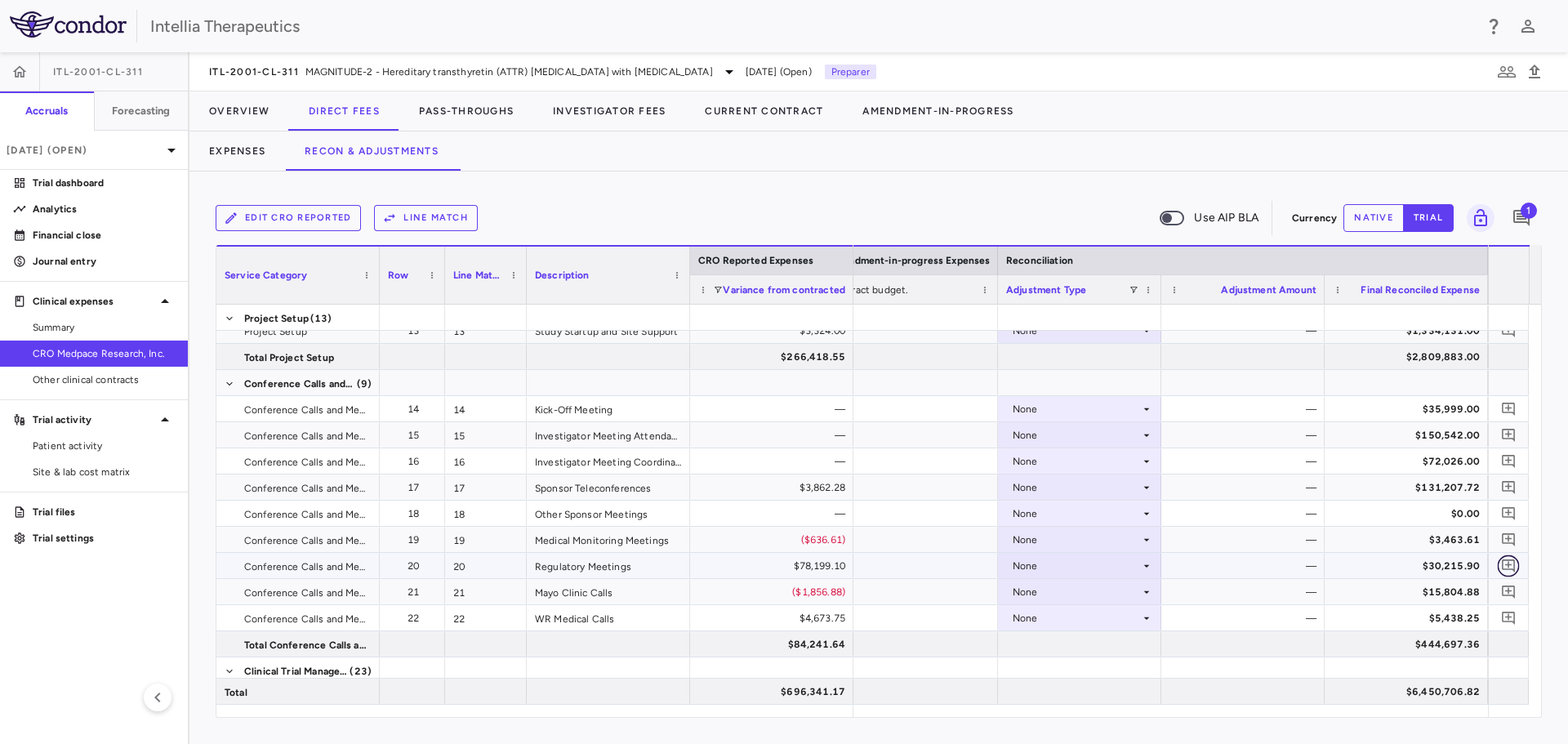
click at [1506, 567] on icon "Add comment" at bounding box center [1510, 565] width 16 height 16
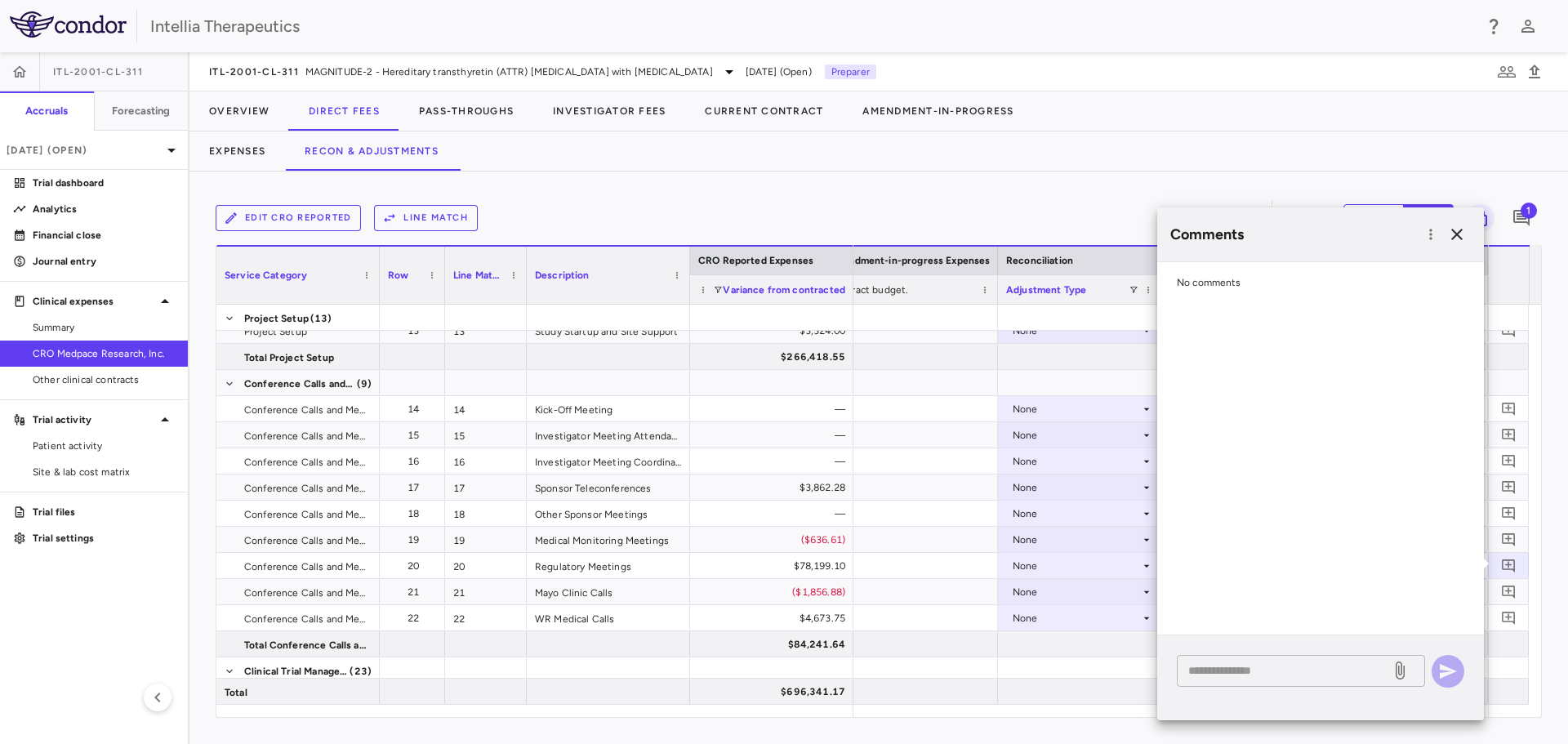
click at [1266, 684] on div "* ​" at bounding box center [1301, 671] width 248 height 32
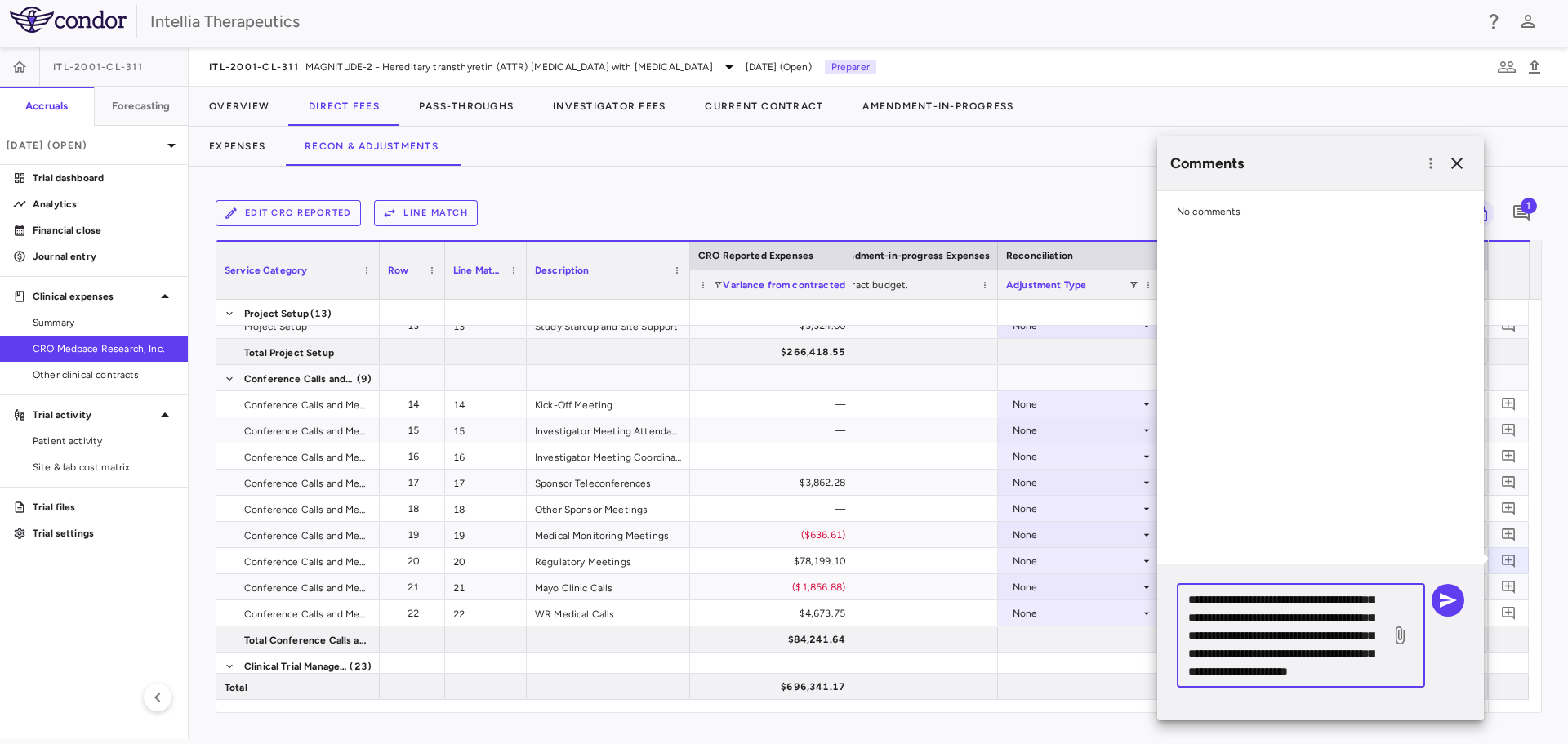
scroll to position [69, 0]
type textarea "**********"
click at [1446, 593] on icon "button" at bounding box center [1448, 600] width 20 height 20
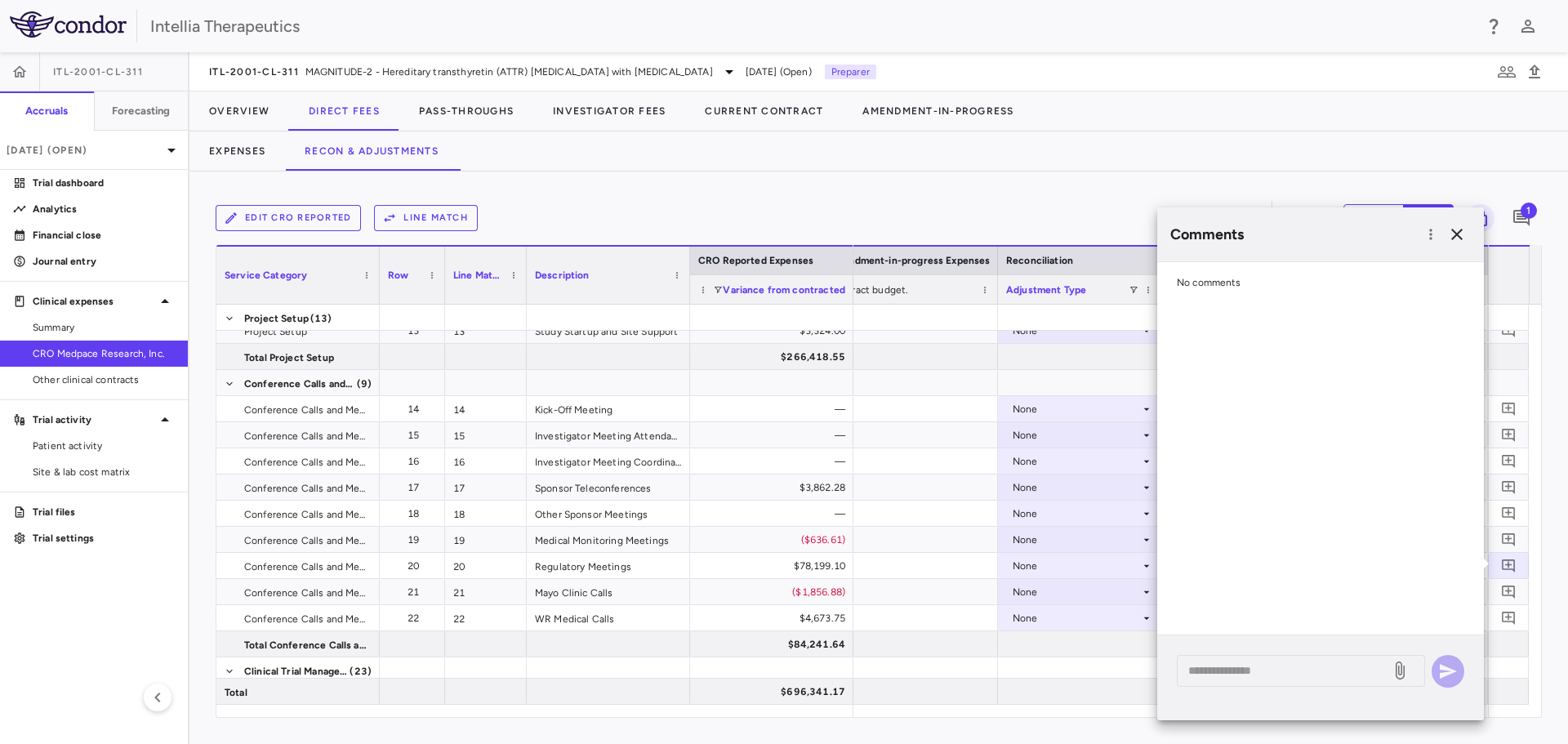
scroll to position [0, 0]
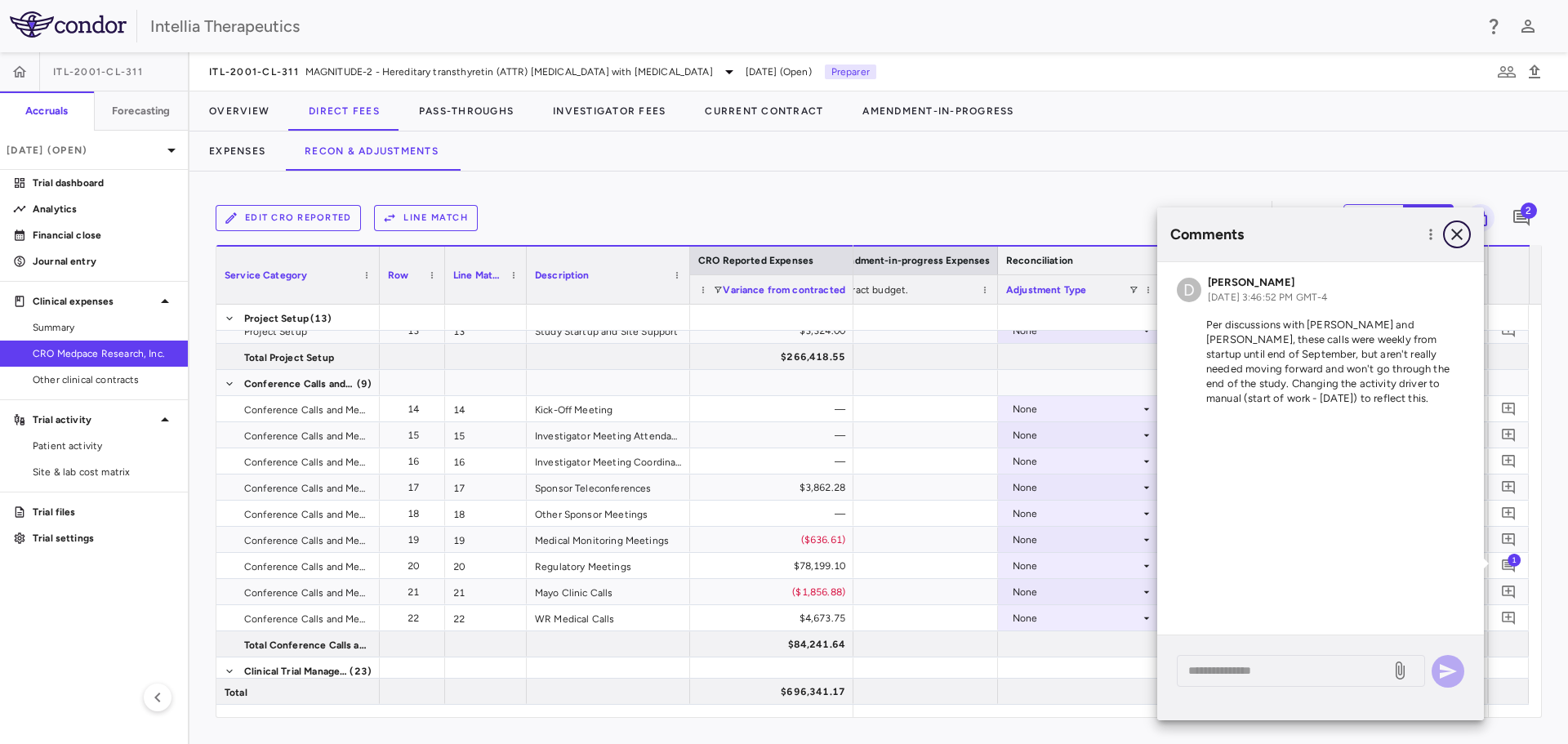
drag, startPoint x: 1462, startPoint y: 243, endPoint x: 1452, endPoint y: 263, distance: 22.4
click at [1462, 245] on button "button" at bounding box center [1457, 234] width 28 height 28
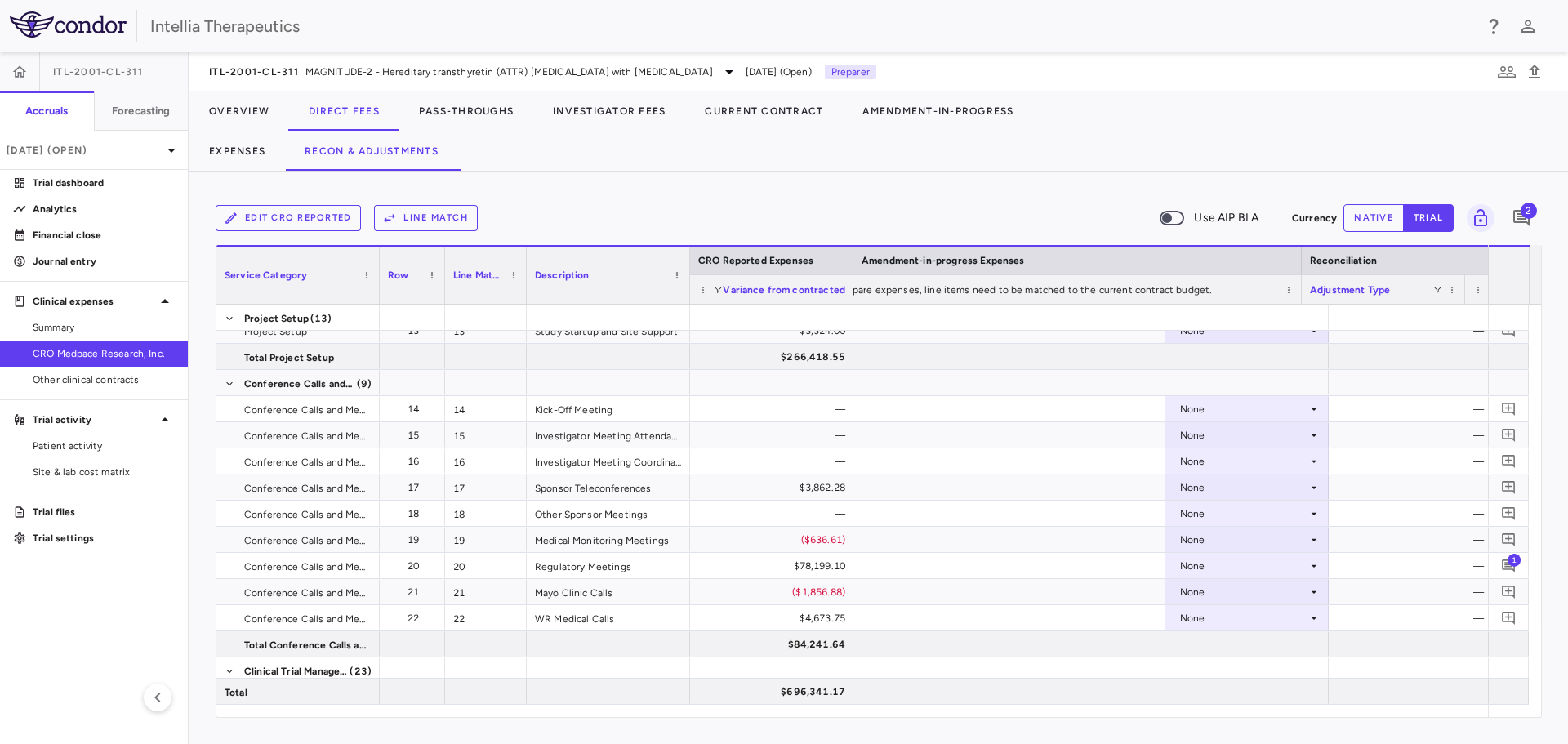
scroll to position [0, 2790]
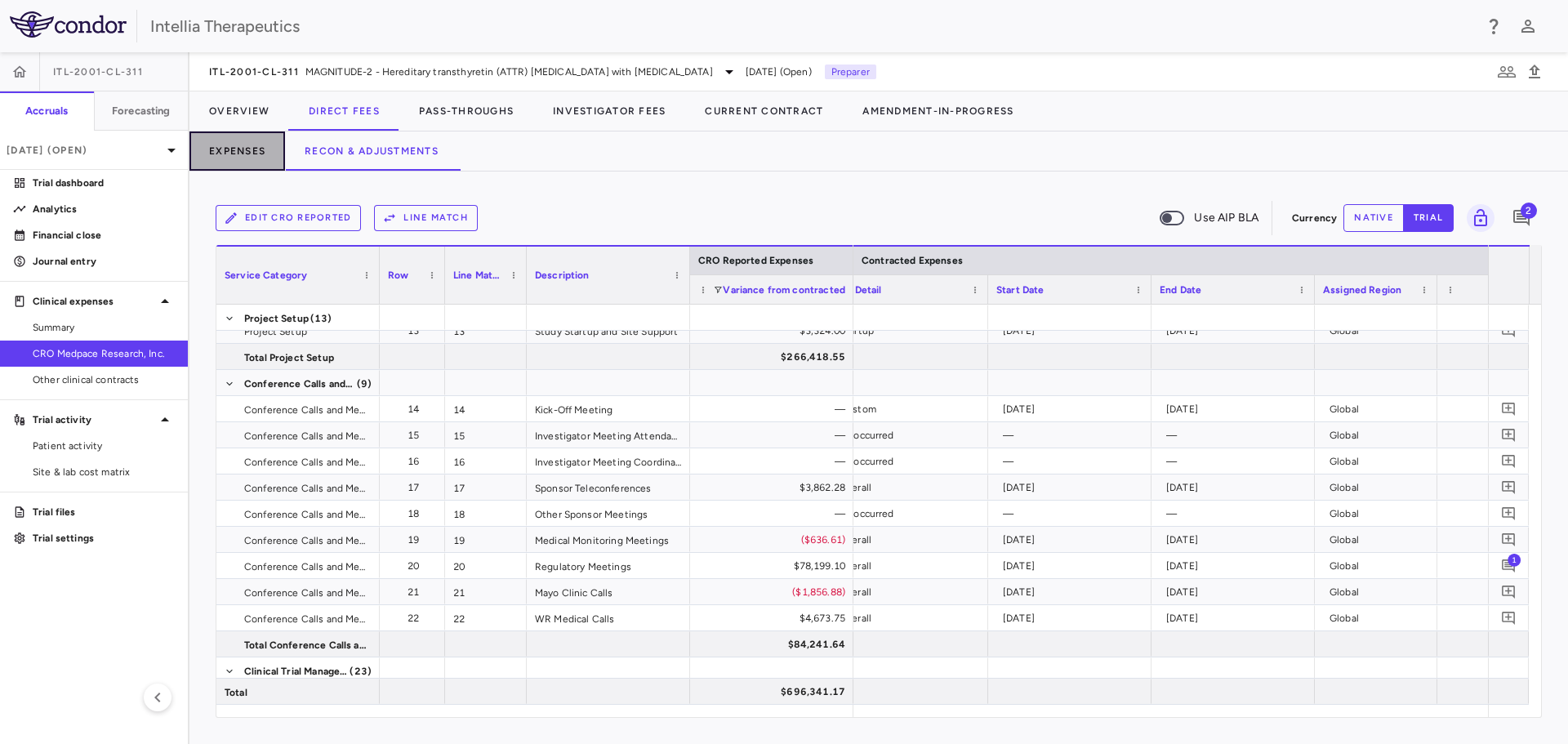
click at [249, 141] on button "Expenses" at bounding box center [237, 151] width 96 height 40
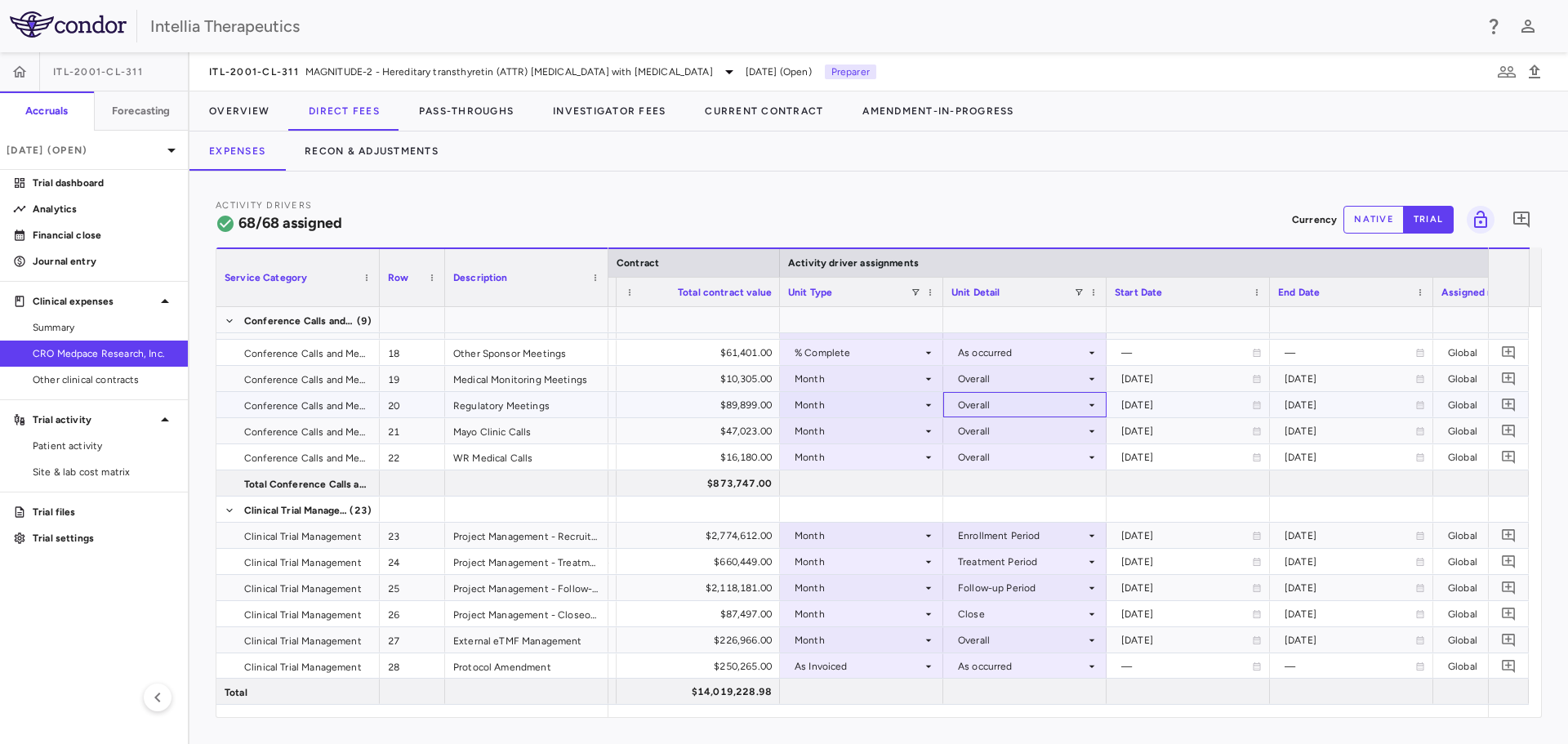
click at [974, 397] on div "Overall" at bounding box center [1021, 405] width 128 height 26
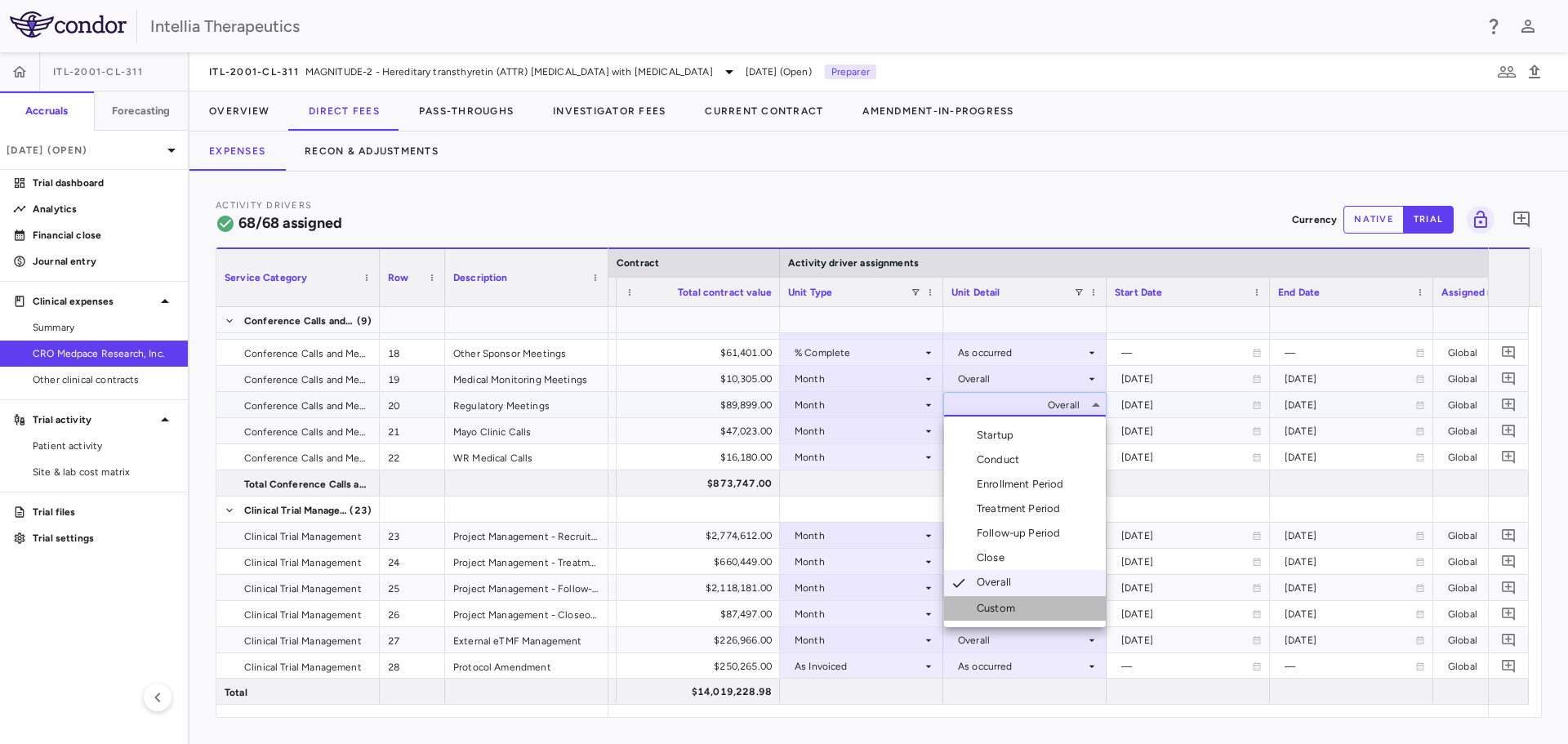
click at [1009, 600] on li "Custom" at bounding box center [1025, 608] width 162 height 25
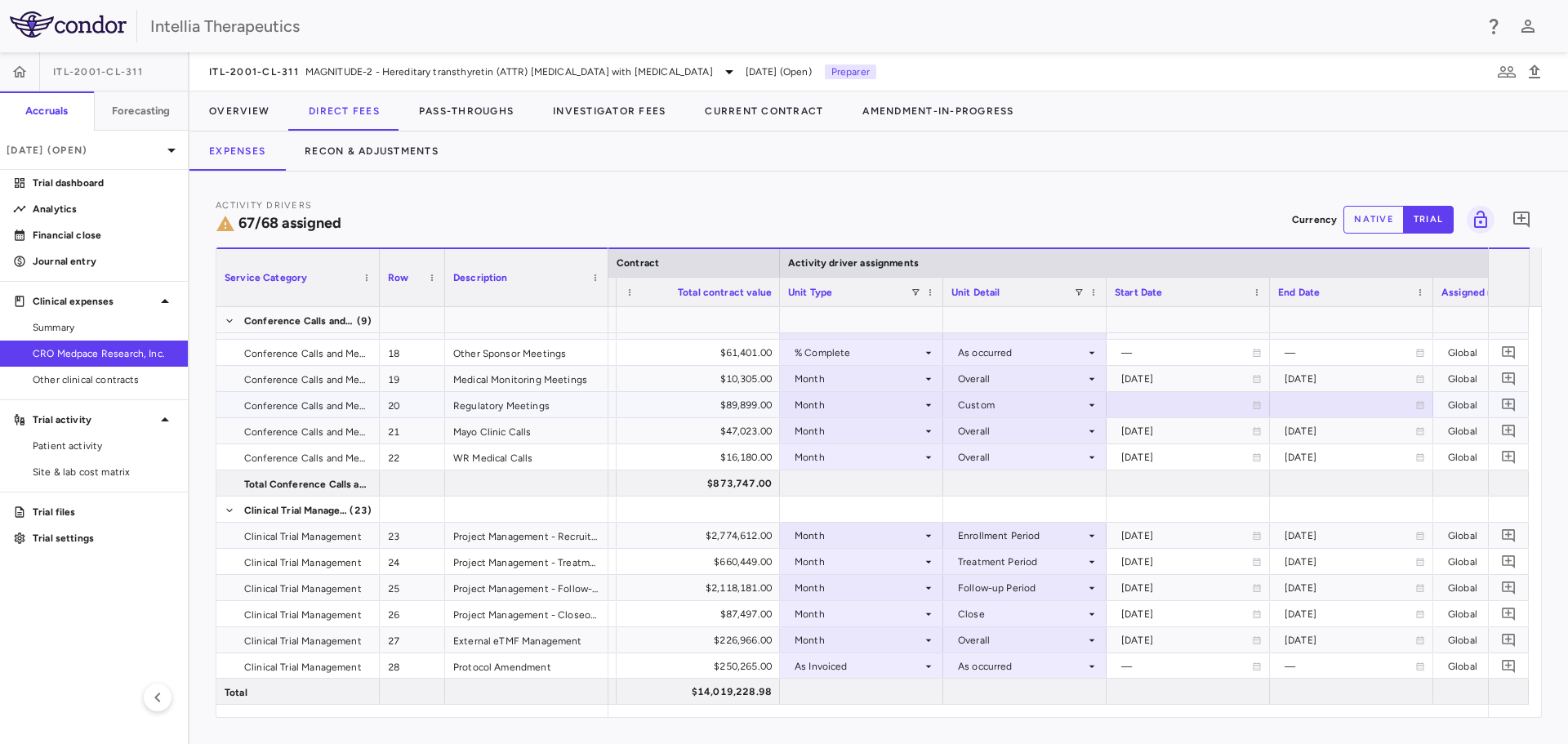
click at [1376, 408] on div at bounding box center [1351, 404] width 147 height 24
click at [1423, 399] on icon "Choose date, selected date is Oct 8, 2025" at bounding box center [1419, 406] width 15 height 15
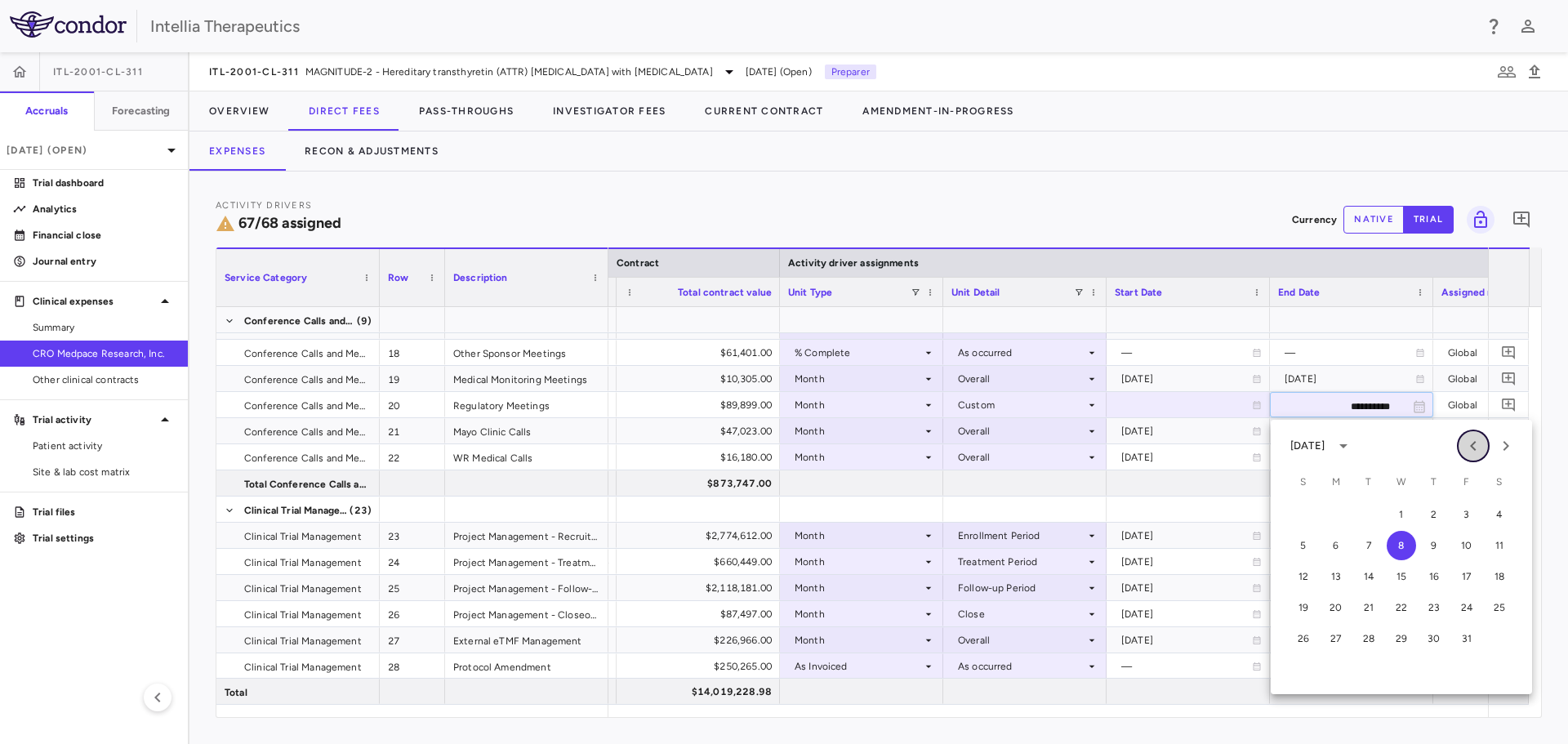
click at [1469, 449] on icon "Previous month" at bounding box center [1474, 446] width 20 height 20
click at [1363, 644] on button "30" at bounding box center [1369, 638] width 30 height 30
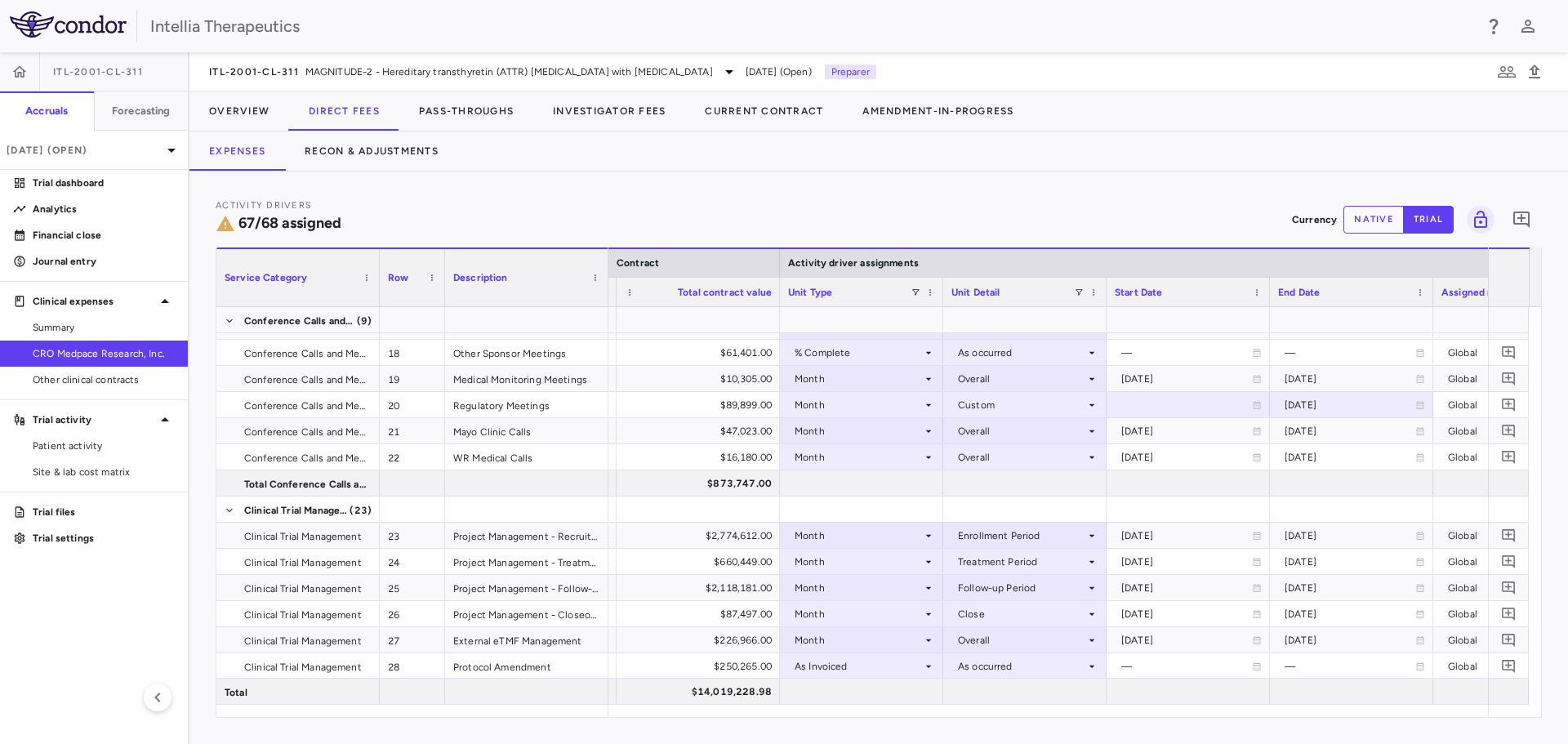
click at [1186, 208] on div "Activity Drivers 67/68 assigned Currency native trial 0" at bounding box center [879, 219] width 1327 height 43
click at [1254, 406] on icon at bounding box center [1257, 405] width 7 height 8
click at [1254, 406] on icon "Choose date, selected date is Oct 8, 2025" at bounding box center [1257, 406] width 12 height 12
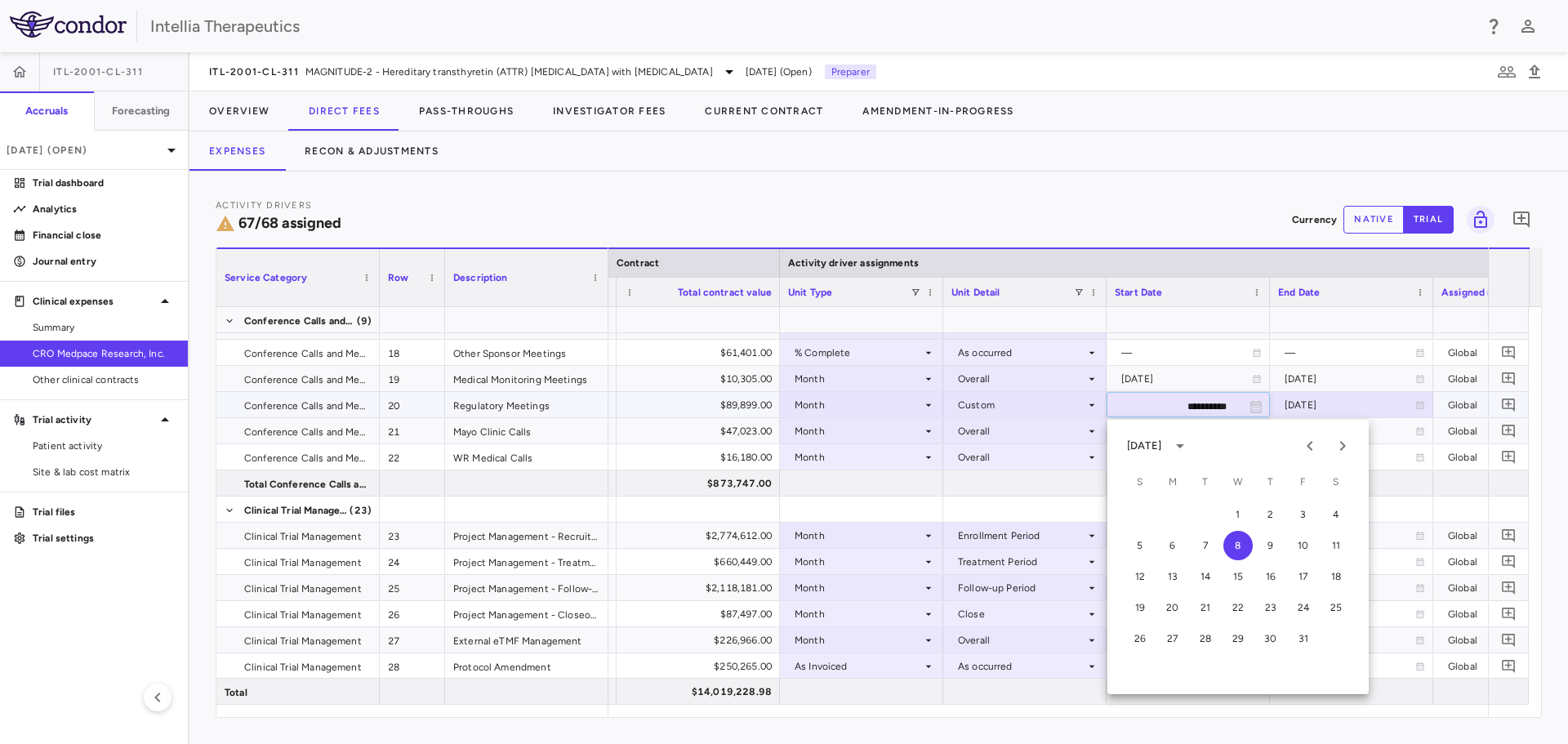
click at [1196, 411] on input "**********" at bounding box center [1174, 405] width 132 height 27
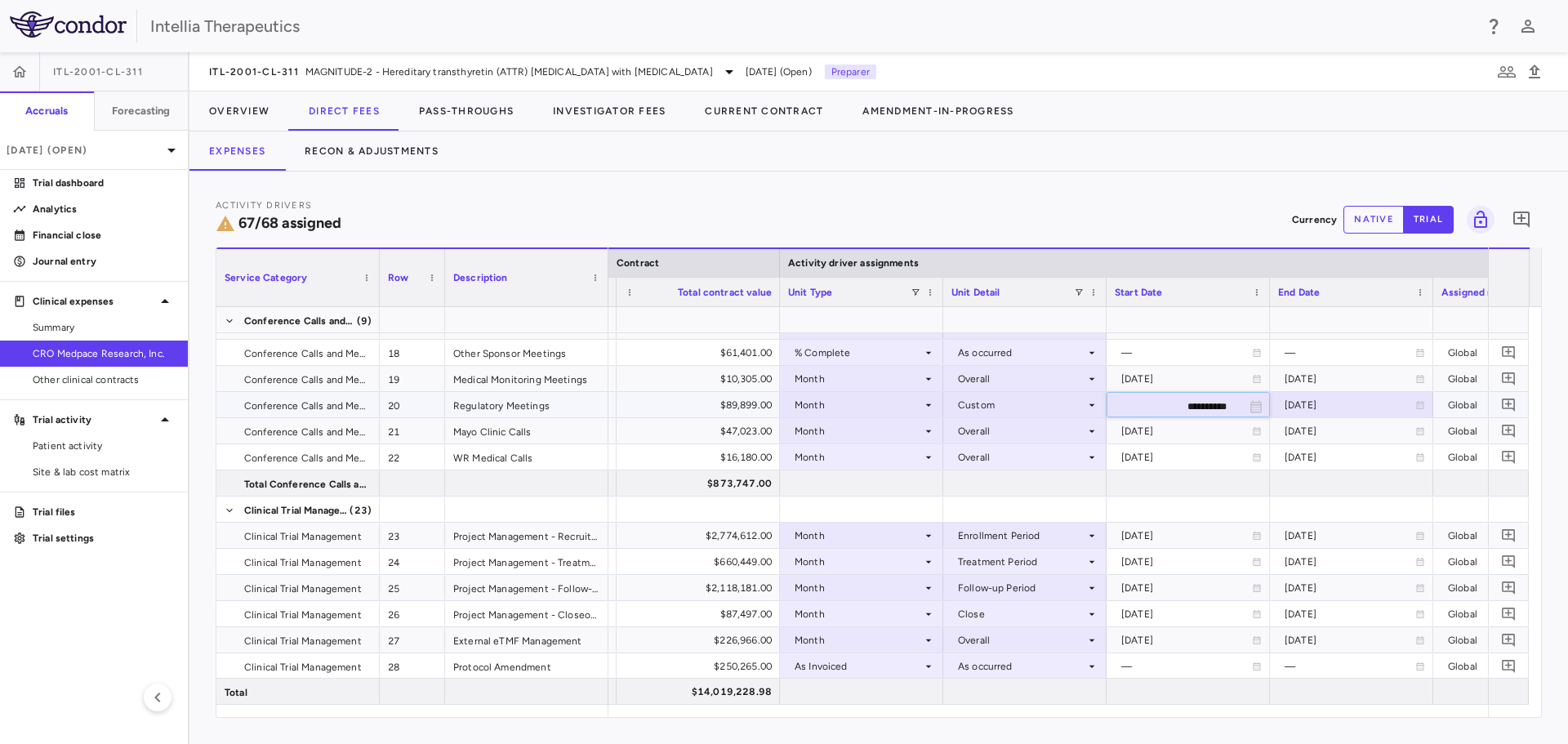
click at [1191, 407] on input "**********" at bounding box center [1174, 405] width 132 height 27
type input "**********"
click at [1134, 181] on div "Activity Drivers 67/68 assigned Currency native trial 0 Service Category Drag h…" at bounding box center [879, 456] width 1379 height 572
click at [1165, 460] on div "2024-03-25" at bounding box center [1186, 456] width 131 height 26
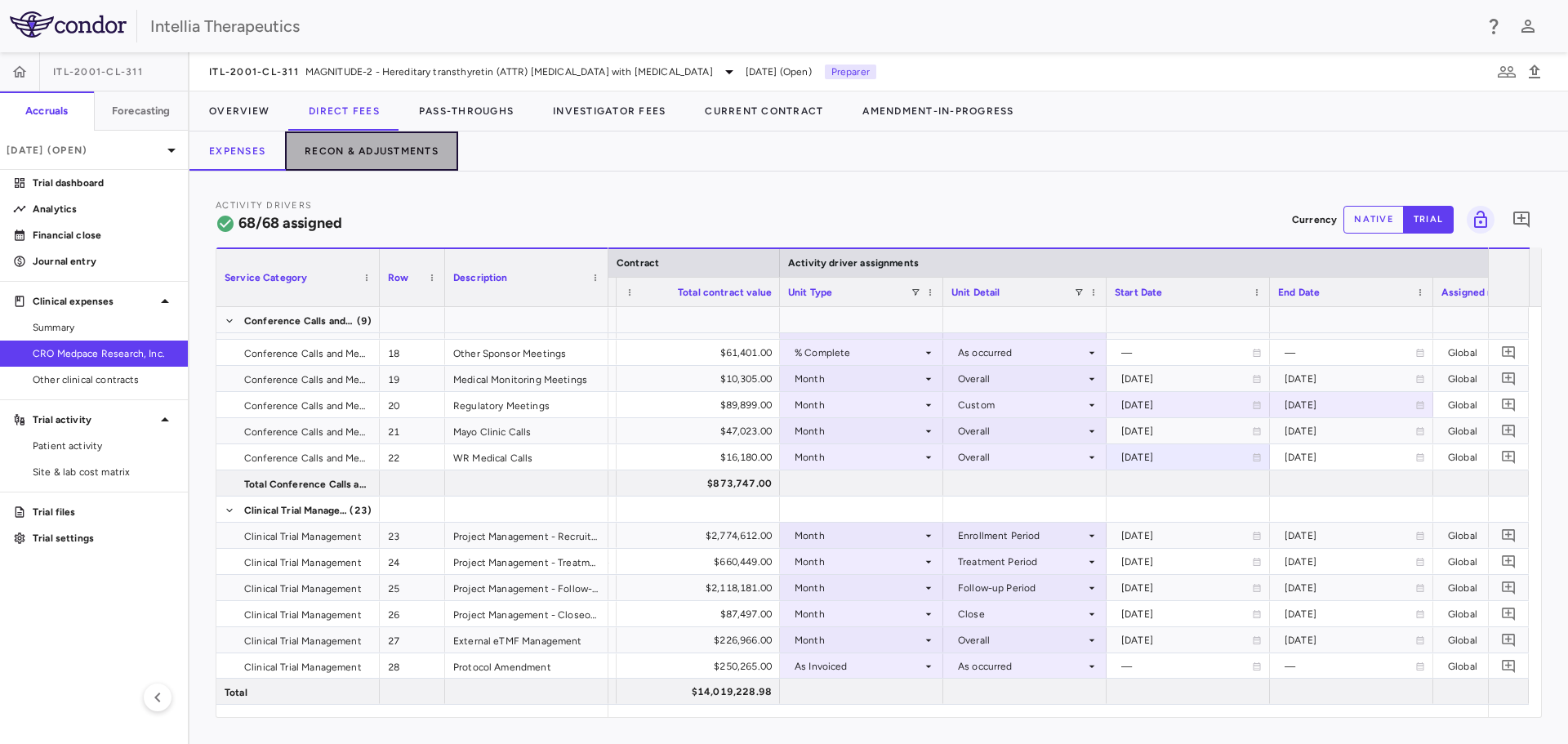
click at [384, 149] on button "Recon & Adjustments" at bounding box center [371, 151] width 173 height 40
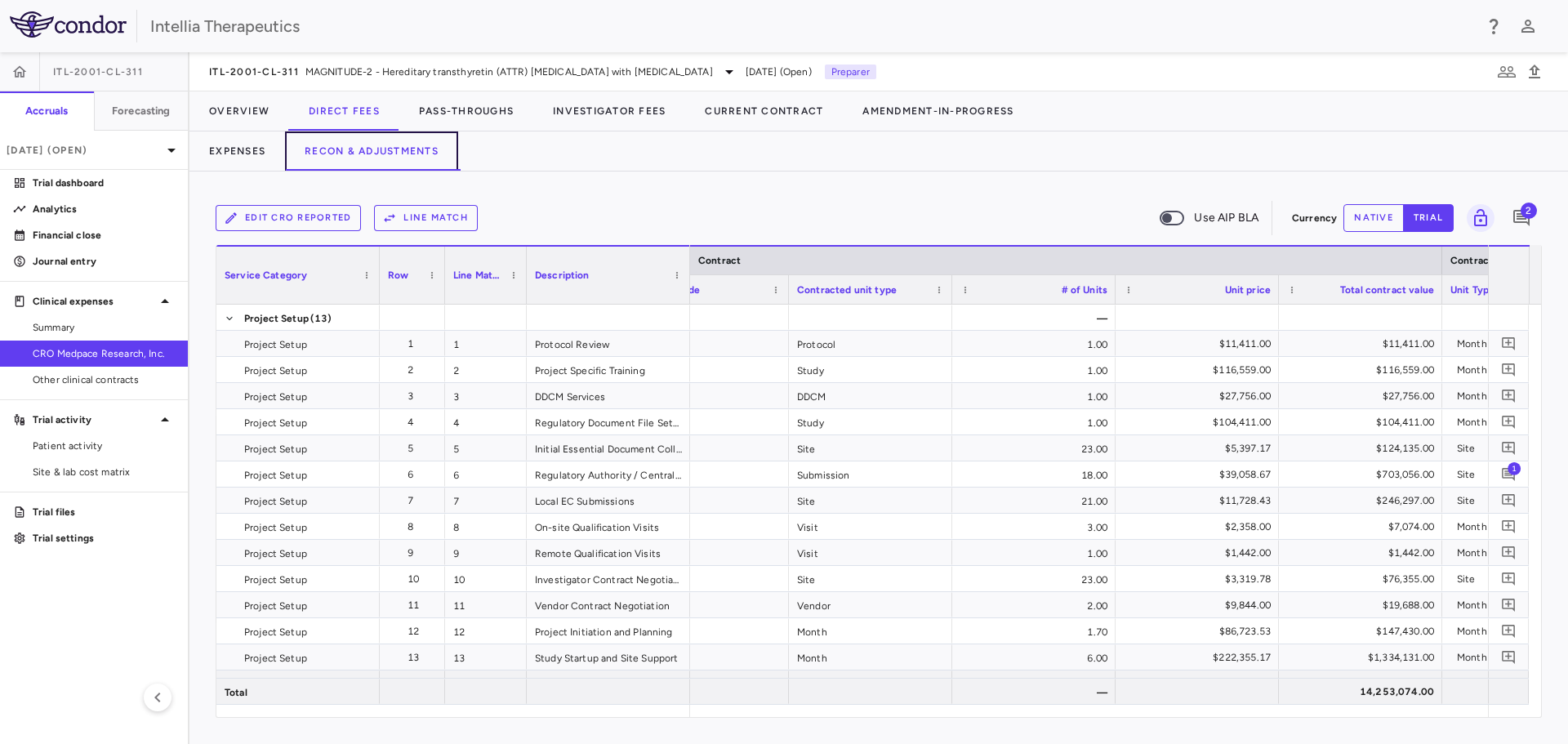
scroll to position [0, 499]
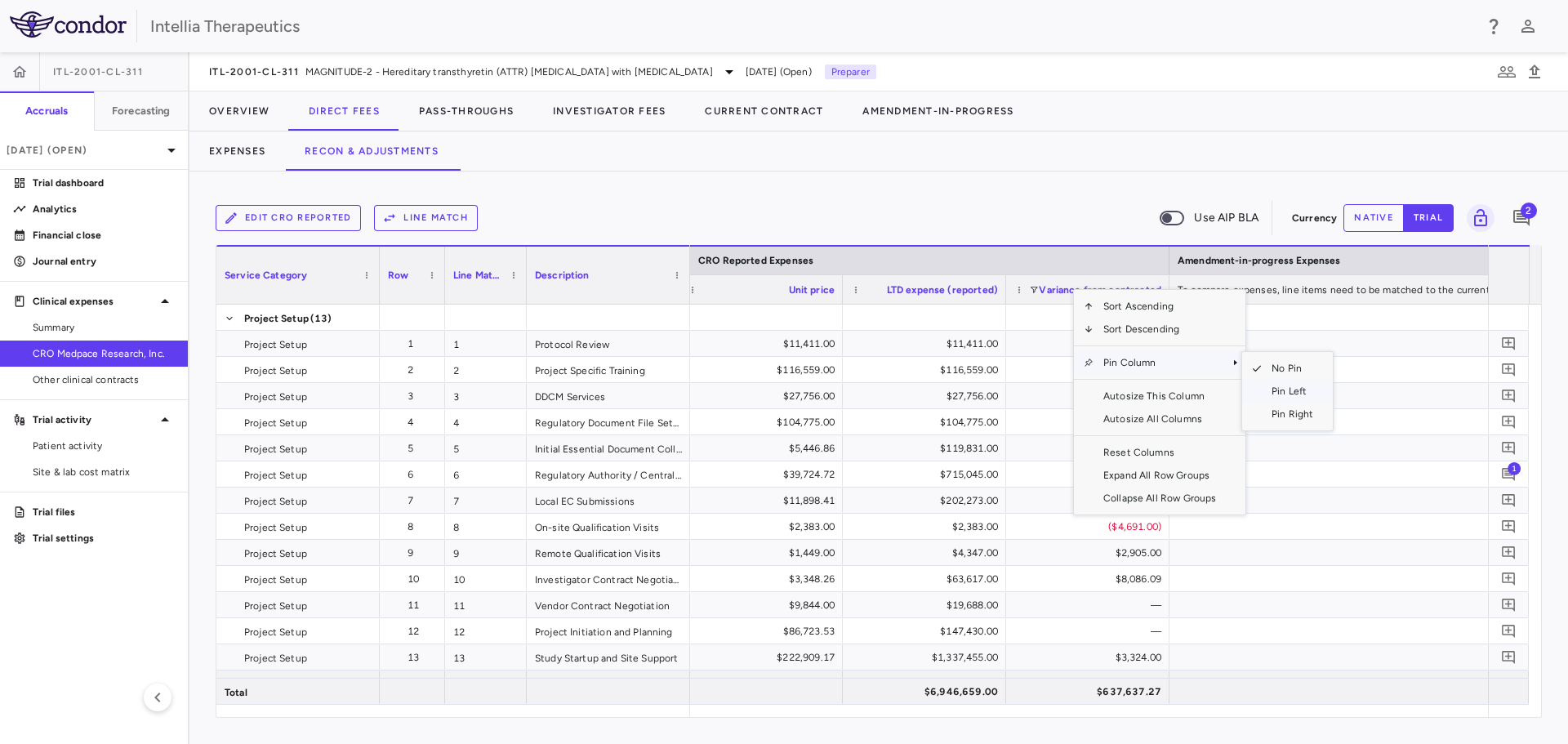
click at [1287, 391] on span "Pin Left" at bounding box center [1292, 390] width 61 height 23
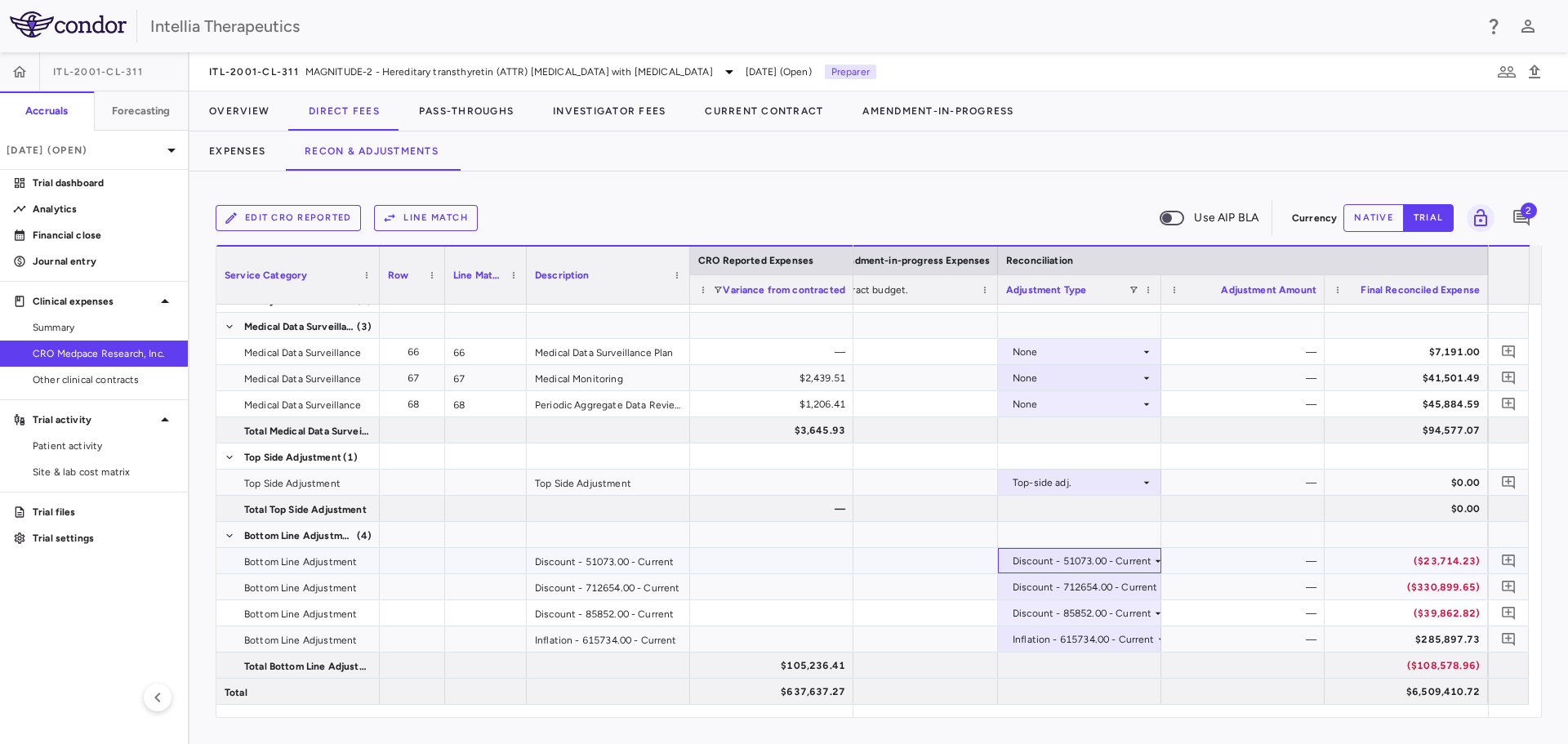
click at [1130, 562] on div "Discount - 51073.00 - Current" at bounding box center [1082, 560] width 138 height 26
click at [1264, 564] on div at bounding box center [784, 372] width 1568 height 744
click at [1384, 221] on button "native" at bounding box center [1373, 218] width 60 height 28
click at [1281, 563] on div "—" at bounding box center [1247, 560] width 140 height 26
click at [1102, 556] on div "Discount - 51073.00 - Current" at bounding box center [1082, 560] width 138 height 26
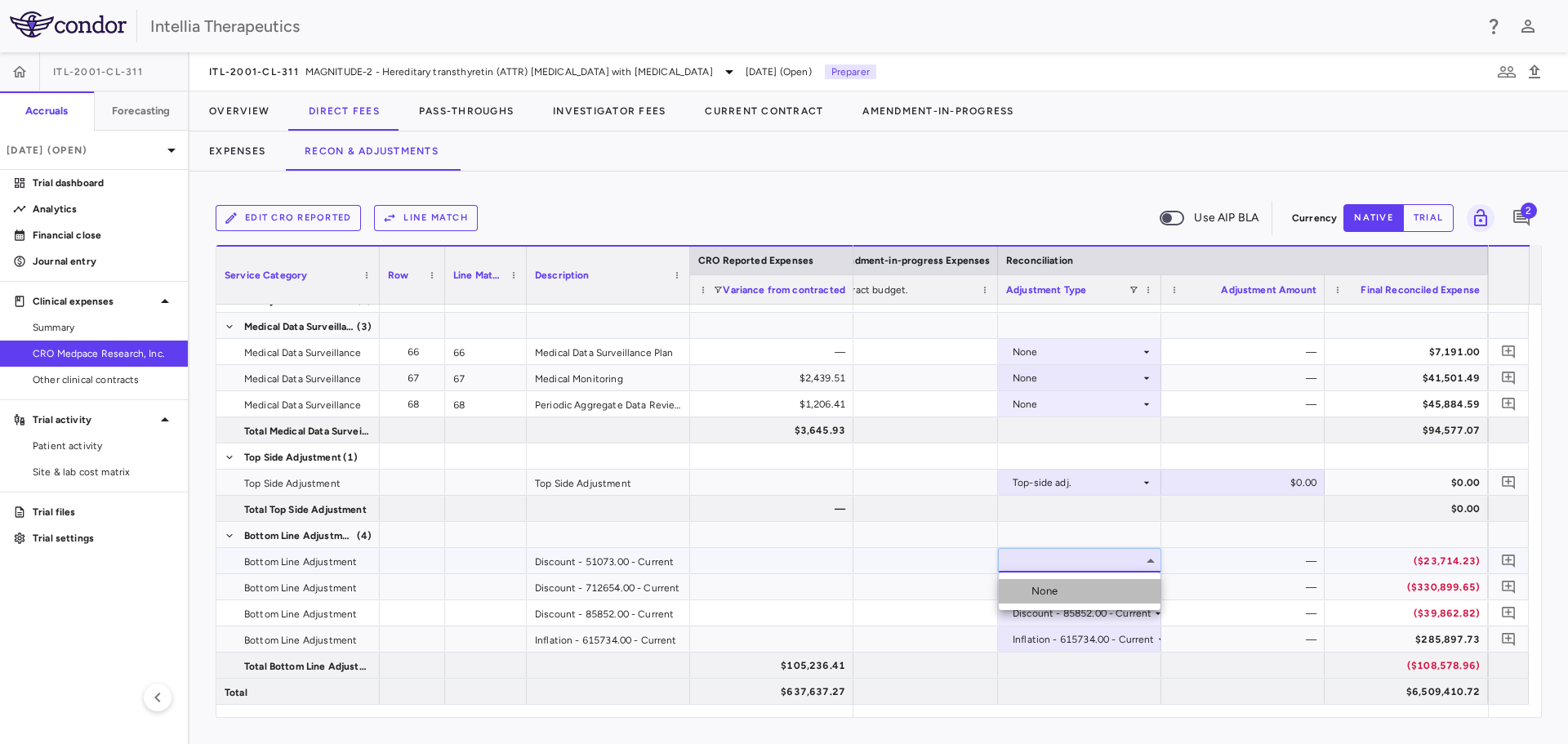
click at [1096, 588] on li "None" at bounding box center [1080, 591] width 162 height 25
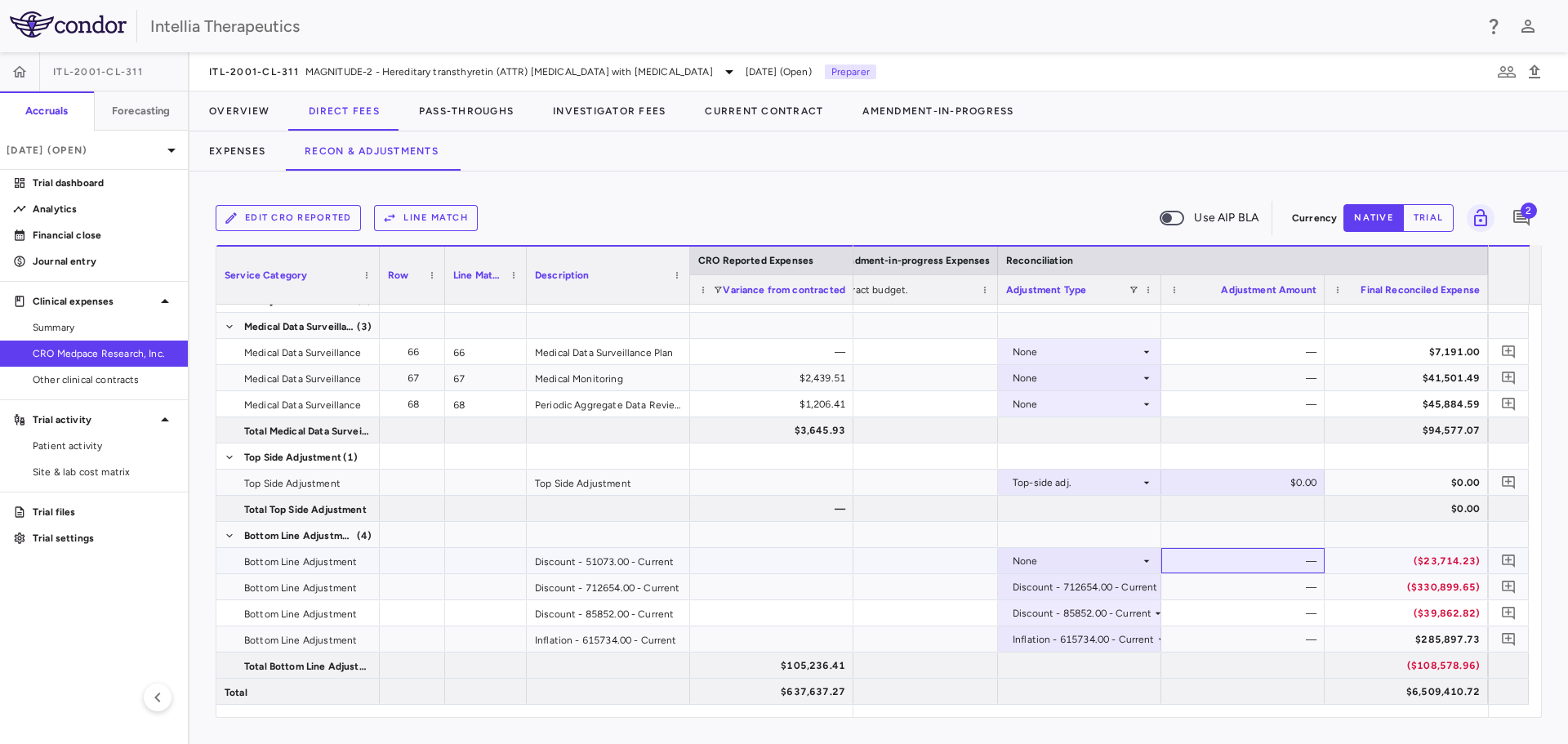
click at [1254, 559] on div "—" at bounding box center [1247, 560] width 140 height 26
click at [1135, 561] on div "None" at bounding box center [1076, 560] width 128 height 26
click at [1182, 577] on div at bounding box center [784, 372] width 1568 height 744
click at [1275, 569] on div "—" at bounding box center [1247, 560] width 140 height 26
click at [1116, 556] on div "None" at bounding box center [1076, 560] width 128 height 26
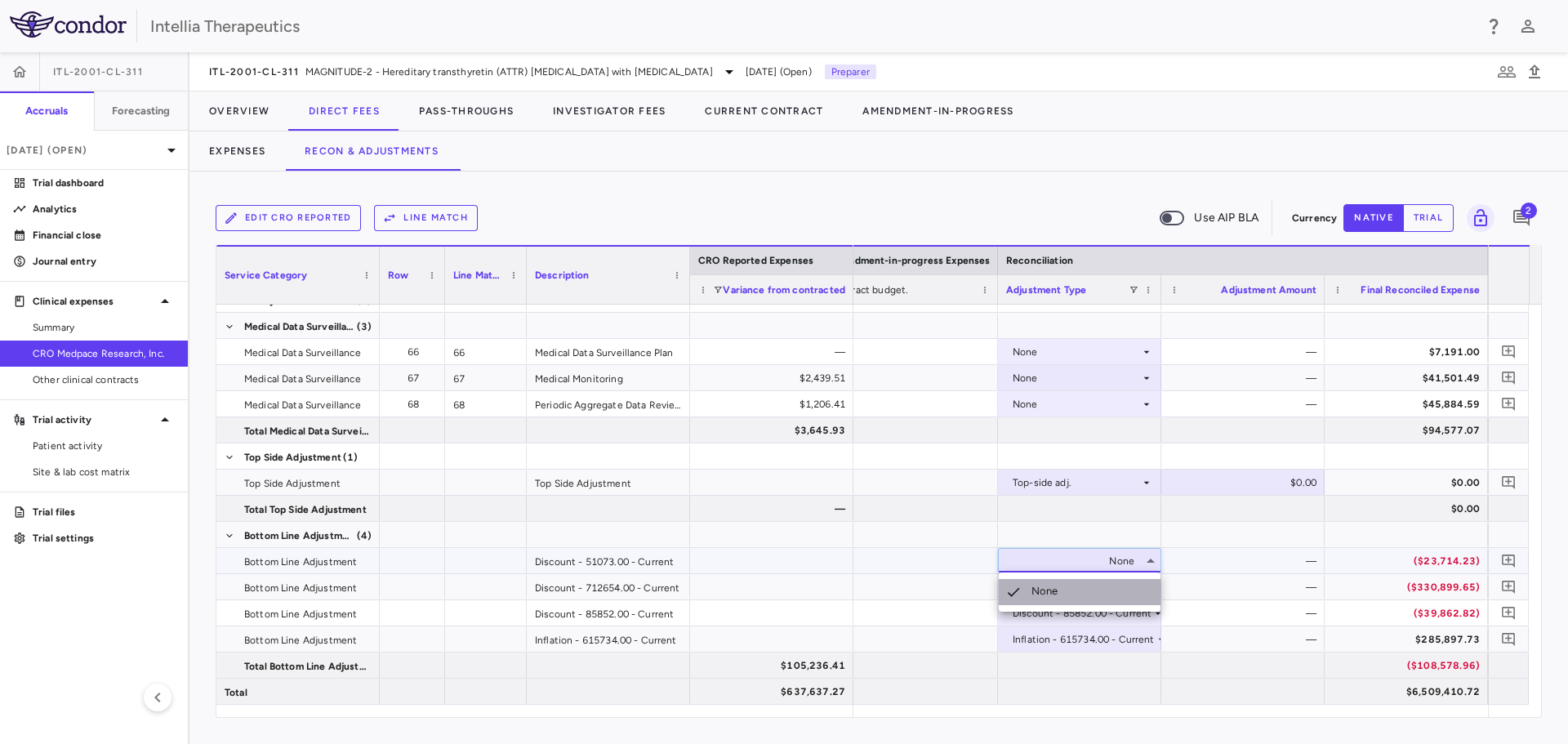
click at [1105, 583] on li "None" at bounding box center [1080, 592] width 162 height 26
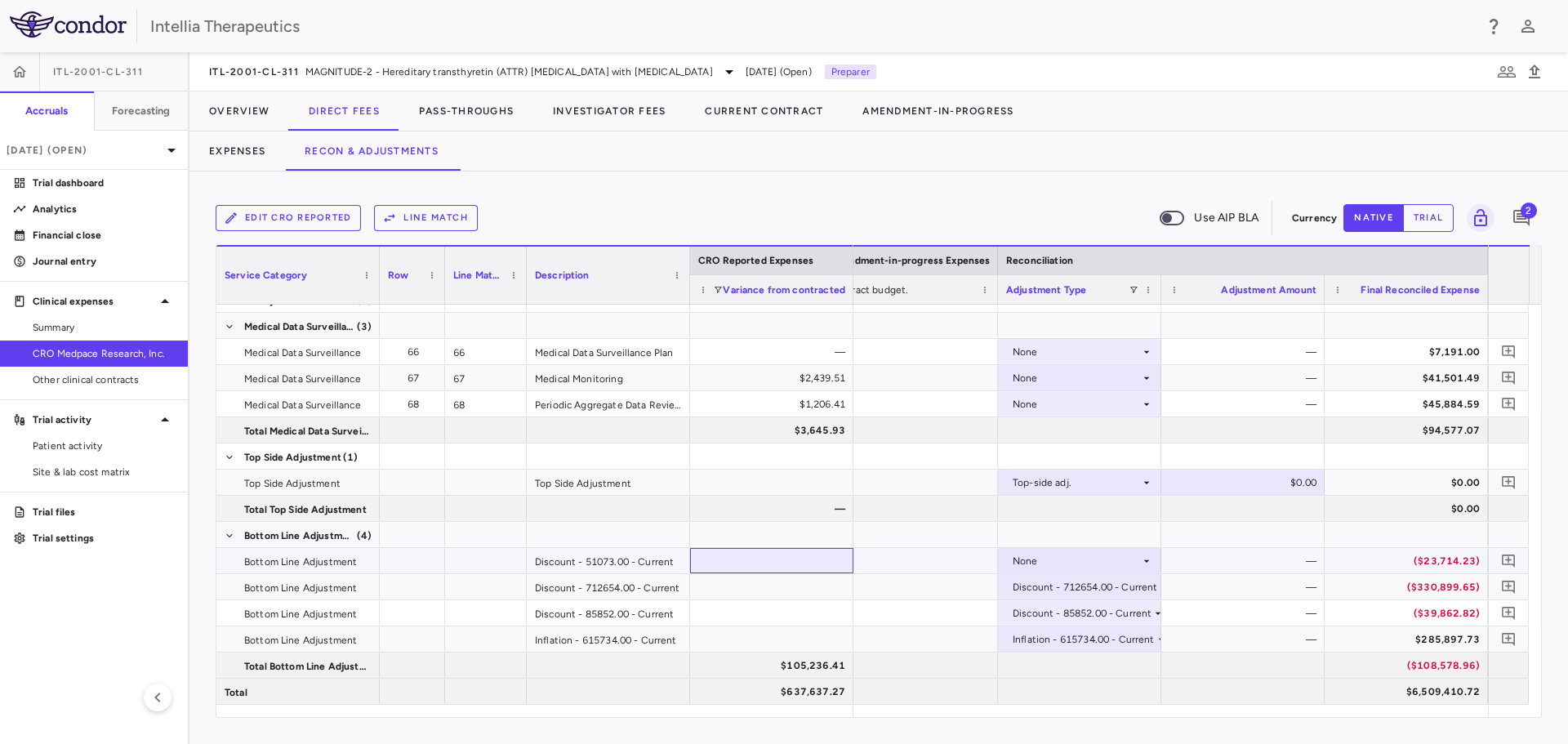
click at [726, 556] on div at bounding box center [771, 560] width 163 height 26
click at [1276, 601] on div "—" at bounding box center [1247, 613] width 140 height 26
click at [1298, 575] on div "—" at bounding box center [1247, 587] width 140 height 26
click at [1306, 567] on div "—" at bounding box center [1247, 560] width 140 height 26
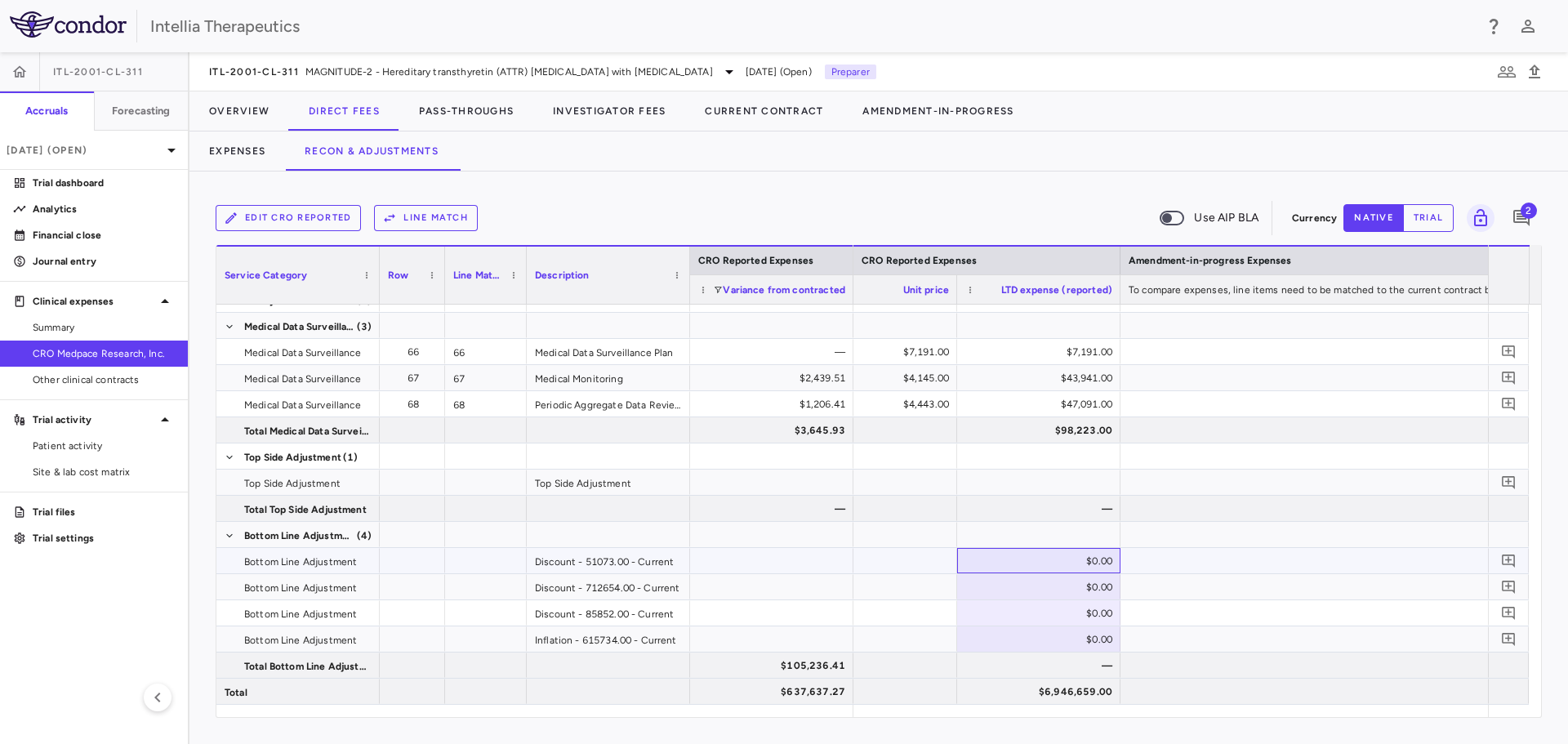
click at [1089, 563] on div "$0.00" at bounding box center [1042, 560] width 140 height 26
type input "******"
click at [1266, 571] on div at bounding box center [1366, 560] width 490 height 26
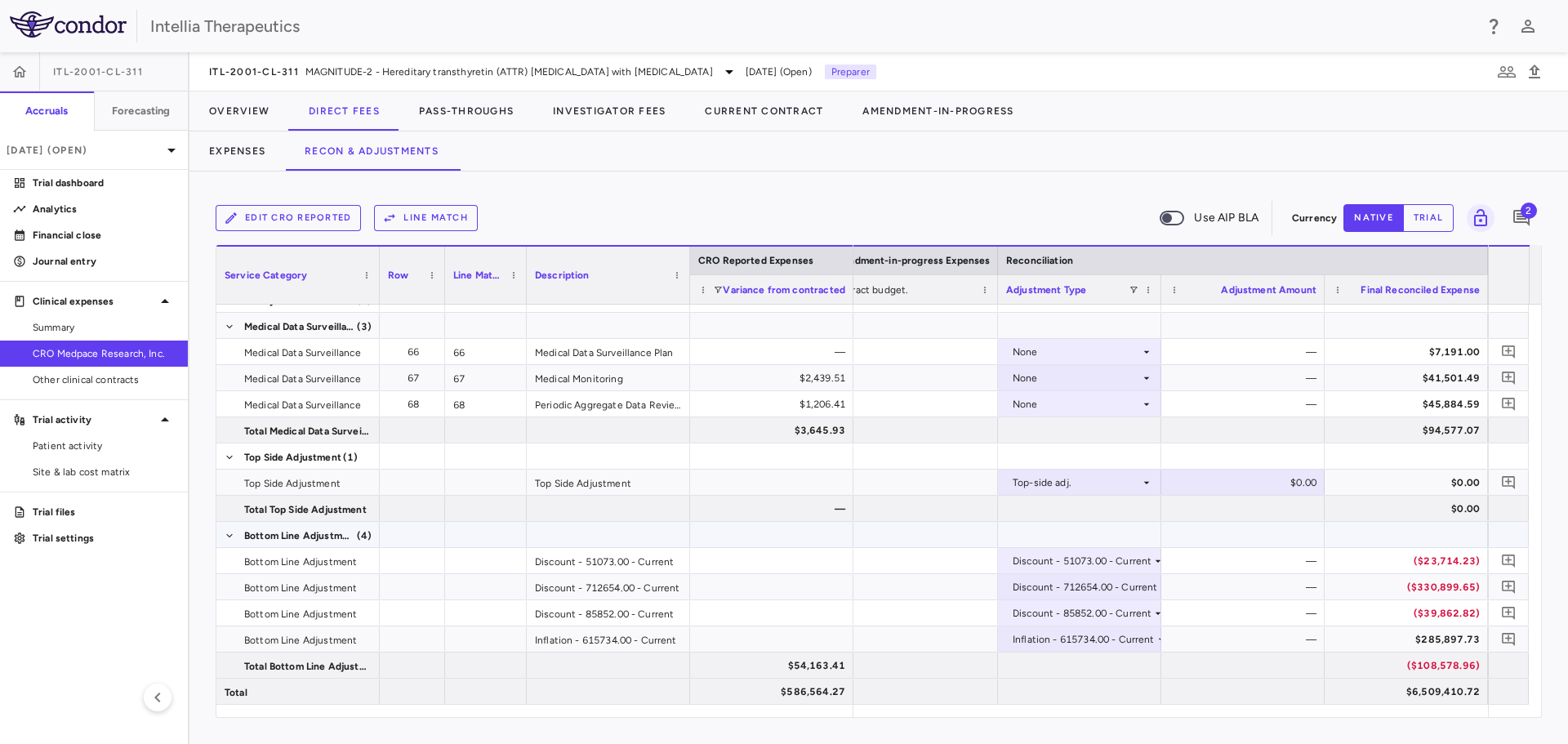
click at [1125, 548] on div "Discount - 51073.00 - Current" at bounding box center [1082, 560] width 138 height 26
drag, startPoint x: 1211, startPoint y: 533, endPoint x: 1285, endPoint y: 547, distance: 75.3
click at [1220, 533] on div at bounding box center [784, 372] width 1568 height 744
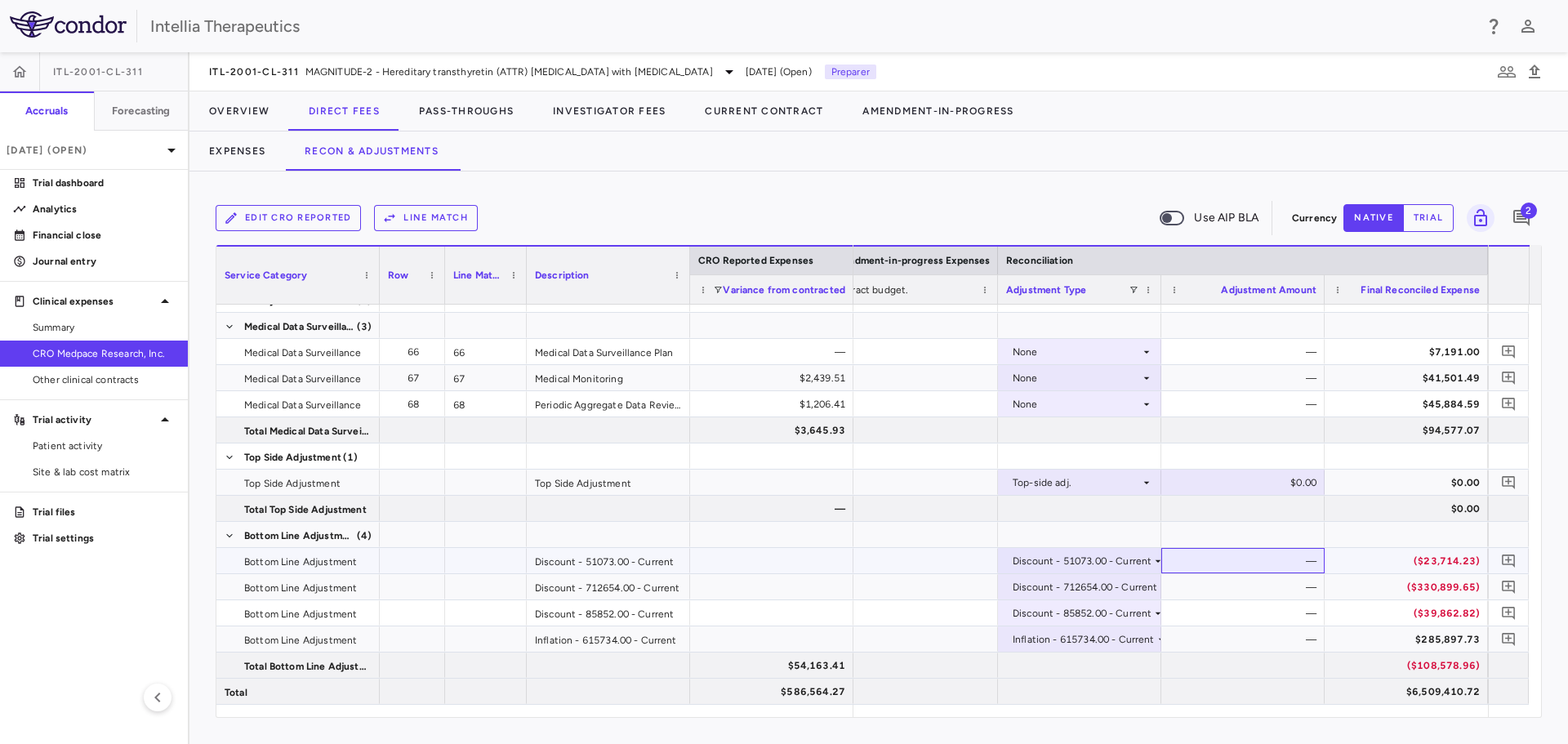
click at [1289, 563] on div "—" at bounding box center [1247, 560] width 140 height 26
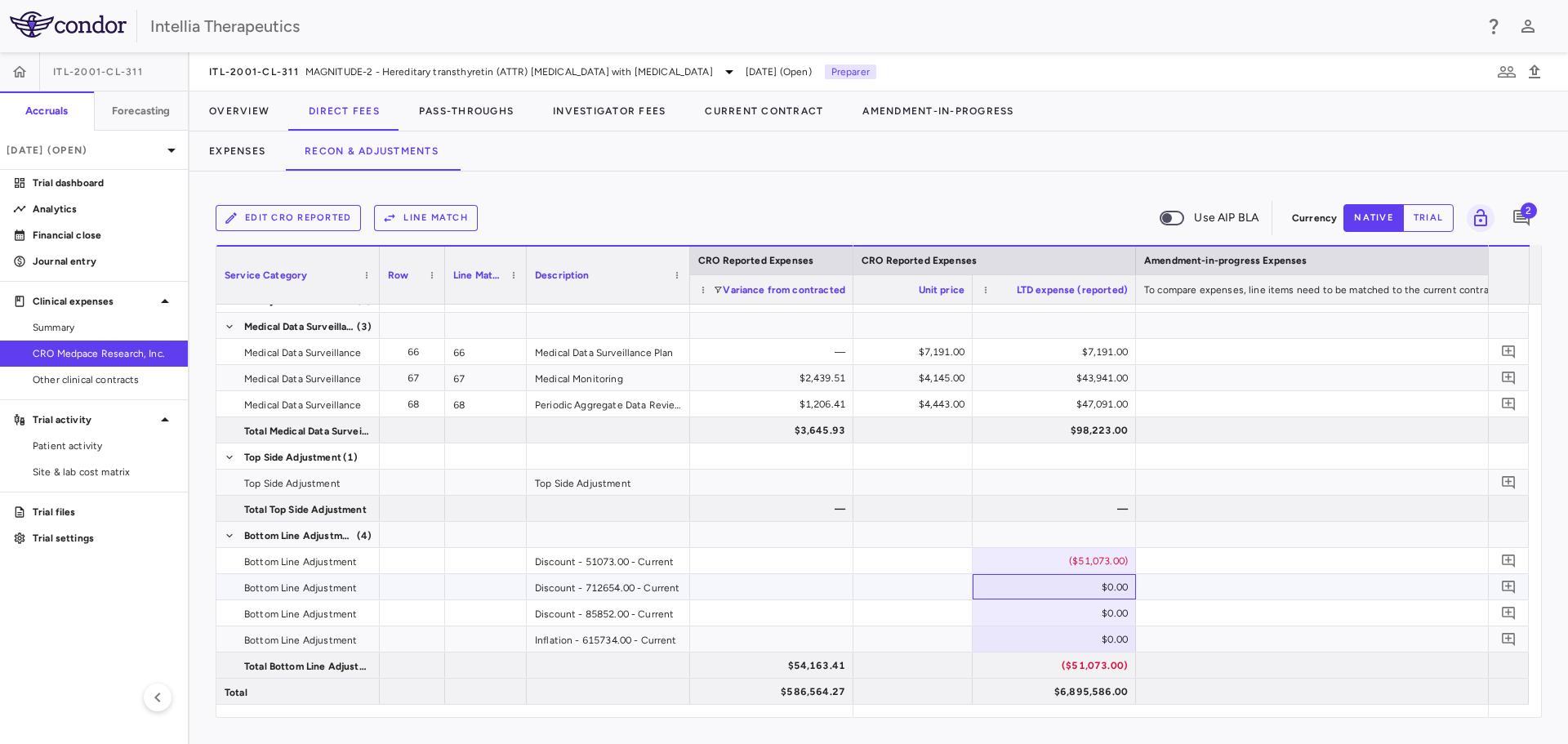
click at [1106, 585] on div "$0.00" at bounding box center [1058, 587] width 140 height 26
type input "******"
click at [1097, 611] on div "$0.00" at bounding box center [1058, 613] width 140 height 26
click at [1096, 611] on div "$0.00" at bounding box center [1058, 613] width 140 height 26
type input "*******"
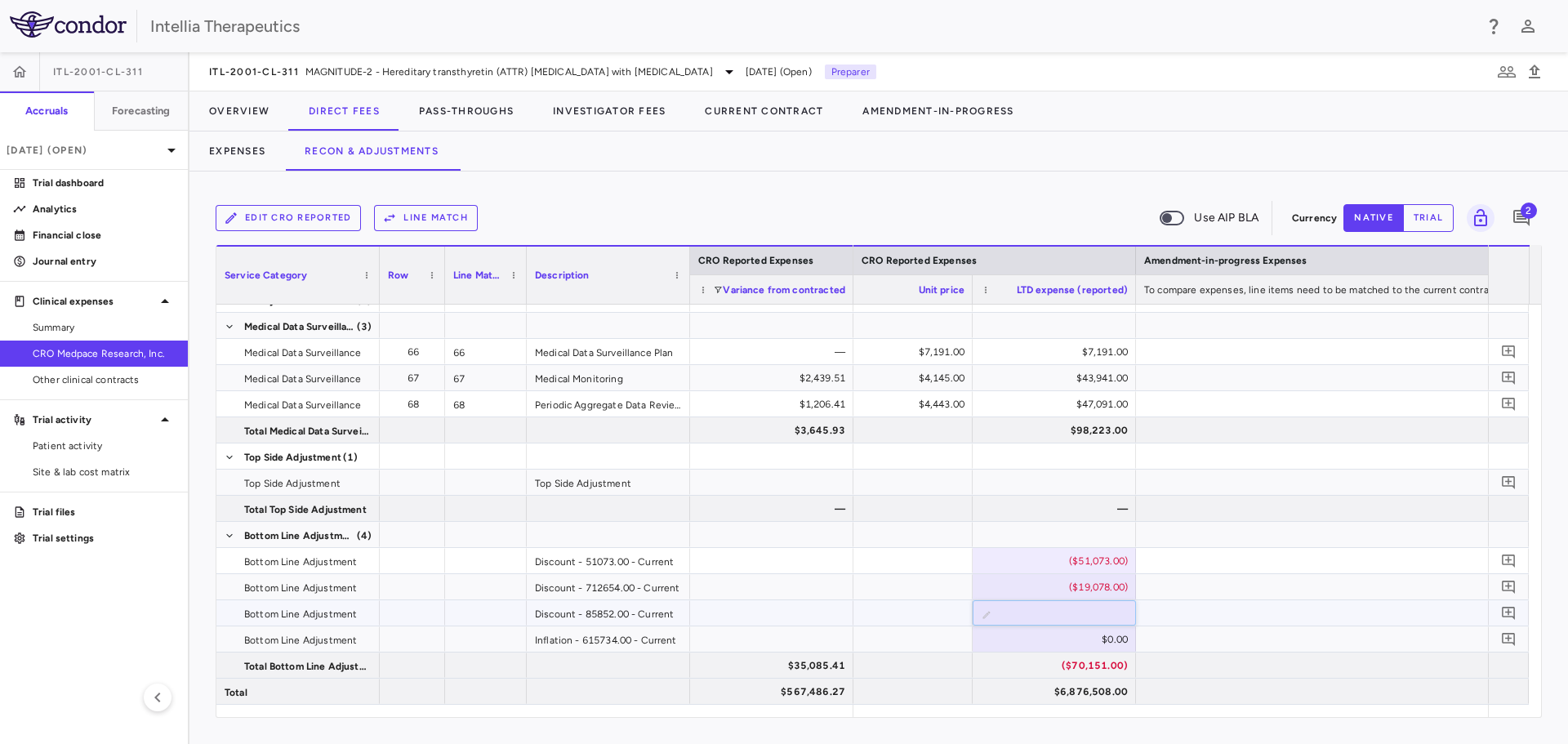
click at [1218, 620] on div at bounding box center [1381, 613] width 490 height 26
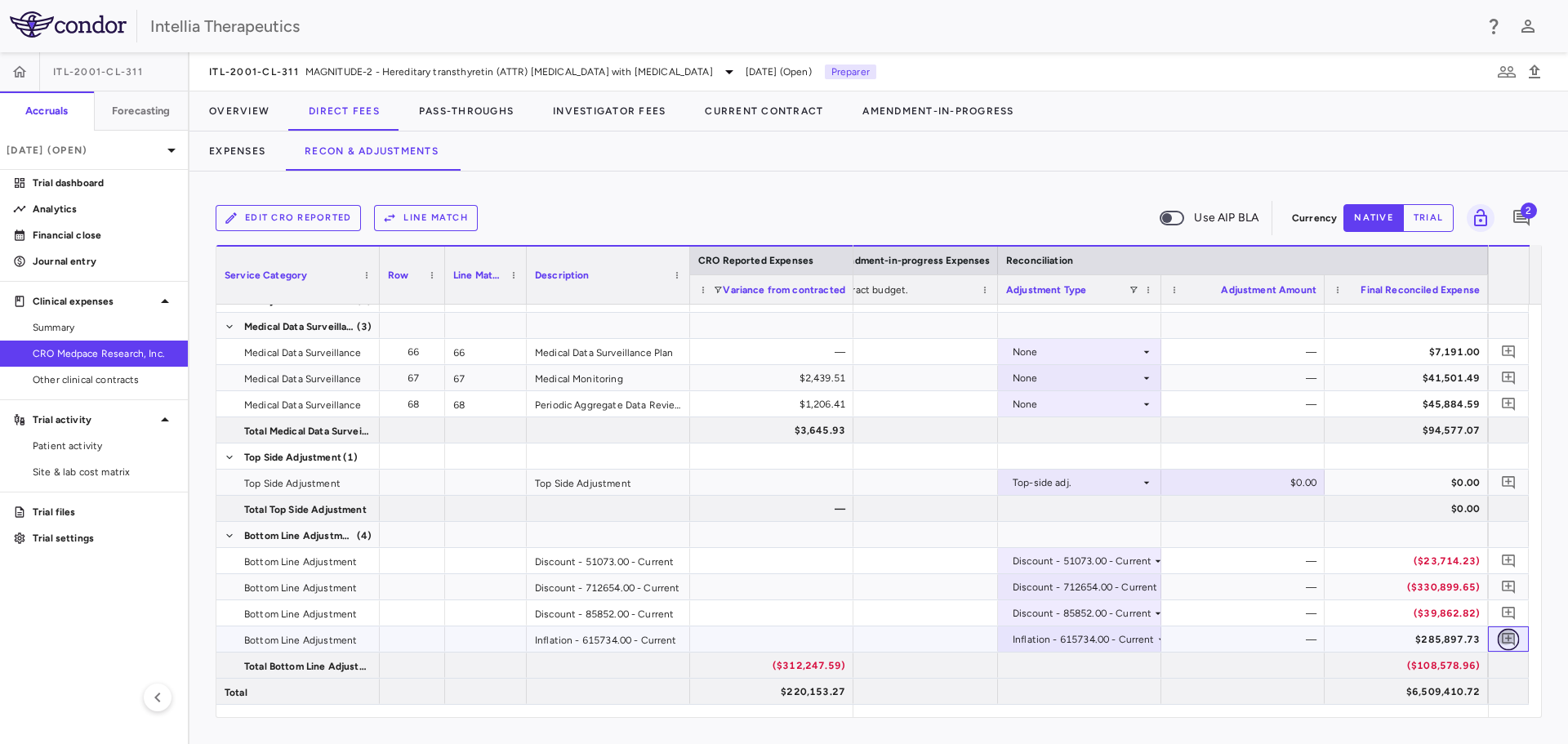
click at [1511, 641] on icon "Add comment" at bounding box center [1510, 639] width 16 height 16
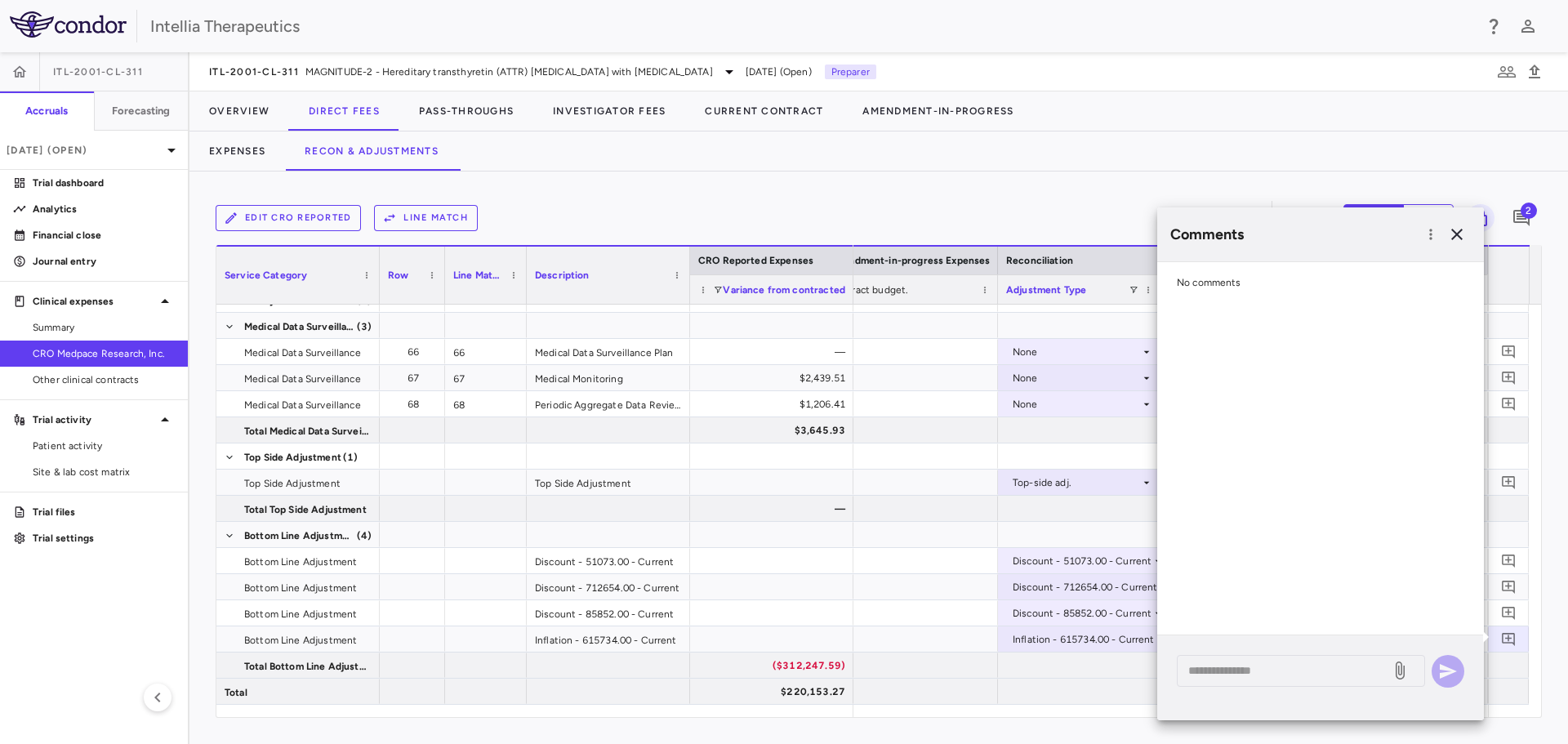
drag, startPoint x: 1253, startPoint y: 676, endPoint x: 1275, endPoint y: 613, distance: 66.7
click at [1254, 674] on textarea at bounding box center [1283, 670] width 191 height 18
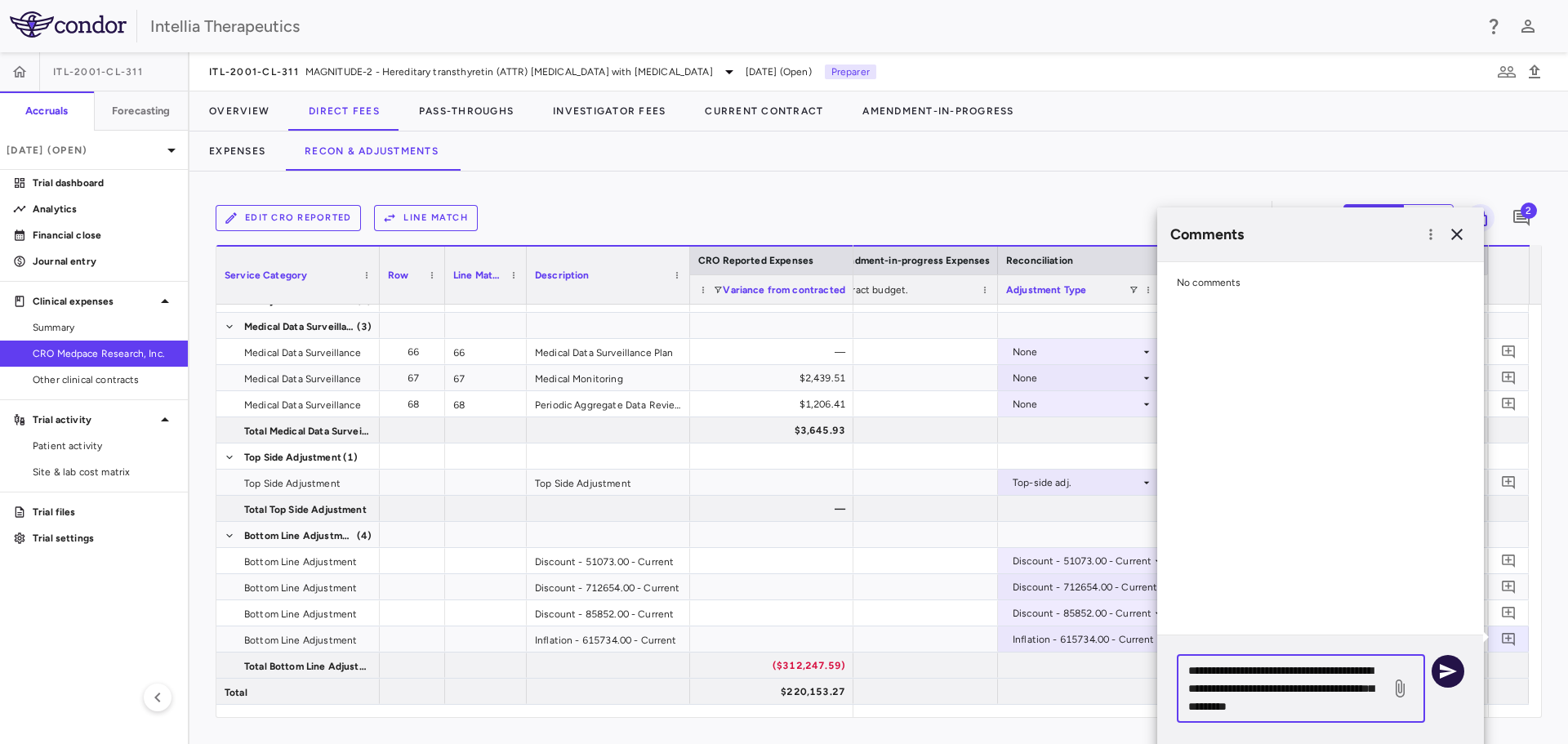
type textarea "**********"
click at [1452, 671] on icon "button" at bounding box center [1448, 671] width 17 height 15
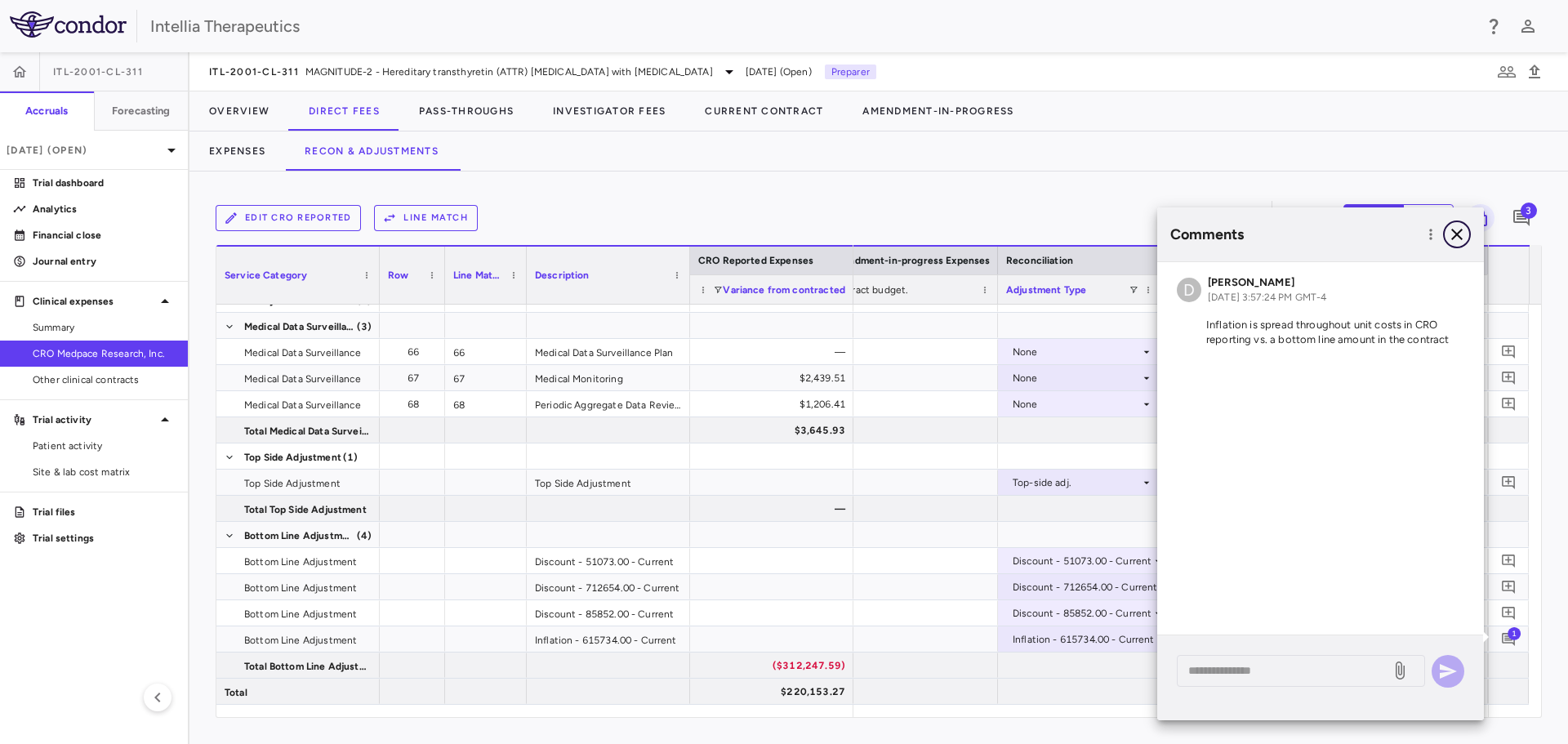
click at [1459, 235] on icon "button" at bounding box center [1457, 234] width 12 height 12
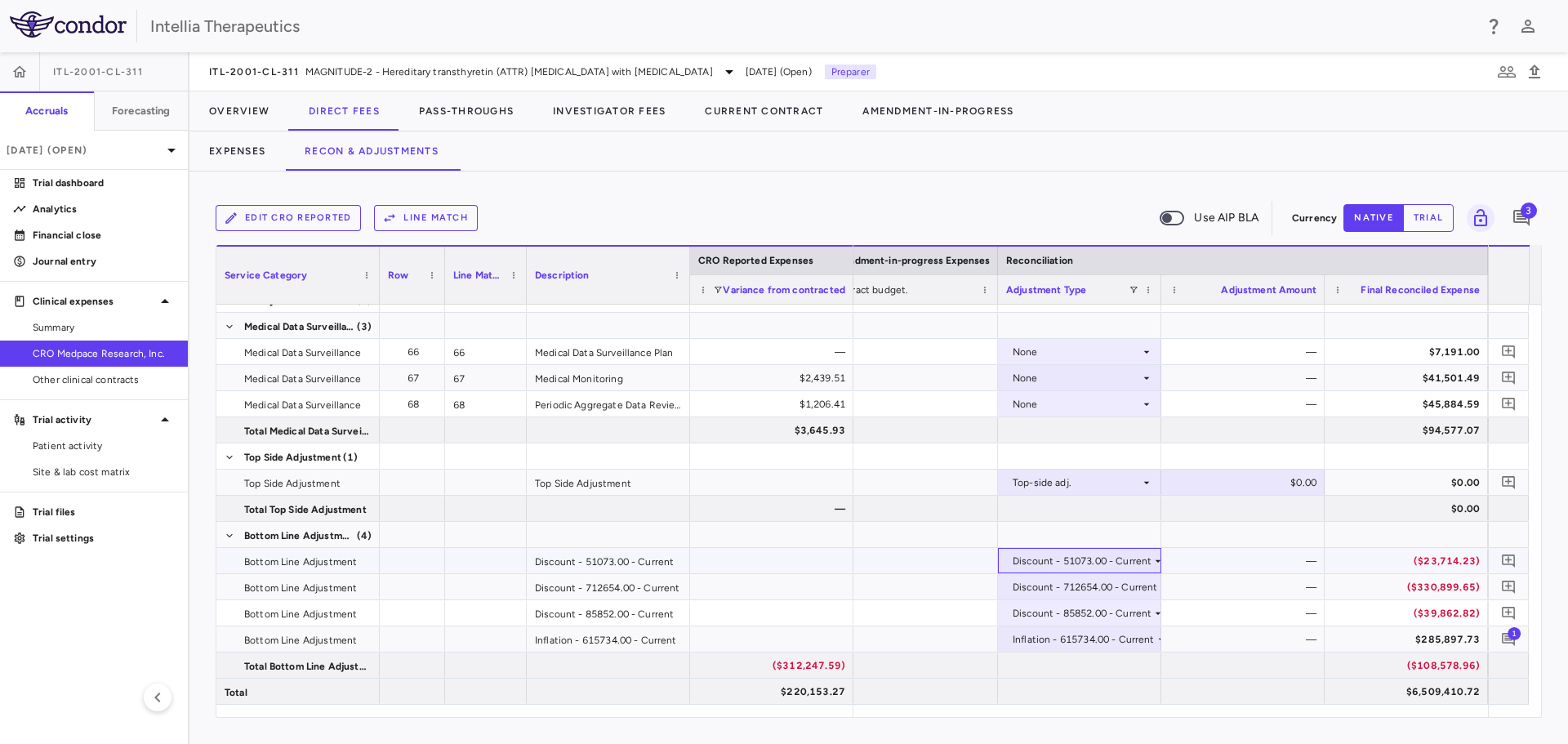
click at [1130, 561] on div "Discount - 51073.00 - Current" at bounding box center [1082, 560] width 138 height 26
click at [1416, 208] on div at bounding box center [784, 372] width 1568 height 744
click at [1422, 212] on button "trial" at bounding box center [1428, 218] width 50 height 28
click at [1380, 223] on button "native" at bounding box center [1373, 218] width 60 height 28
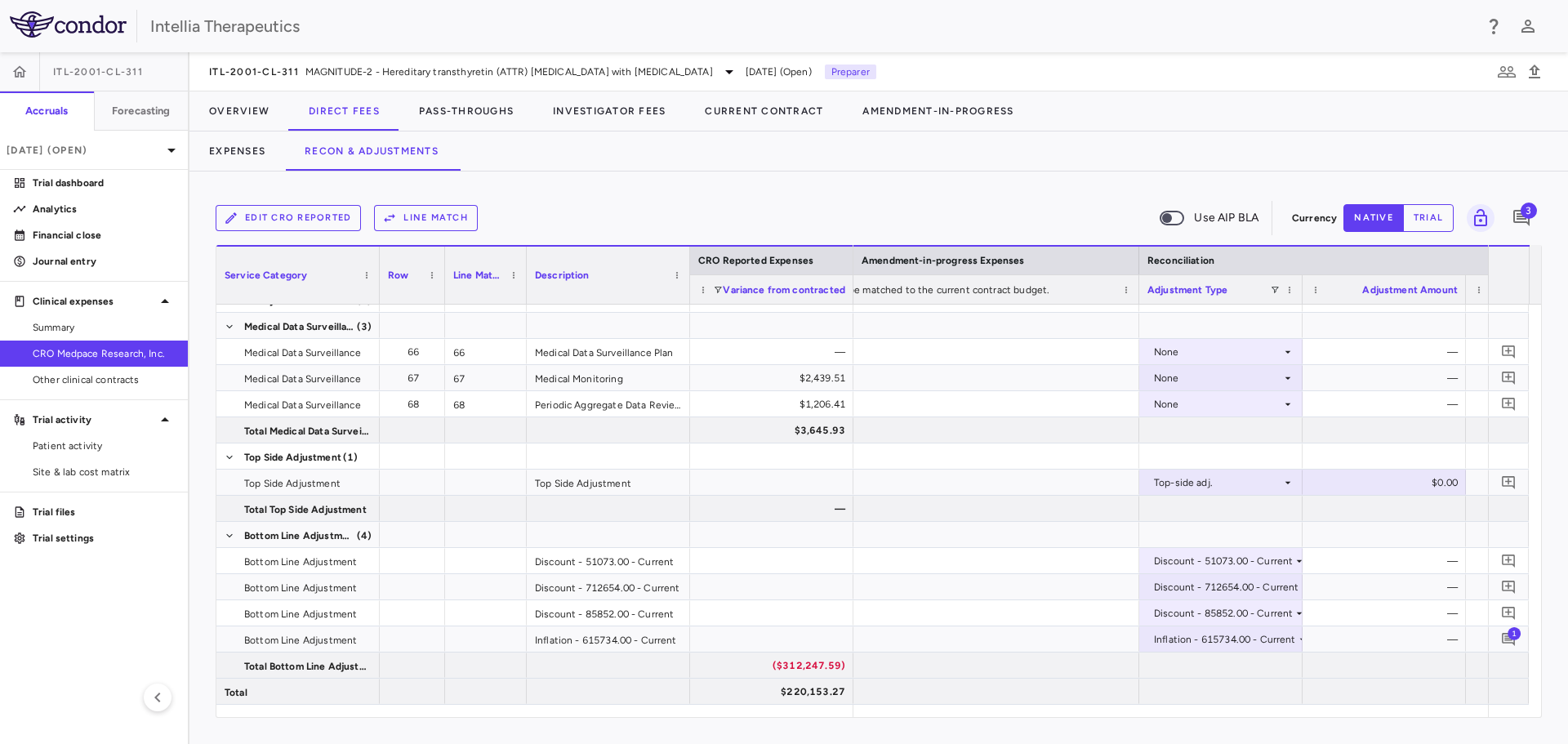
scroll to position [0, 3067]
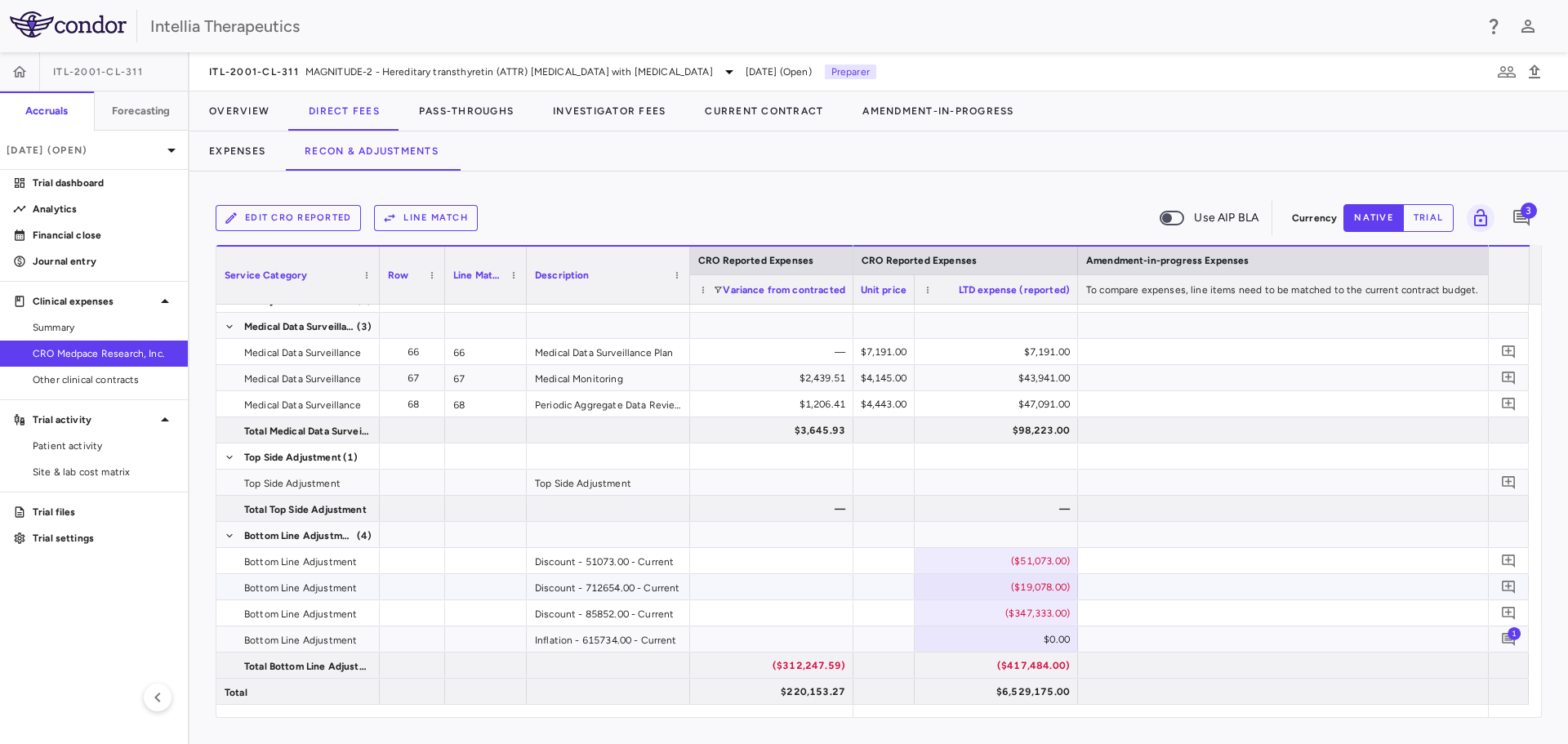
click at [1142, 581] on div at bounding box center [1324, 587] width 490 height 26
click at [1135, 553] on div at bounding box center [1324, 560] width 490 height 26
click at [1438, 219] on button "trial" at bounding box center [1428, 218] width 50 height 28
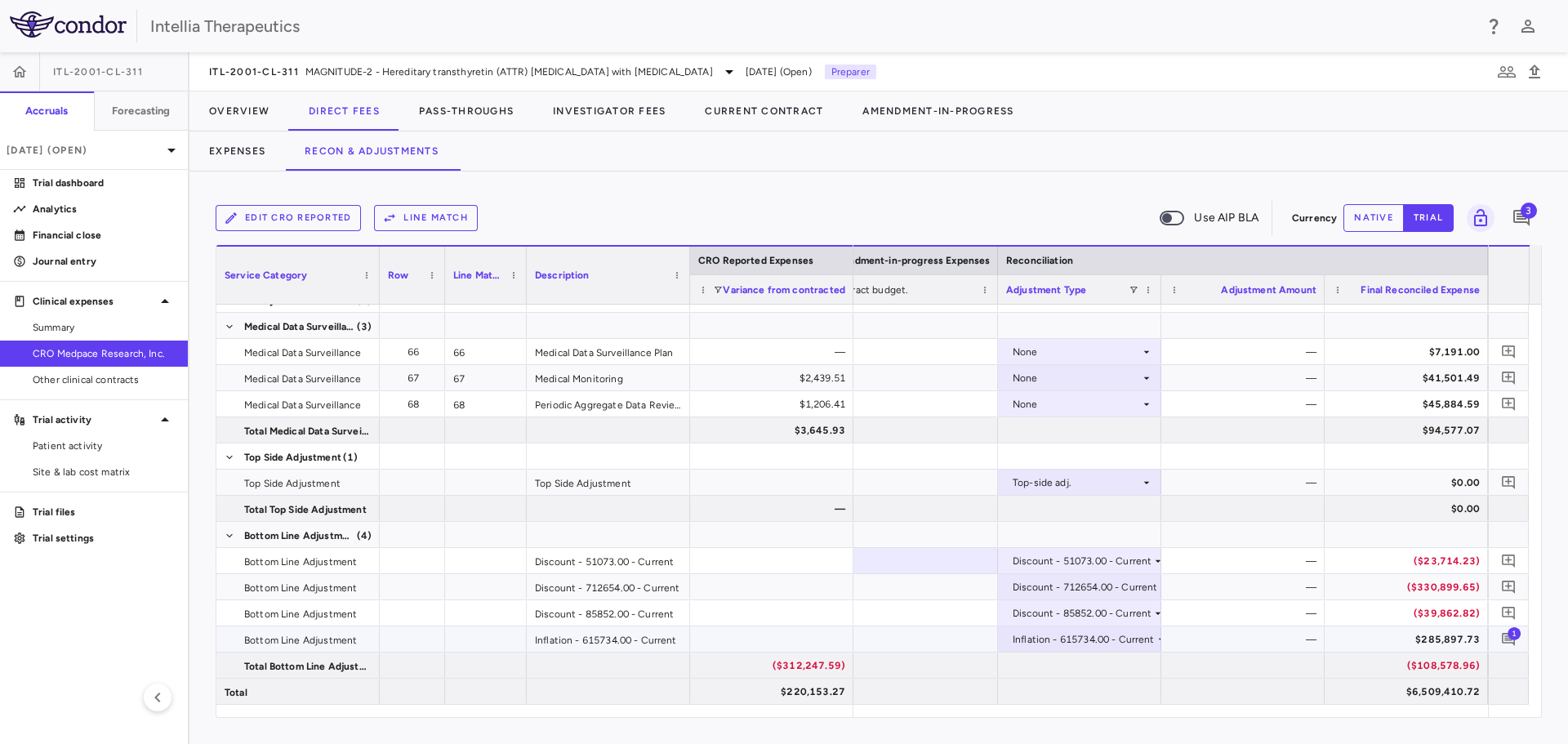
click at [1140, 639] on div "Inflation - 615734.00 - Current" at bounding box center [1084, 639] width 142 height 26
click at [1201, 538] on div at bounding box center [784, 372] width 1568 height 744
click at [1299, 646] on div "—" at bounding box center [1247, 639] width 140 height 26
click at [1202, 530] on div at bounding box center [1243, 535] width 163 height 26
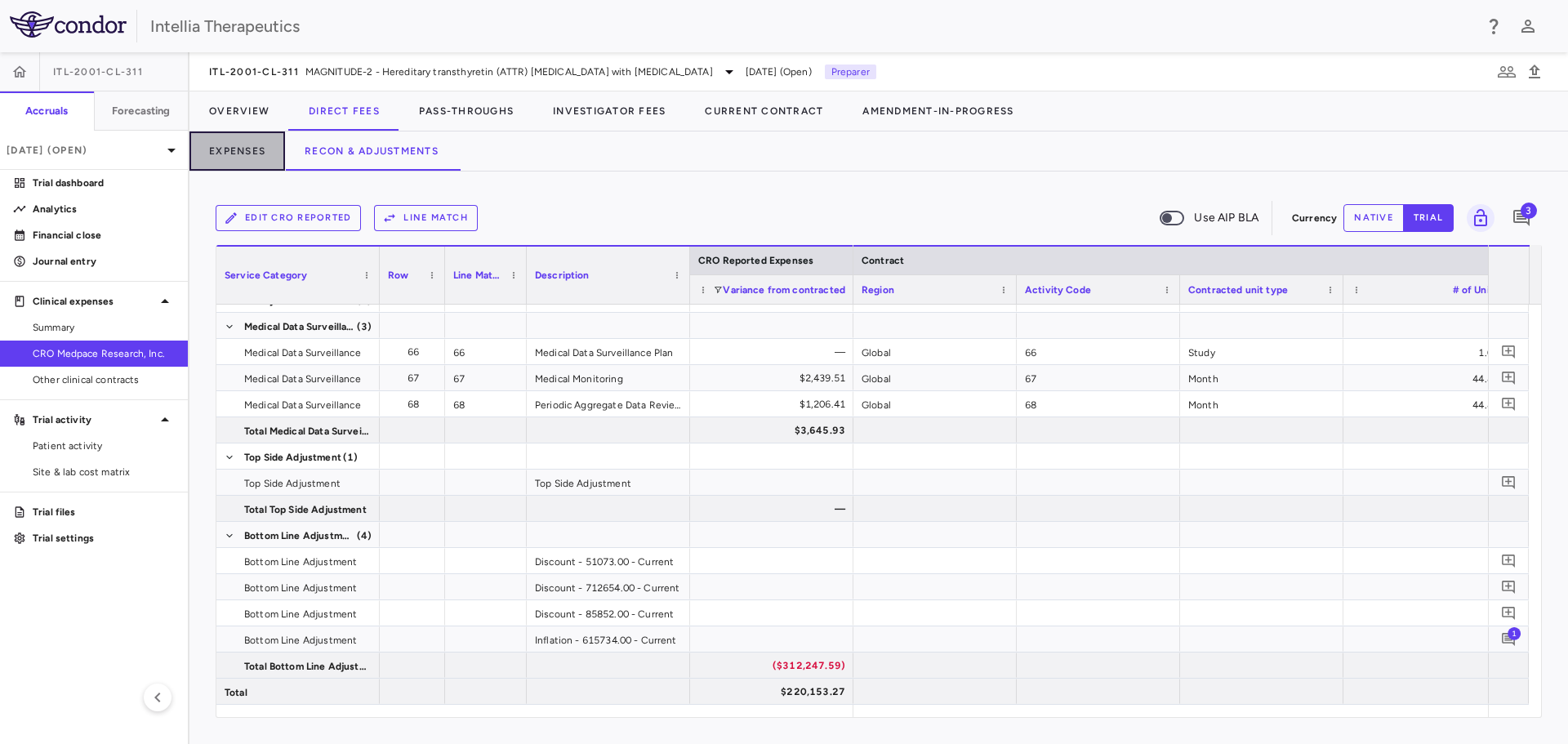
drag, startPoint x: 217, startPoint y: 162, endPoint x: 347, endPoint y: 174, distance: 130.6
click at [218, 162] on button "Expenses" at bounding box center [237, 151] width 96 height 40
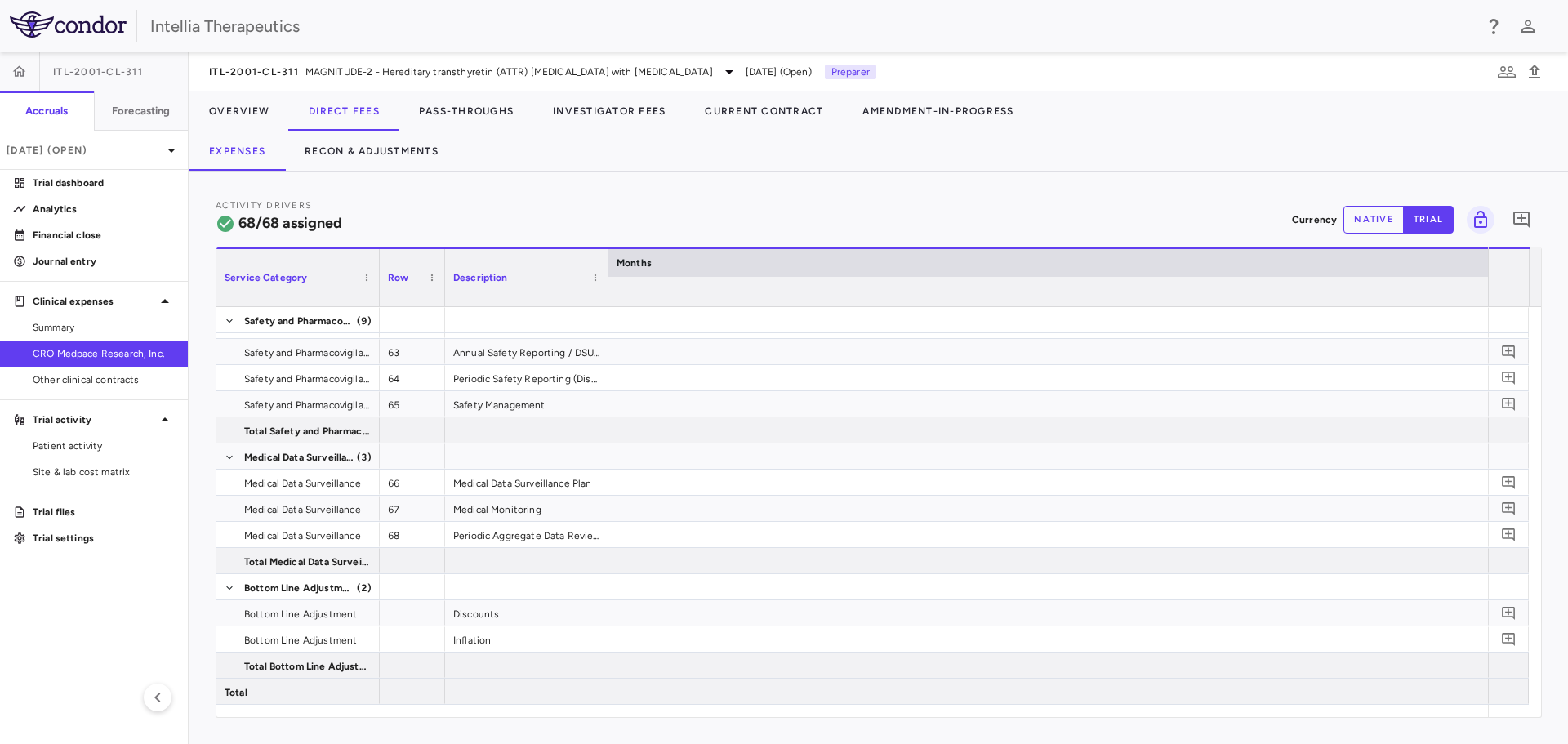
scroll to position [0, 3518]
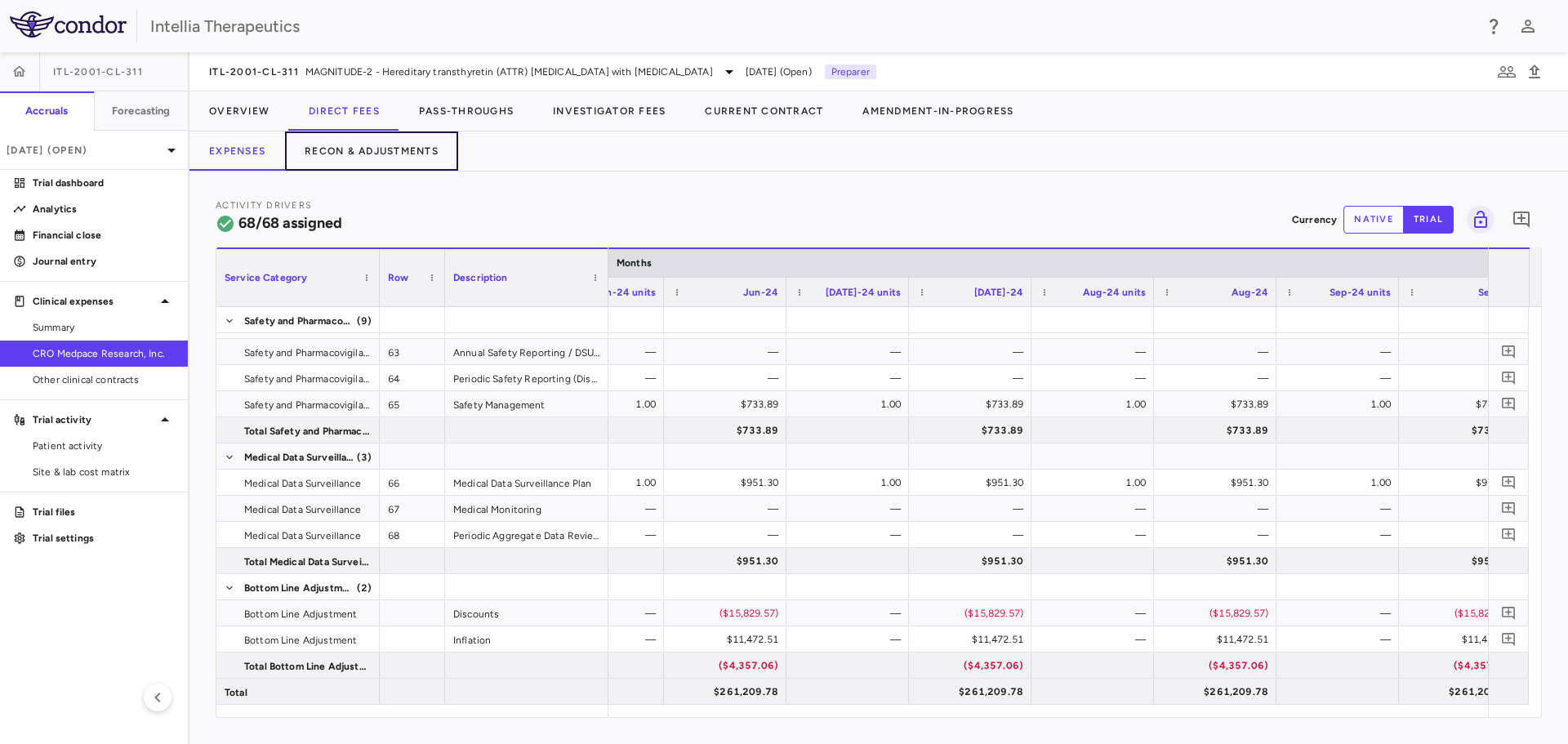
drag, startPoint x: 406, startPoint y: 155, endPoint x: 612, endPoint y: 195, distance: 209.8
click at [406, 155] on button "Recon & Adjustments" at bounding box center [371, 151] width 173 height 40
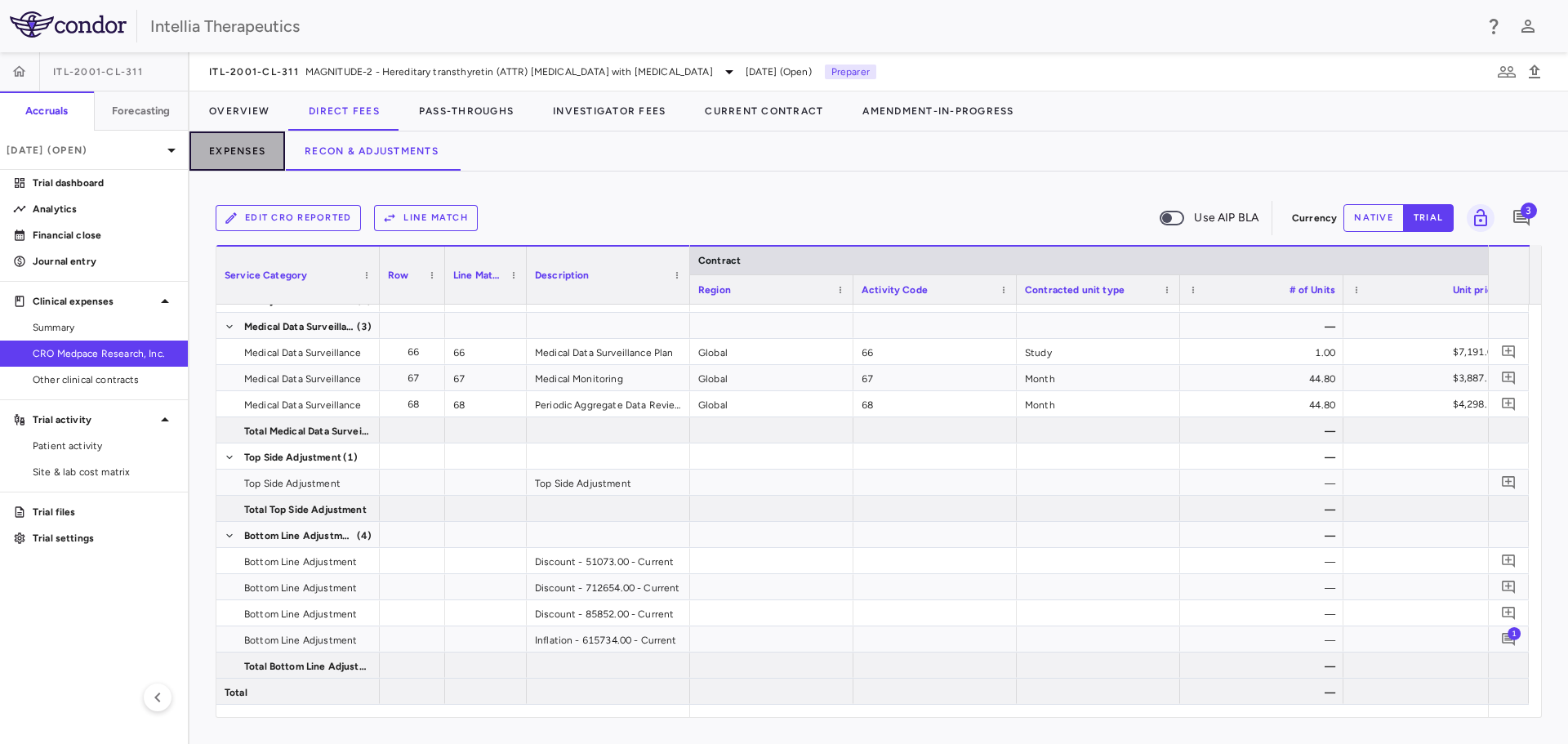
click at [209, 157] on button "Expenses" at bounding box center [237, 151] width 96 height 40
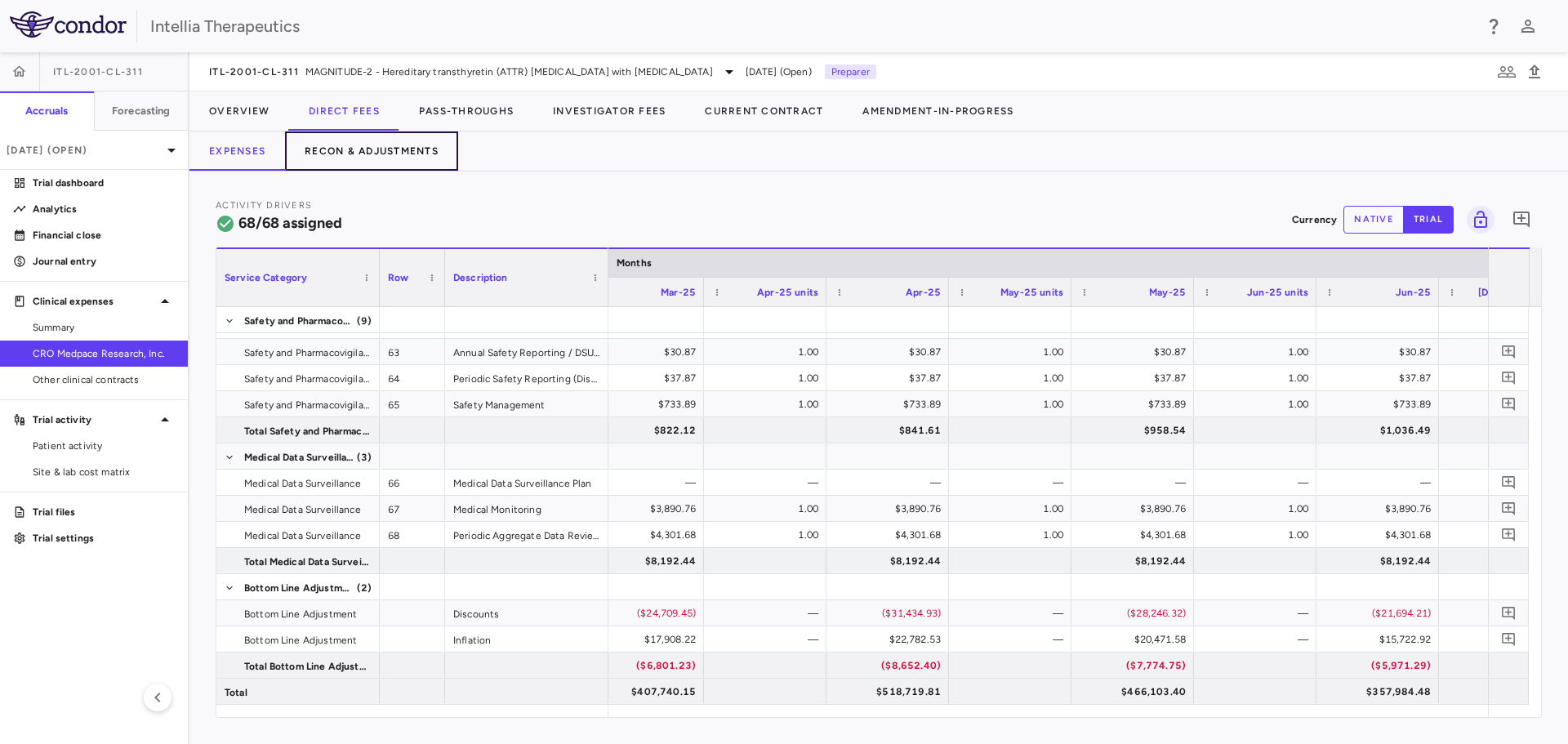
click at [386, 152] on button "Recon & Adjustments" at bounding box center [371, 151] width 173 height 40
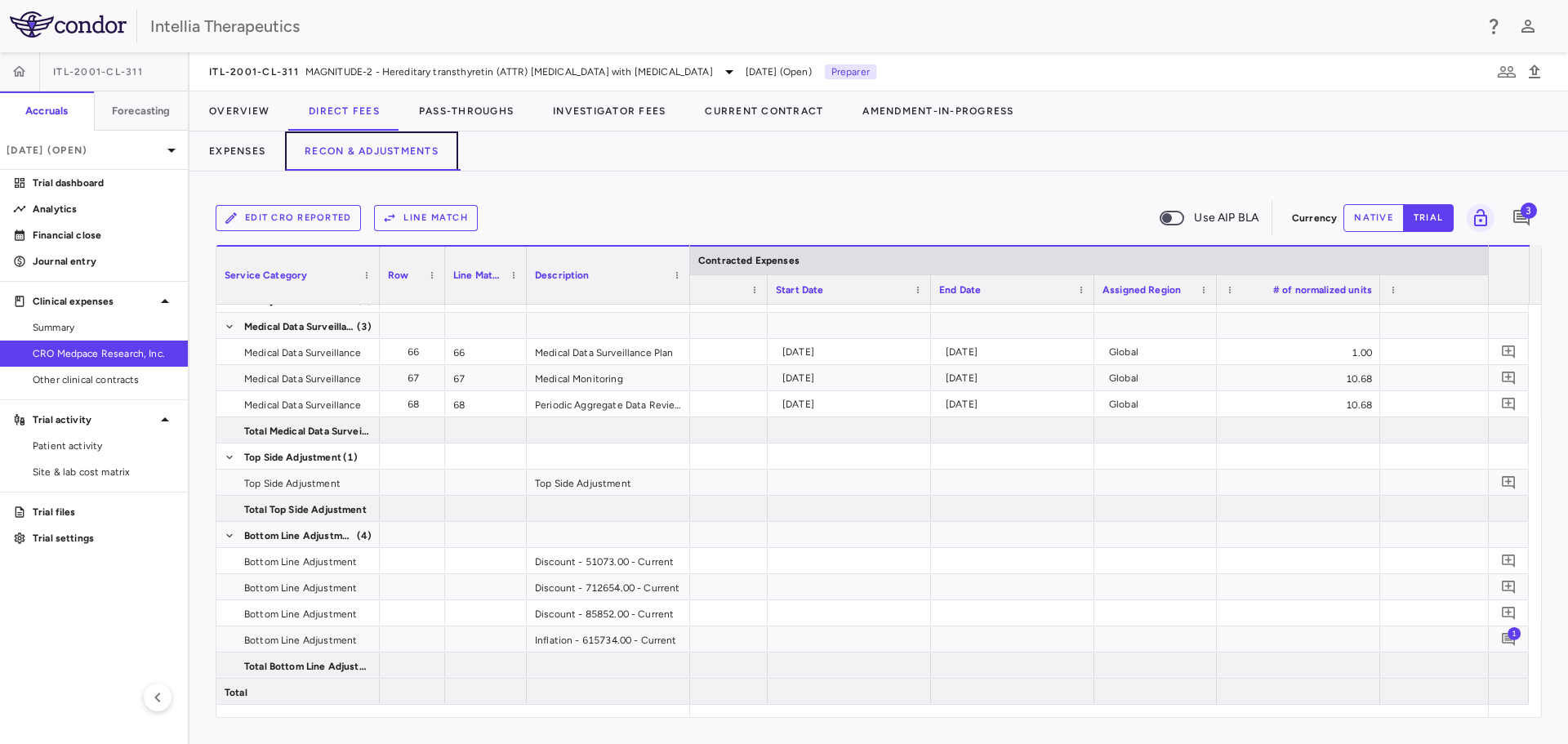
scroll to position [0, 1608]
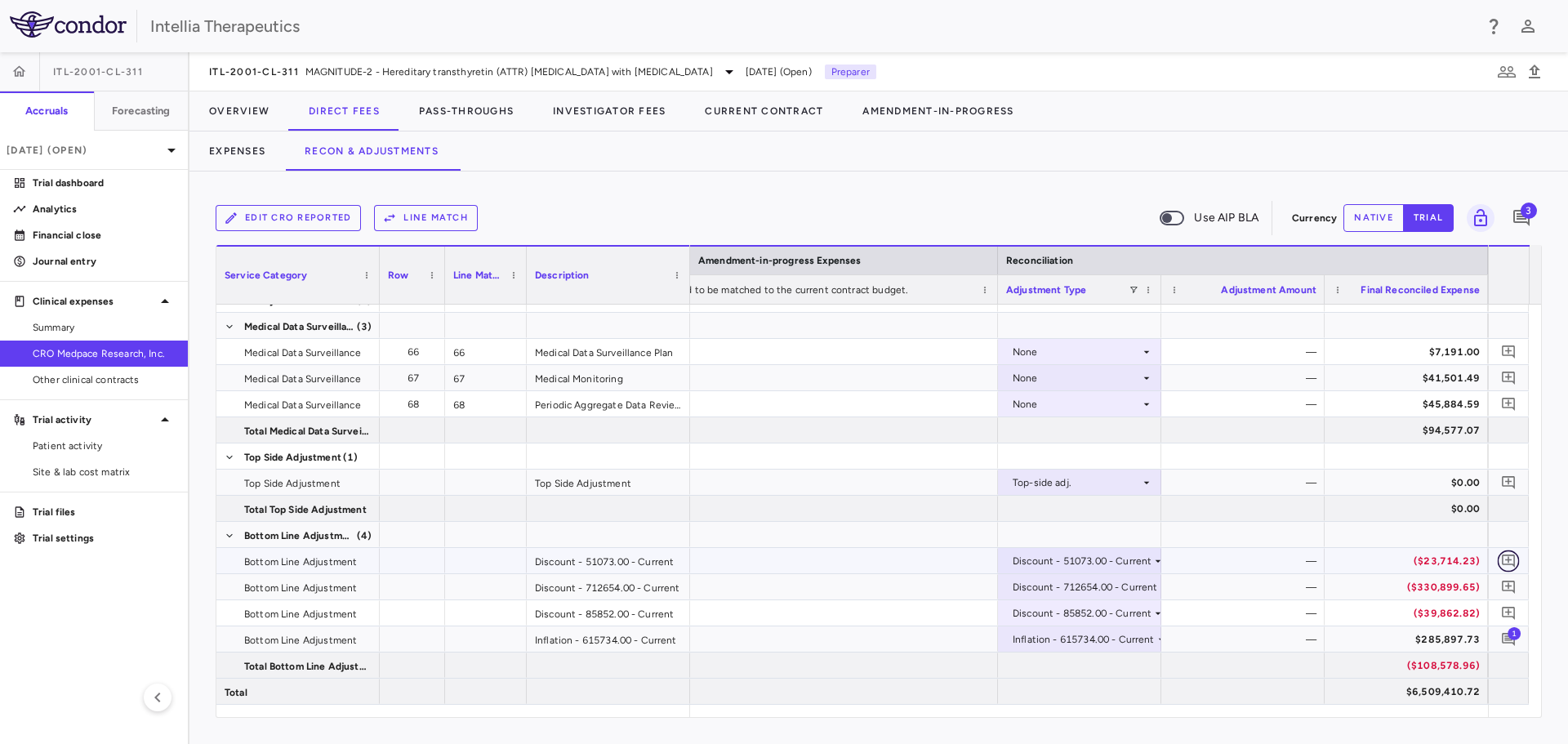
click at [1511, 558] on icon "Add comment" at bounding box center [1510, 560] width 16 height 16
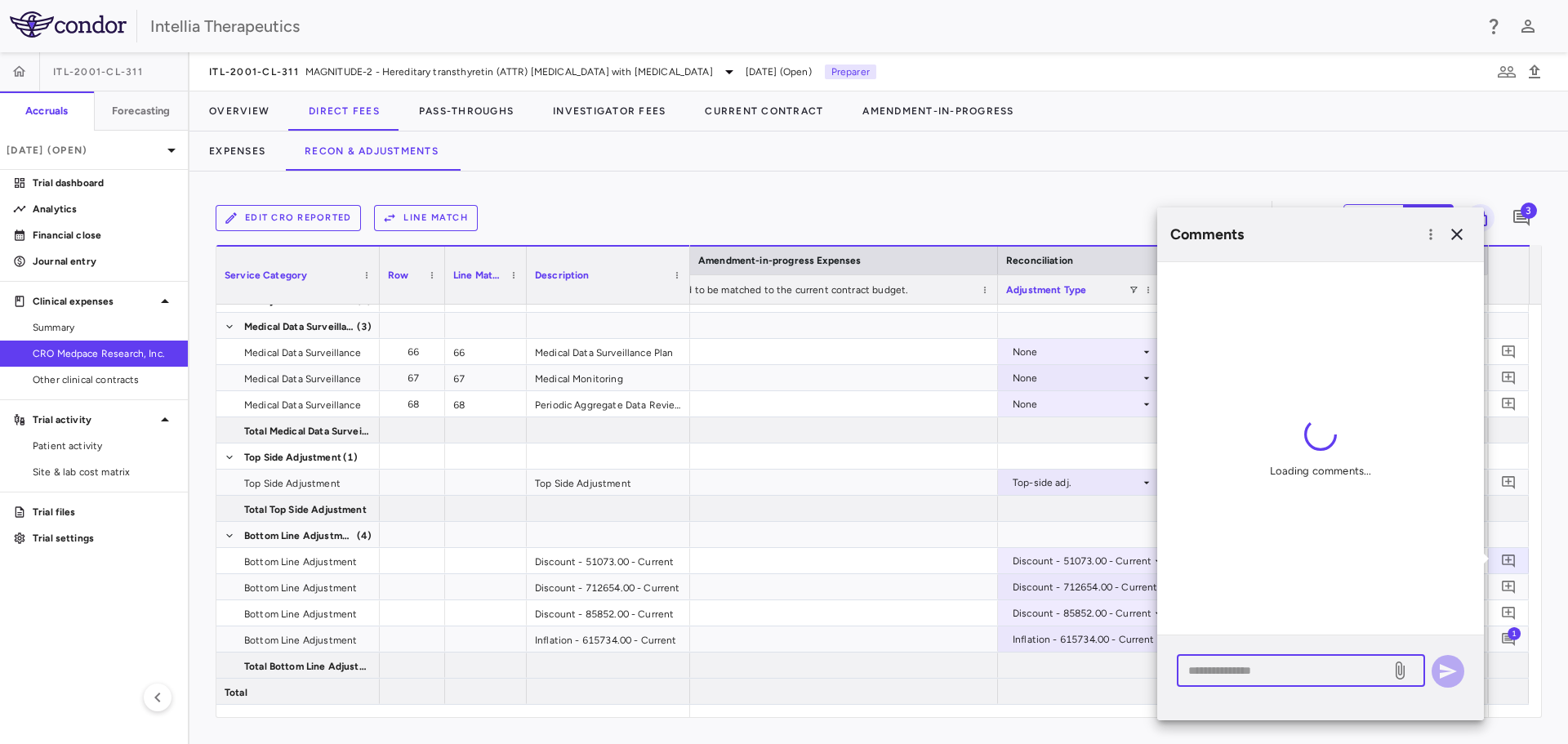
click at [1328, 675] on textarea at bounding box center [1283, 670] width 191 height 18
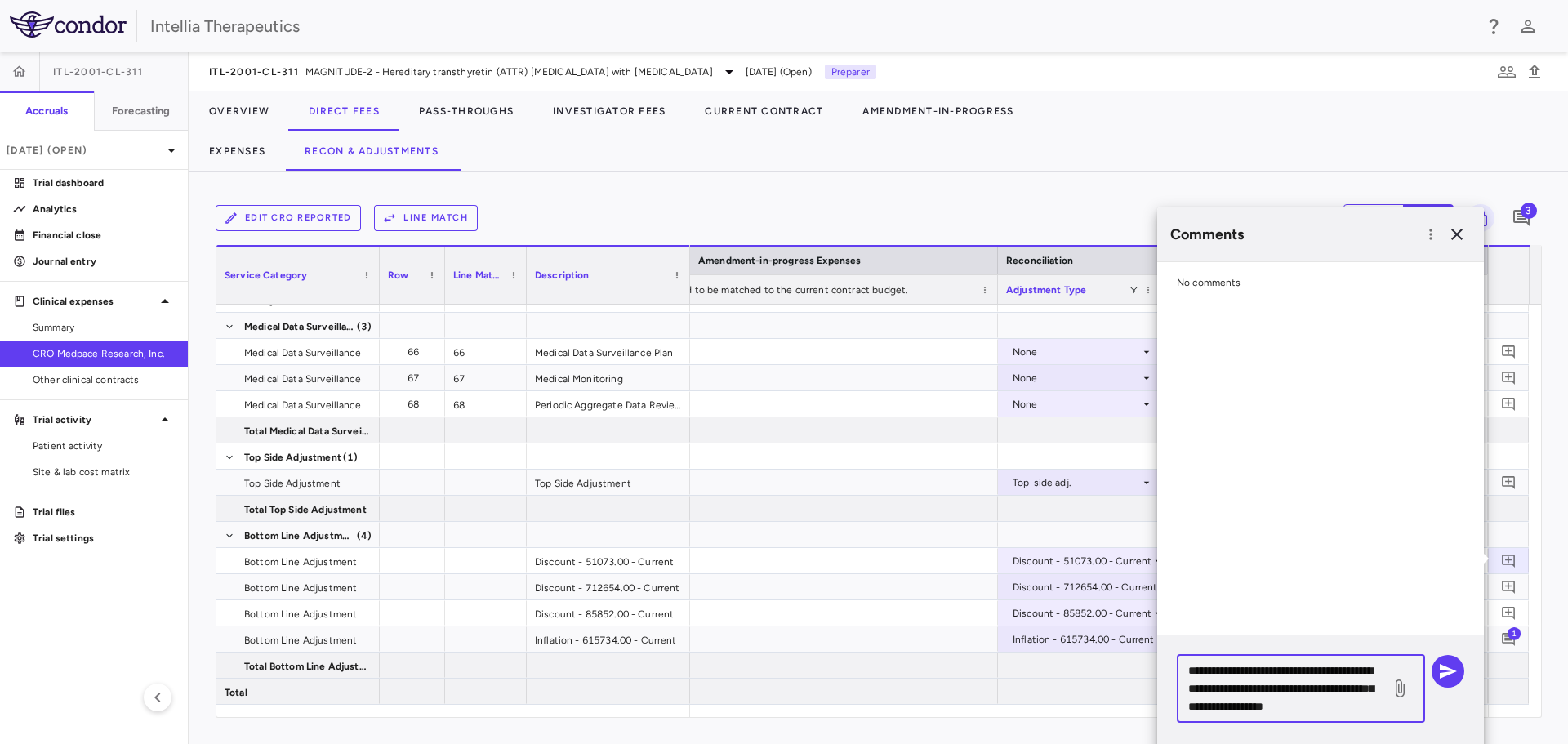
type textarea "**********"
click at [1404, 693] on icon at bounding box center [1400, 688] width 9 height 18
click at [0, 0] on input "file" at bounding box center [0, 0] width 0 height 0
drag, startPoint x: 1369, startPoint y: 706, endPoint x: 1175, endPoint y: 663, distance: 198.7
click at [1175, 663] on div "**********" at bounding box center [1321, 708] width 326 height 146
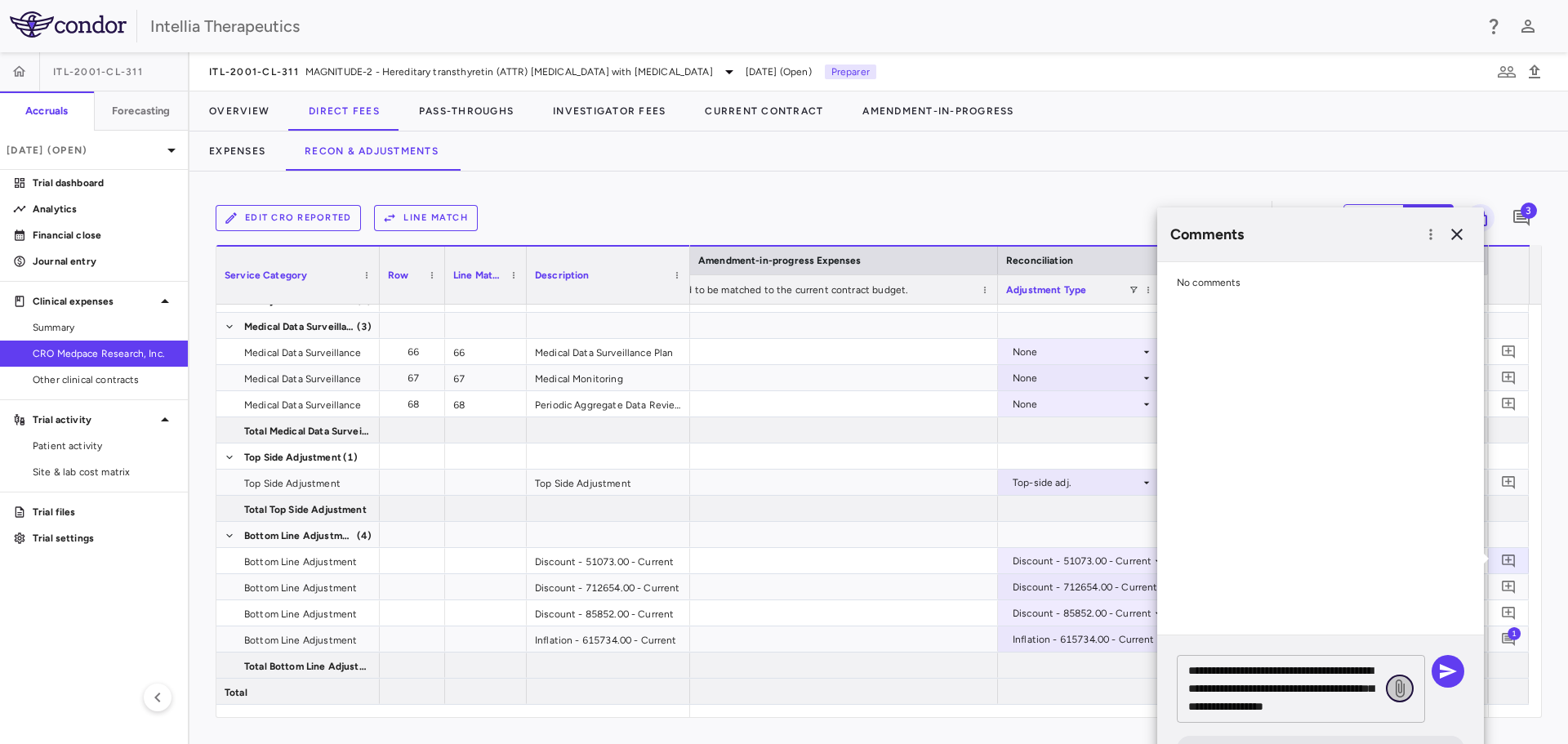
click at [1406, 685] on icon at bounding box center [1400, 689] width 20 height 20
click at [0, 0] on input "file" at bounding box center [0, 0] width 0 height 0
click at [1384, 593] on div "No comments" at bounding box center [1321, 448] width 326 height 372
click at [1447, 678] on icon "button" at bounding box center [1448, 671] width 20 height 20
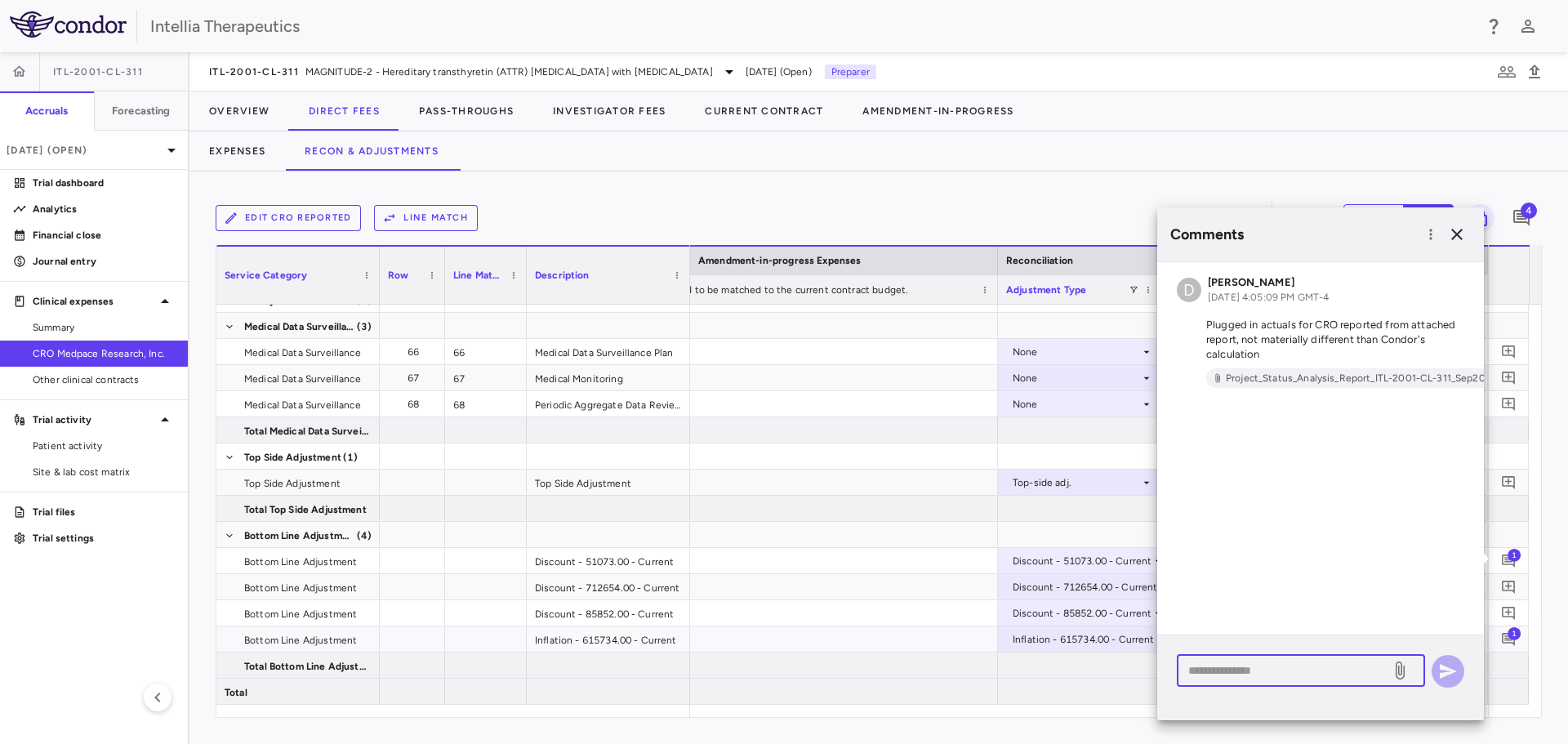
drag, startPoint x: 1350, startPoint y: 669, endPoint x: 1414, endPoint y: 666, distance: 64.1
click at [1357, 669] on textarea at bounding box center [1283, 670] width 191 height 18
click at [1392, 673] on icon at bounding box center [1400, 670] width 20 height 20
click at [0, 0] on input "file" at bounding box center [0, 0] width 0 height 0
click at [1455, 242] on icon "button" at bounding box center [1457, 234] width 20 height 20
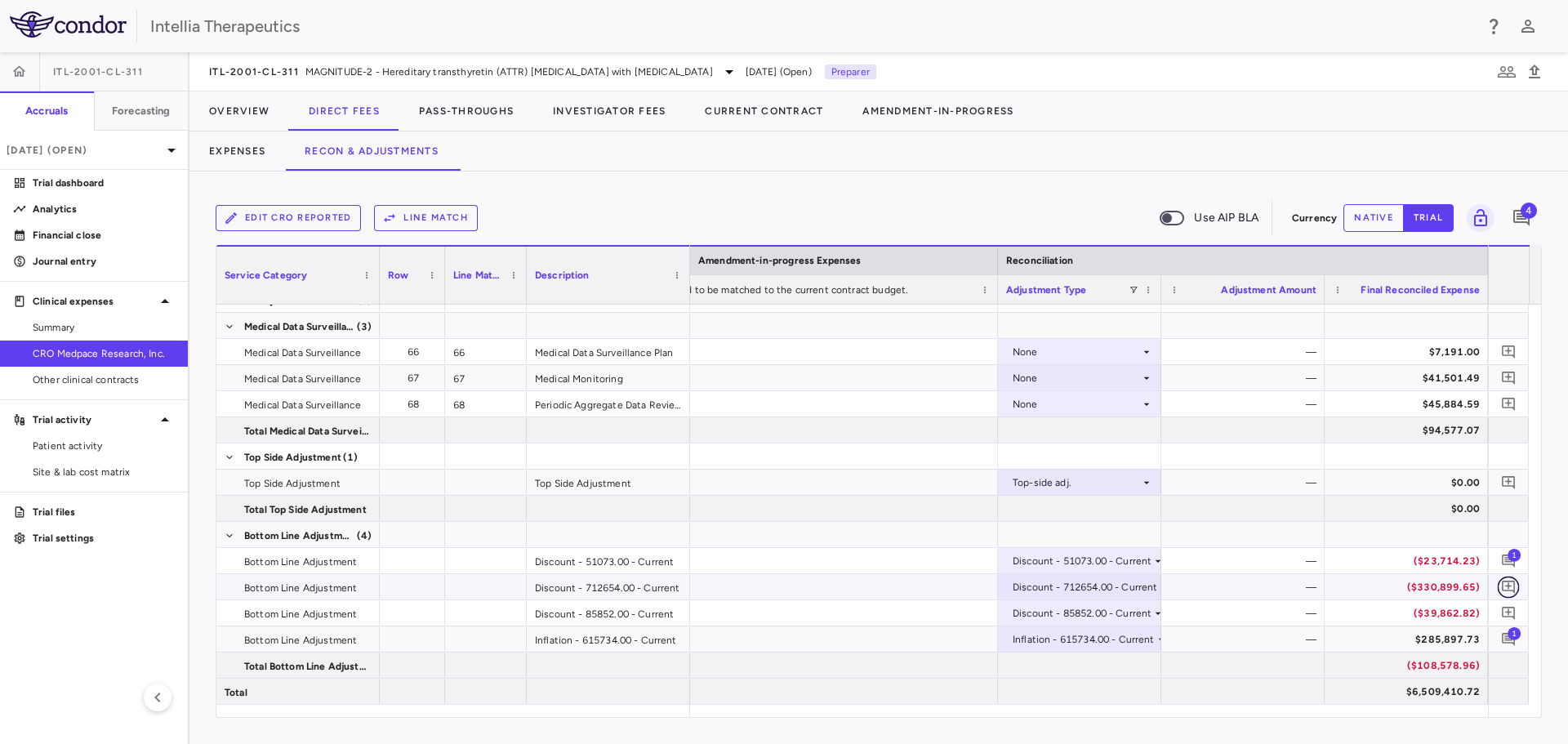
click at [1506, 586] on icon "Add comment" at bounding box center [1510, 587] width 16 height 16
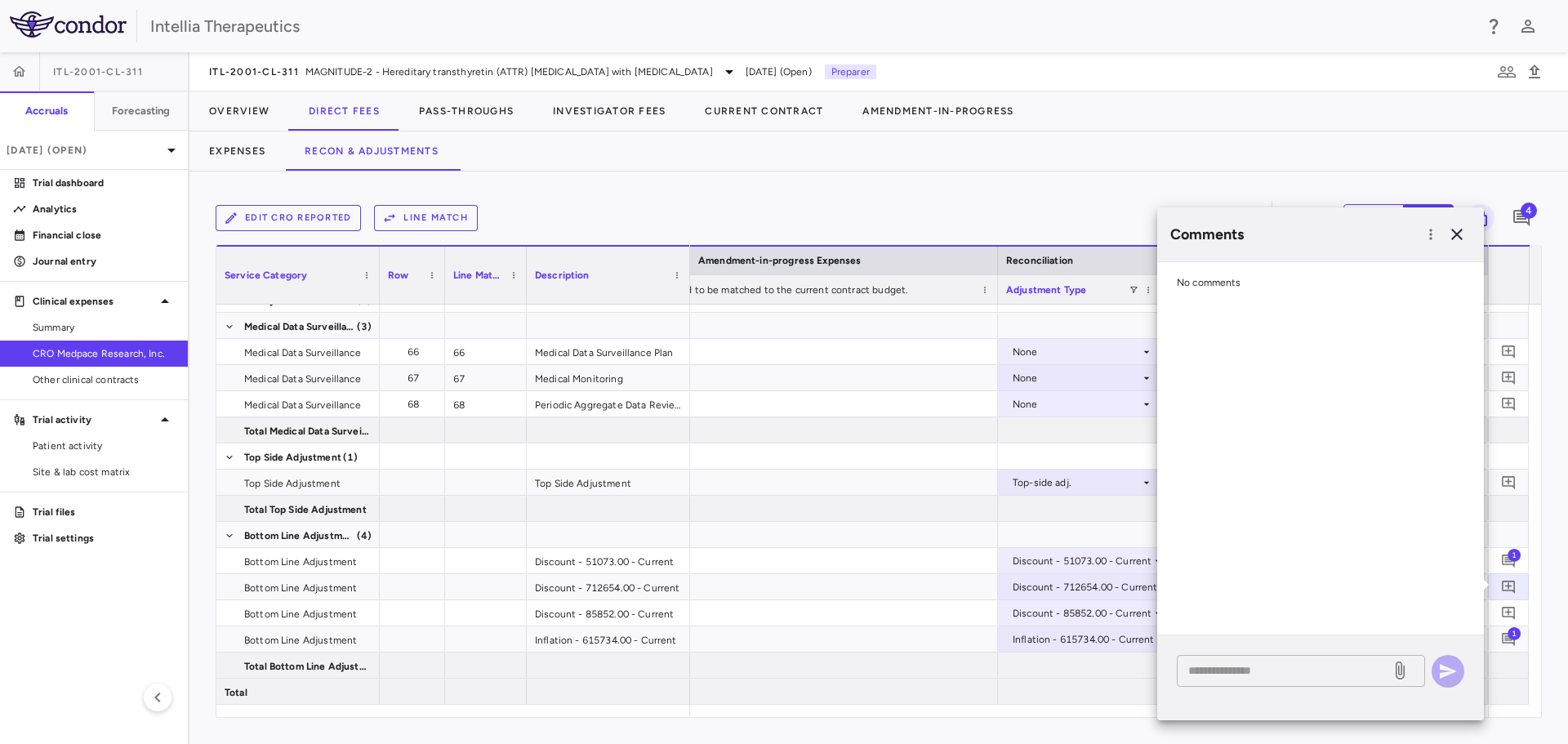
click at [1259, 669] on textarea at bounding box center [1283, 670] width 191 height 18
paste textarea "**********"
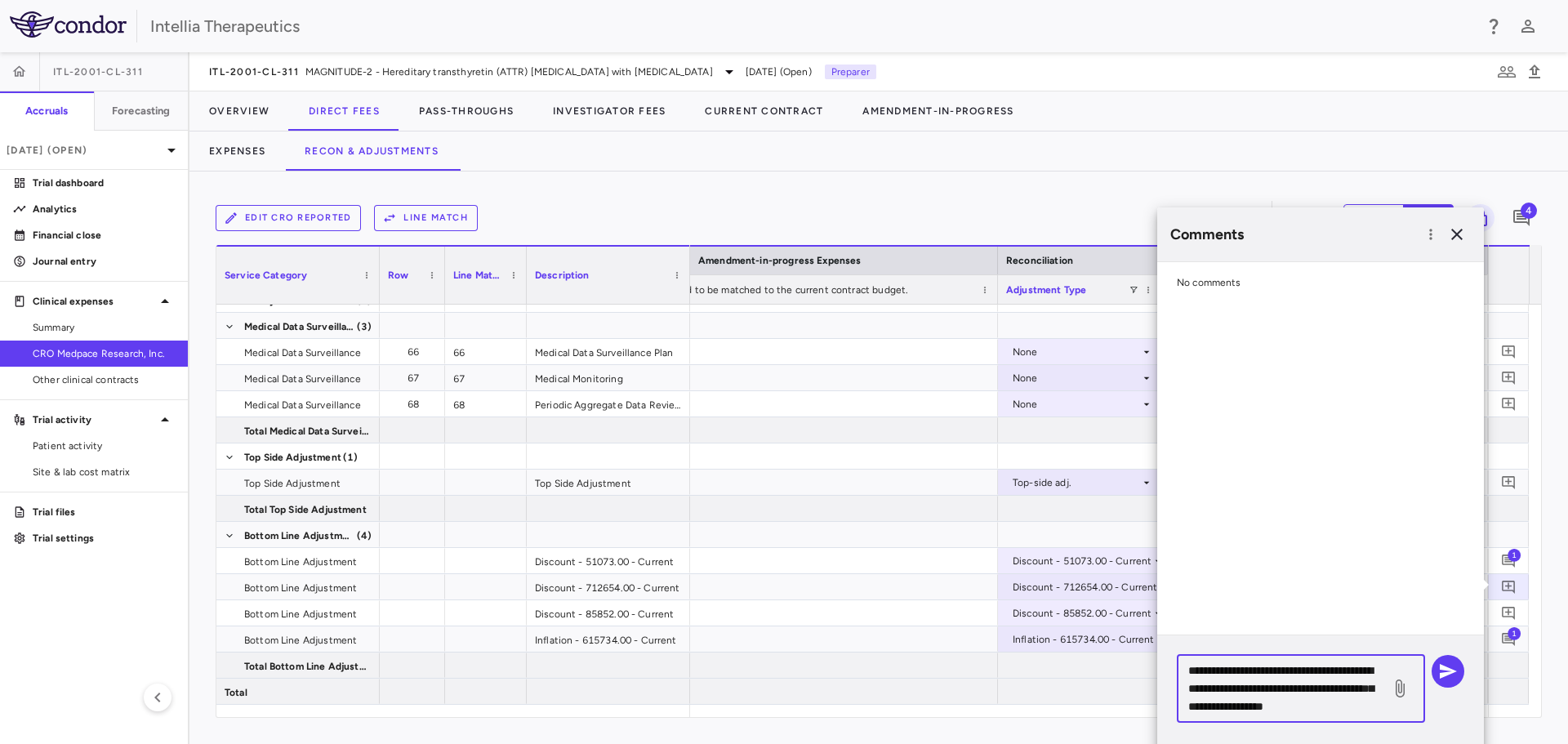
type textarea "**********"
click at [1395, 685] on icon at bounding box center [1400, 689] width 20 height 20
click at [0, 0] on input "file" at bounding box center [0, 0] width 0 height 0
click at [1457, 679] on icon "button" at bounding box center [1448, 671] width 20 height 20
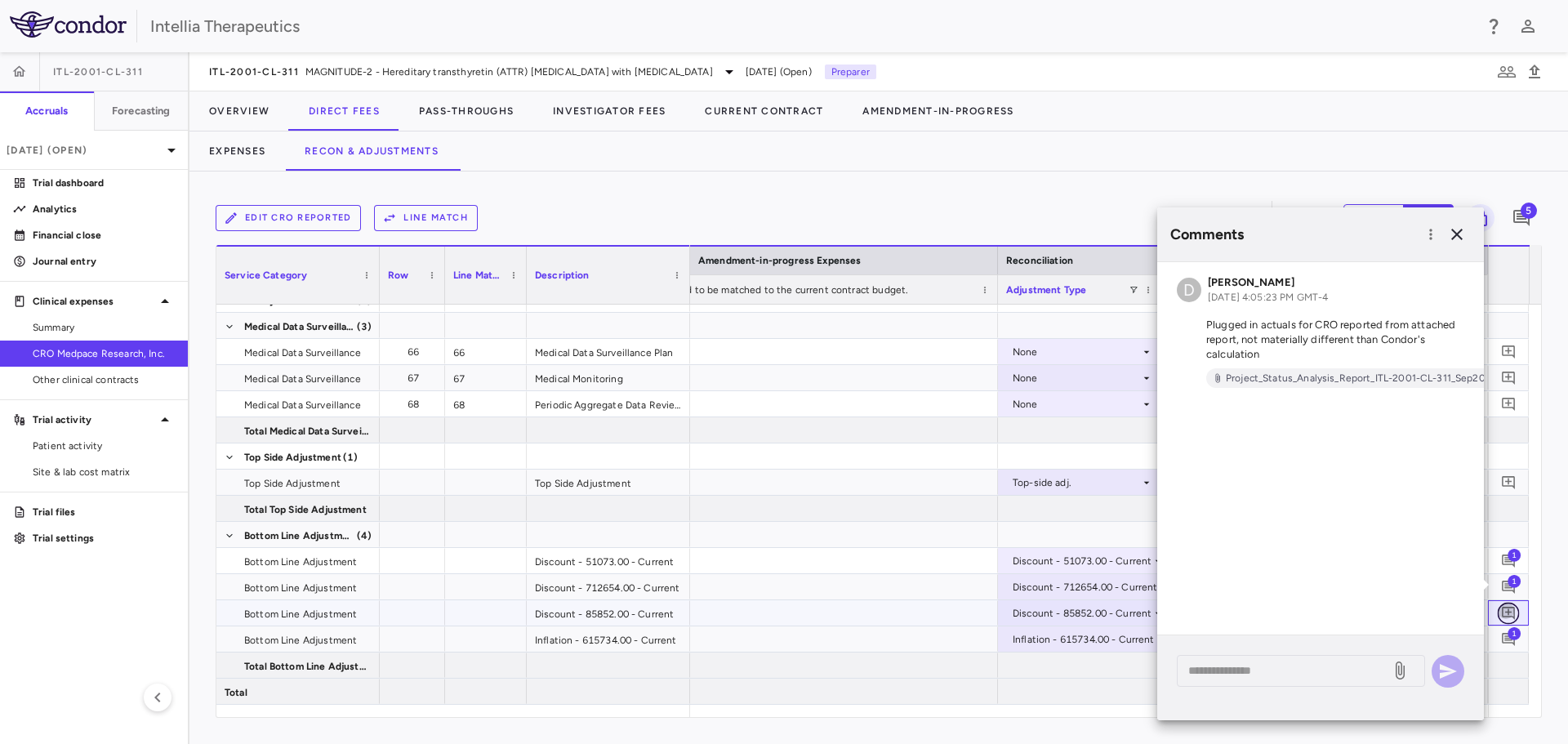
click at [1511, 609] on icon "Add comment" at bounding box center [1510, 613] width 16 height 16
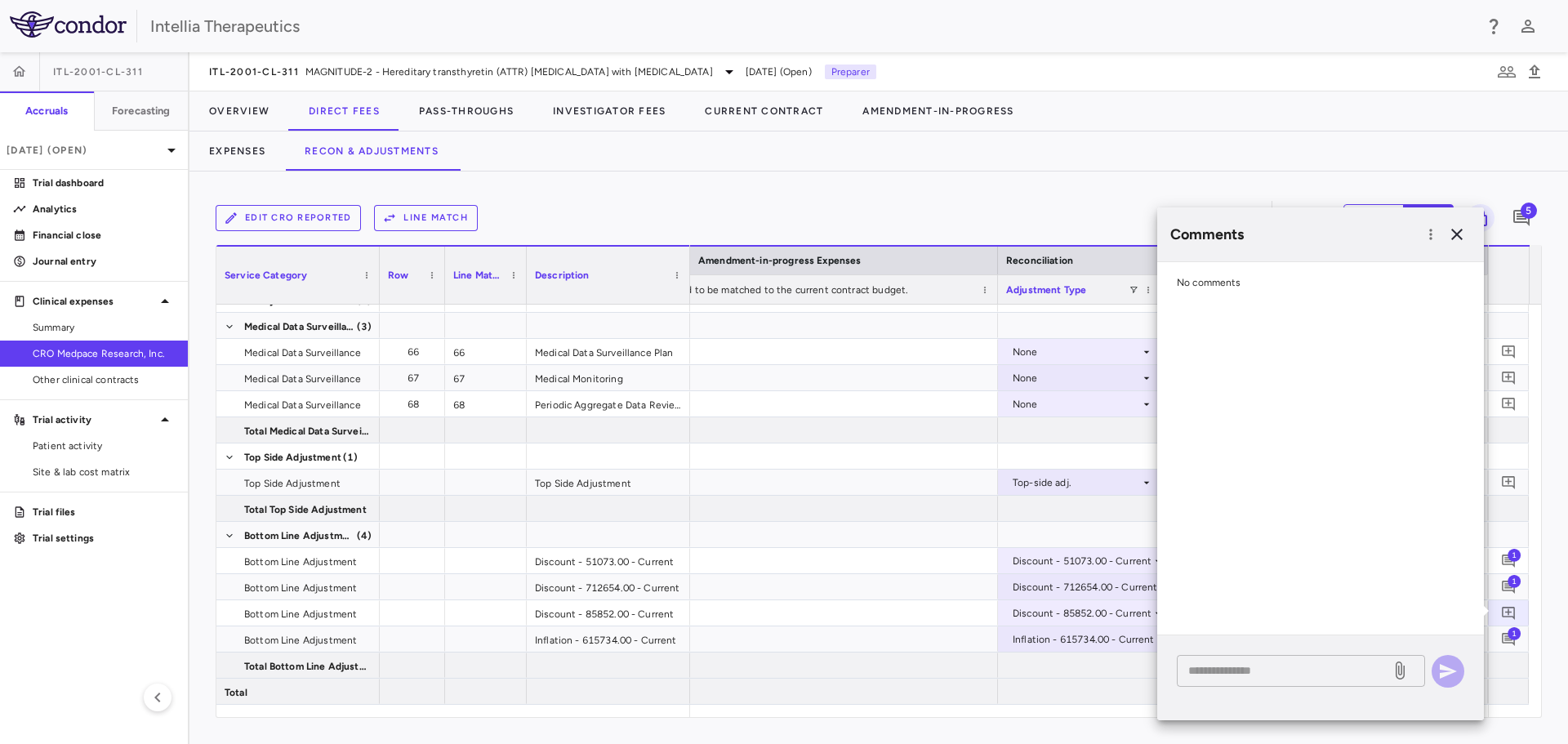
click at [1270, 666] on textarea at bounding box center [1283, 670] width 191 height 18
paste textarea "**********"
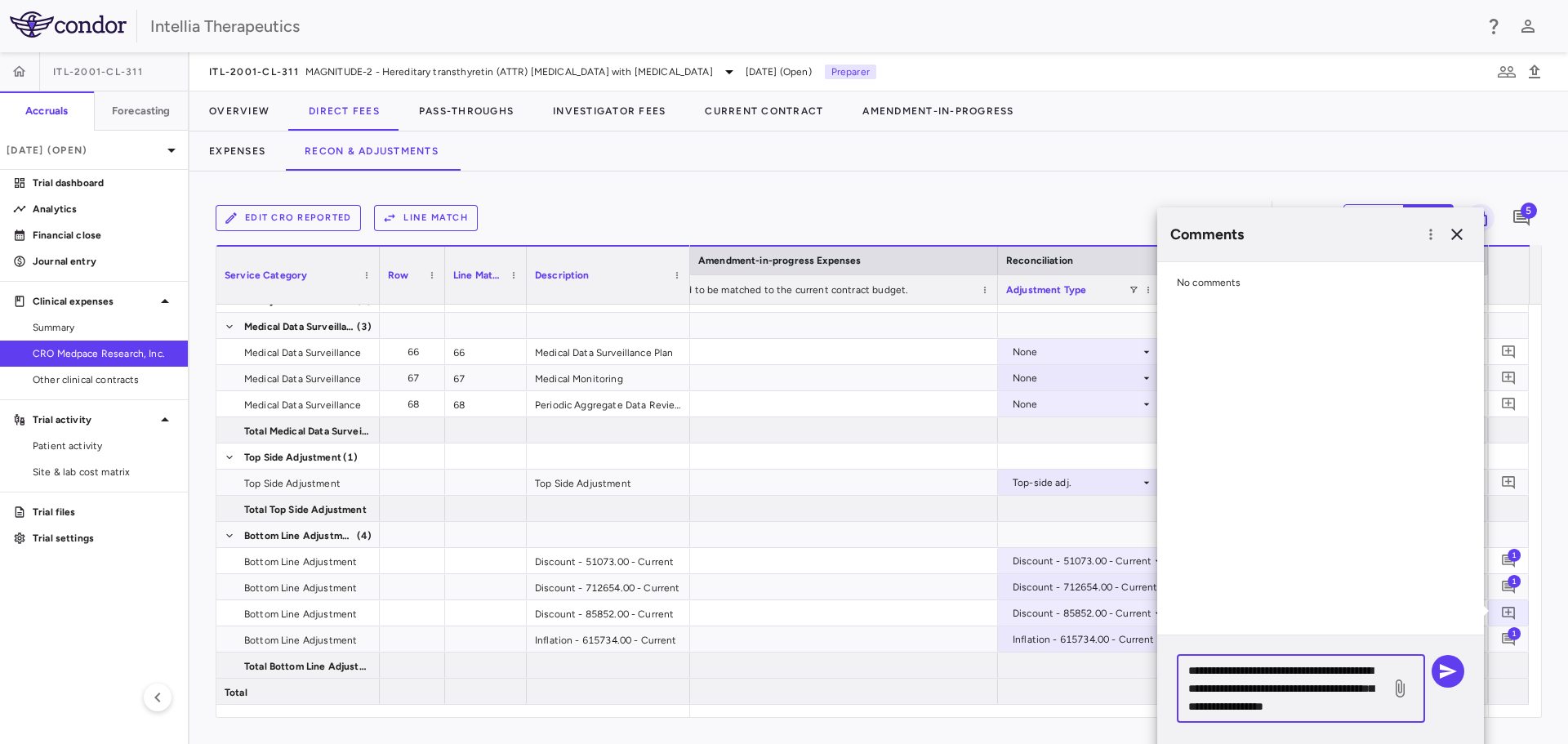
type textarea "**********"
click at [1402, 686] on icon at bounding box center [1400, 688] width 9 height 18
click at [0, 0] on input "file" at bounding box center [0, 0] width 0 height 0
click at [1454, 670] on icon "button" at bounding box center [1448, 671] width 17 height 15
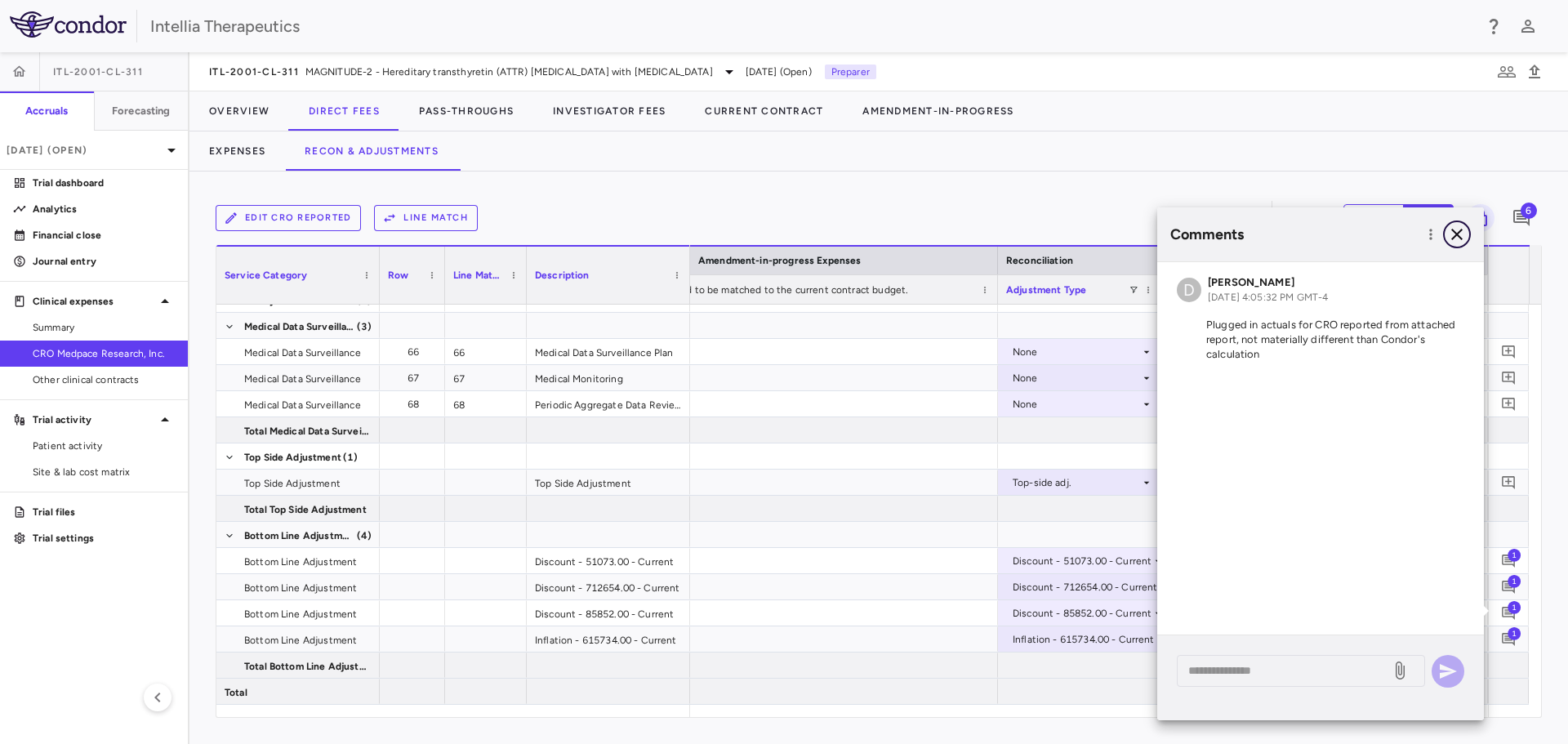
click at [1449, 225] on icon "button" at bounding box center [1457, 234] width 20 height 20
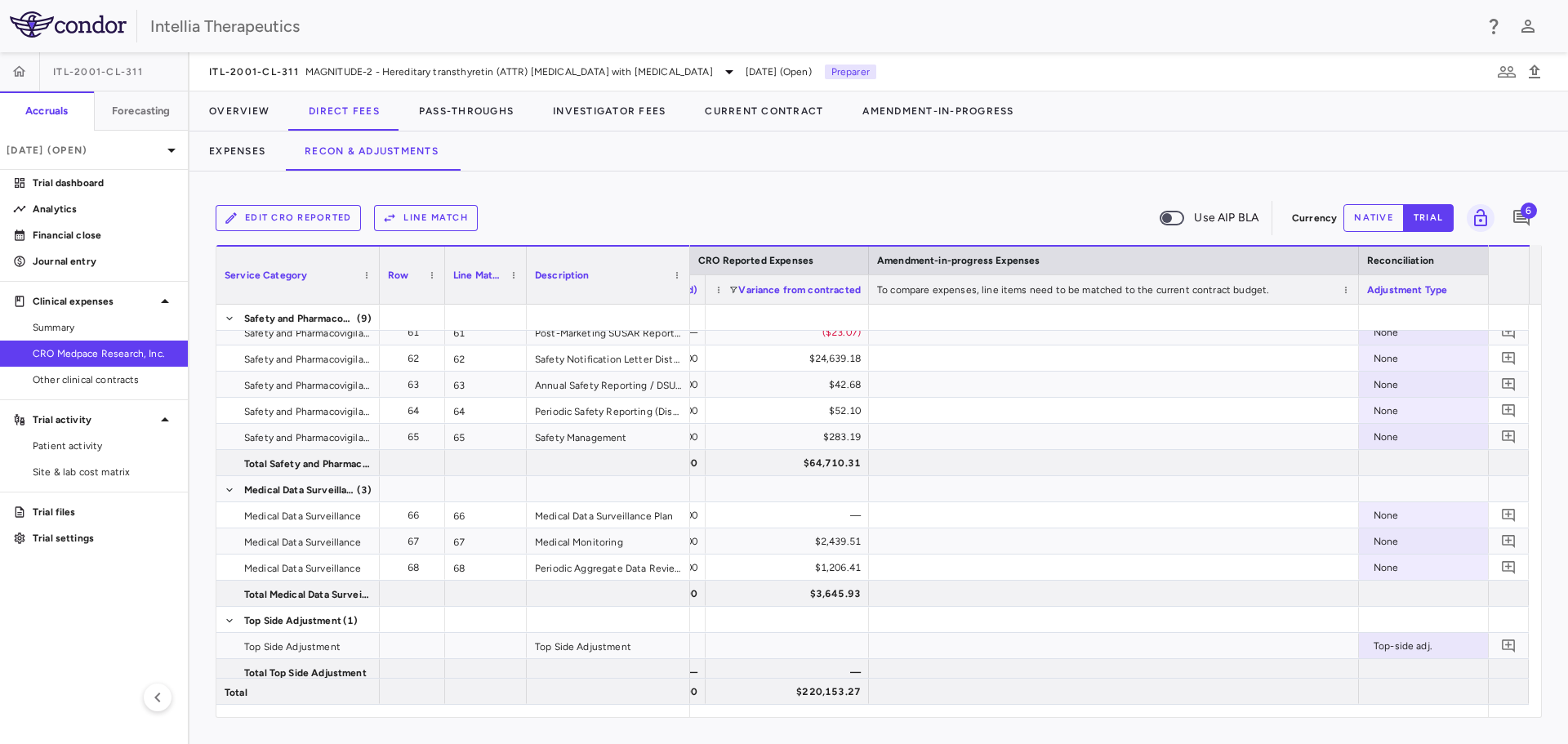
scroll to position [0, 2845]
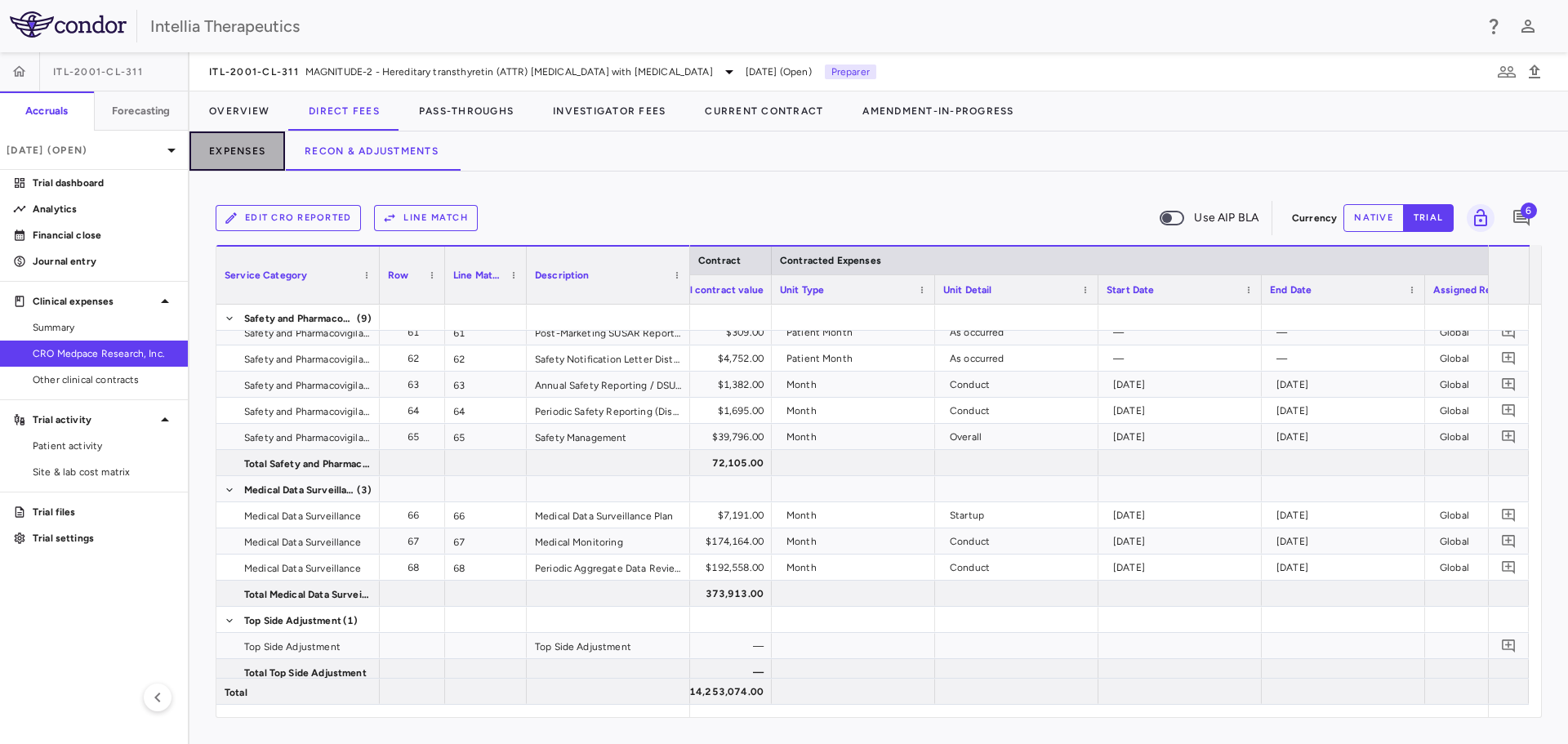
click at [251, 143] on button "Expenses" at bounding box center [237, 151] width 96 height 40
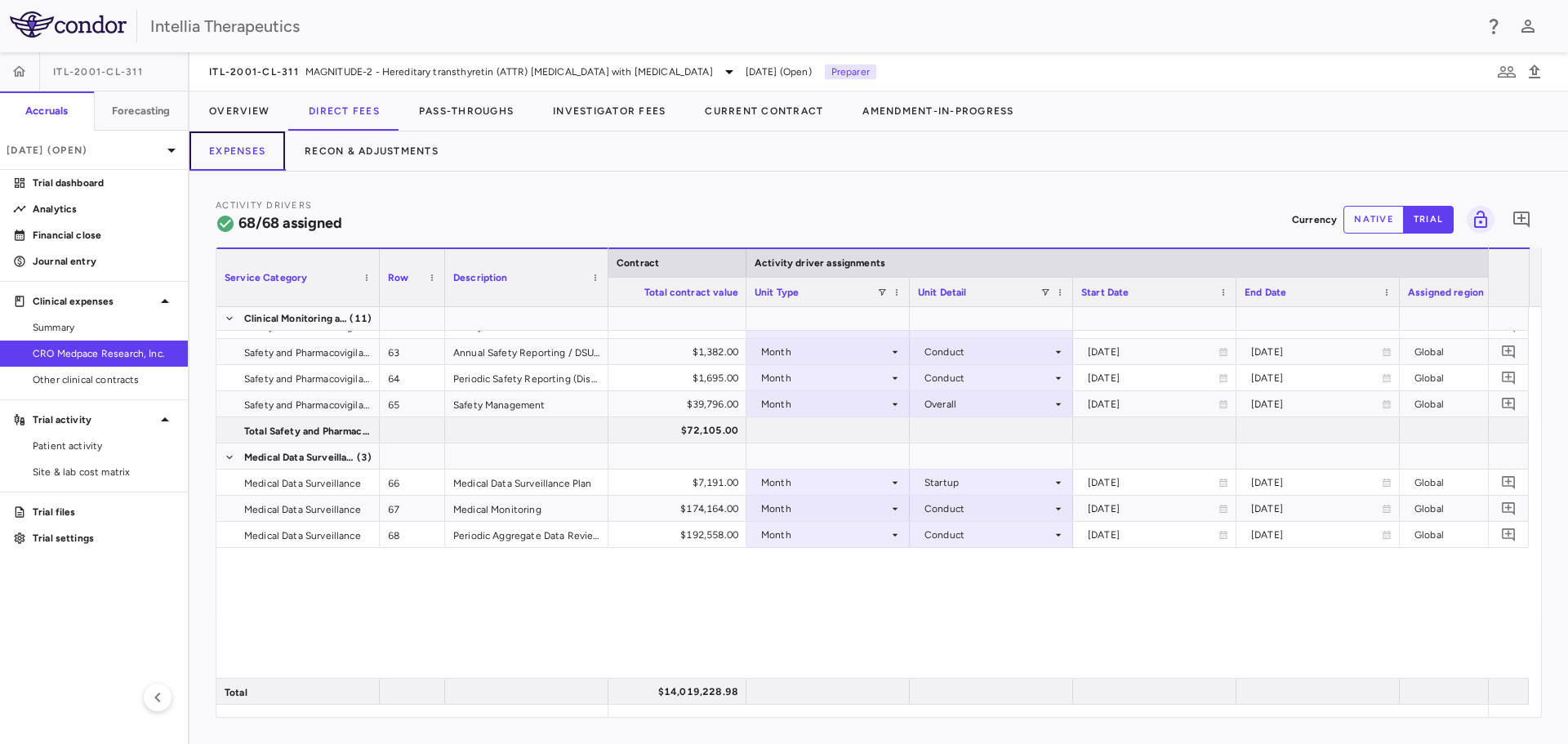
scroll to position [974, 0]
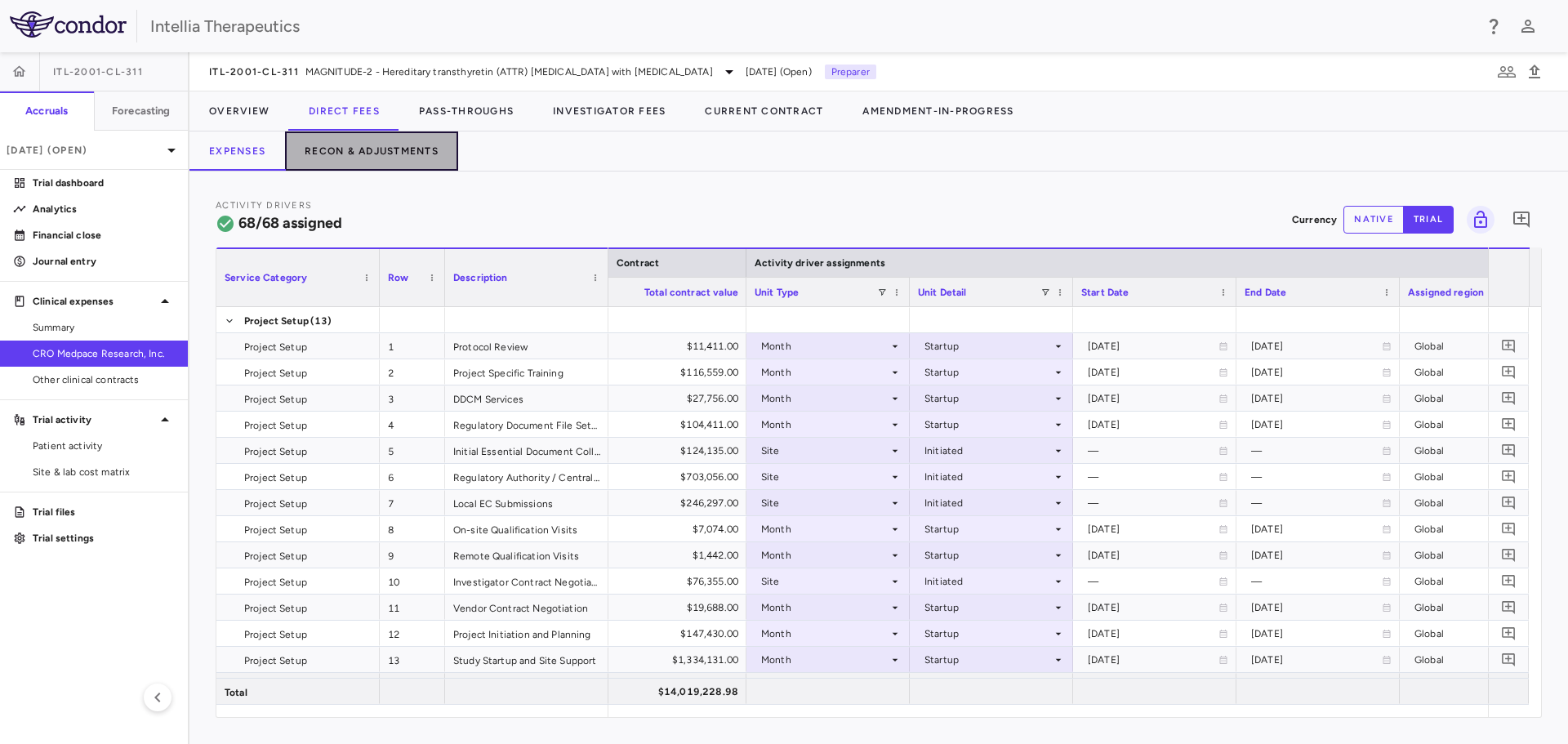
click at [358, 162] on button "Recon & Adjustments" at bounding box center [371, 151] width 173 height 40
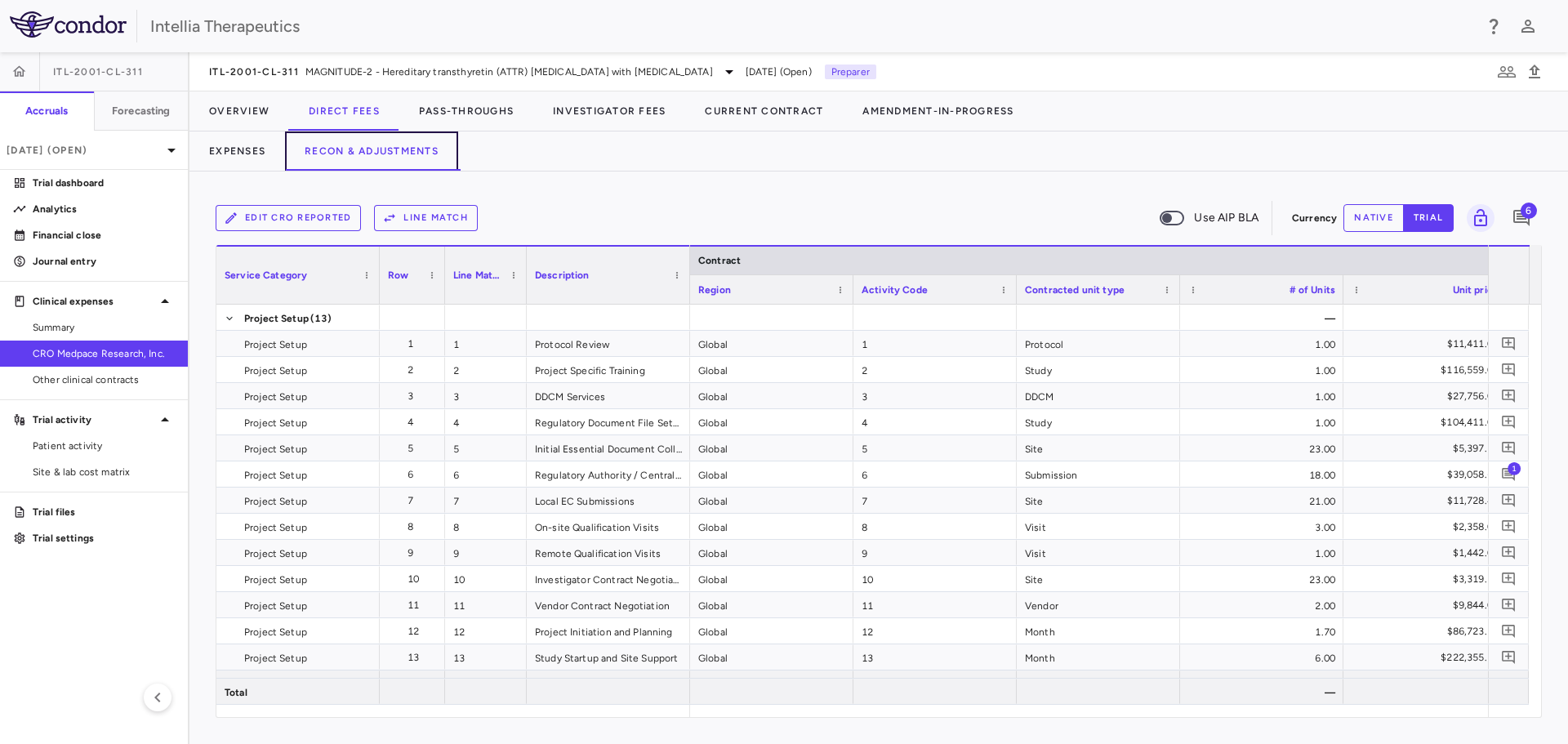
scroll to position [0, 412]
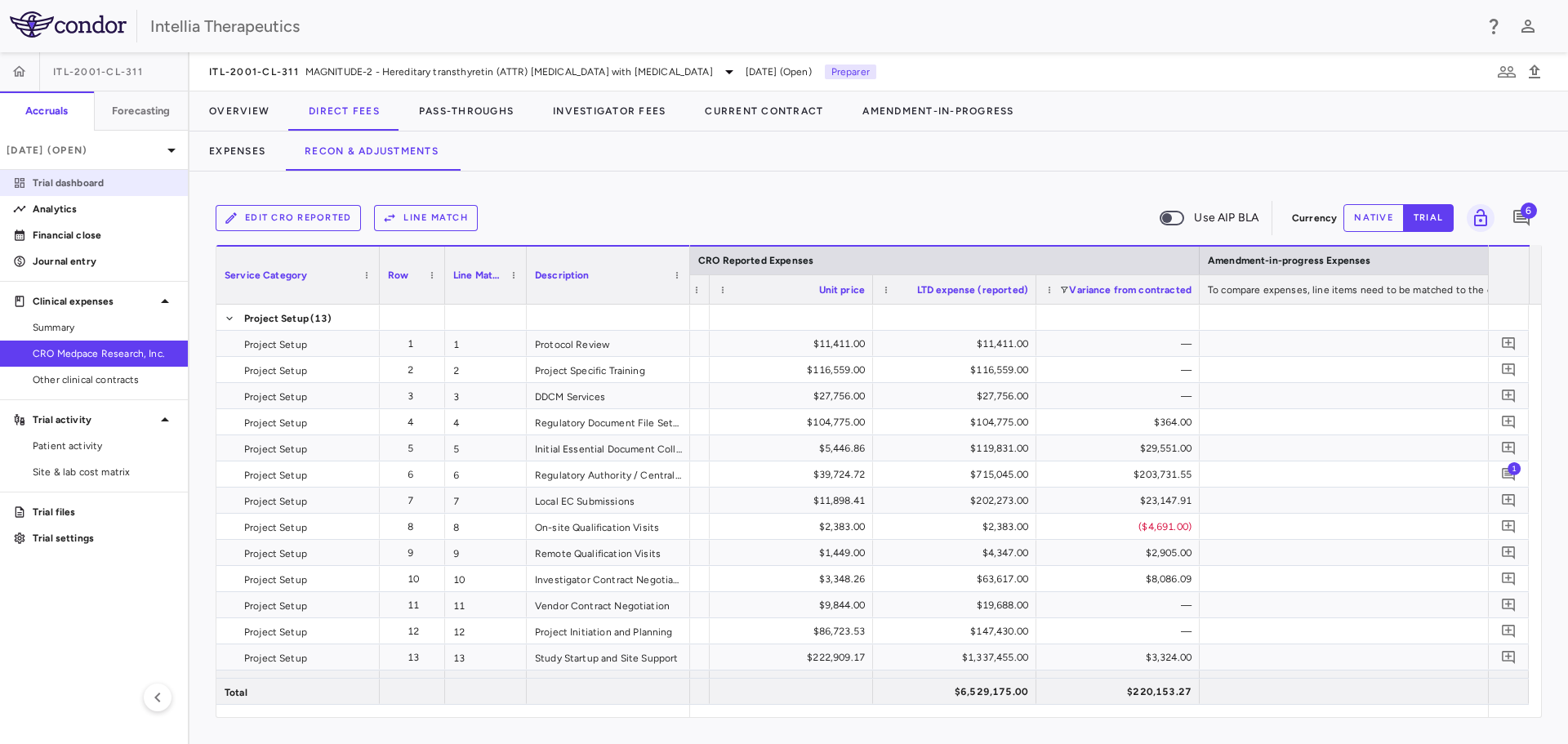
click at [85, 188] on p "Trial dashboard" at bounding box center [104, 183] width 142 height 15
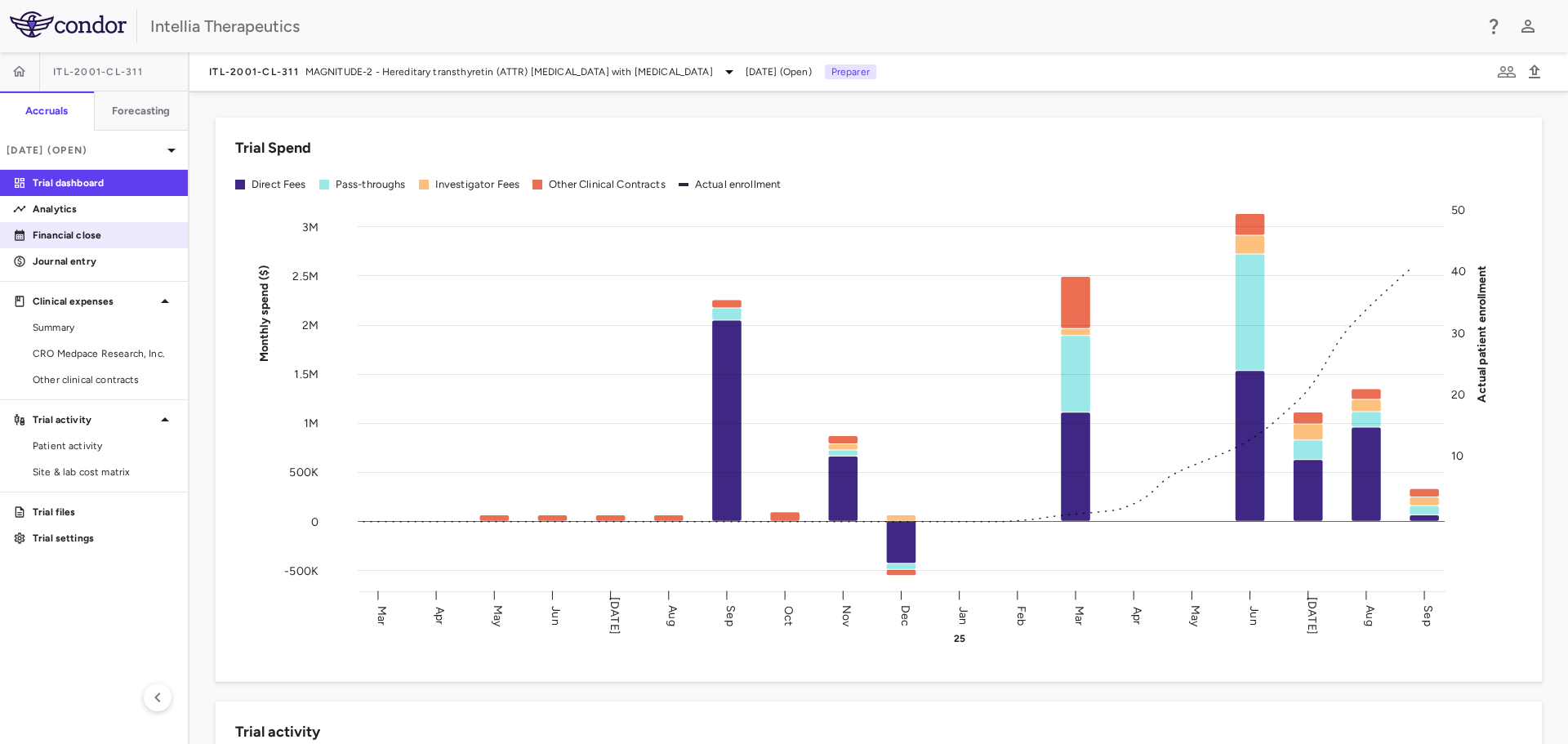
click at [74, 232] on p "Financial close" at bounding box center [104, 235] width 142 height 15
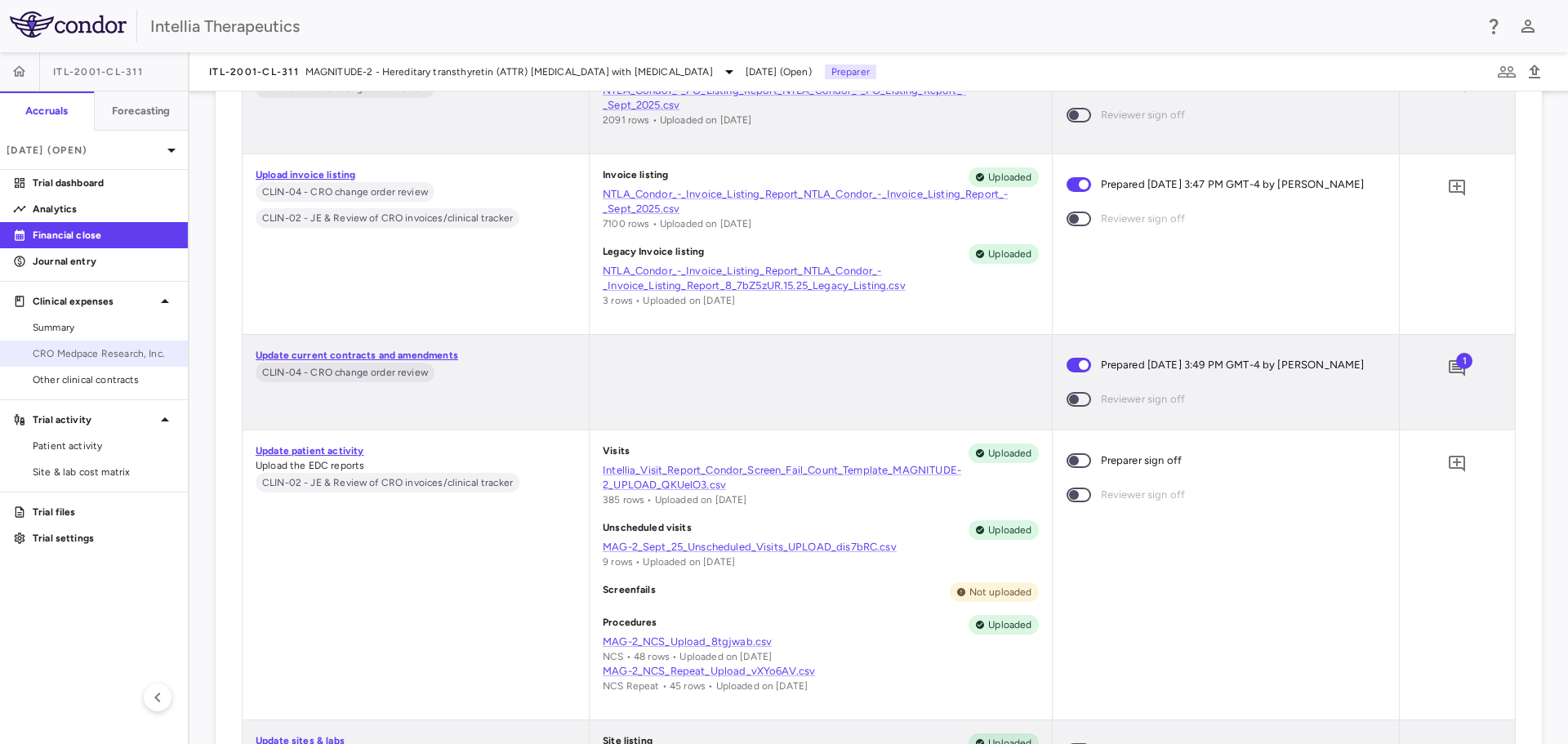
click at [92, 354] on span "CRO Medpace Research, Inc." at bounding box center [104, 353] width 142 height 15
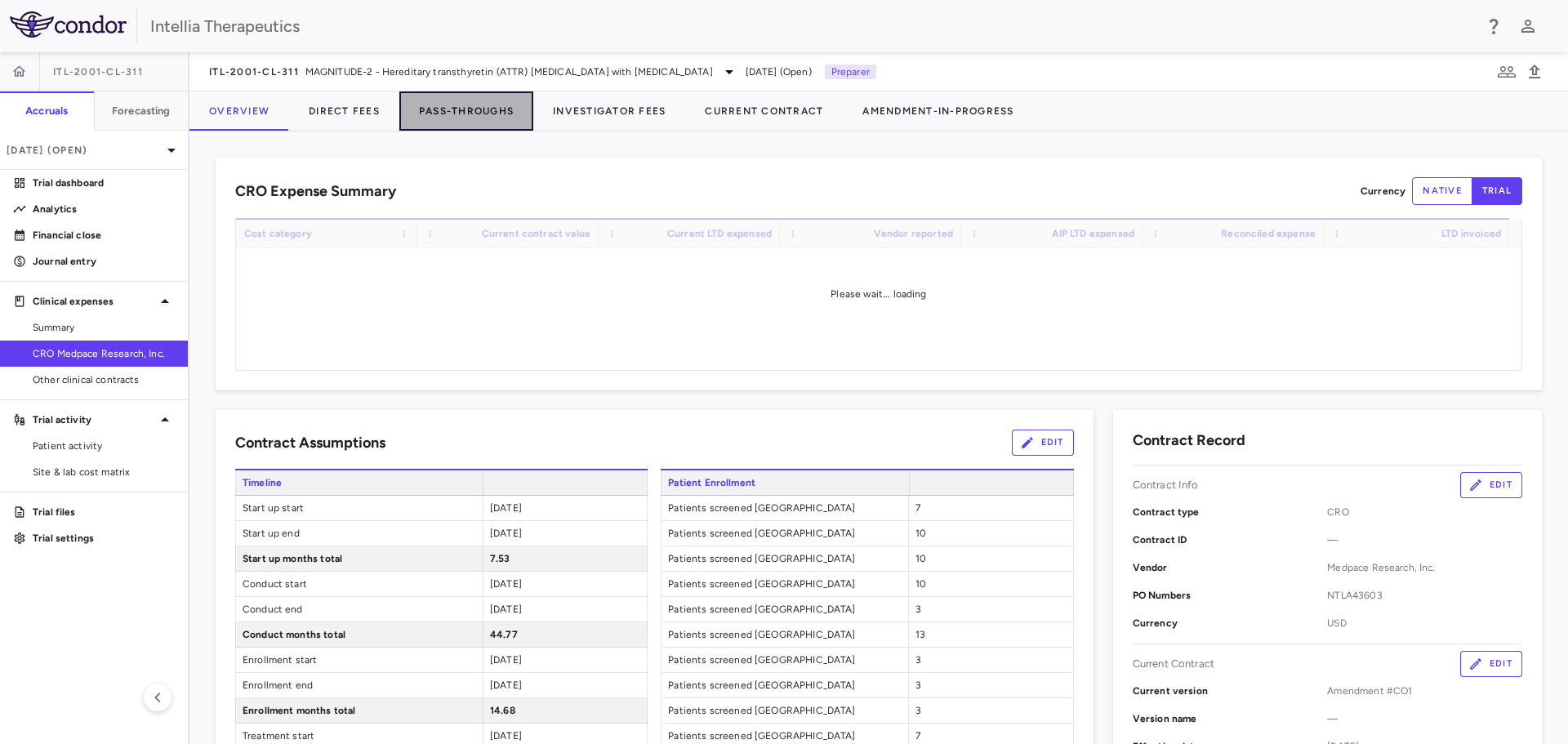
click at [464, 106] on button "Pass-Throughs" at bounding box center [466, 112] width 133 height 40
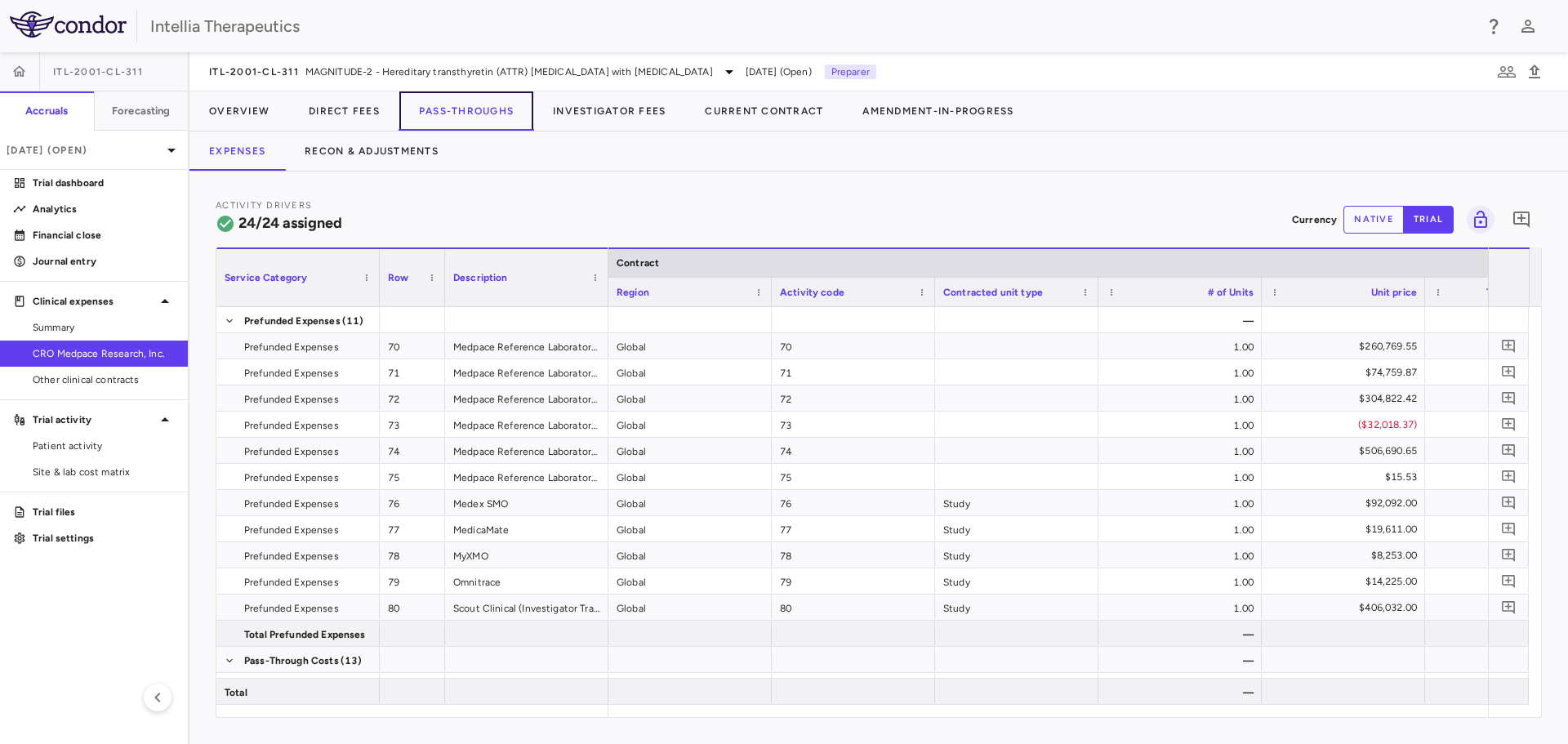
scroll to position [0, 156]
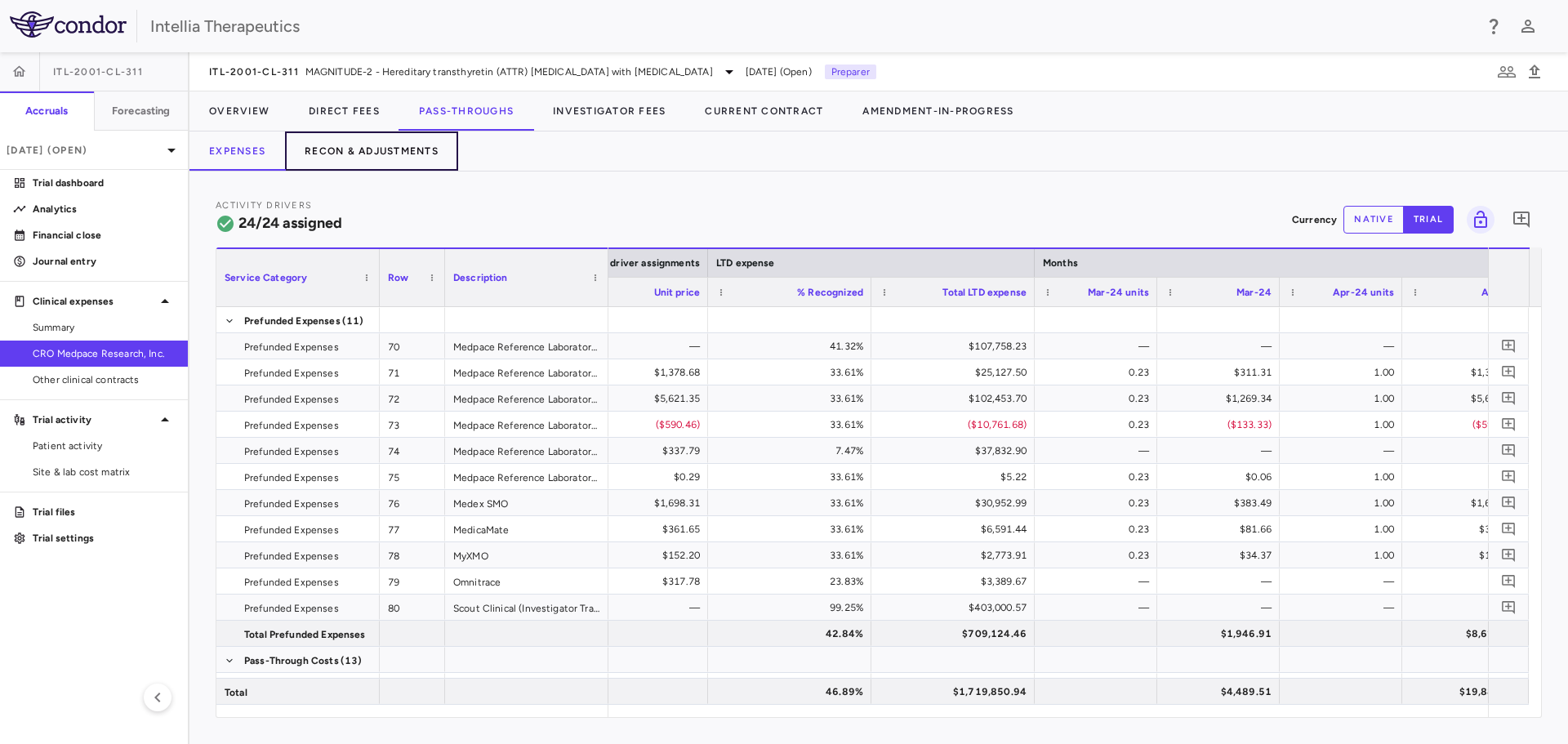
click at [377, 142] on button "Recon & Adjustments" at bounding box center [371, 151] width 173 height 40
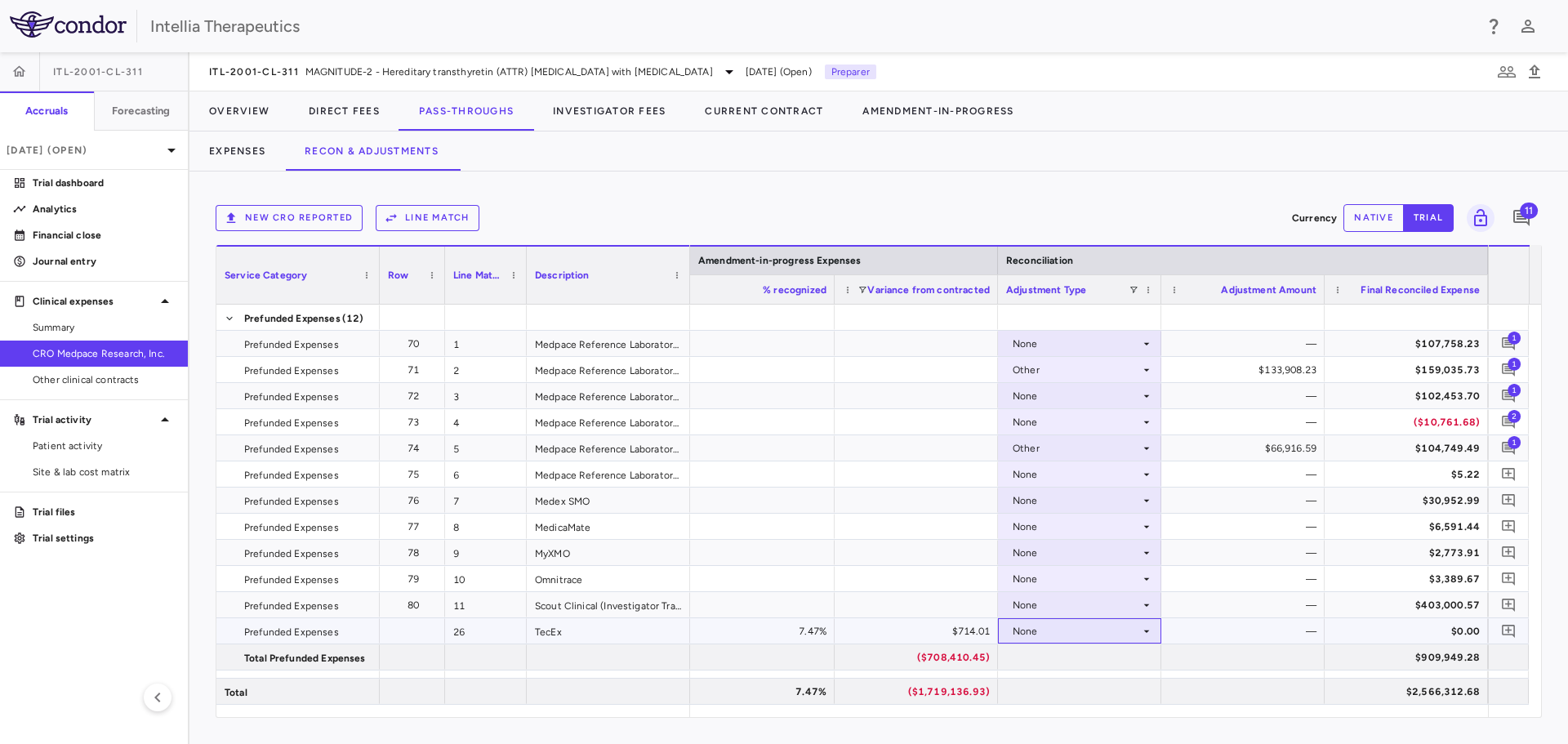
click at [1097, 638] on div "None" at bounding box center [1076, 630] width 128 height 26
click at [1095, 679] on li "Amendment-in-Progress" at bounding box center [1080, 687] width 162 height 25
click at [1508, 622] on icon "Add comment" at bounding box center [1510, 630] width 16 height 16
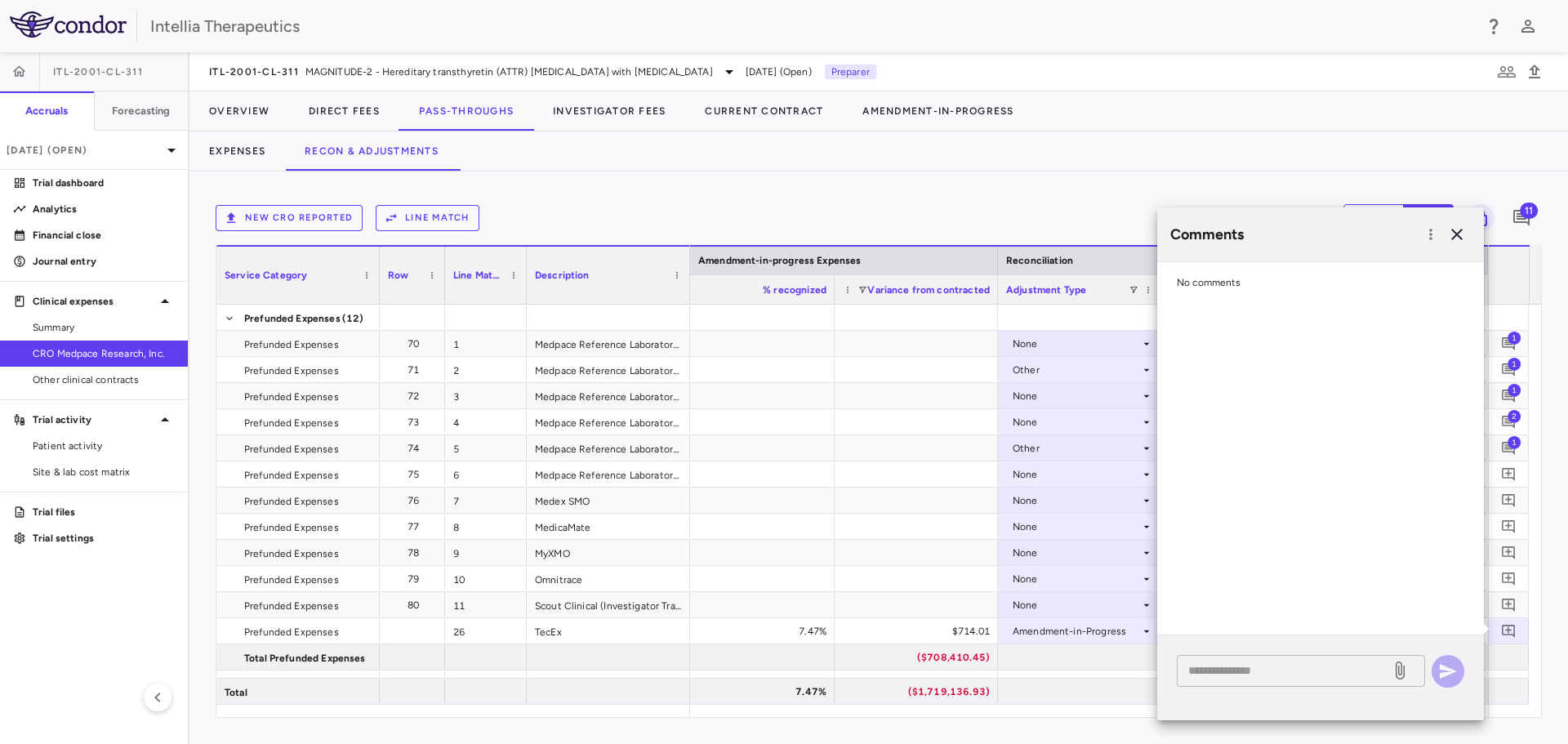
click at [1280, 671] on textarea at bounding box center [1283, 670] width 191 height 18
click at [1456, 237] on icon "button" at bounding box center [1457, 234] width 20 height 20
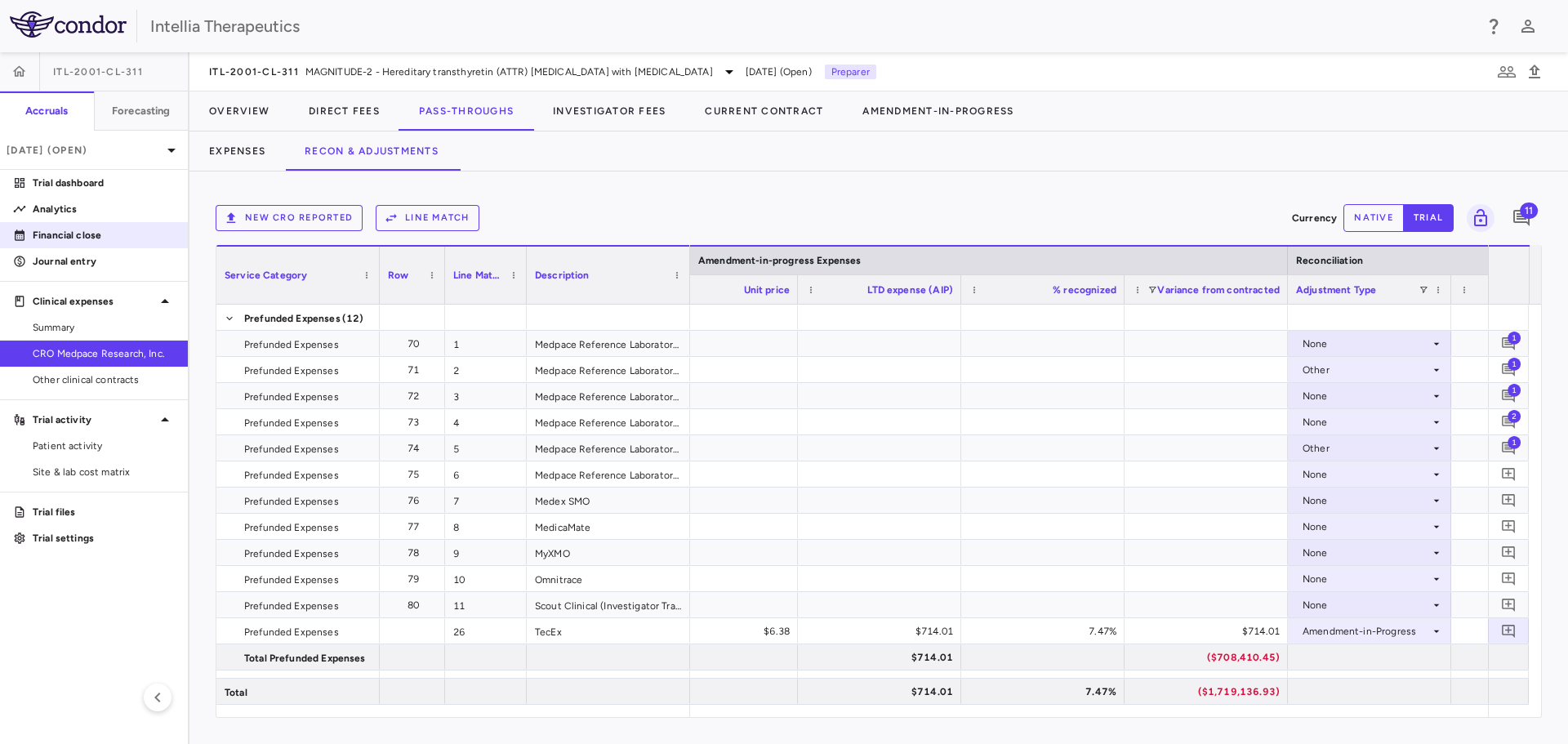
click at [96, 226] on link "Financial close" at bounding box center [94, 235] width 188 height 25
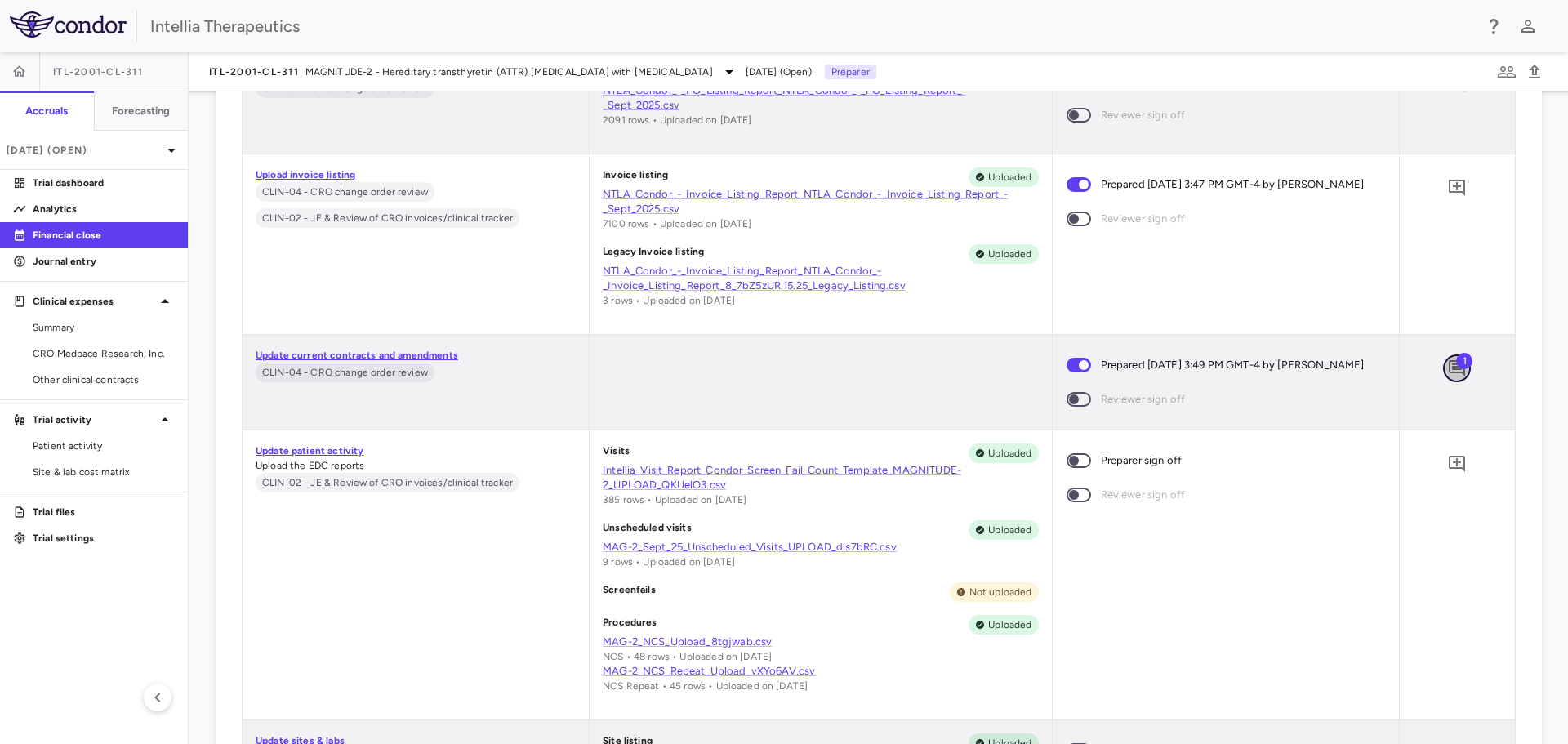
click at [1449, 369] on icon "Add comment" at bounding box center [1457, 368] width 17 height 17
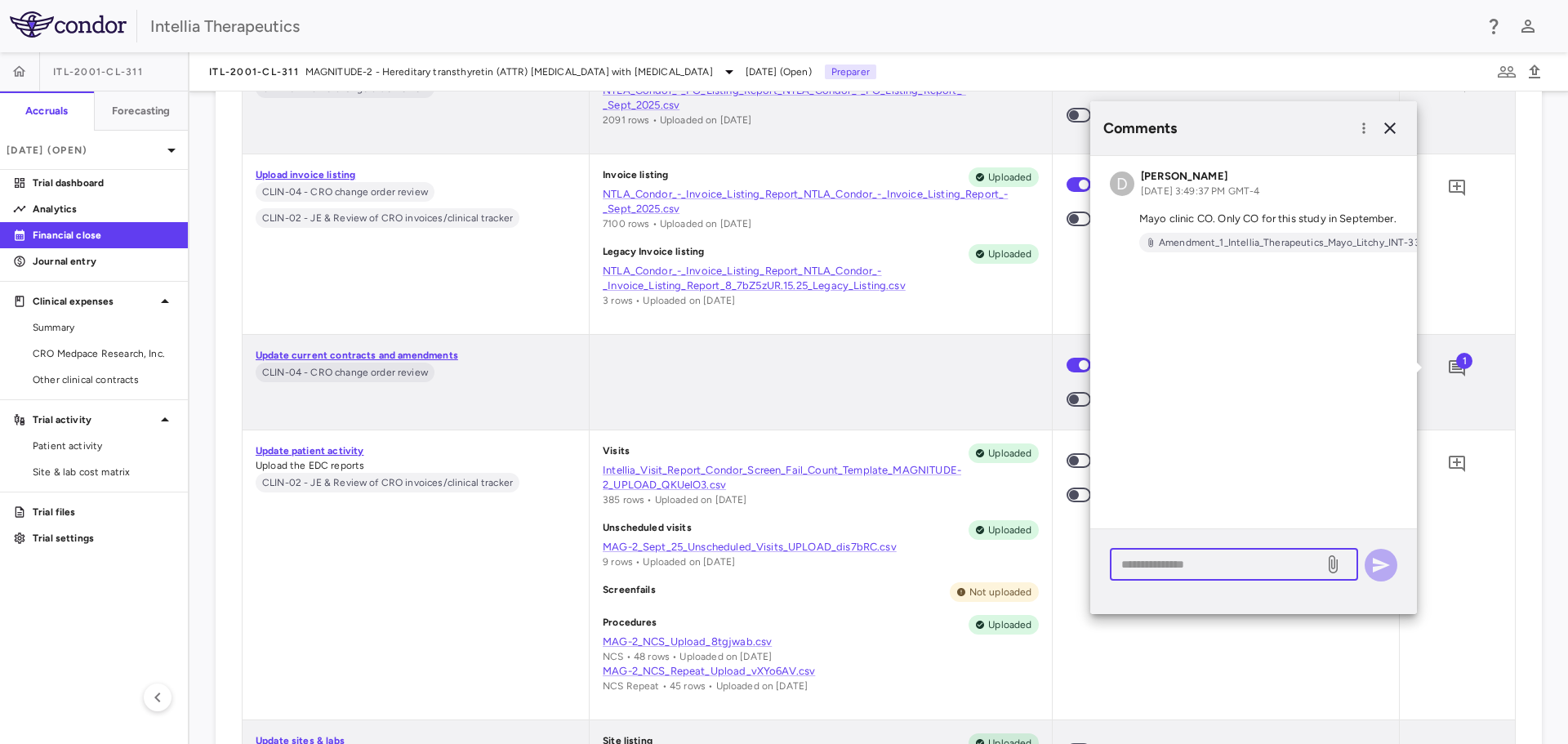
click at [1214, 561] on textarea at bounding box center [1216, 564] width 191 height 18
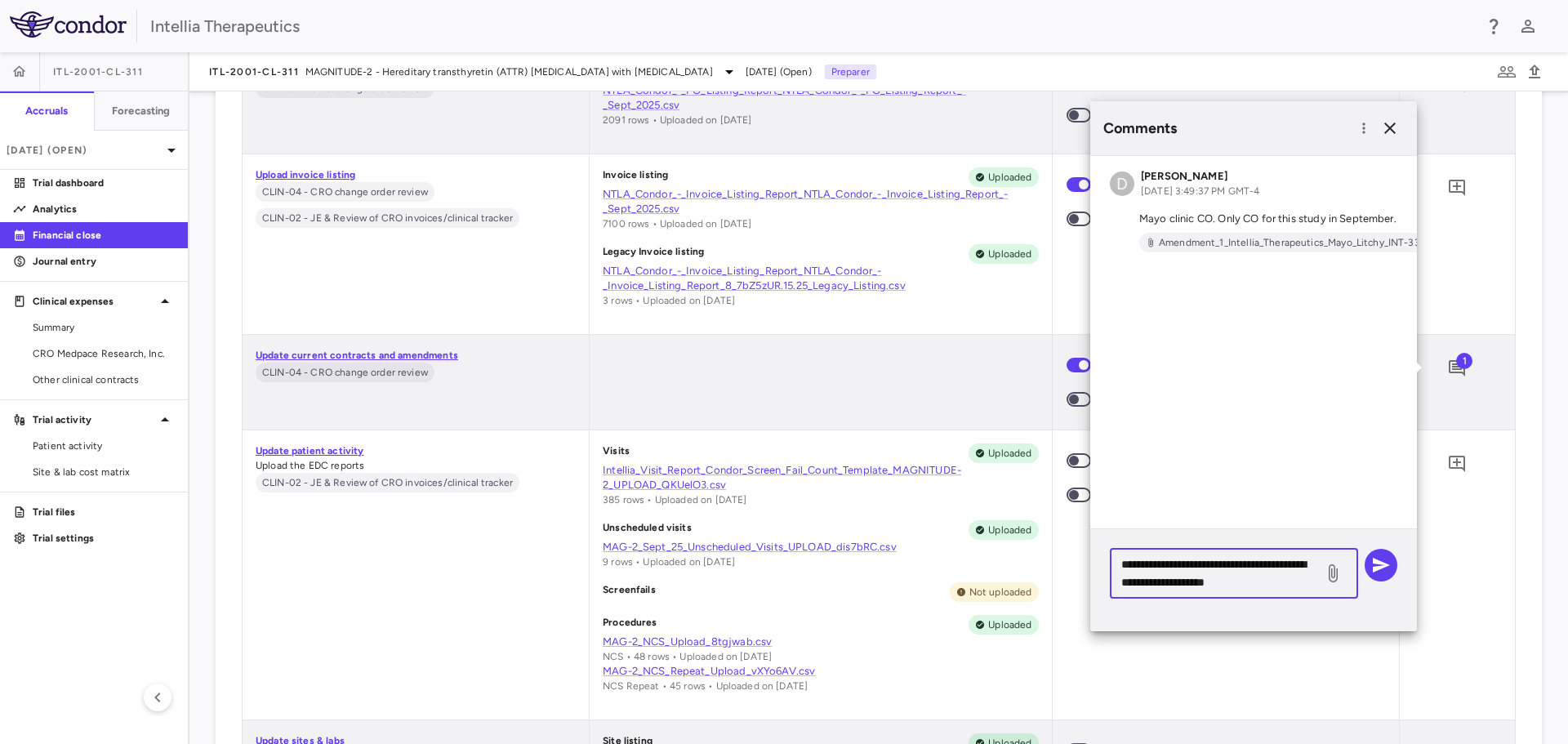
type textarea "**********"
click at [1327, 567] on icon at bounding box center [1333, 573] width 20 height 20
click at [0, 0] on input "file" at bounding box center [0, 0] width 0 height 0
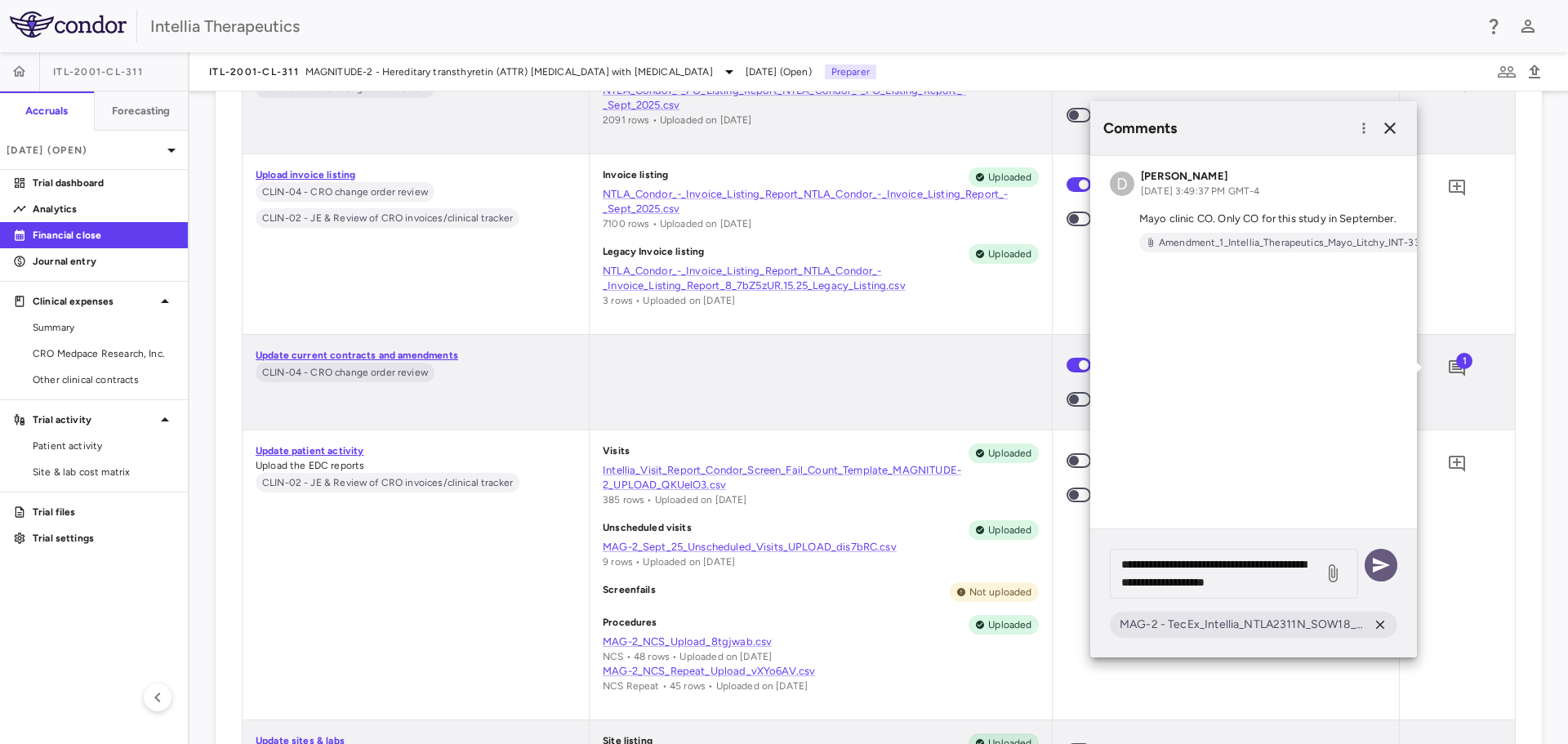
click at [1388, 566] on icon "button" at bounding box center [1381, 565] width 20 height 20
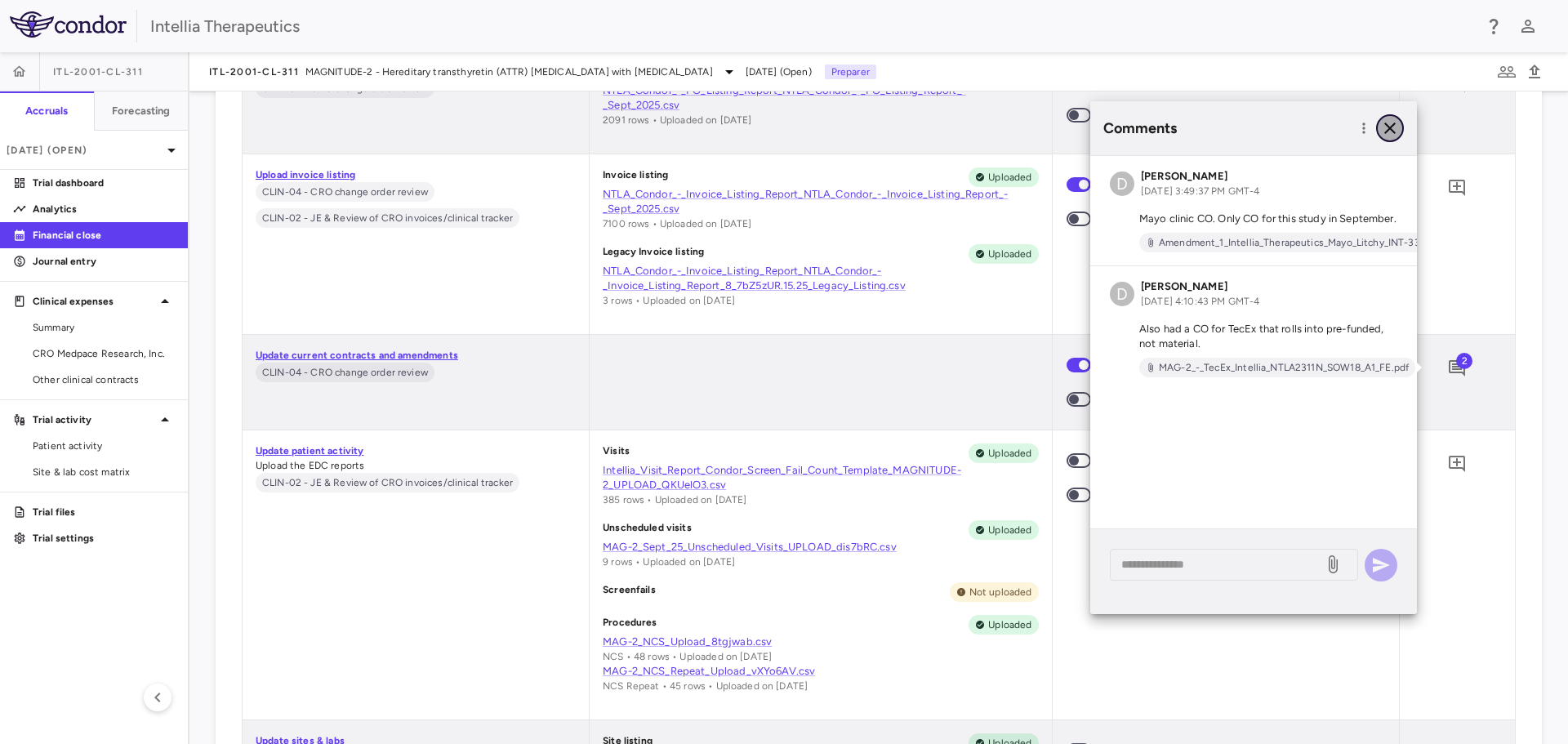
click at [1389, 139] on button "button" at bounding box center [1390, 128] width 28 height 28
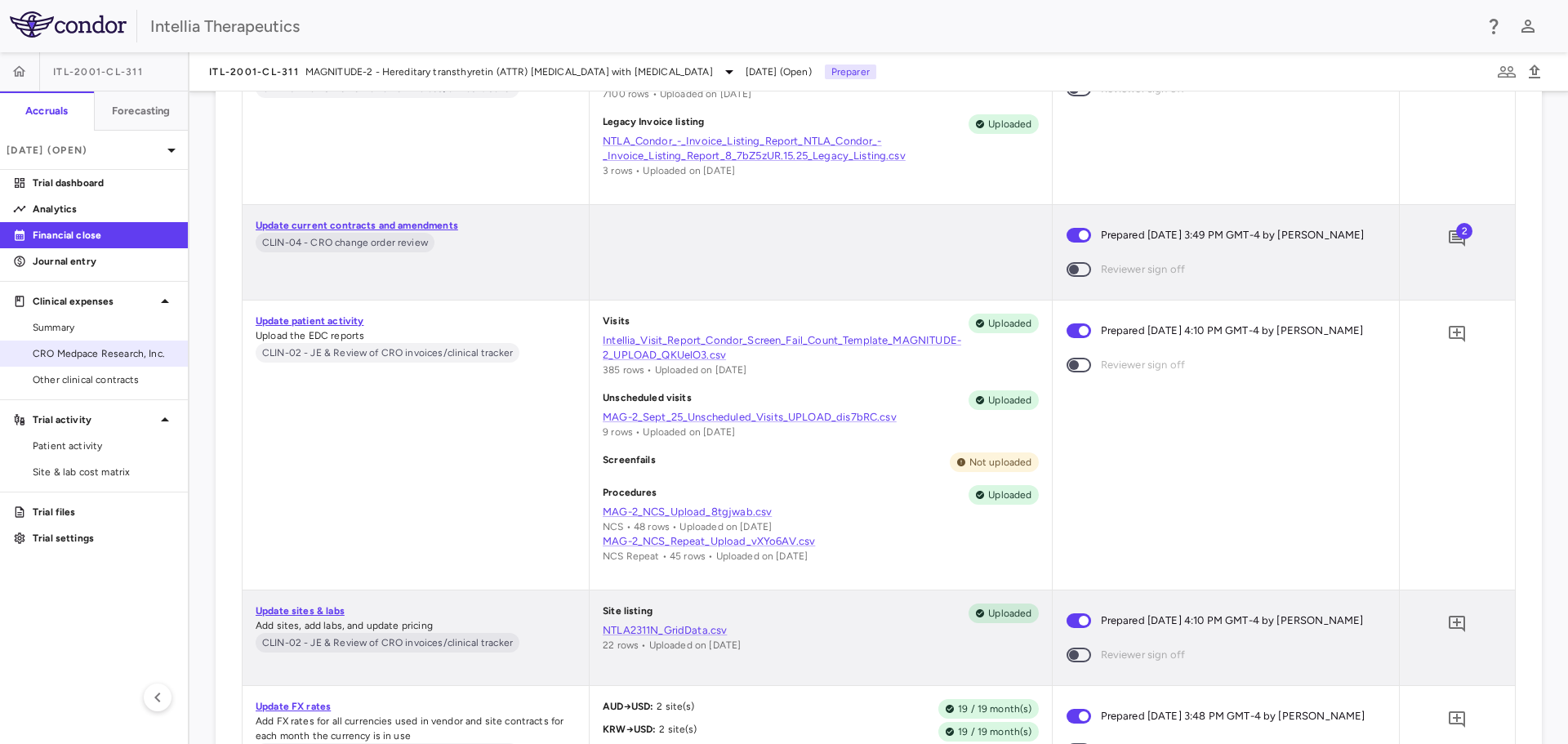
scroll to position [2316, 0]
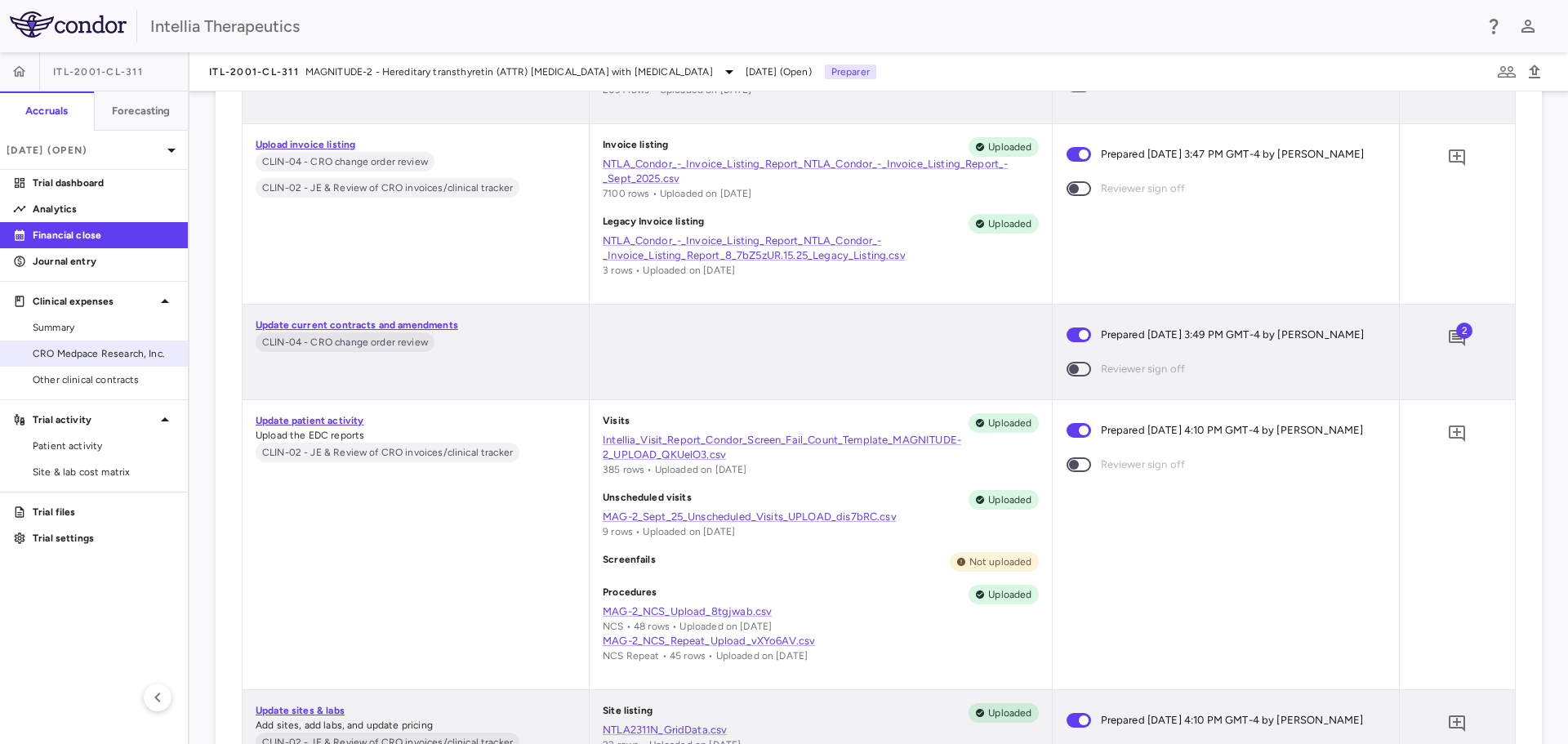
click at [74, 352] on span "CRO Medpace Research, Inc." at bounding box center [104, 353] width 142 height 15
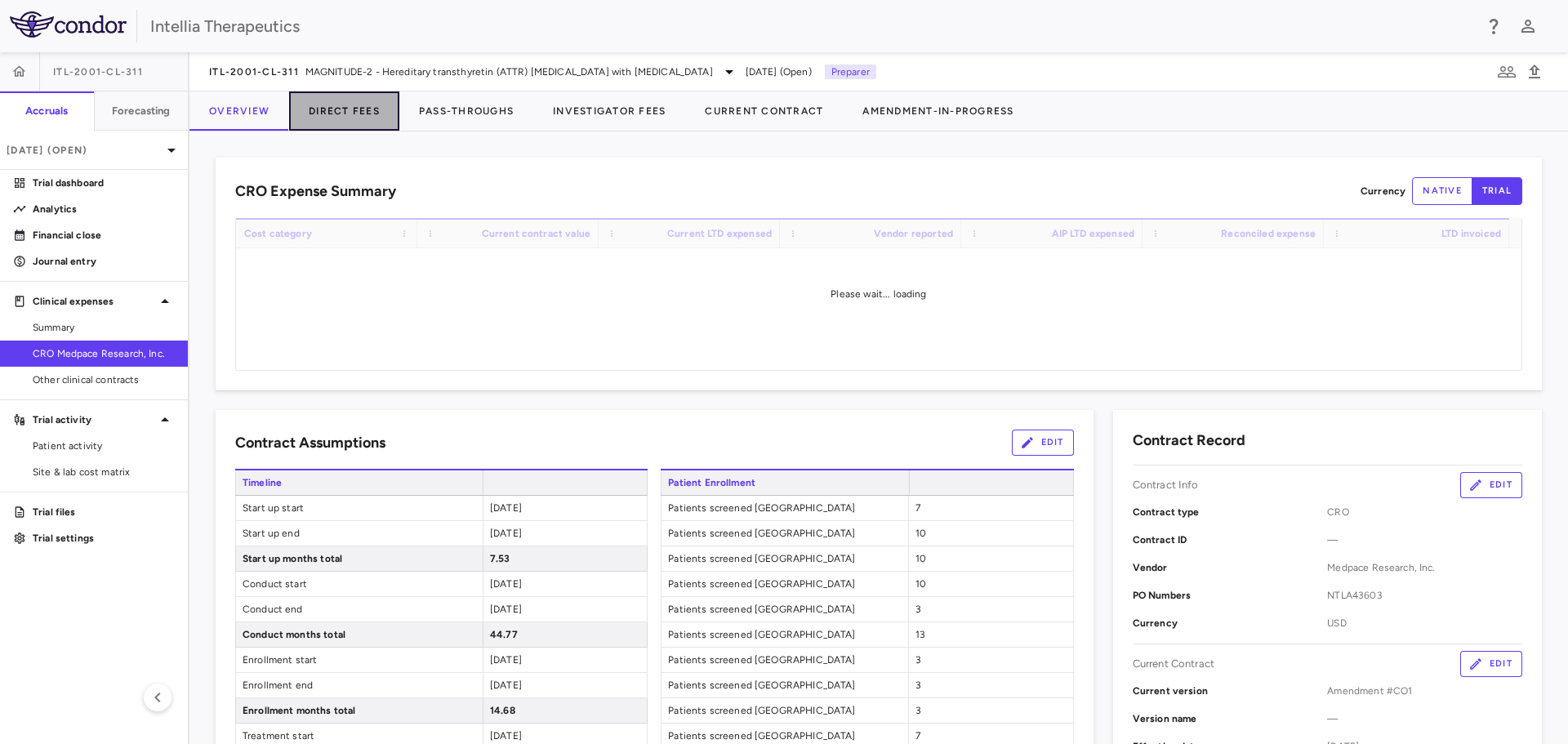
click at [341, 122] on button "Direct Fees" at bounding box center [344, 112] width 111 height 40
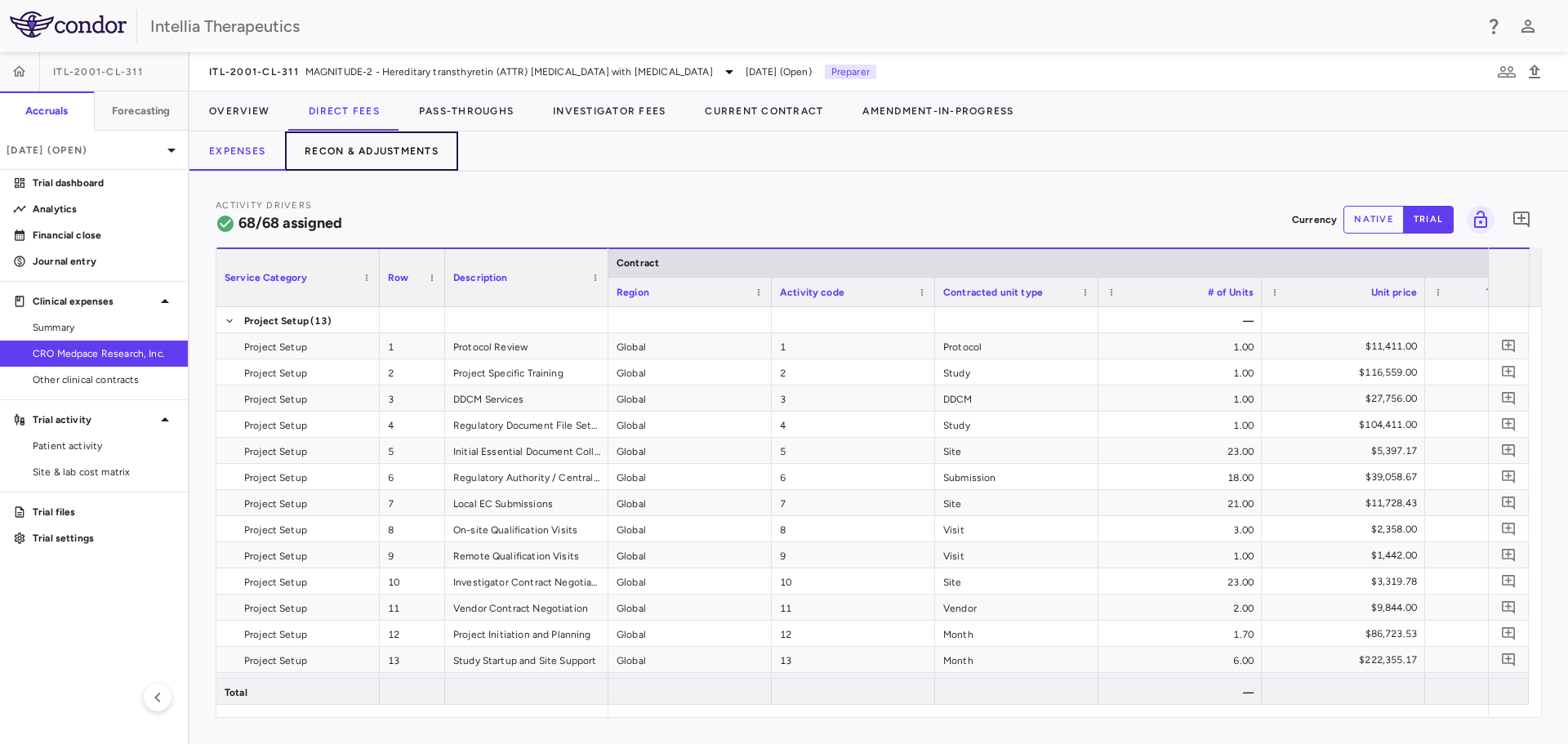
click at [334, 145] on button "Recon & Adjustments" at bounding box center [371, 151] width 173 height 40
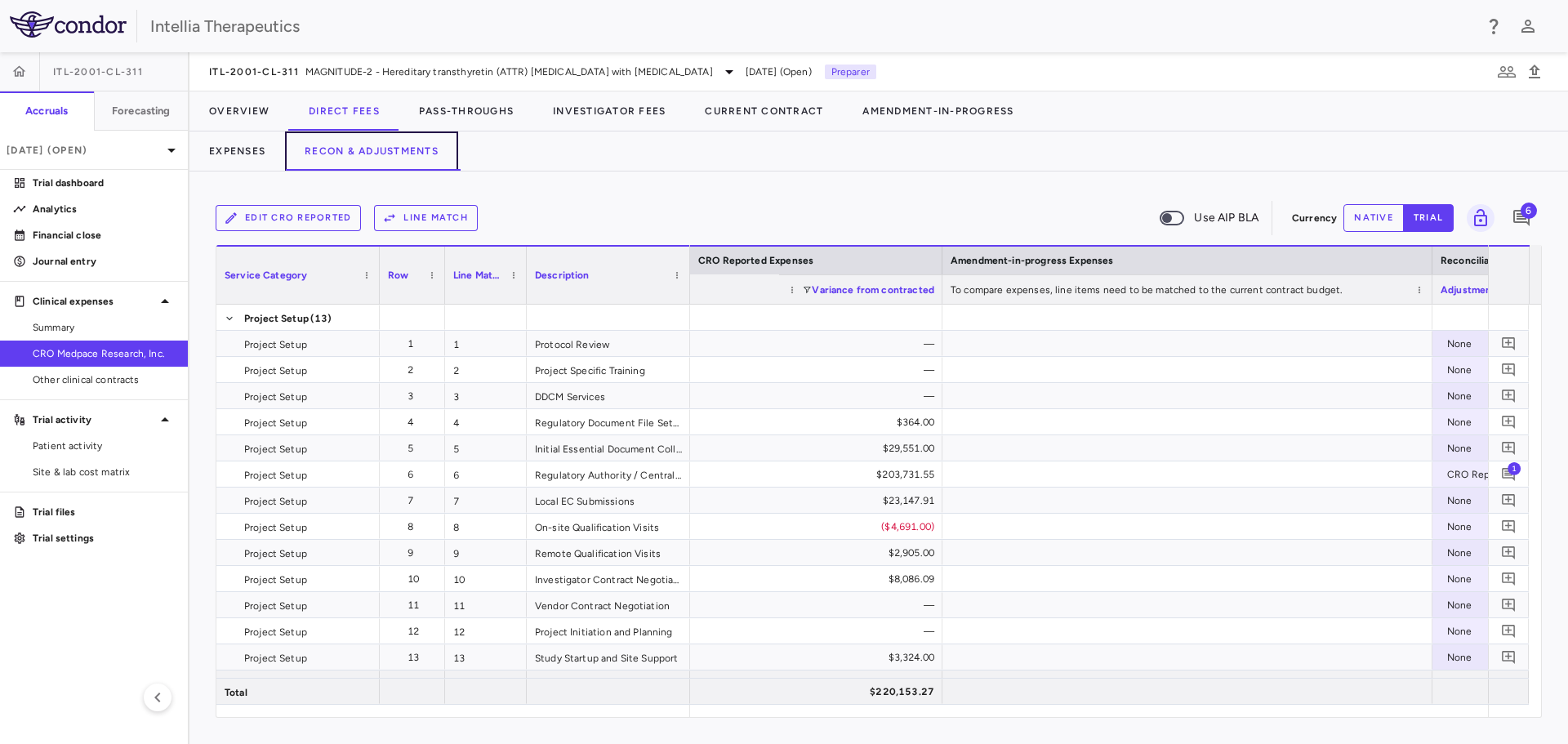
scroll to position [0, 3245]
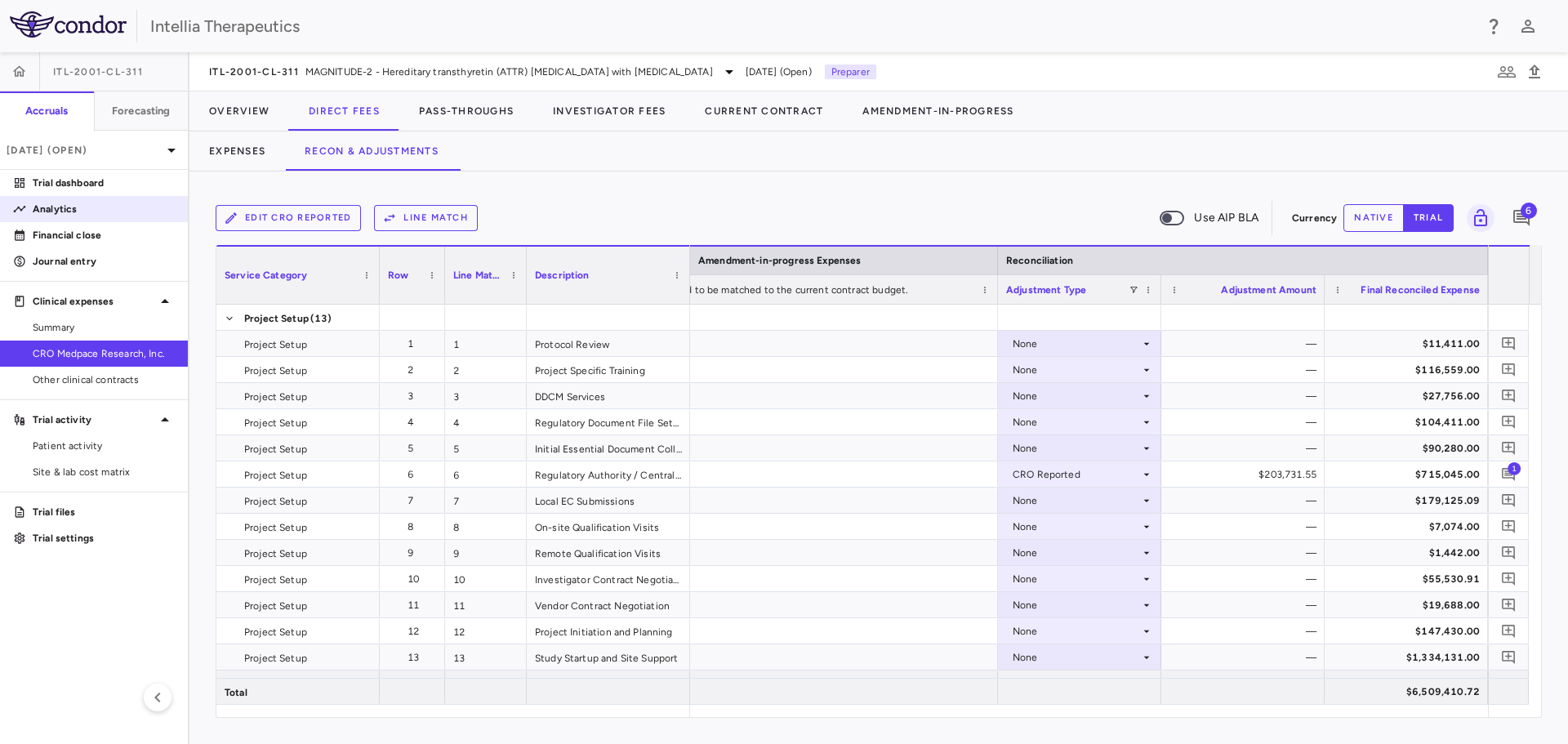
click at [110, 207] on p "Analytics" at bounding box center [104, 208] width 142 height 15
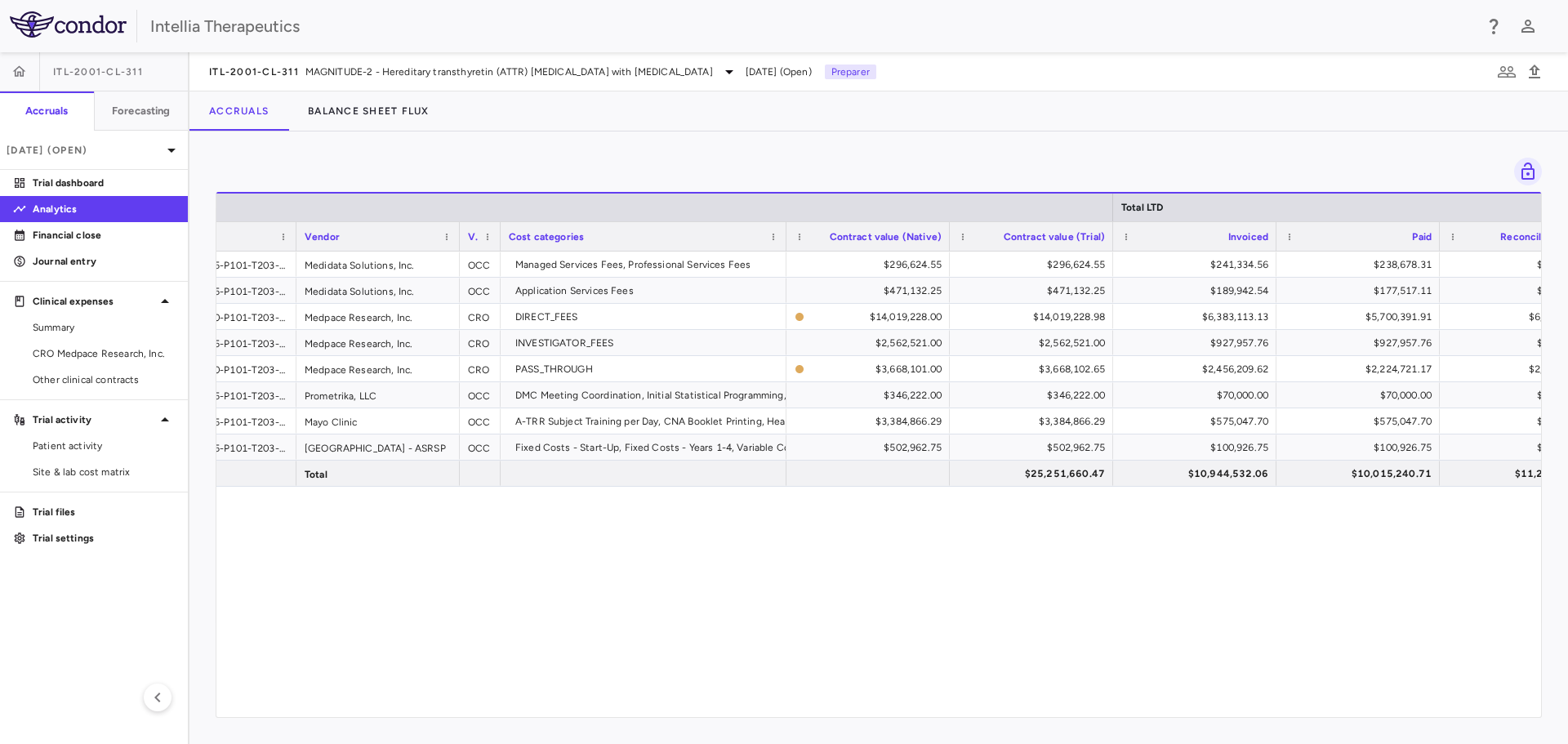
scroll to position [0, 244]
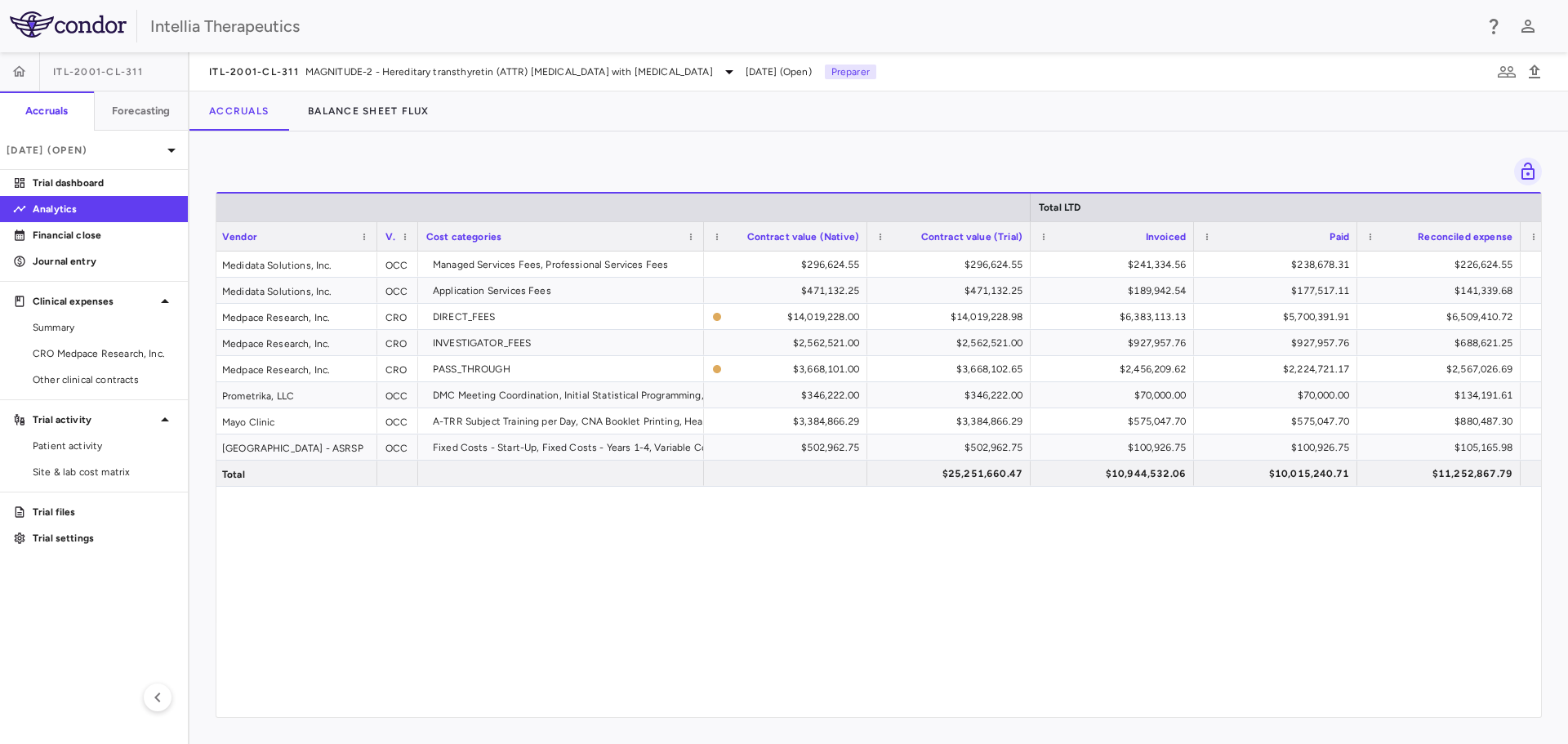
drag, startPoint x: 542, startPoint y: 687, endPoint x: 549, endPoint y: 705, distance: 19.3
click at [542, 688] on div "100-4026-68105-P101-T203-000-F000-F0000-CLN007 Medidata Solutions, Inc. OCC Man…" at bounding box center [879, 477] width 1325 height 454
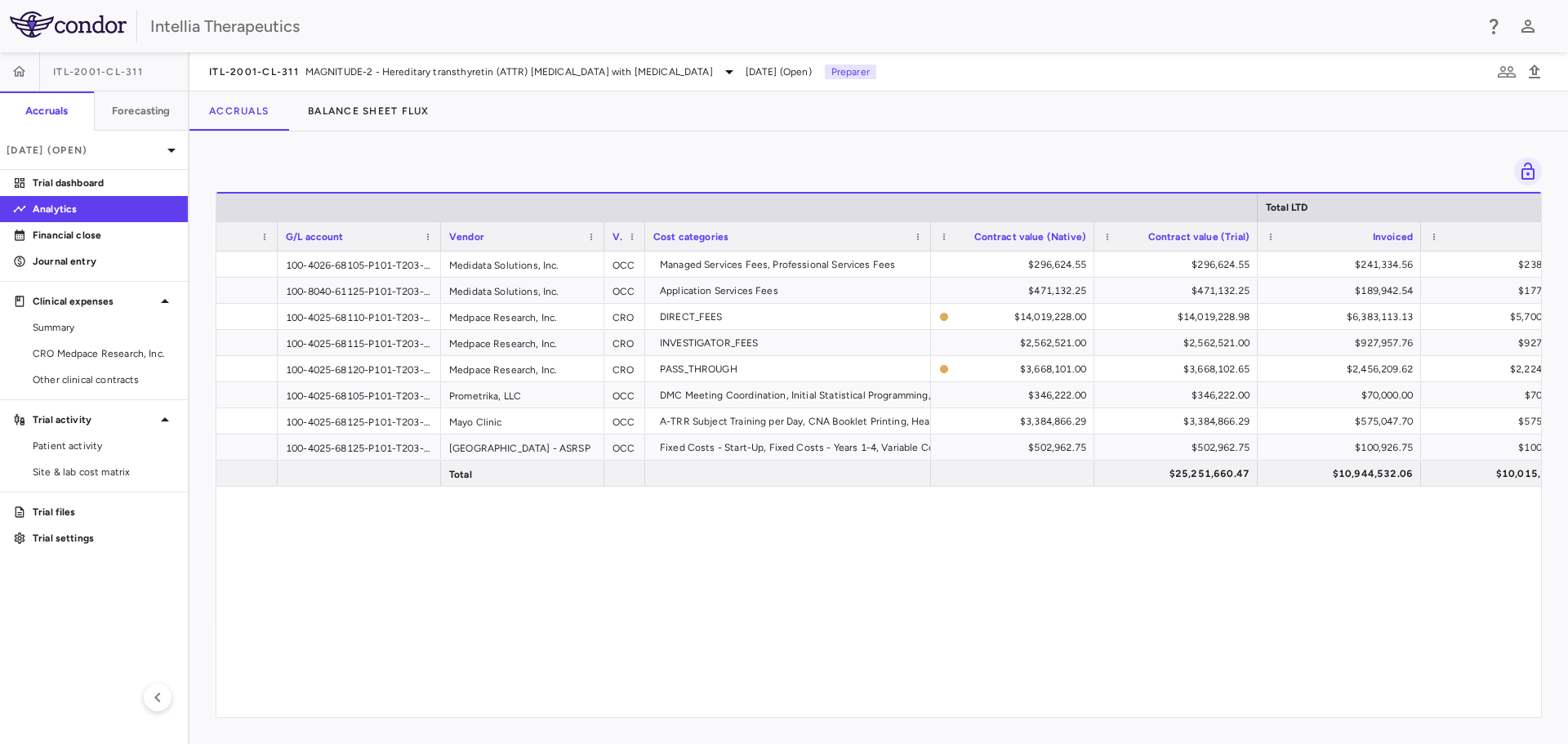
scroll to position [0, 0]
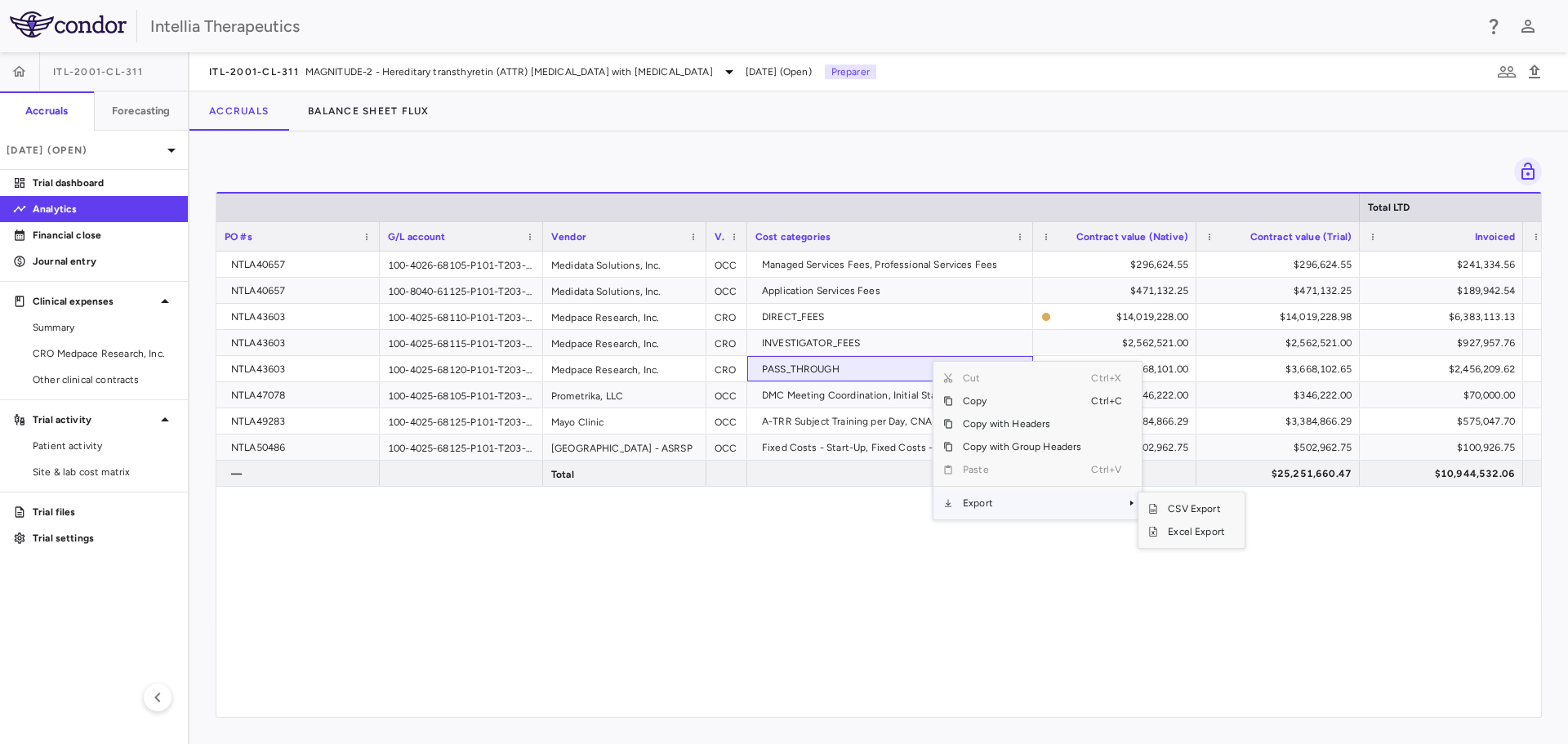
click at [994, 508] on span "Export" at bounding box center [1022, 502] width 138 height 23
click at [1107, 510] on span "Context Menu" at bounding box center [1109, 502] width 36 height 23
click at [1171, 529] on span "Excel Export" at bounding box center [1197, 531] width 77 height 23
